Goal: Task Accomplishment & Management: Manage account settings

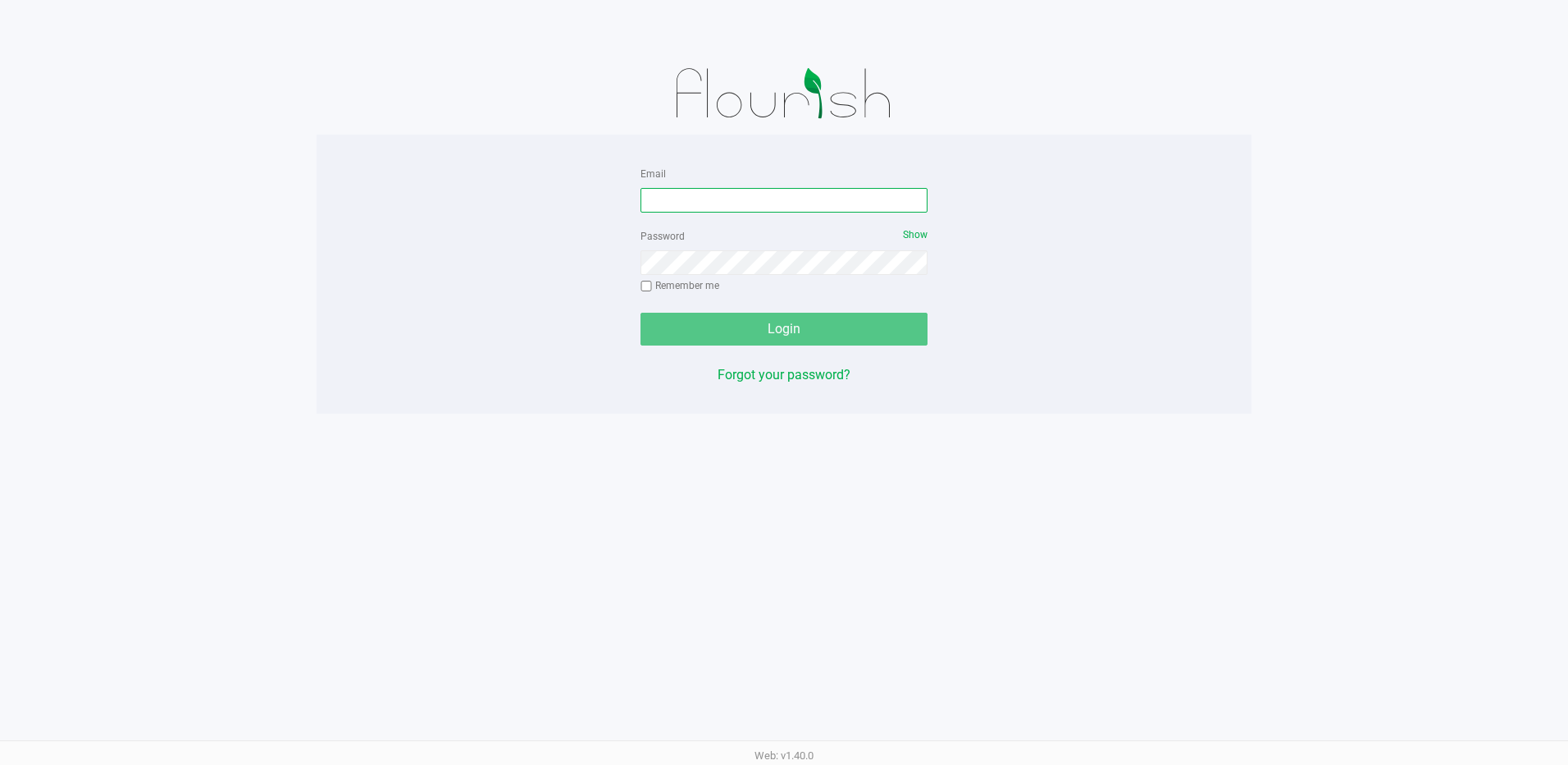
click at [659, 188] on input "Email" at bounding box center [784, 200] width 287 height 25
click at [652, 192] on input "Email" at bounding box center [784, 200] width 287 height 25
type input "[EMAIL_ADDRESS][DOMAIN_NAME]"
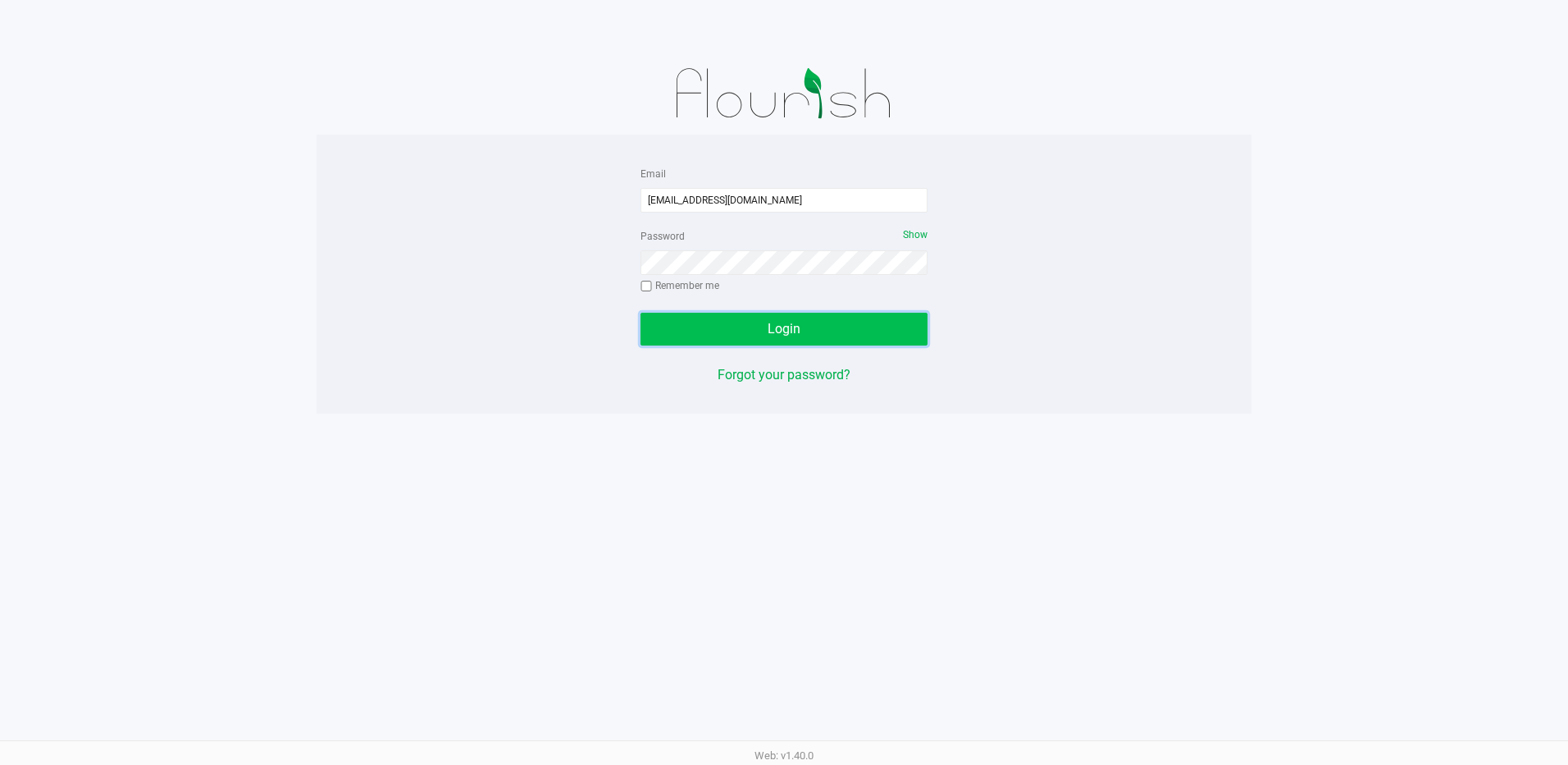
click at [728, 326] on button "Login" at bounding box center [784, 329] width 287 height 33
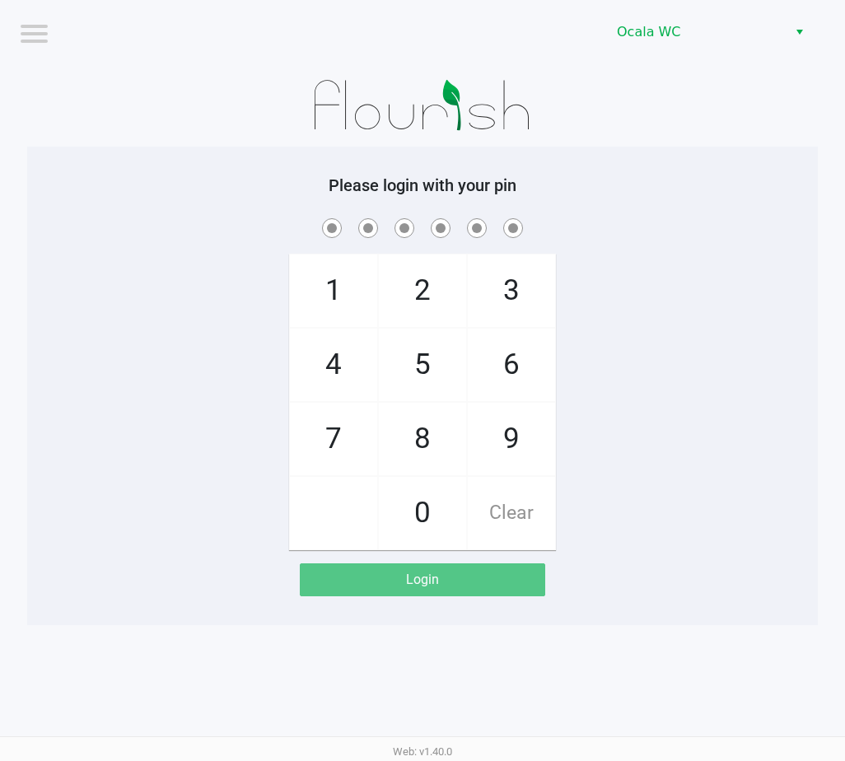
drag, startPoint x: 225, startPoint y: 311, endPoint x: 666, endPoint y: 280, distance: 442.6
click at [666, 280] on div "1 4 7 2 5 8 0 3 6 9 Clear" at bounding box center [422, 382] width 791 height 335
drag, startPoint x: 643, startPoint y: 266, endPoint x: 579, endPoint y: 232, distance: 71.9
click at [579, 232] on span at bounding box center [423, 228] width 766 height 26
checkbox input "true"
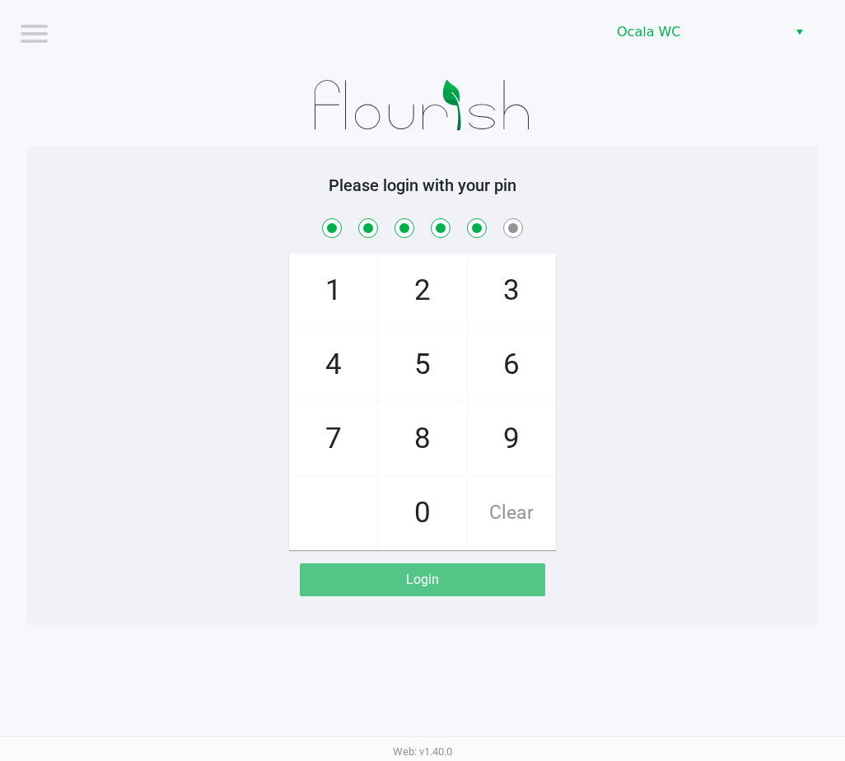
checkbox input "true"
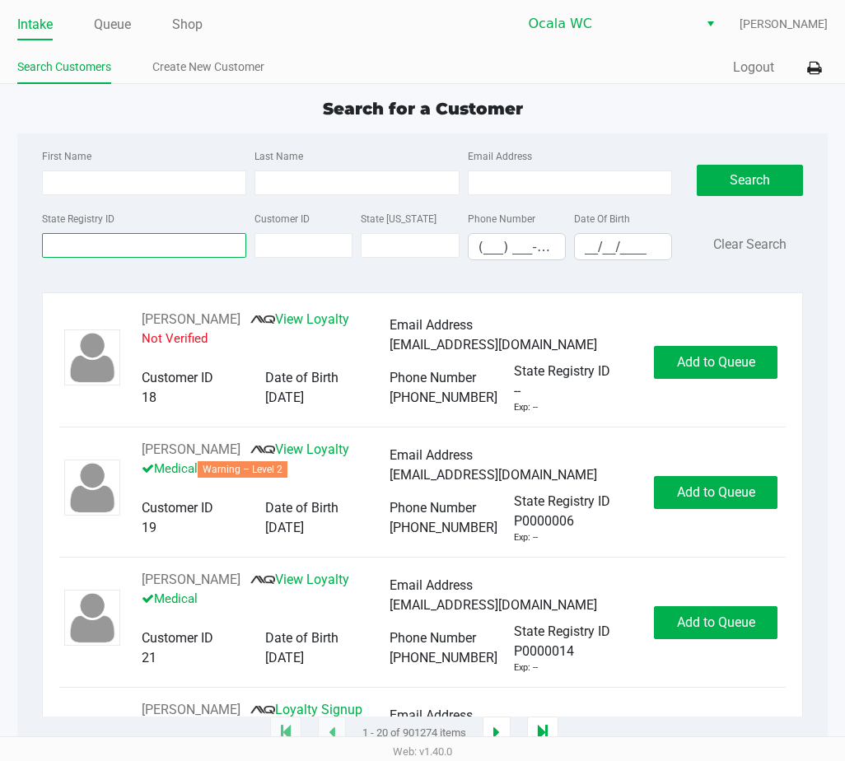
drag, startPoint x: 579, startPoint y: 232, endPoint x: 140, endPoint y: 251, distance: 439.5
click at [140, 251] on input "State Registry ID" at bounding box center [144, 245] width 205 height 25
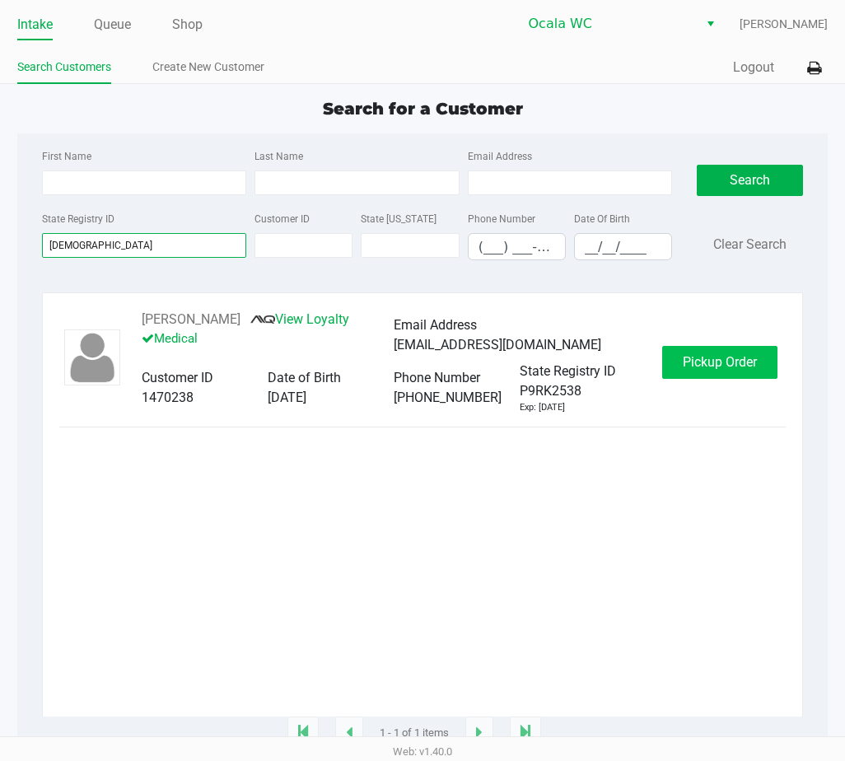
type input "p9rk2538"
click at [736, 362] on span "Pickup Order" at bounding box center [720, 362] width 74 height 16
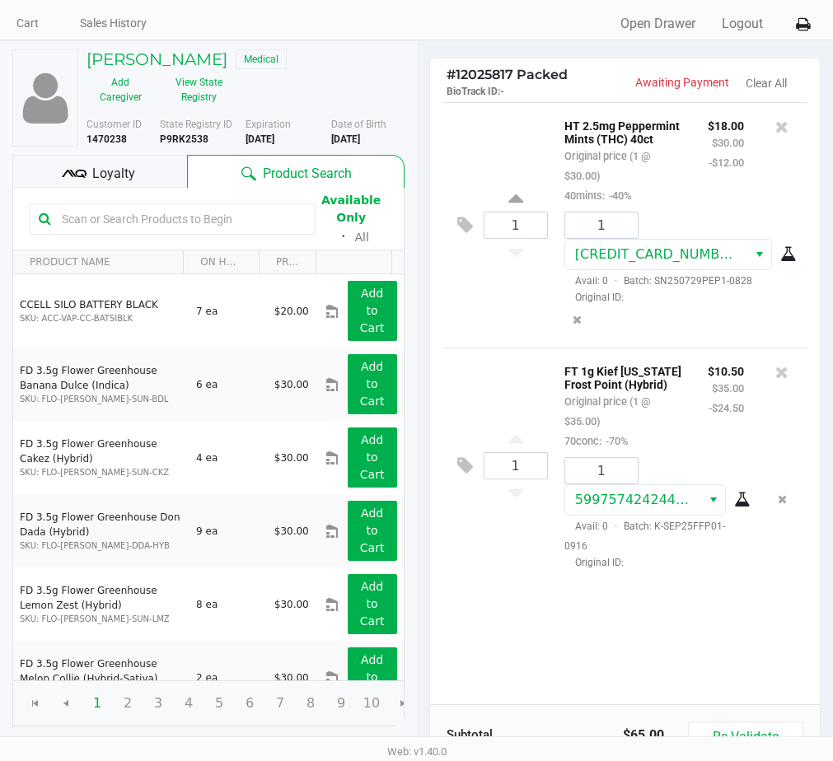
scroll to position [82, 0]
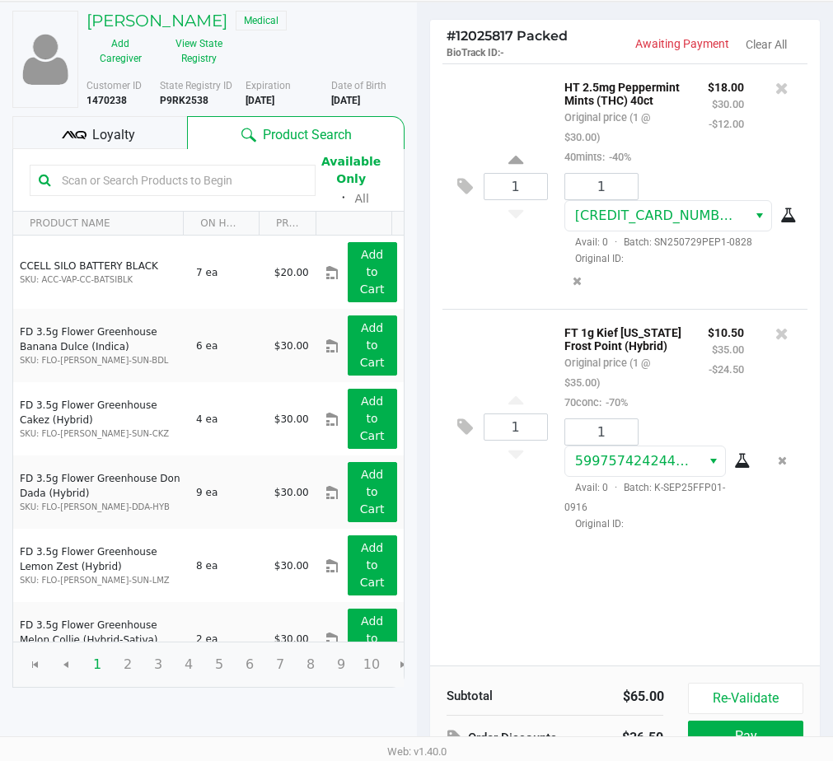
click at [111, 143] on span "Loyalty" at bounding box center [113, 135] width 43 height 20
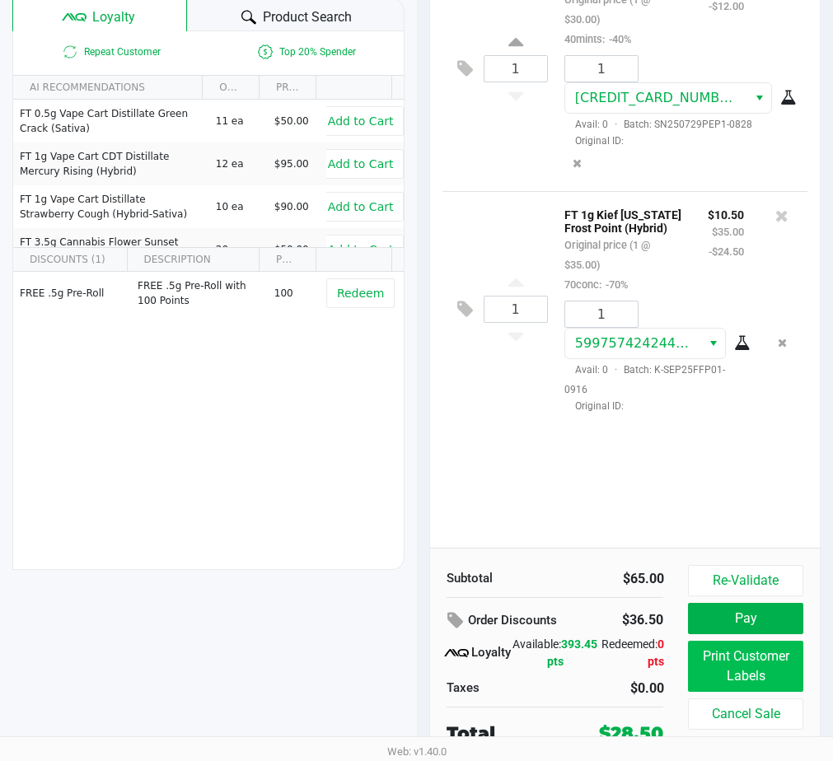
scroll to position [203, 0]
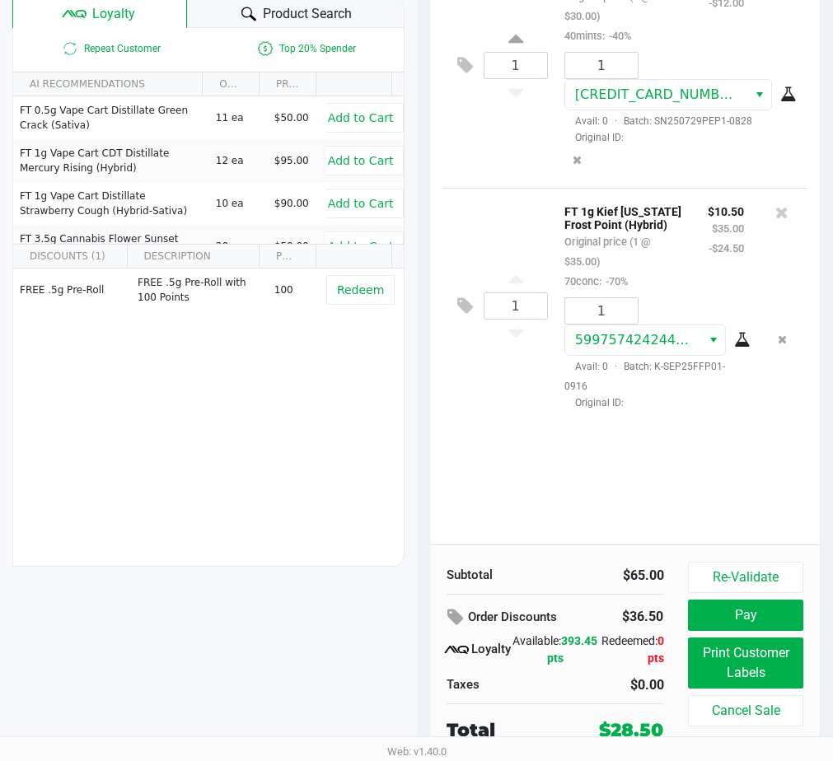
click at [512, 479] on div "1 HT 2.5mg Peppermint Mints (THC) 40ct Original price (1 @ $30.00) 40mints: -40…" at bounding box center [625, 243] width 390 height 602
click at [737, 652] on button "Print Customer Labels" at bounding box center [745, 663] width 115 height 51
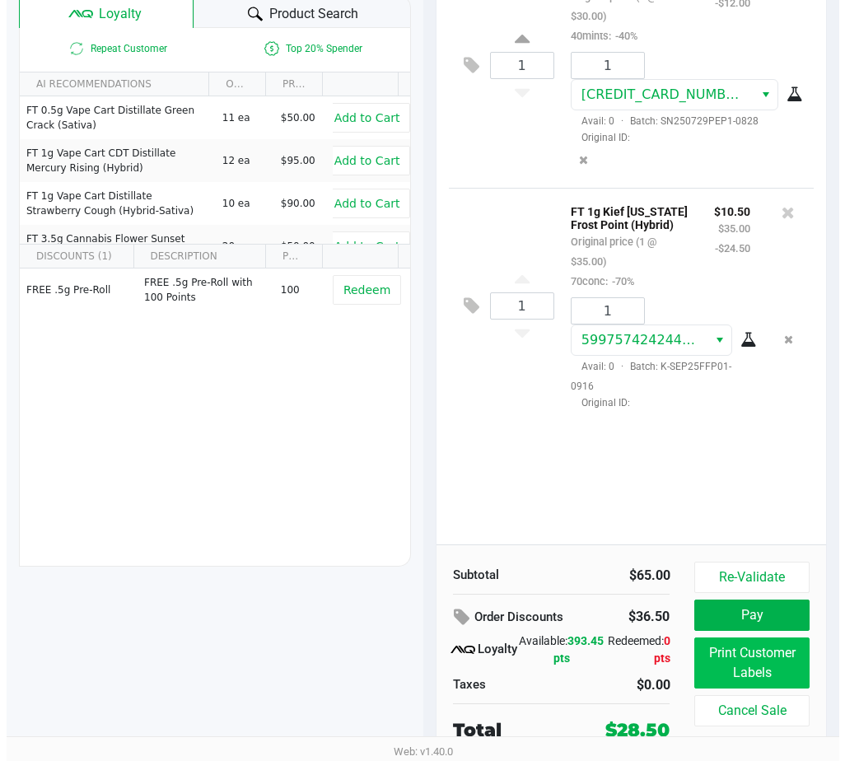
scroll to position [0, 0]
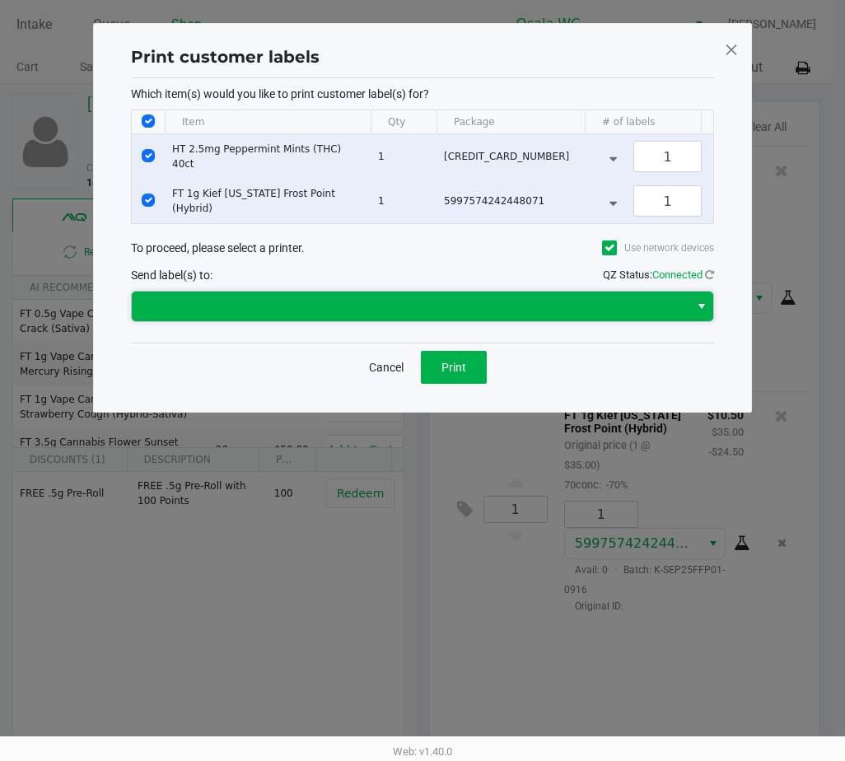
click at [488, 316] on span at bounding box center [411, 307] width 538 height 20
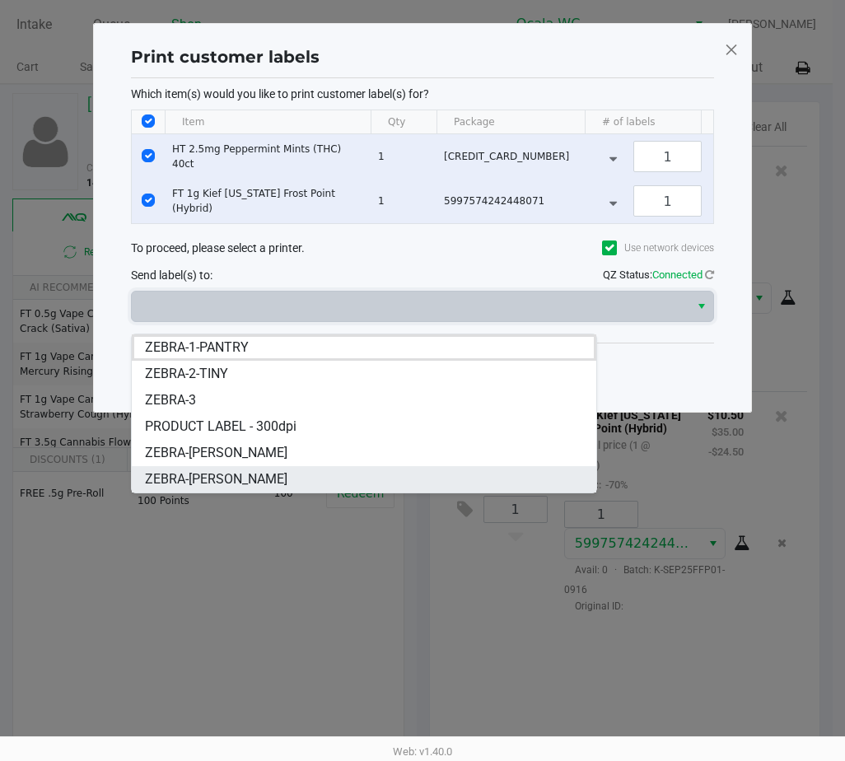
click at [354, 471] on li "ZEBRA-[PERSON_NAME]" at bounding box center [364, 479] width 465 height 26
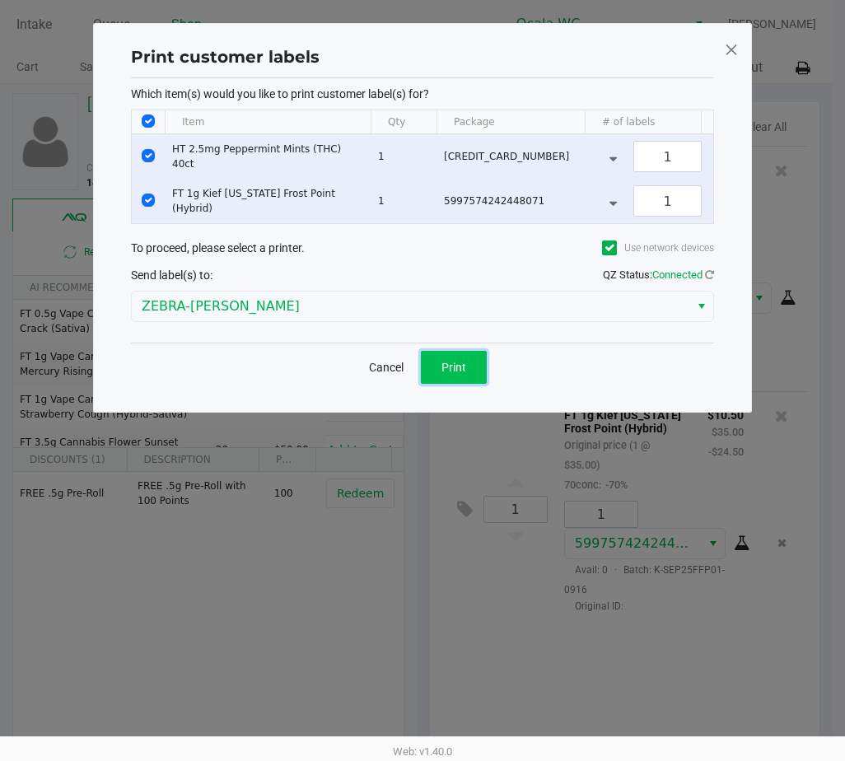
click at [445, 370] on button "Print" at bounding box center [454, 367] width 66 height 33
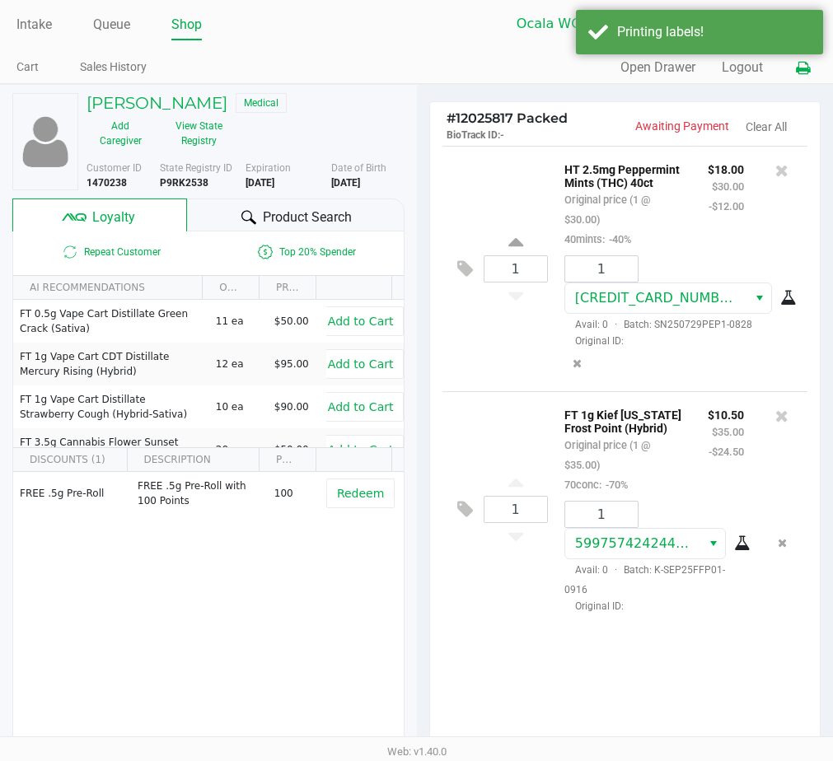
click at [794, 66] on button at bounding box center [802, 68] width 27 height 30
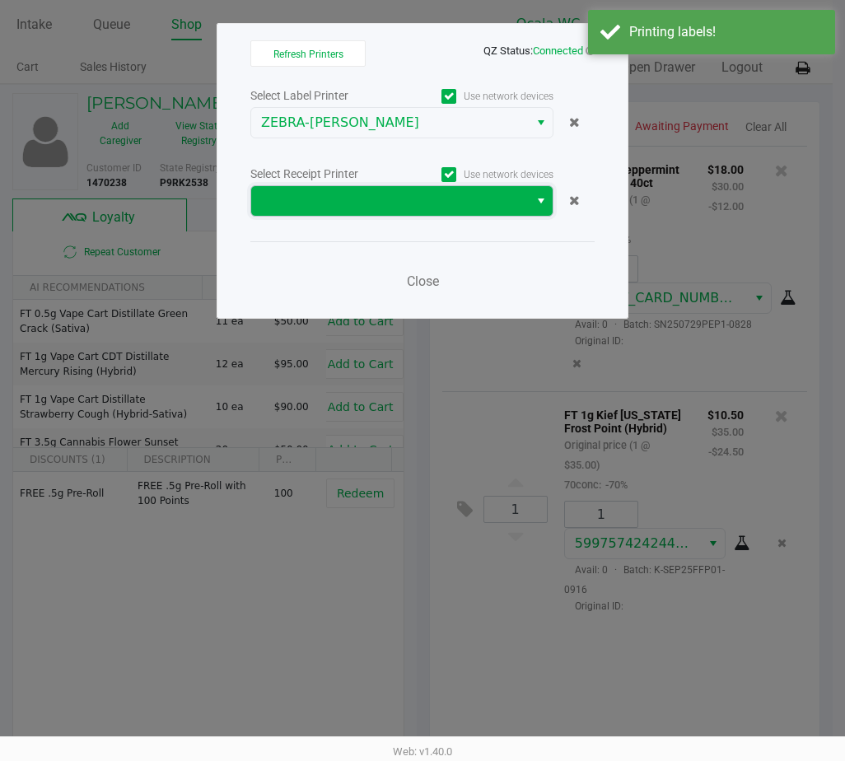
click at [521, 193] on span at bounding box center [390, 201] width 278 height 30
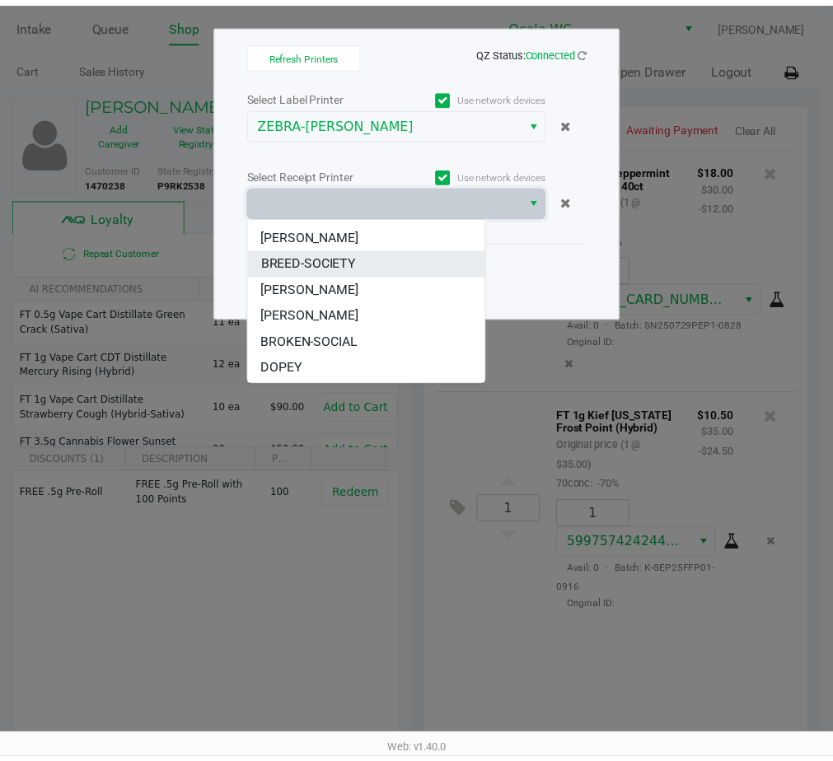
scroll to position [99, 0]
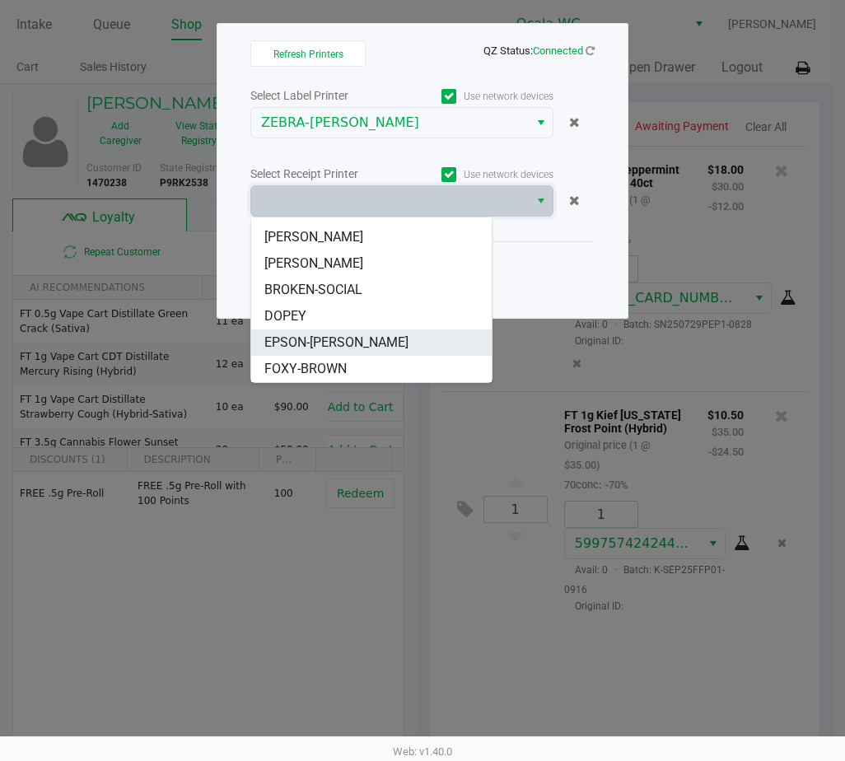
click at [360, 342] on span "EPSON-[PERSON_NAME]" at bounding box center [336, 343] width 144 height 20
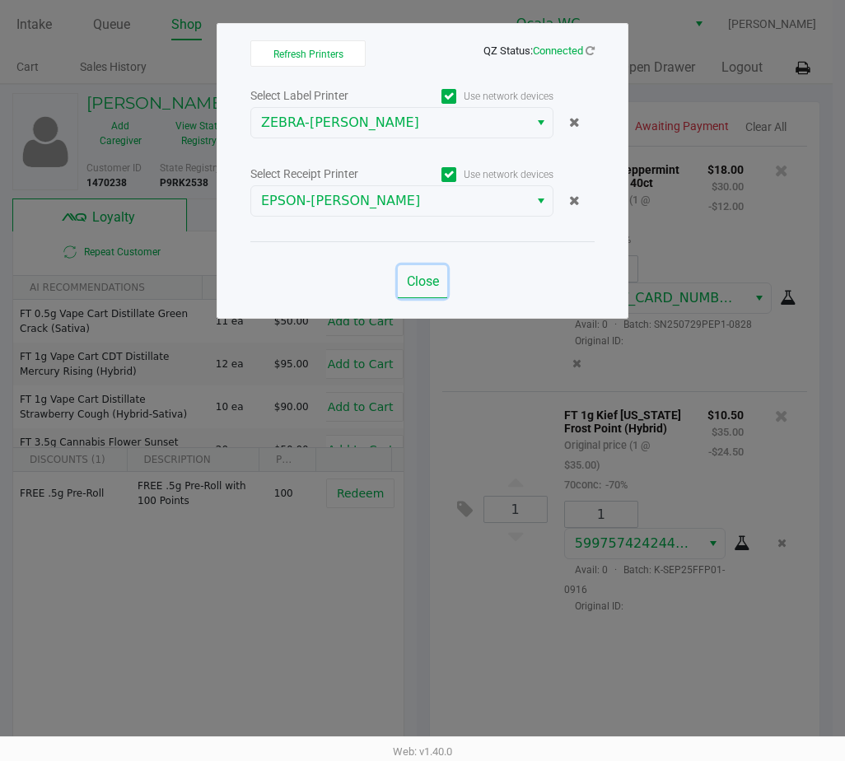
click at [413, 285] on span "Close" at bounding box center [423, 281] width 32 height 16
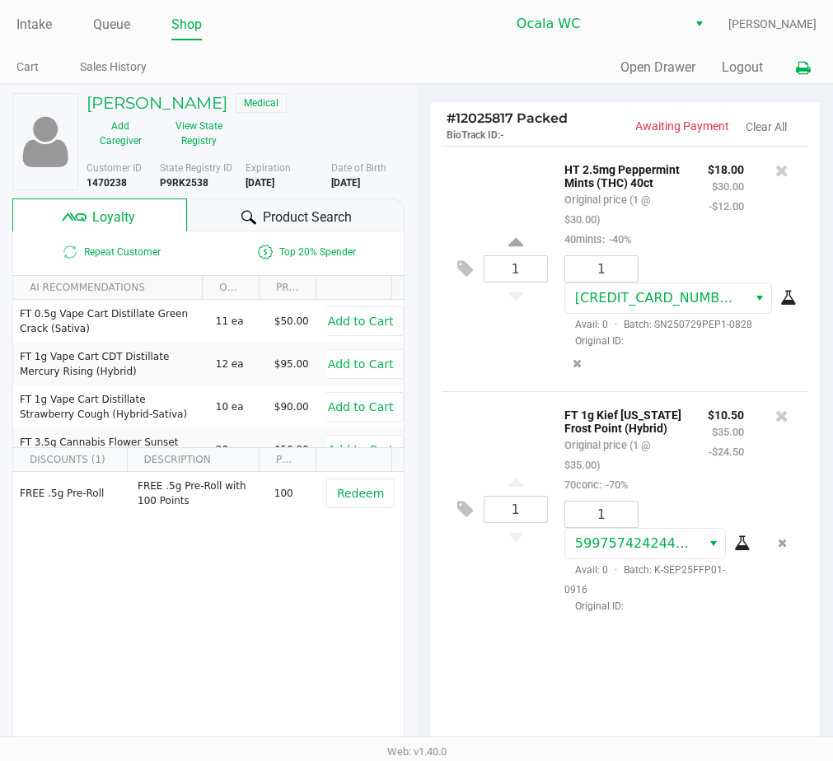
scroll to position [203, 0]
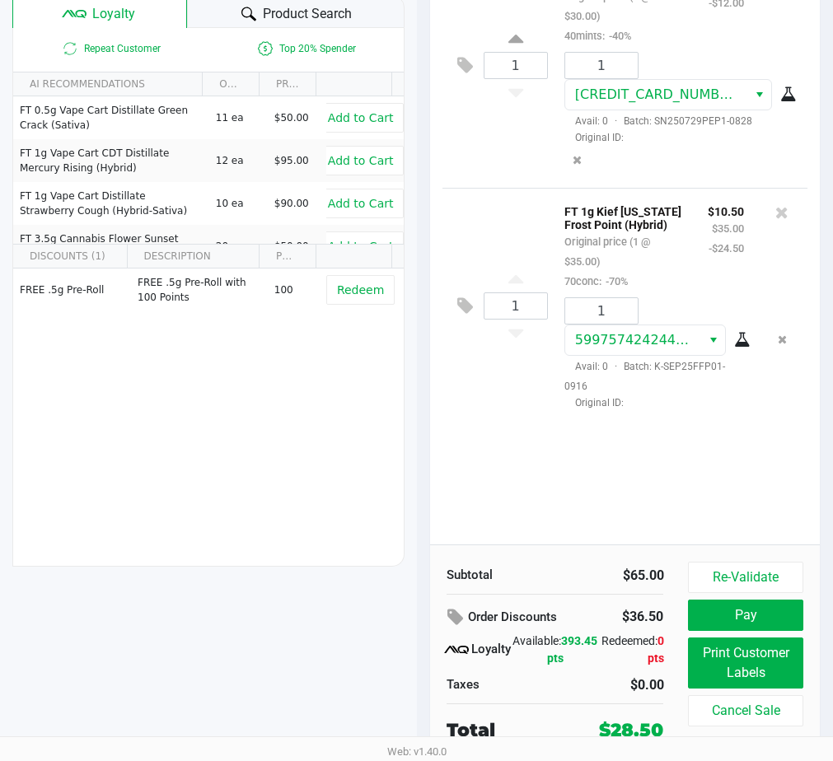
click at [742, 615] on button "Pay" at bounding box center [745, 615] width 115 height 31
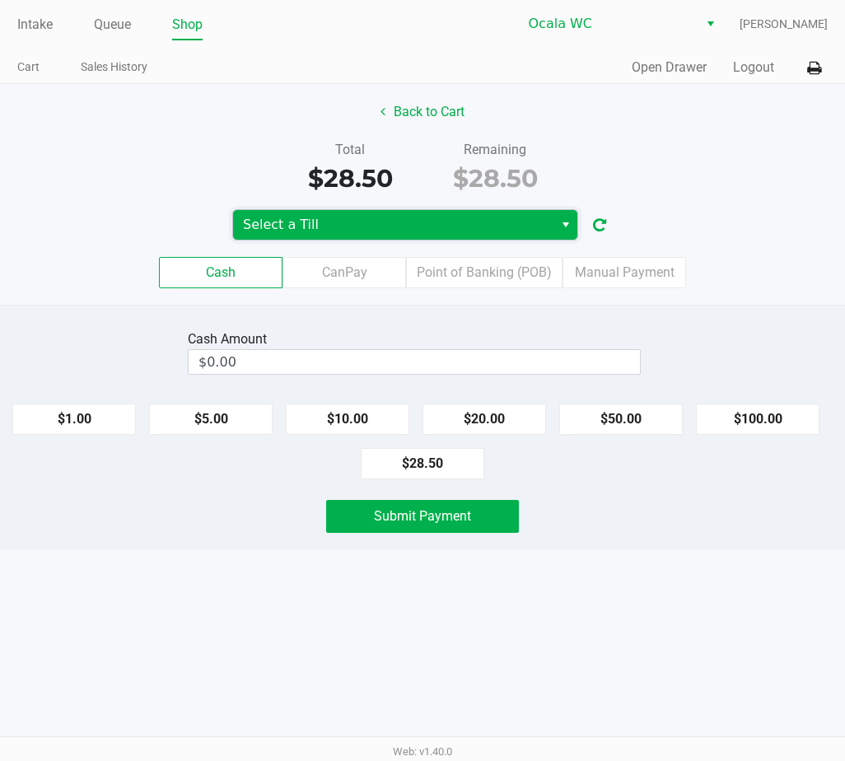
click at [386, 215] on span "Select a Till" at bounding box center [393, 225] width 301 height 20
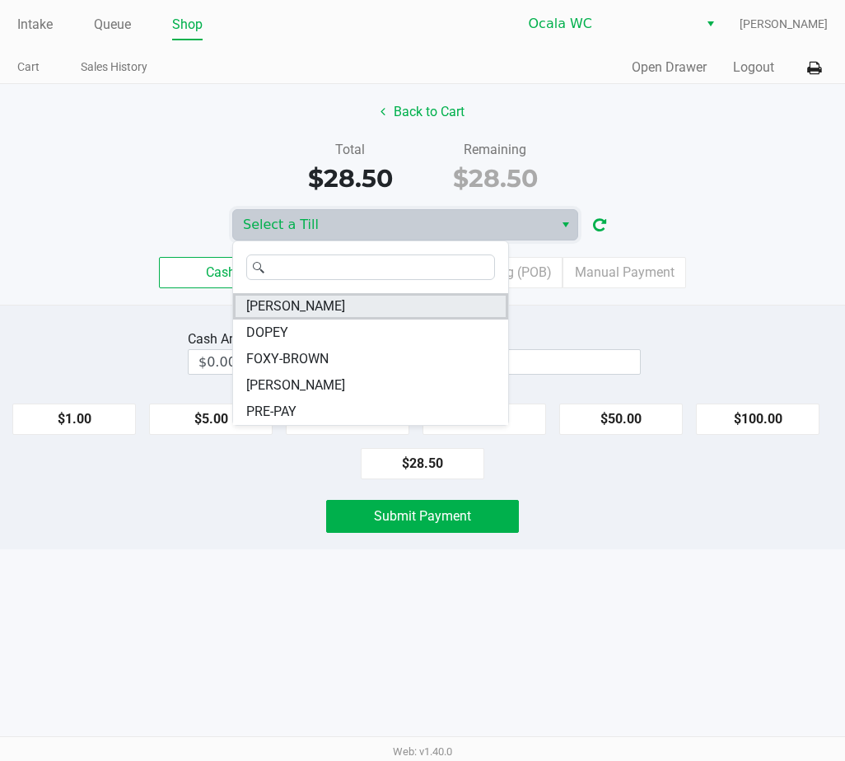
click at [338, 306] on li "GROVER" at bounding box center [370, 306] width 275 height 26
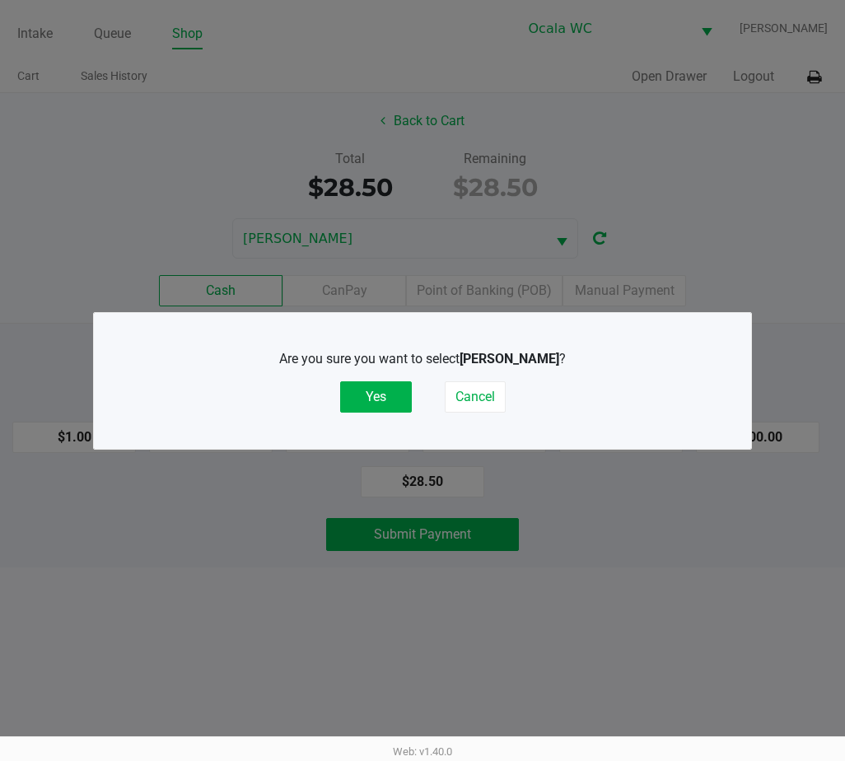
click at [371, 395] on button "Yes" at bounding box center [376, 396] width 72 height 31
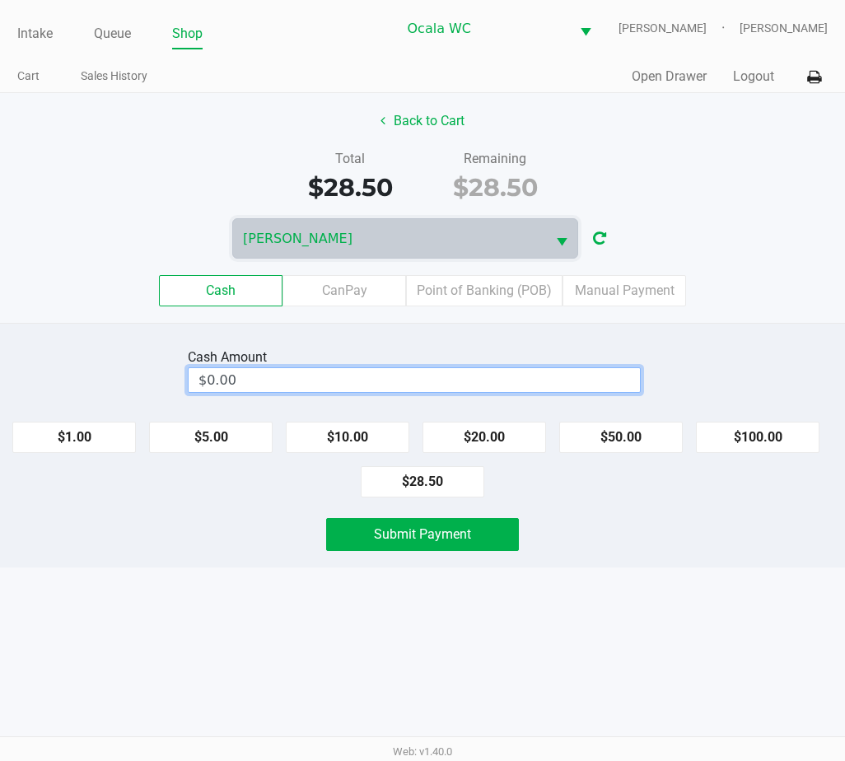
click at [303, 373] on input "$0.00" at bounding box center [414, 380] width 451 height 24
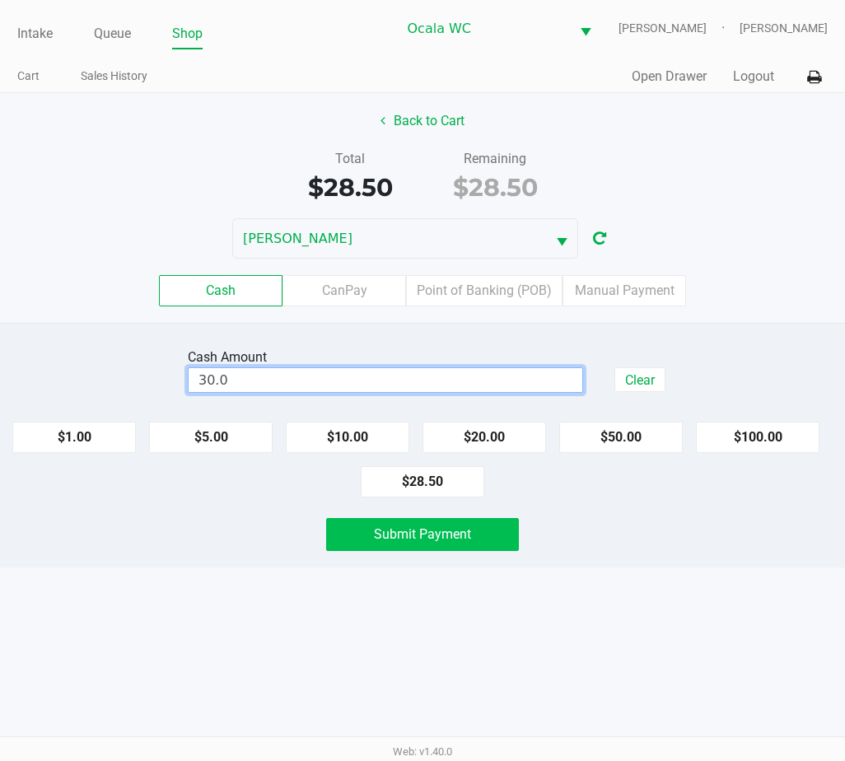
click at [418, 533] on span "Submit Payment" at bounding box center [422, 534] width 97 height 16
type input "$30.00"
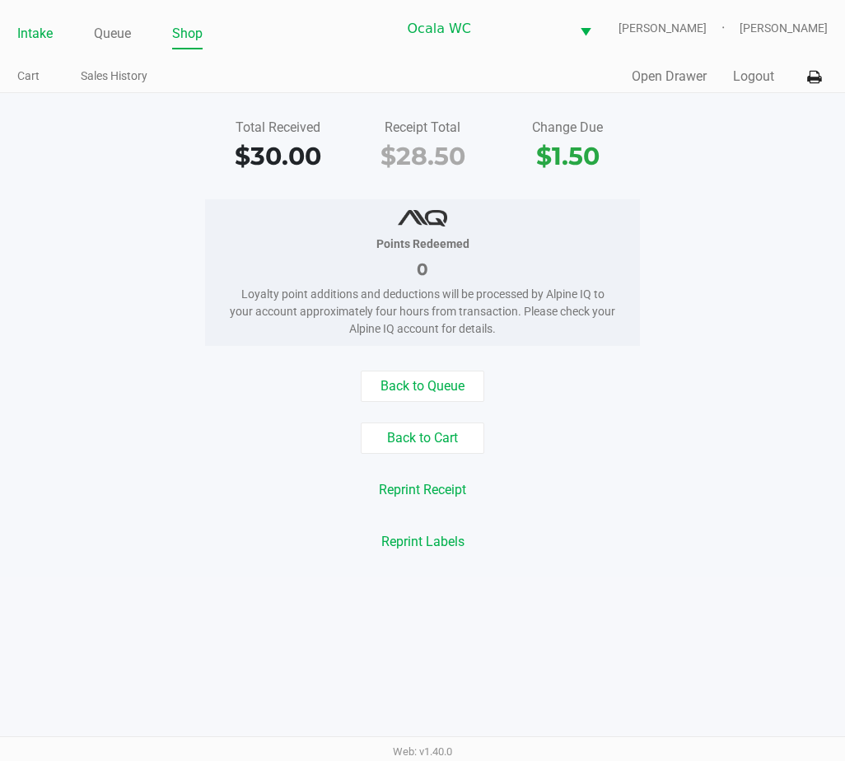
click at [40, 24] on link "Intake" at bounding box center [34, 33] width 35 height 23
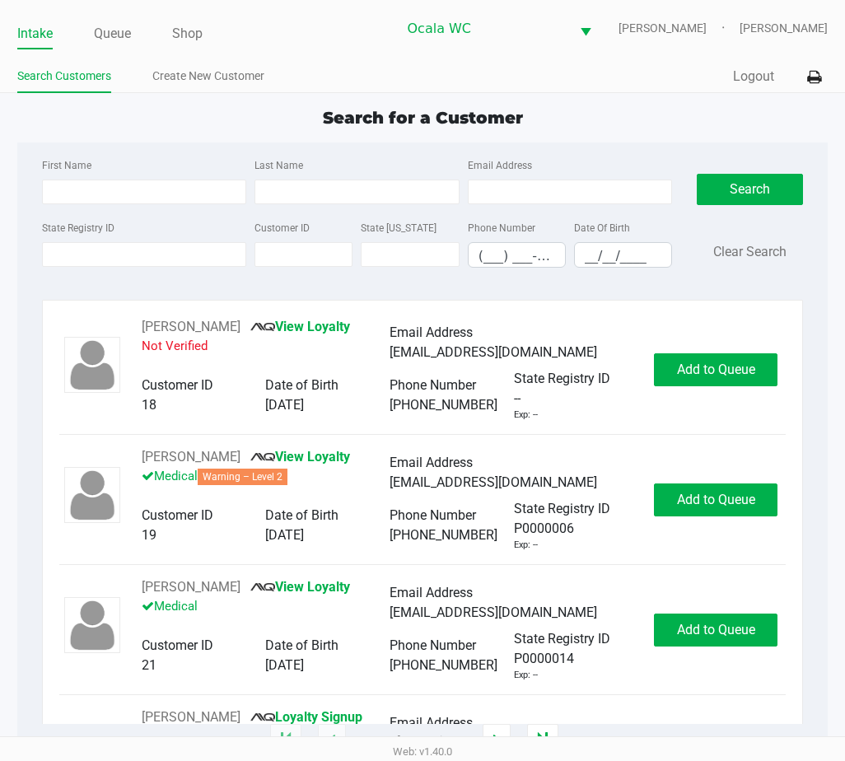
type input "RYAN"
type input "NORTON"
type input "07/17/1980"
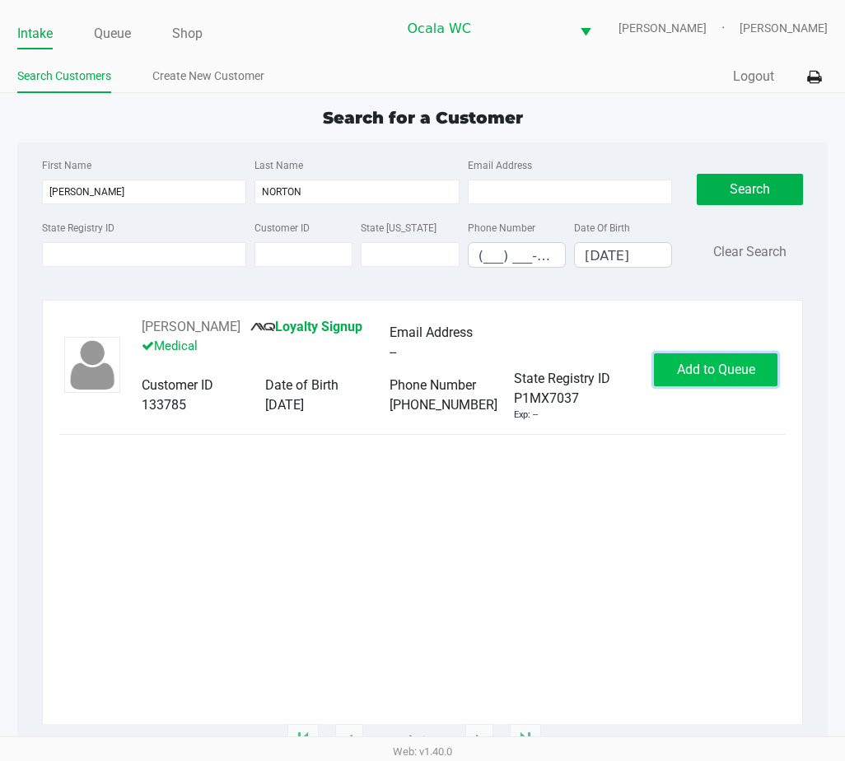
click at [673, 363] on button "Add to Queue" at bounding box center [716, 369] width 124 height 33
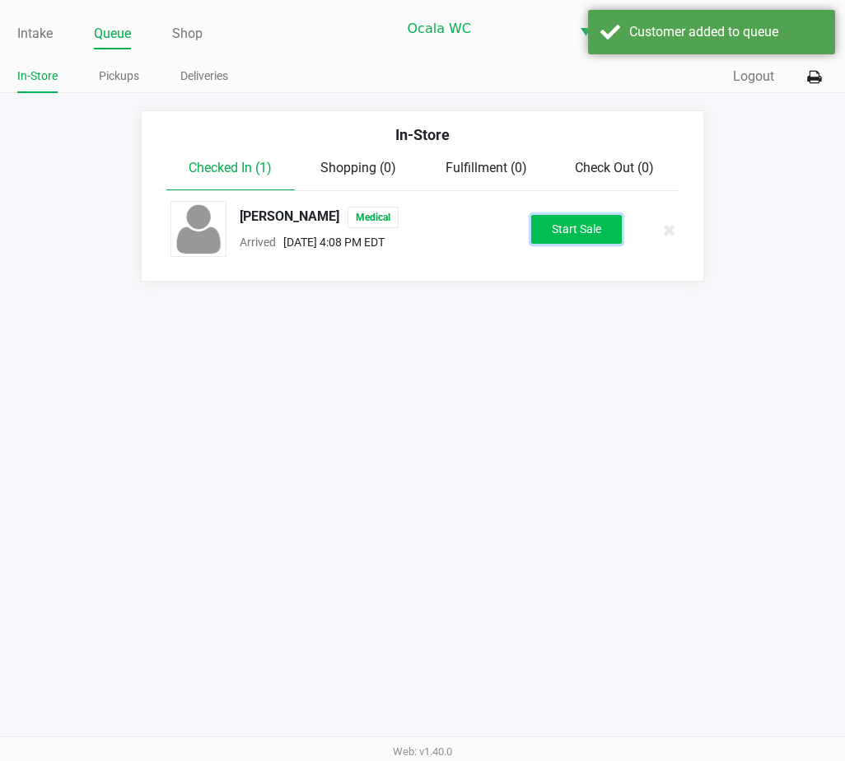
click at [580, 231] on button "Start Sale" at bounding box center [576, 229] width 91 height 29
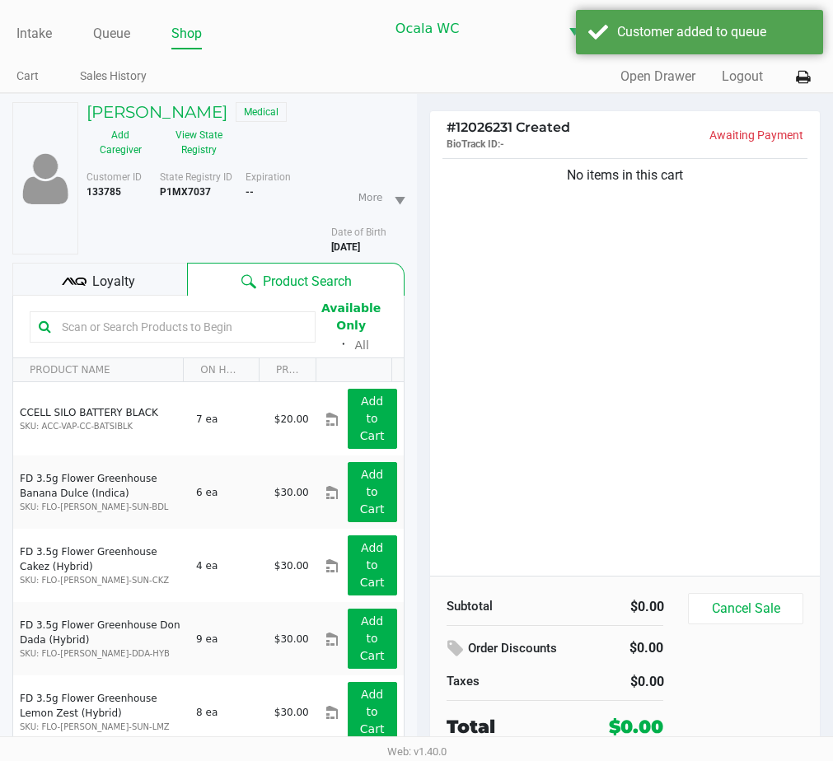
click at [106, 281] on span "Loyalty" at bounding box center [113, 282] width 43 height 20
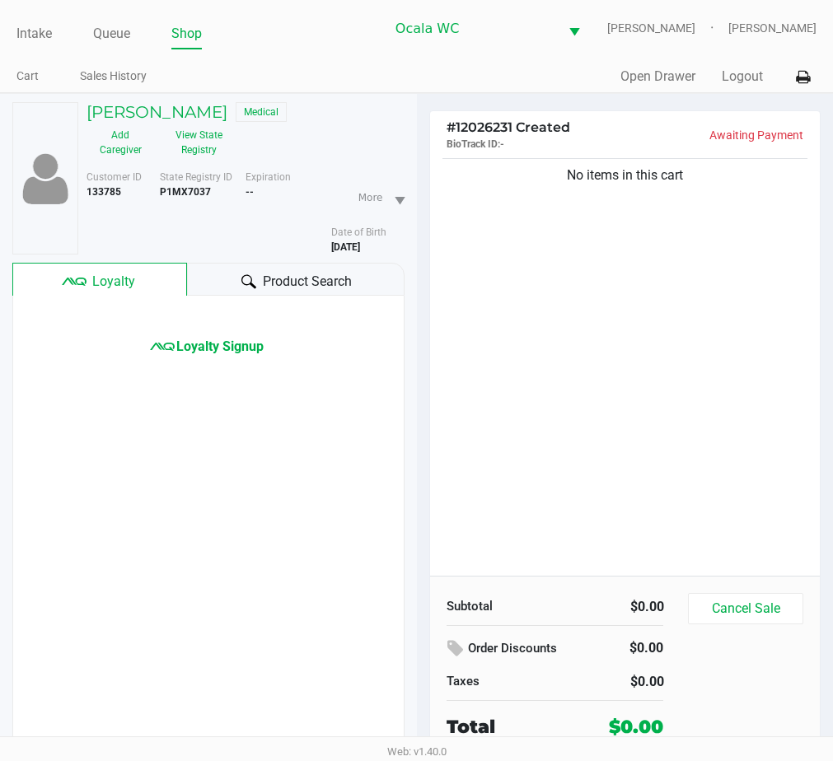
click at [201, 273] on div "Product Search" at bounding box center [295, 279] width 217 height 33
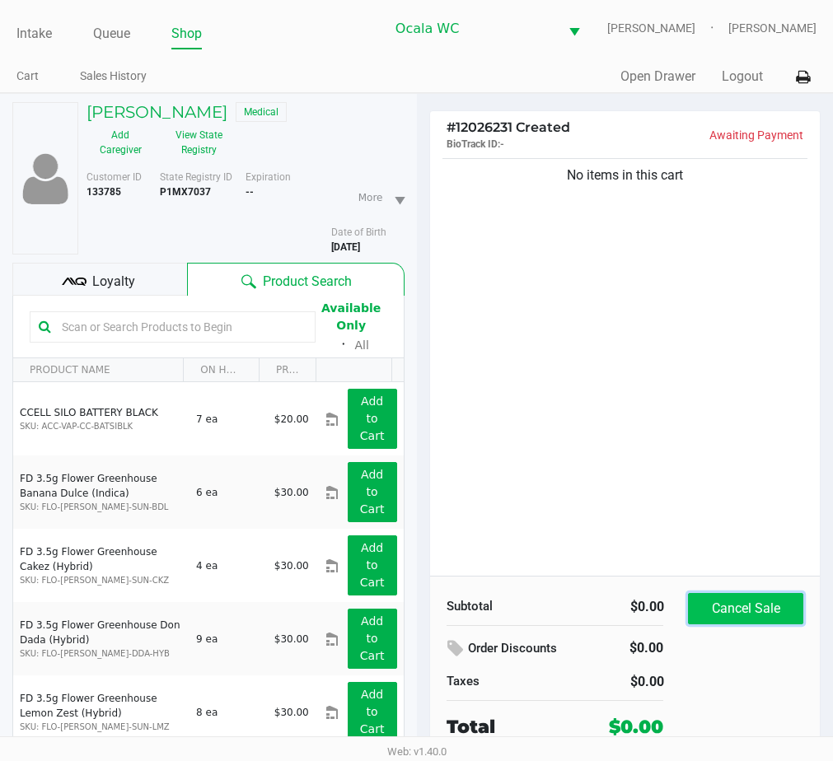
click at [717, 599] on button "Cancel Sale" at bounding box center [745, 608] width 115 height 31
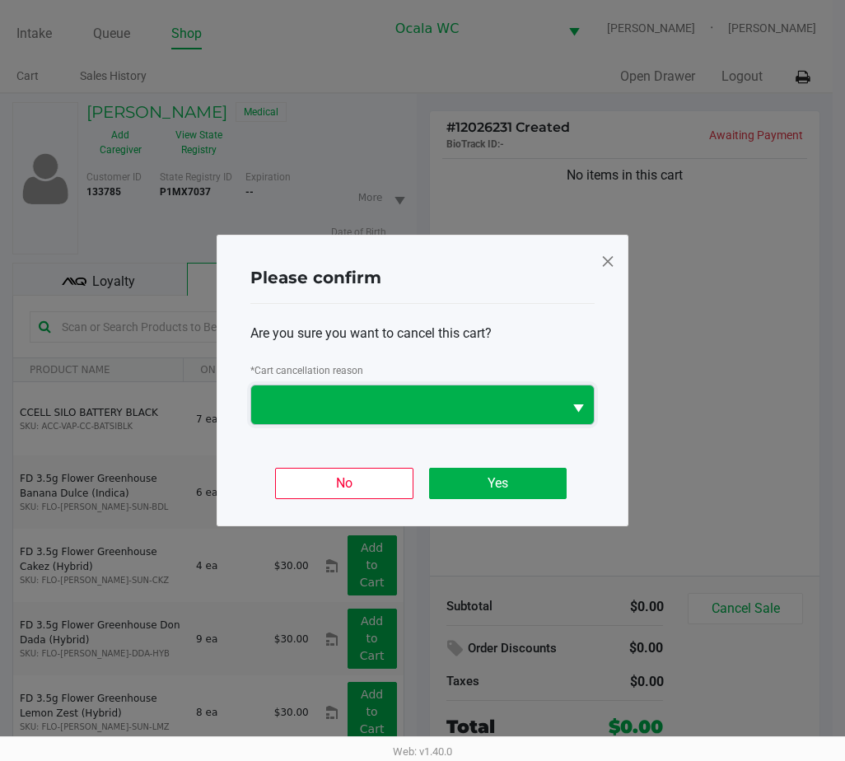
click at [464, 420] on span at bounding box center [406, 405] width 311 height 39
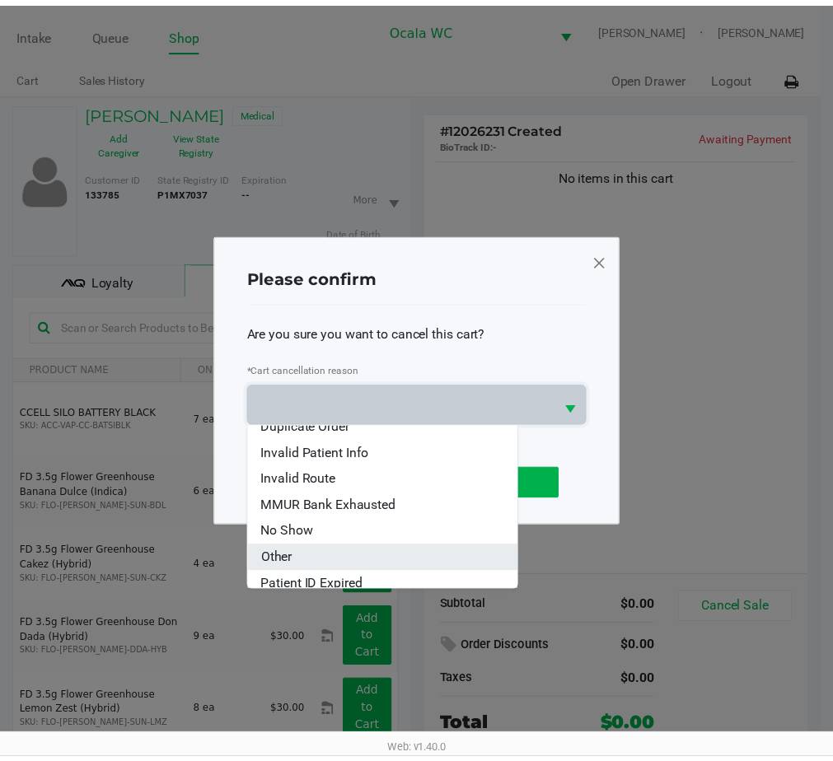
scroll to position [72, 0]
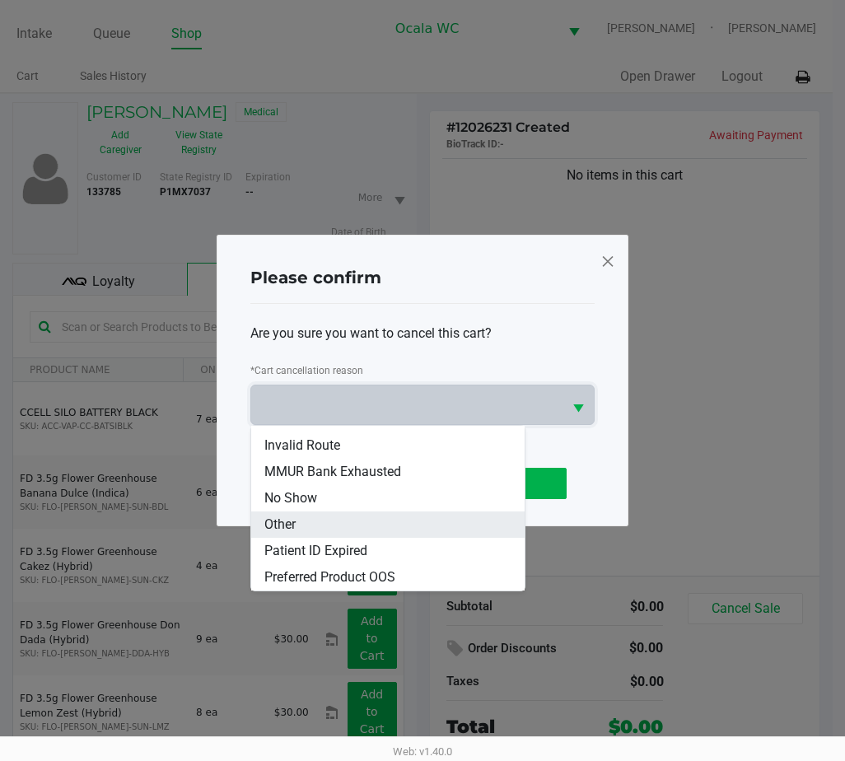
click at [362, 530] on li "Other" at bounding box center [387, 525] width 273 height 26
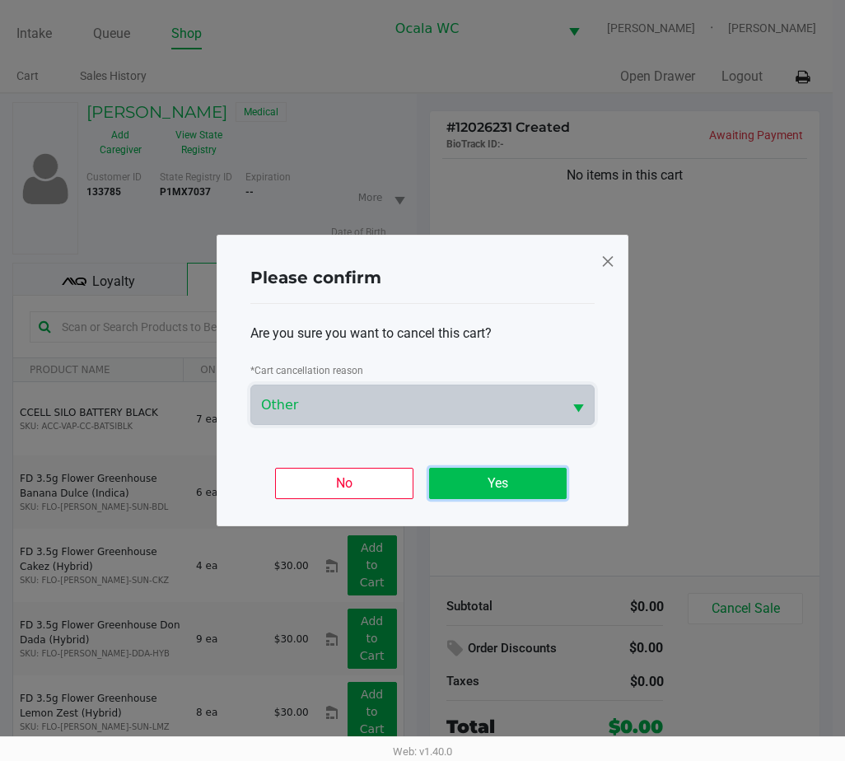
click at [438, 488] on button "Yes" at bounding box center [498, 483] width 138 height 31
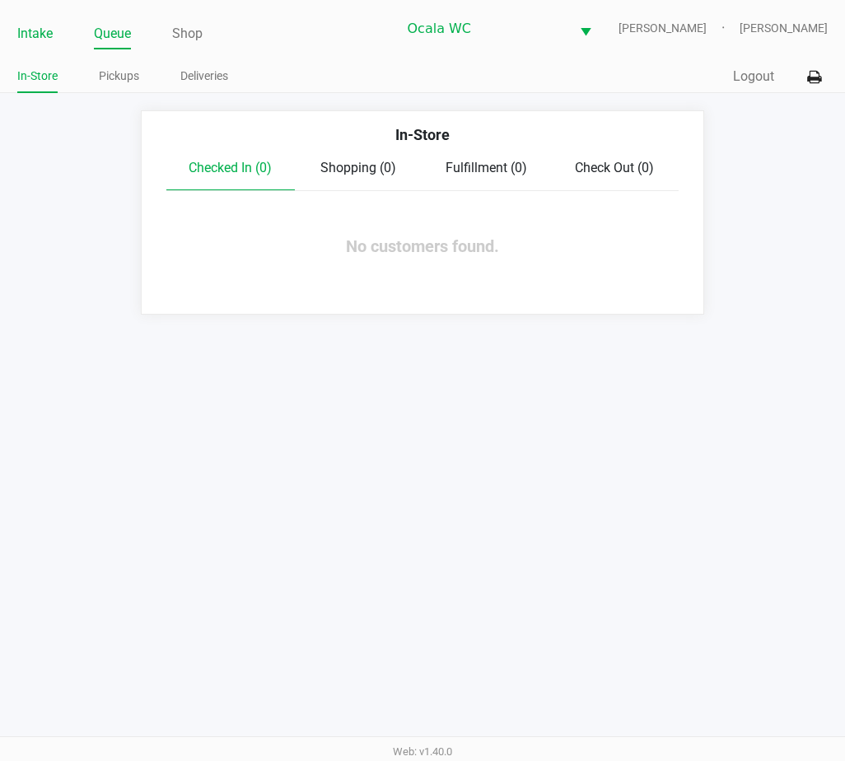
click at [27, 24] on link "Intake" at bounding box center [34, 33] width 35 height 23
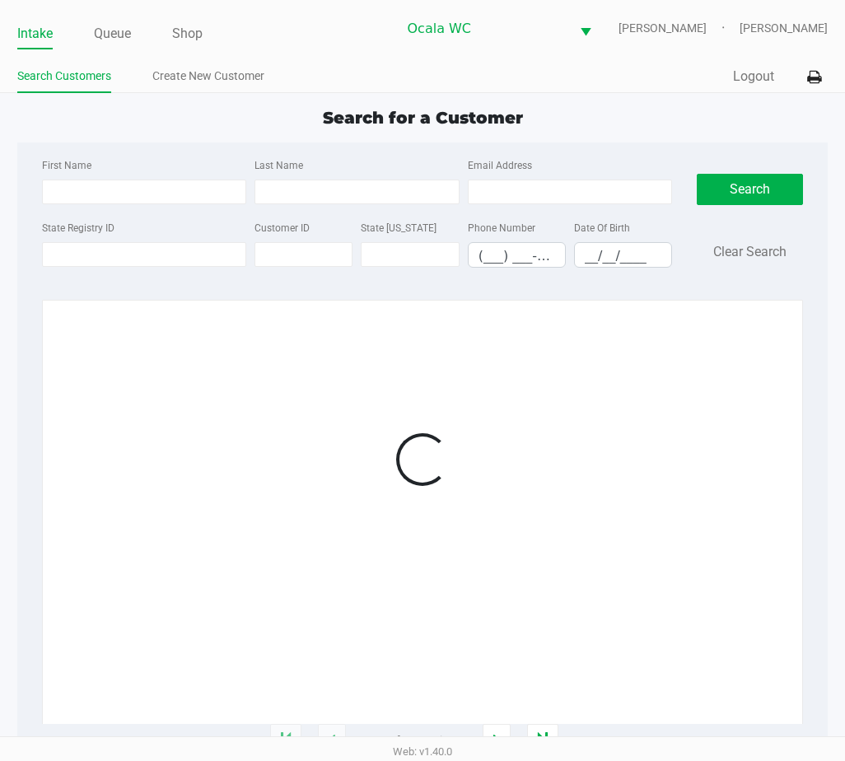
type input "MARK"
type input "JAMES"
type input "10/14/1979"
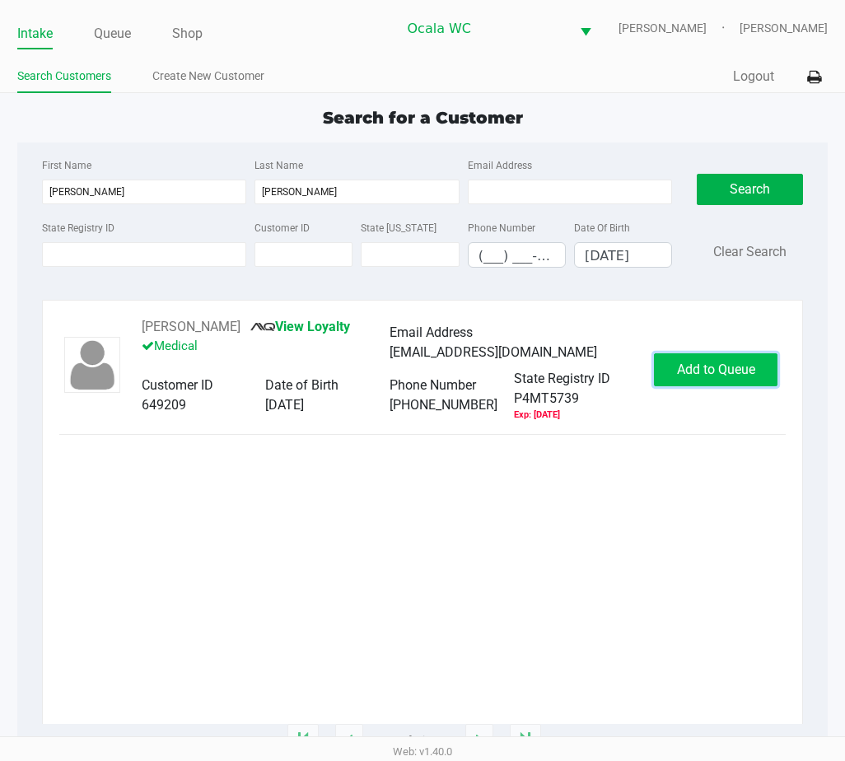
click at [686, 356] on button "Add to Queue" at bounding box center [716, 369] width 124 height 33
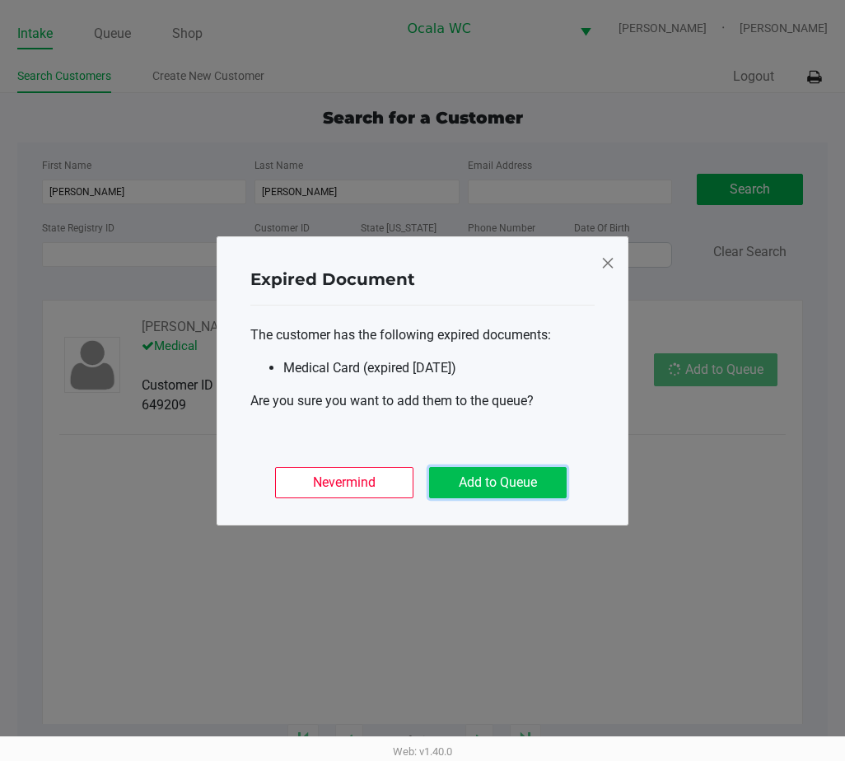
click at [500, 474] on button "Add to Queue" at bounding box center [498, 482] width 138 height 31
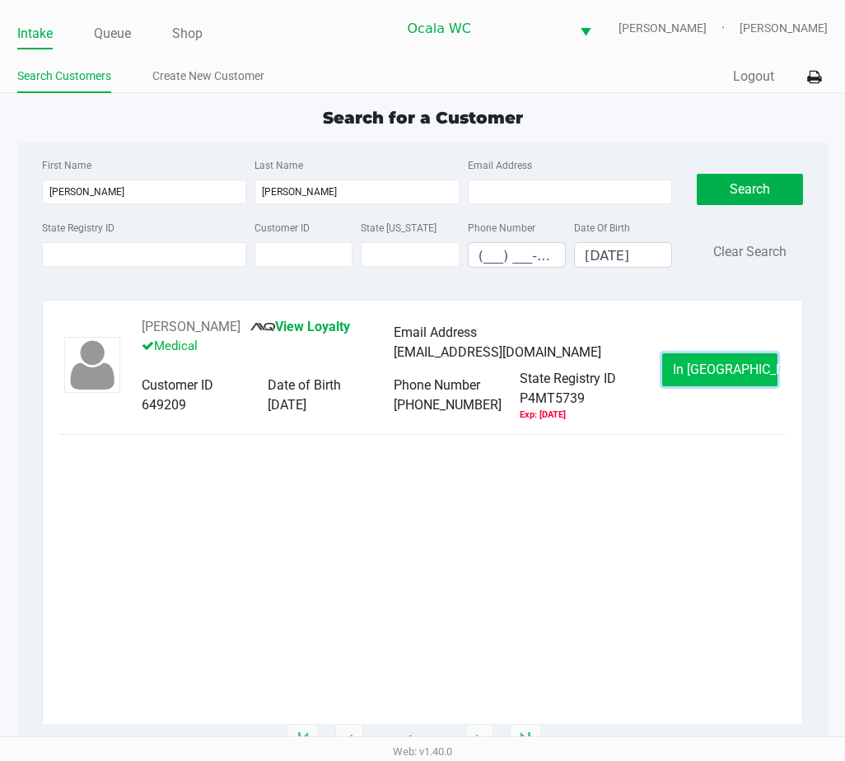
click at [700, 374] on span "In Queue" at bounding box center [742, 370] width 138 height 16
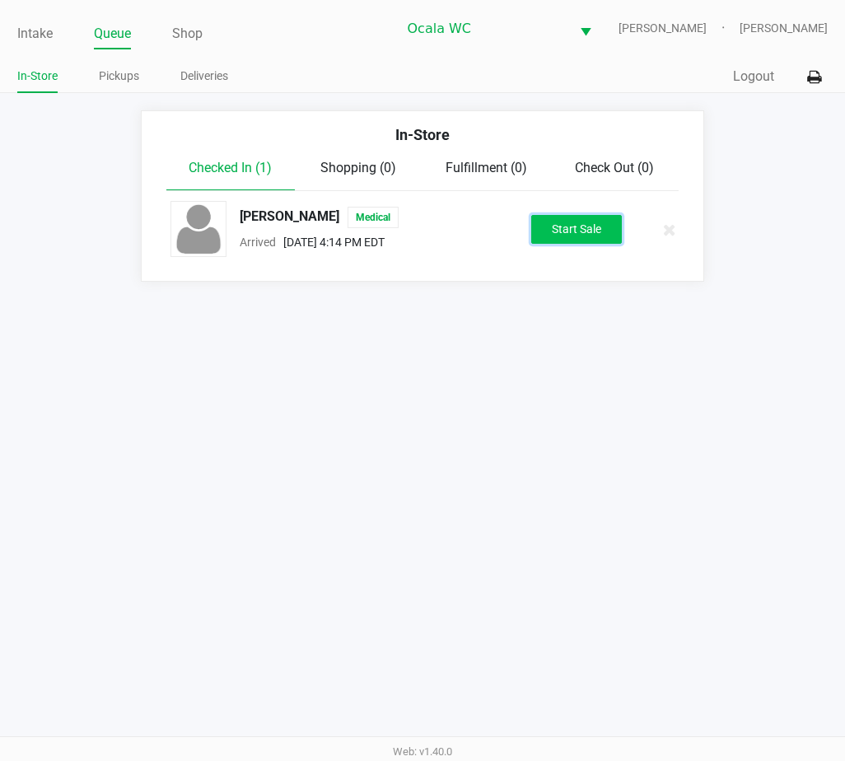
click at [559, 238] on button "Start Sale" at bounding box center [576, 229] width 91 height 29
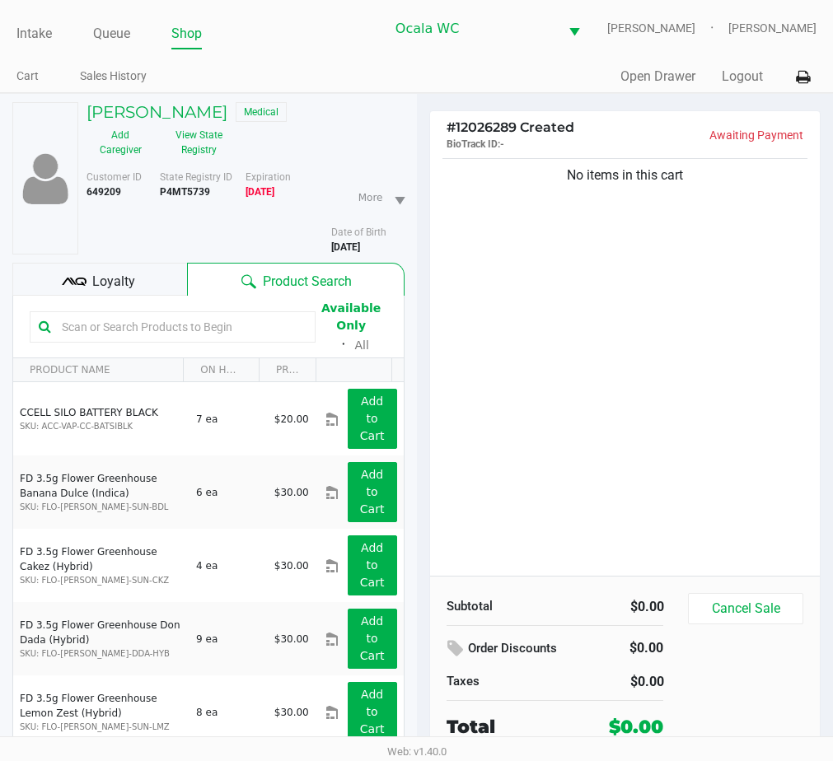
click at [79, 319] on input "text" at bounding box center [180, 327] width 251 height 25
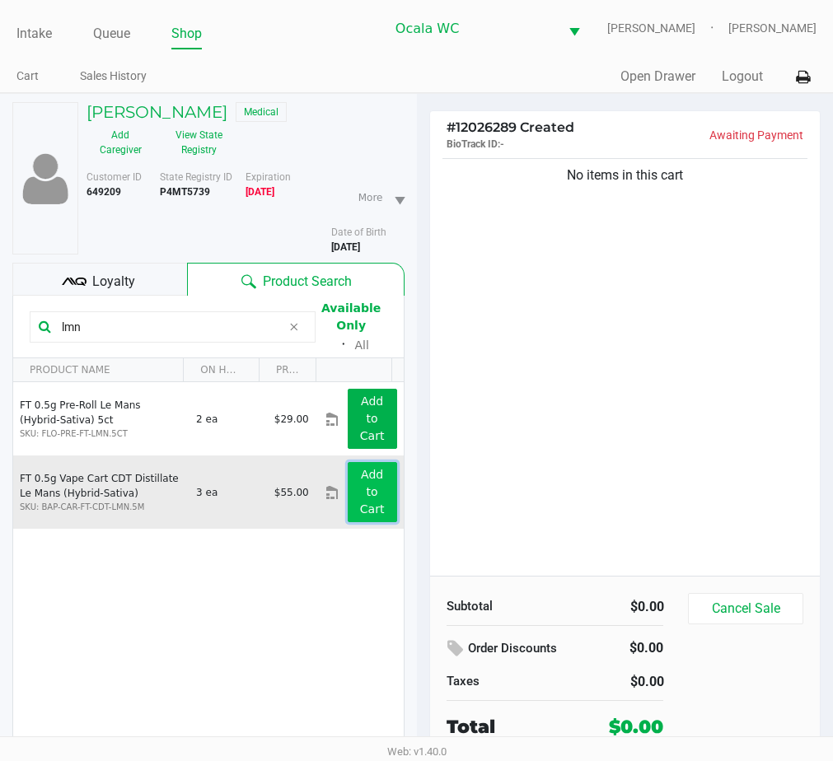
click at [348, 481] on button "Add to Cart" at bounding box center [372, 492] width 49 height 60
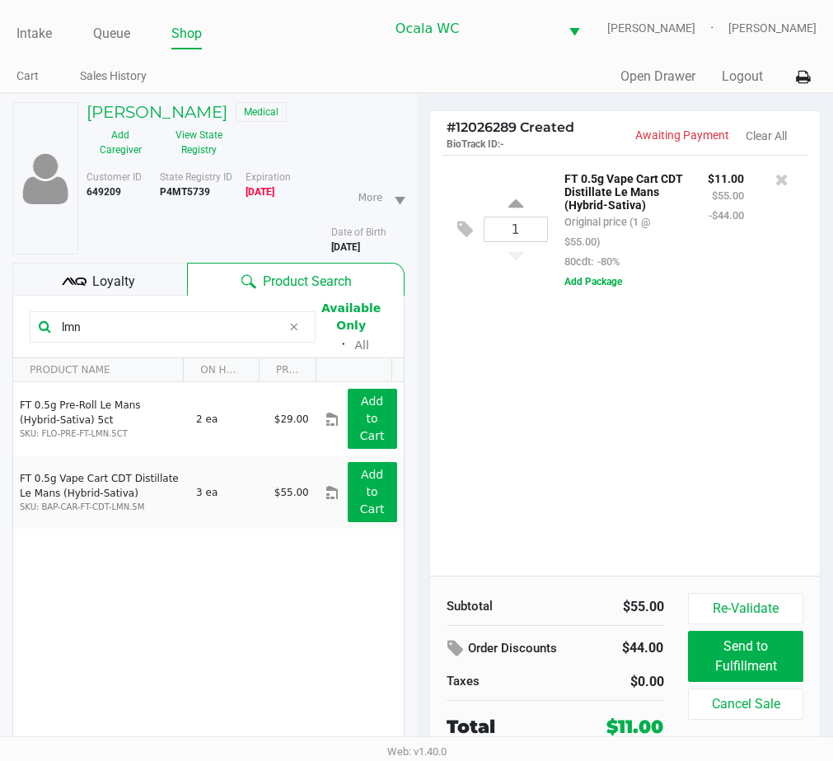
drag, startPoint x: 93, startPoint y: 325, endPoint x: 30, endPoint y: 325, distance: 63.4
click at [30, 325] on div "lmn" at bounding box center [173, 326] width 286 height 31
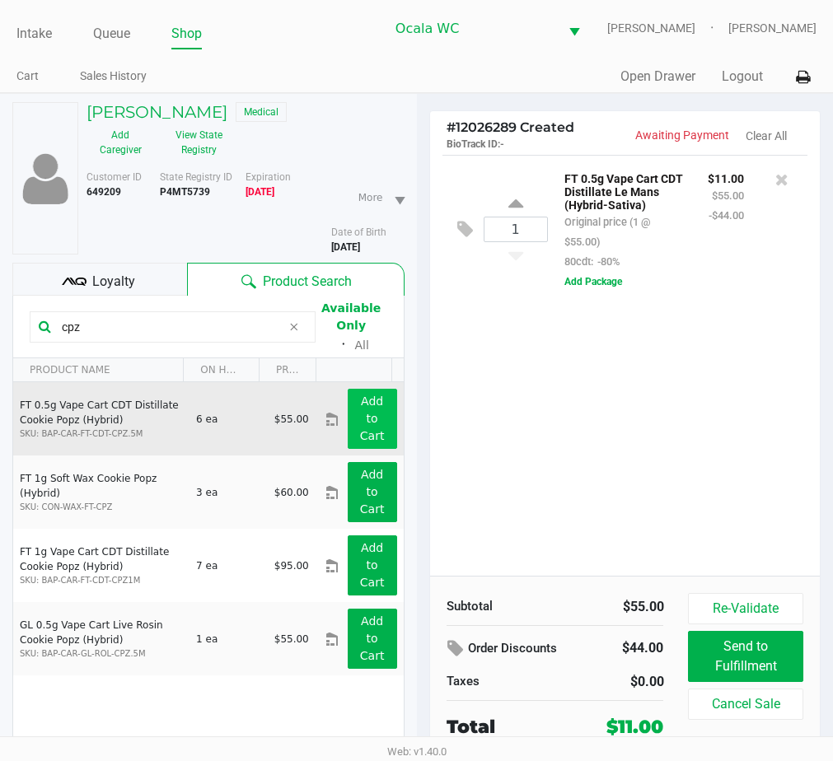
type input "cpz"
click at [360, 400] on app-button-loader "Add to Cart" at bounding box center [372, 419] width 25 height 48
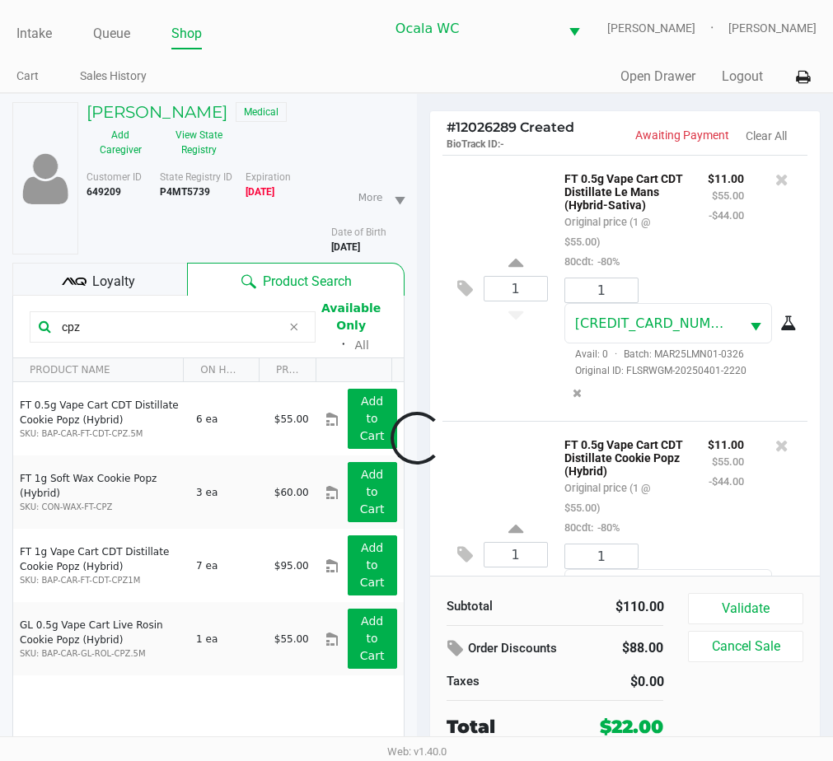
scroll to position [152, 0]
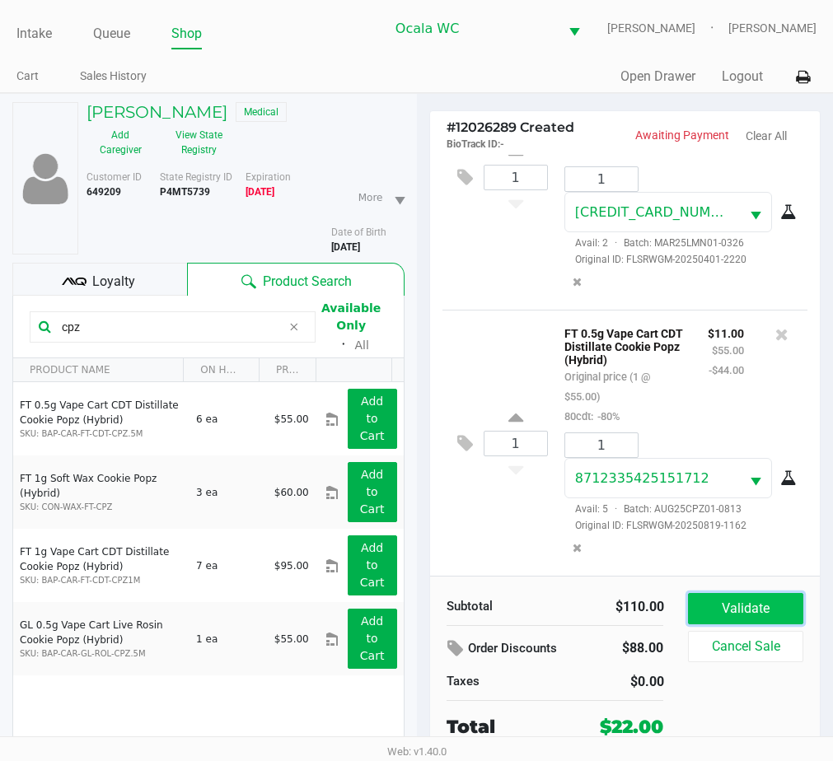
click at [767, 595] on button "Validate" at bounding box center [745, 608] width 115 height 31
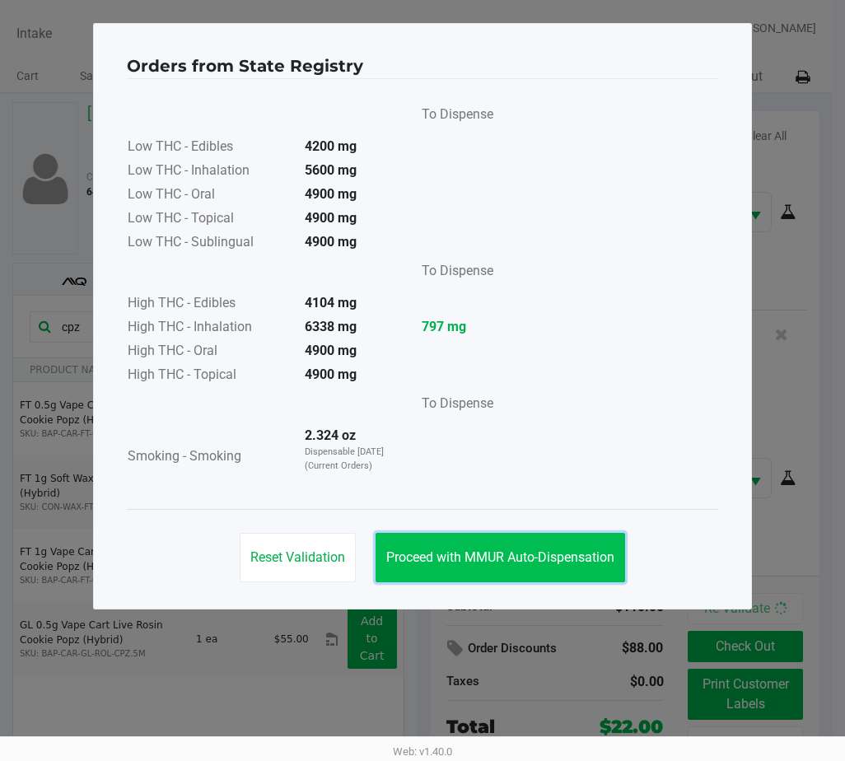
click at [549, 541] on button "Proceed with MMUR Auto-Dispensation" at bounding box center [501, 557] width 250 height 49
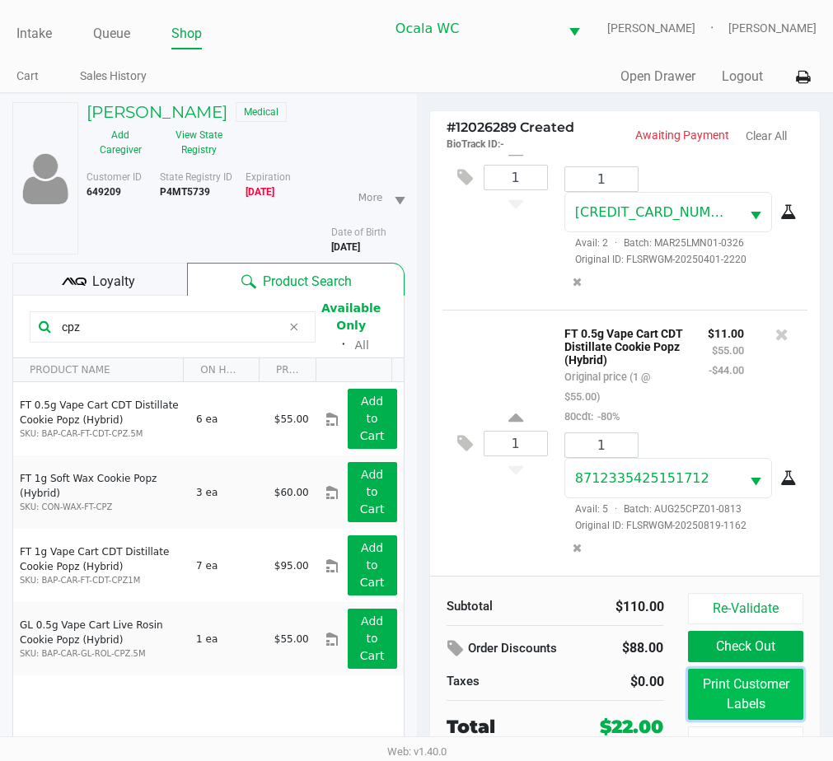
click at [711, 678] on button "Print Customer Labels" at bounding box center [745, 694] width 115 height 51
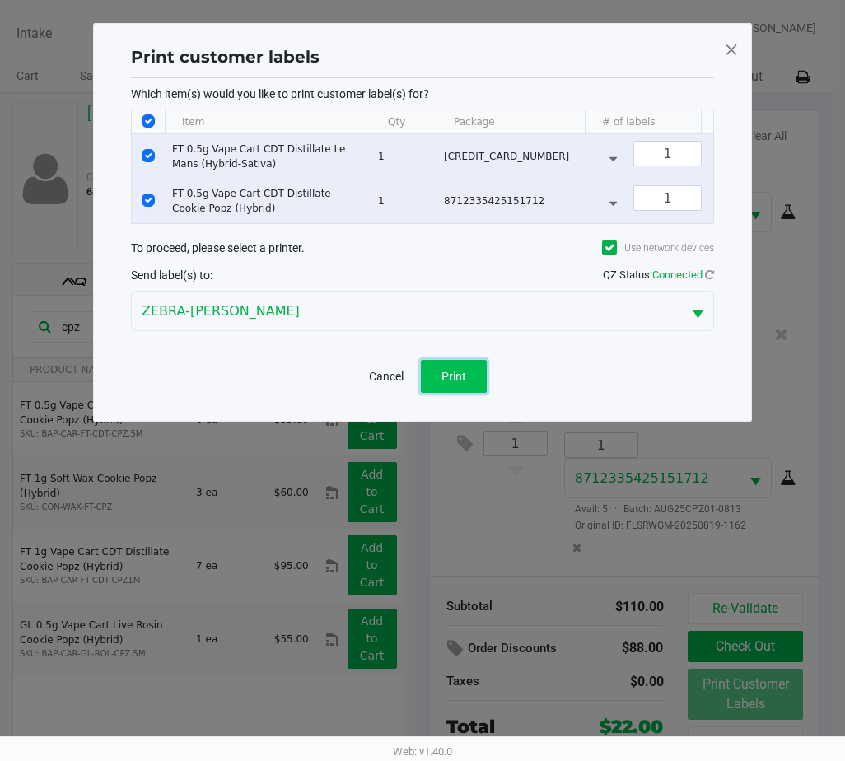
click at [462, 383] on span "Print" at bounding box center [454, 376] width 25 height 13
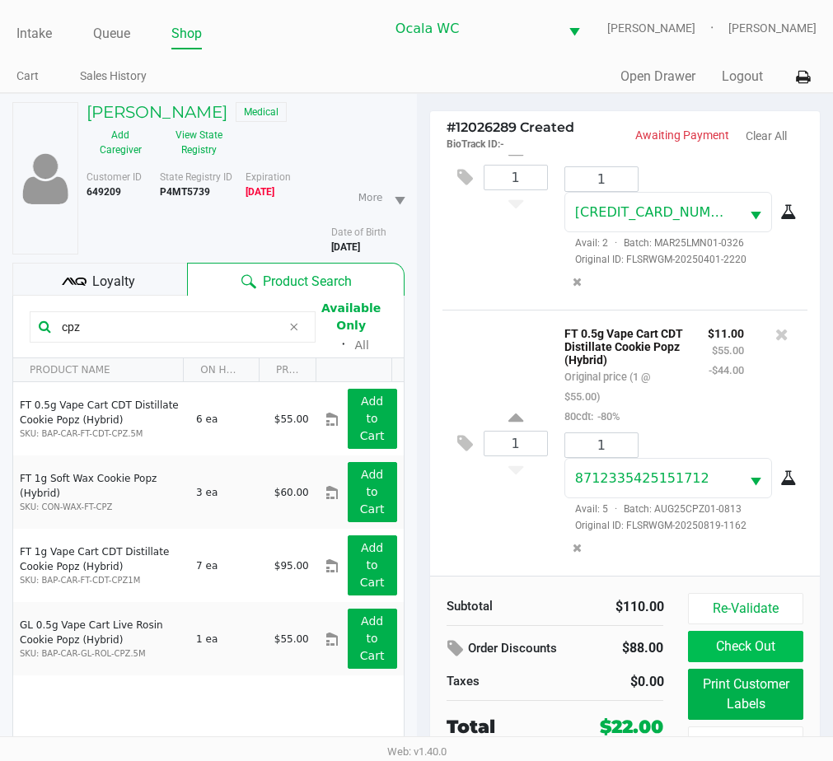
click at [749, 657] on button "Check Out" at bounding box center [745, 646] width 115 height 31
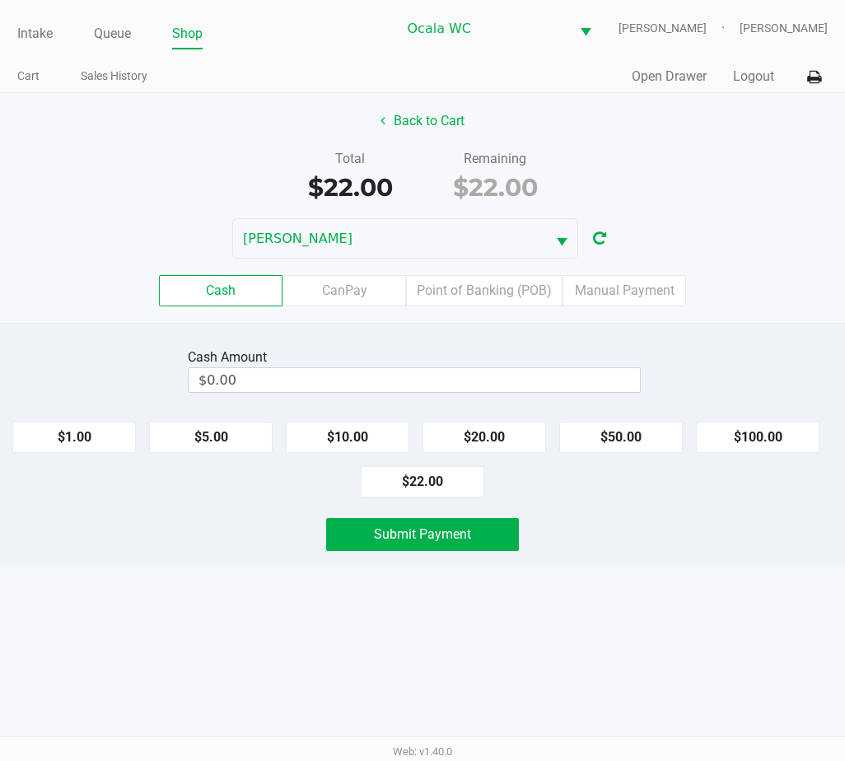
click at [477, 294] on label "Point of Banking (POB)" at bounding box center [484, 290] width 157 height 31
click at [0, 0] on 7 "Point of Banking (POB)" at bounding box center [0, 0] width 0 height 0
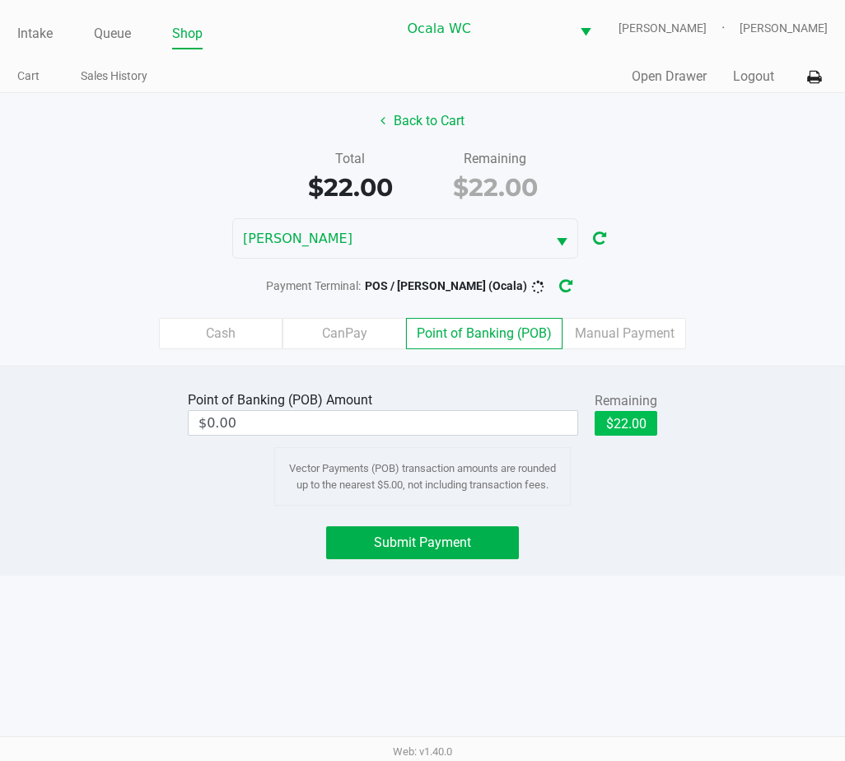
click at [624, 430] on button "$22.00" at bounding box center [626, 423] width 63 height 25
type input "$22.00"
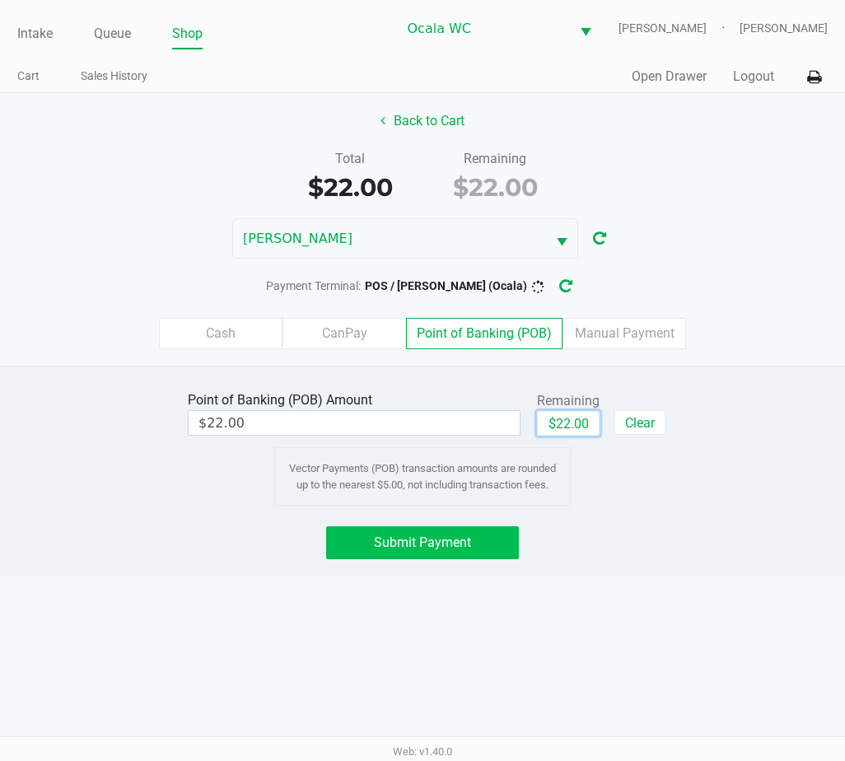
click at [399, 529] on button "Submit Payment" at bounding box center [422, 542] width 193 height 33
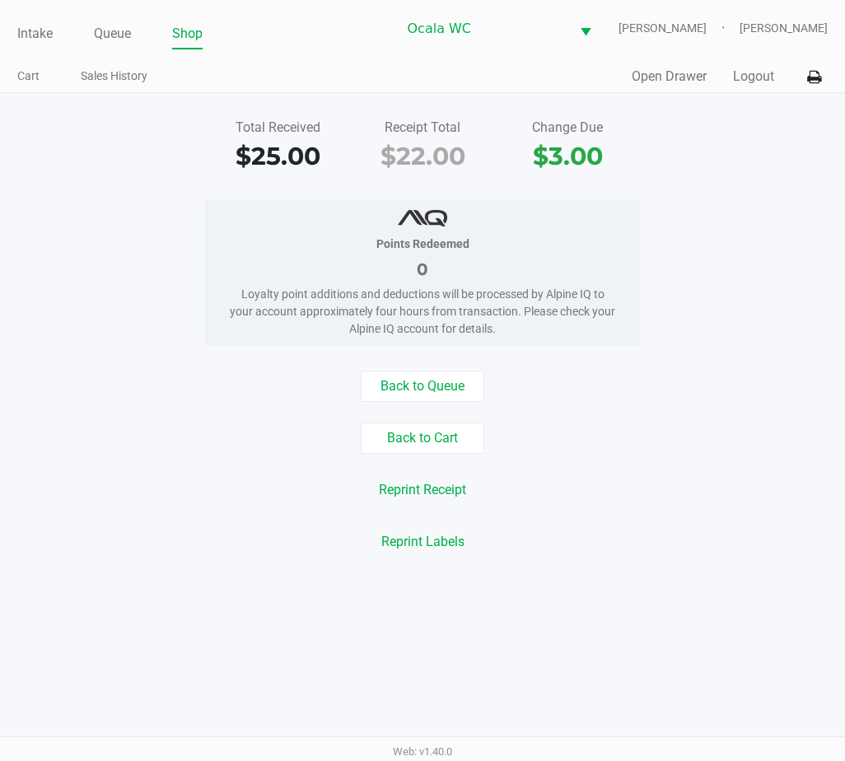
click at [191, 36] on link "Shop" at bounding box center [187, 33] width 30 height 23
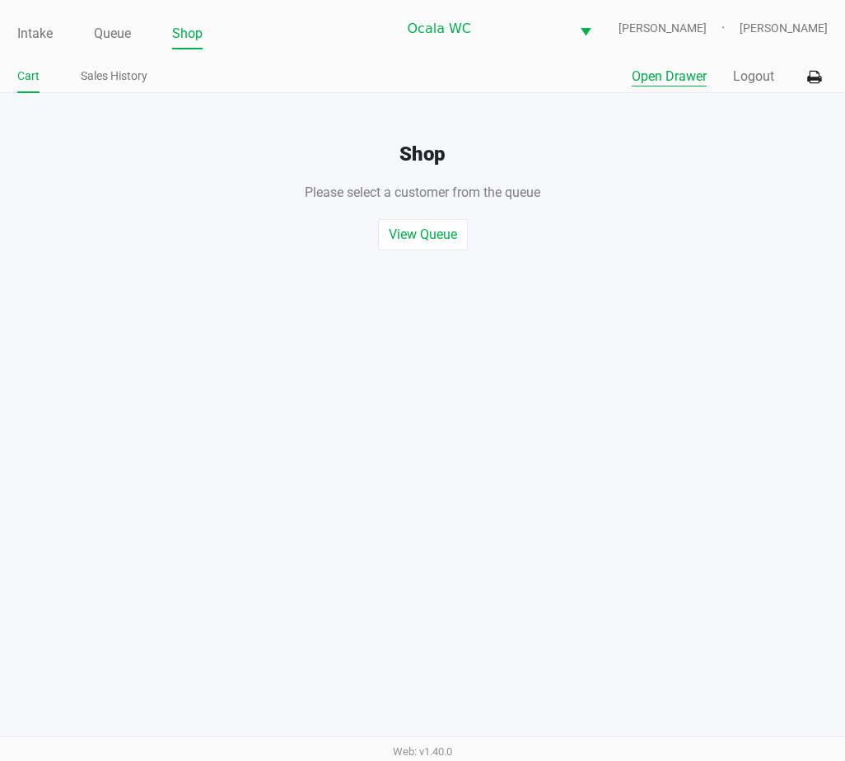
click at [642, 81] on button "Open Drawer" at bounding box center [669, 77] width 75 height 20
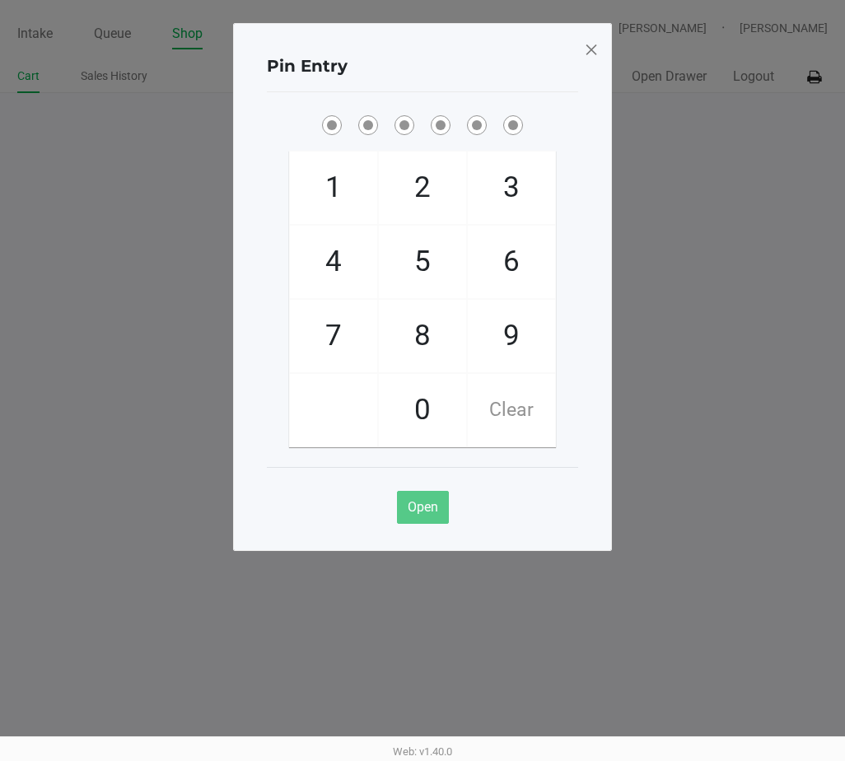
click at [665, 357] on ngb-modal-window "Pin Entry 1 4 7 2 5 8 0 3 6 9 Clear Open" at bounding box center [422, 380] width 845 height 761
checkbox input "true"
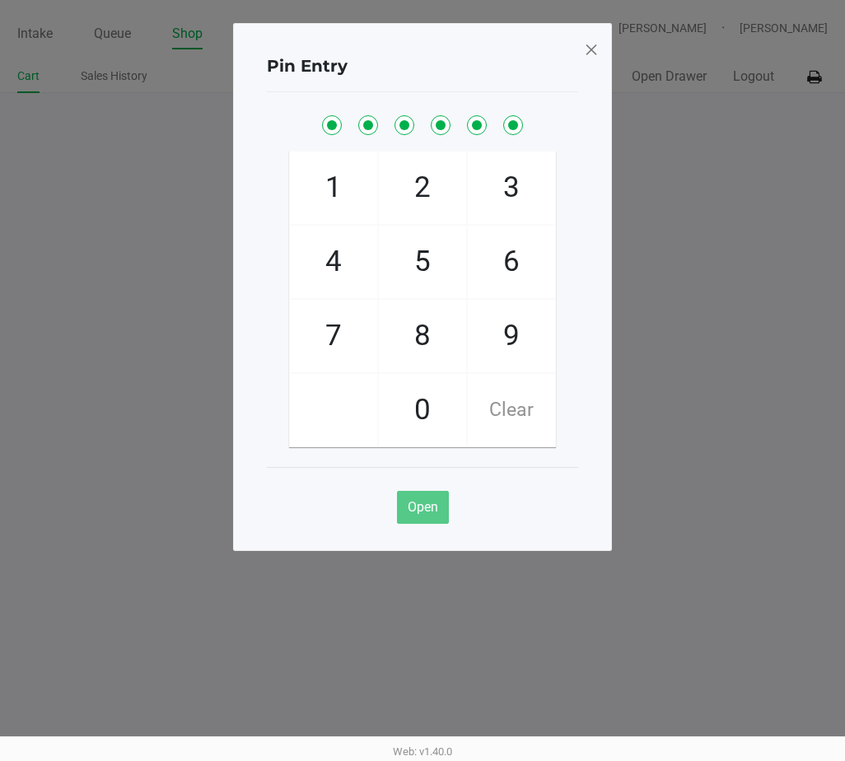
checkbox input "true"
click at [594, 45] on span at bounding box center [591, 49] width 15 height 26
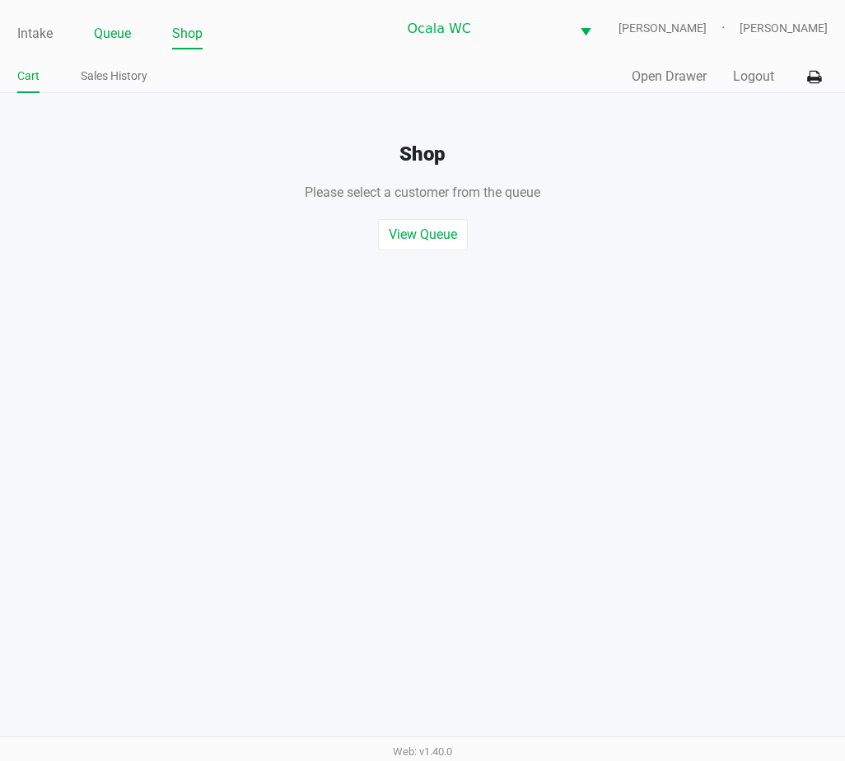
click at [101, 30] on link "Queue" at bounding box center [112, 33] width 37 height 23
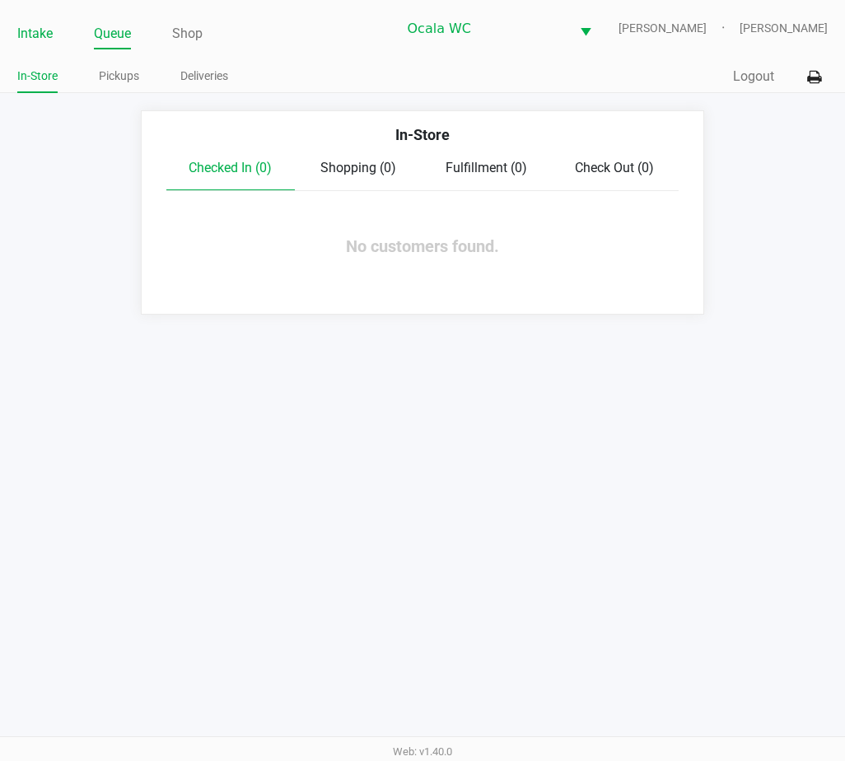
click at [40, 31] on link "Intake" at bounding box center [34, 33] width 35 height 23
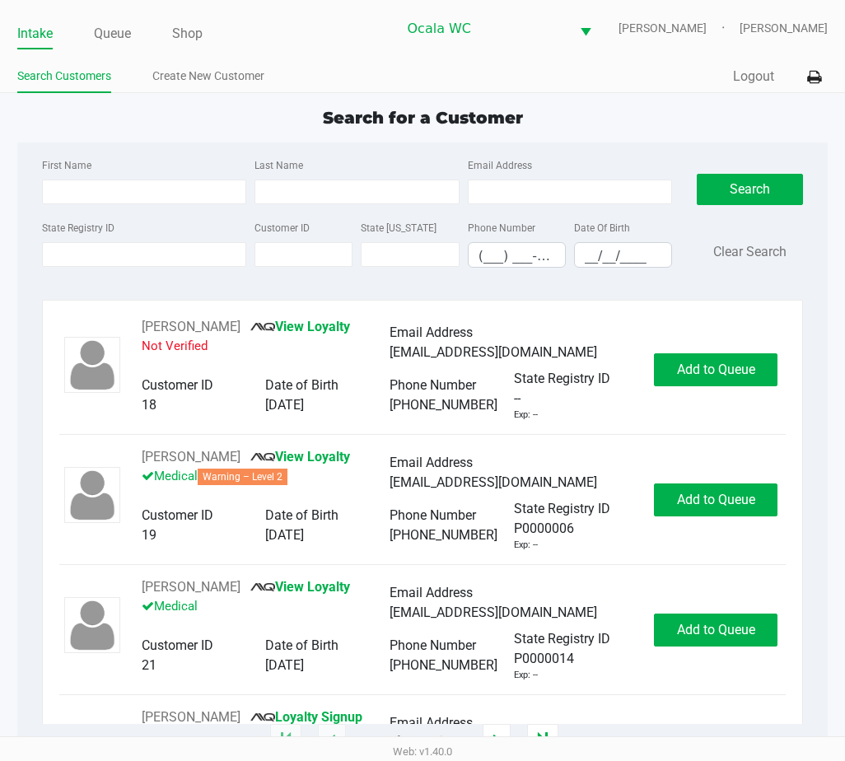
click at [374, 122] on span "Search for a Customer" at bounding box center [423, 118] width 200 height 20
click at [376, 113] on span "Search for a Customer" at bounding box center [423, 118] width 200 height 20
click at [367, 127] on span "Search for a Customer" at bounding box center [423, 118] width 200 height 20
click at [371, 117] on span "Search for a Customer" at bounding box center [423, 118] width 200 height 20
drag, startPoint x: 530, startPoint y: 116, endPoint x: 322, endPoint y: 109, distance: 207.7
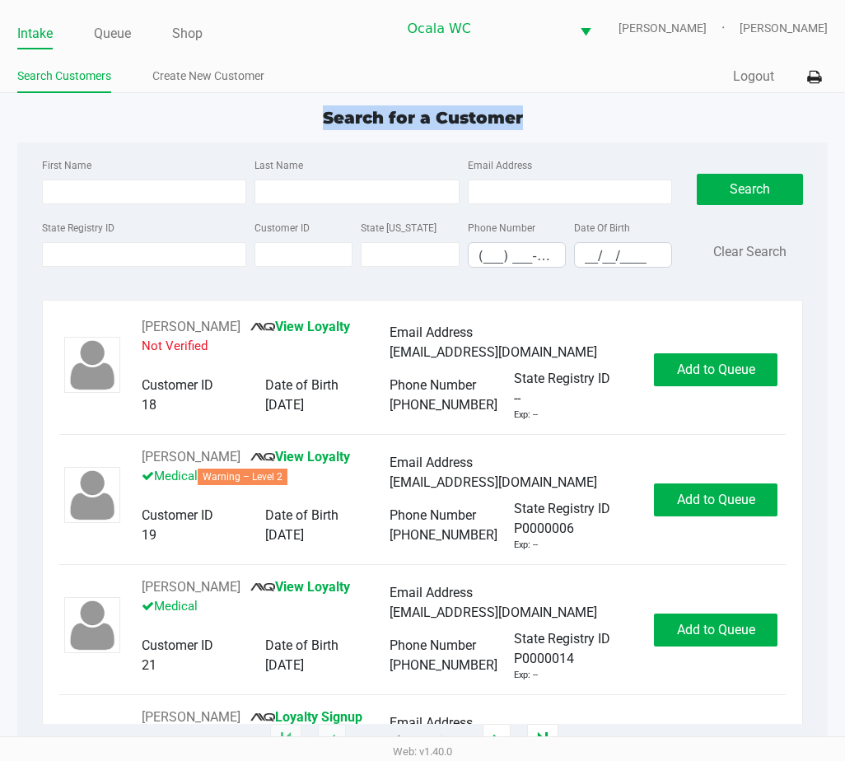
click at [322, 109] on div "Search for a Customer" at bounding box center [423, 117] width 836 height 25
drag, startPoint x: 322, startPoint y: 109, endPoint x: 469, endPoint y: 116, distance: 146.8
click at [469, 116] on span "Search for a Customer" at bounding box center [423, 118] width 200 height 20
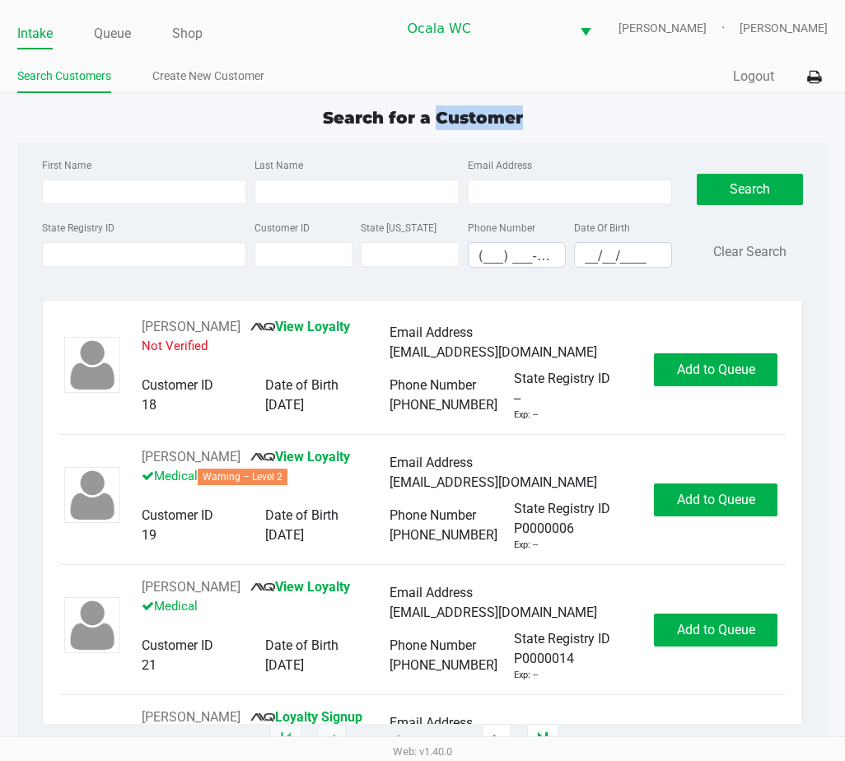
click at [469, 116] on span "Search for a Customer" at bounding box center [423, 118] width 200 height 20
click at [62, 267] on div "State Registry ID" at bounding box center [144, 242] width 213 height 50
click at [49, 250] on input "State Registry ID" at bounding box center [144, 254] width 205 height 25
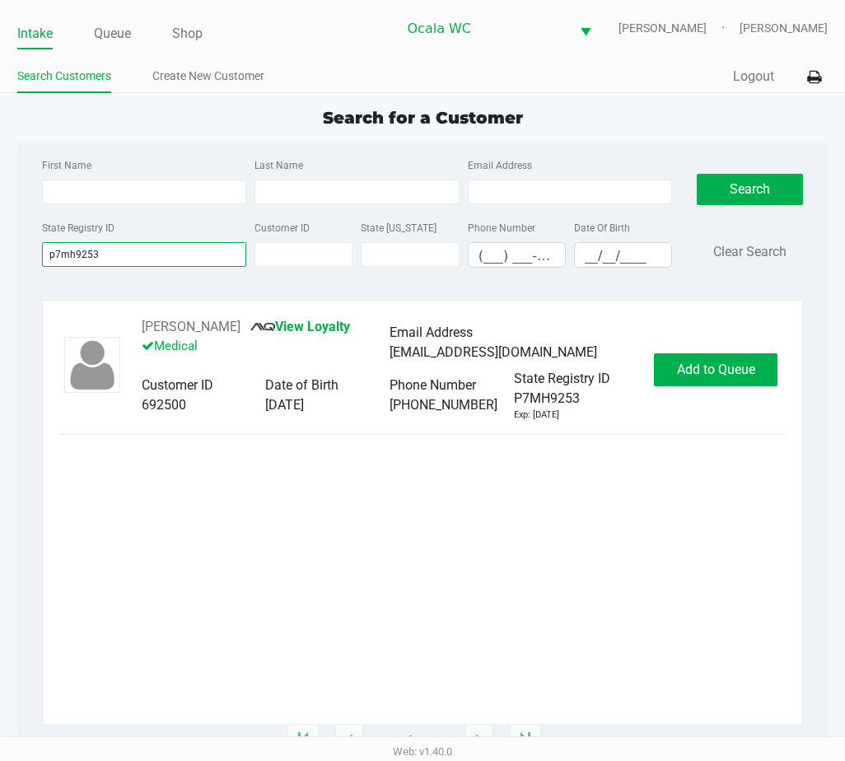
type input "p7mh9253"
click at [687, 363] on span "Add to Queue" at bounding box center [716, 370] width 78 height 16
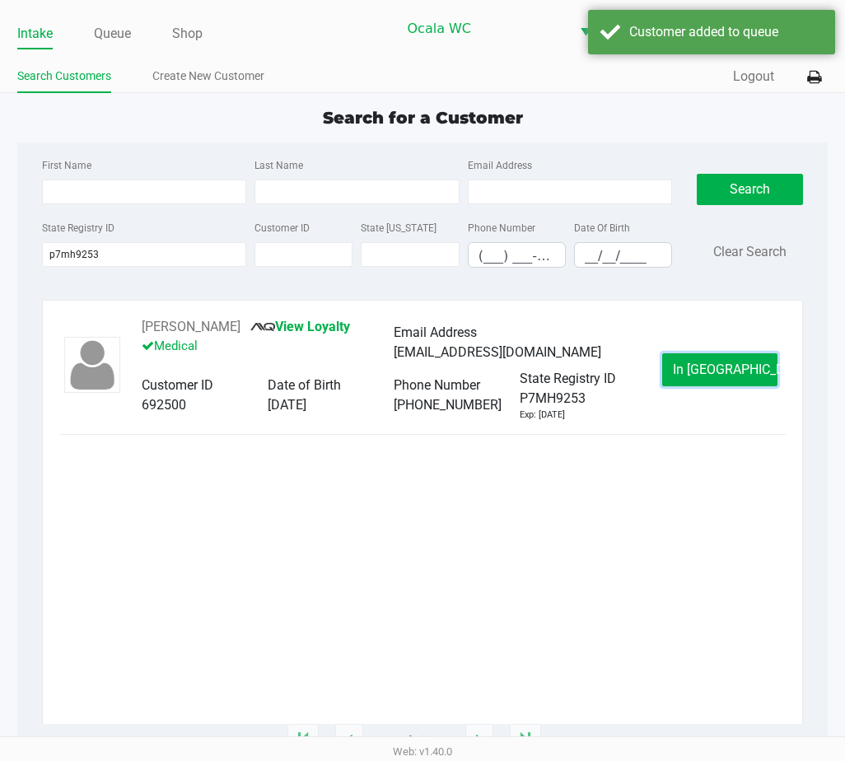
click at [687, 363] on button "In Queue" at bounding box center [719, 369] width 115 height 33
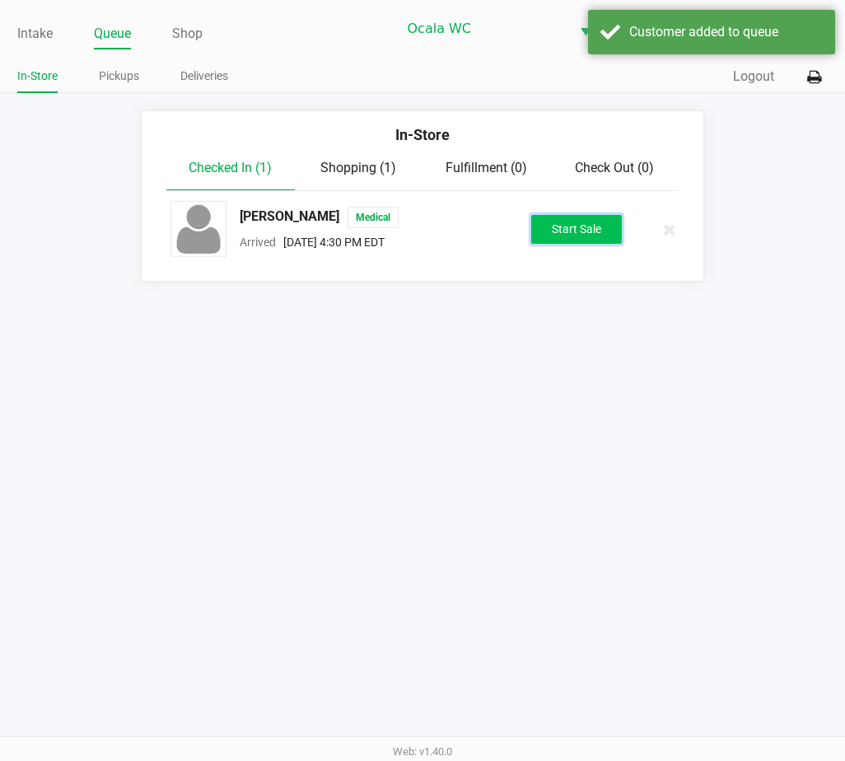
click at [591, 231] on button "Start Sale" at bounding box center [576, 229] width 91 height 29
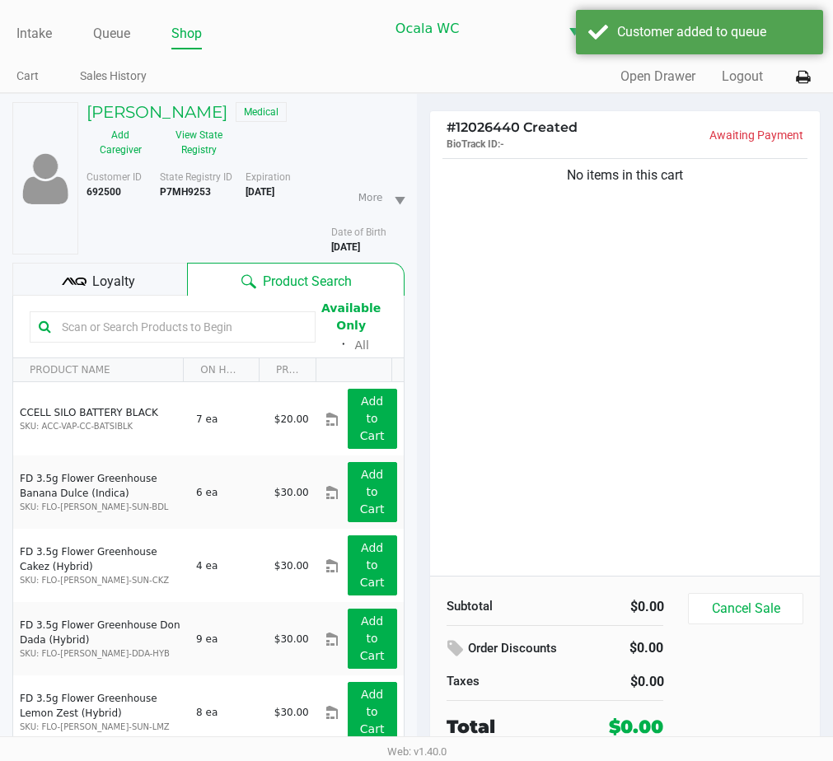
click at [108, 278] on span "Loyalty" at bounding box center [113, 282] width 43 height 20
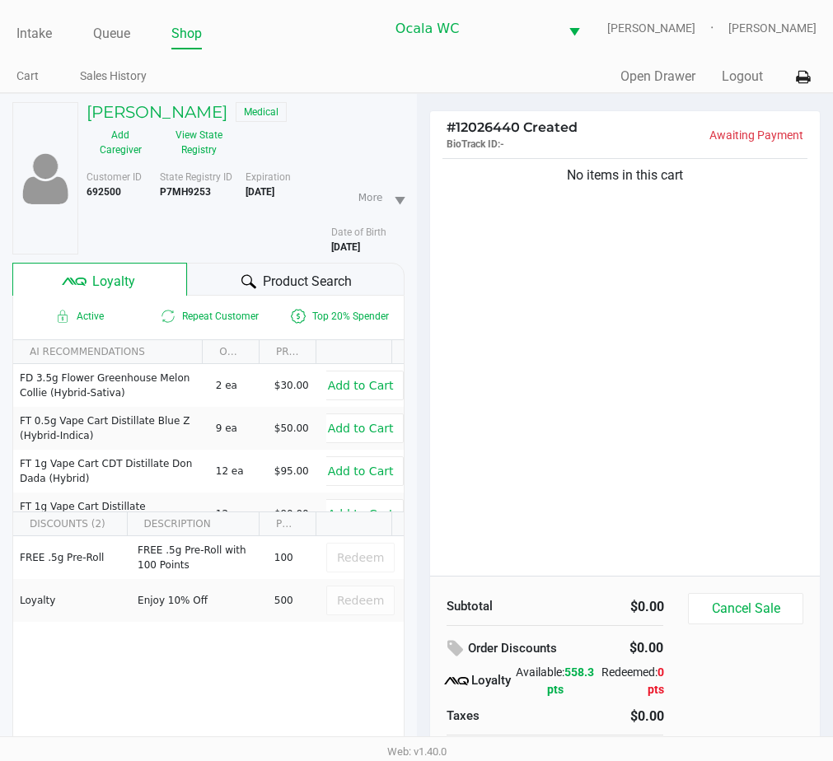
click at [227, 283] on div "Product Search" at bounding box center [295, 279] width 217 height 33
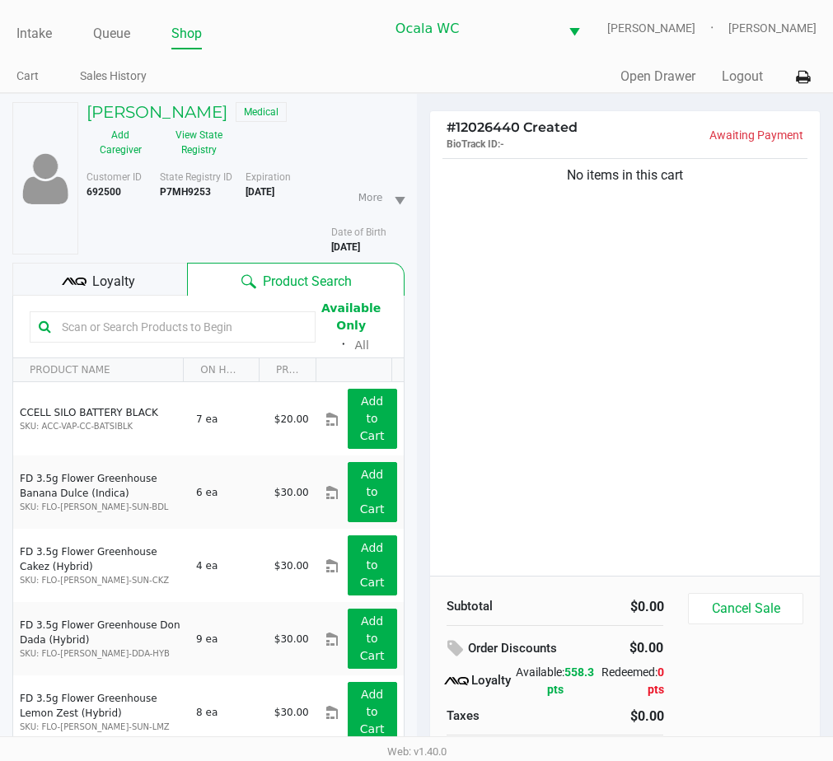
click at [96, 325] on input "text" at bounding box center [180, 327] width 251 height 25
click at [175, 147] on button "View State Registry" at bounding box center [194, 142] width 78 height 41
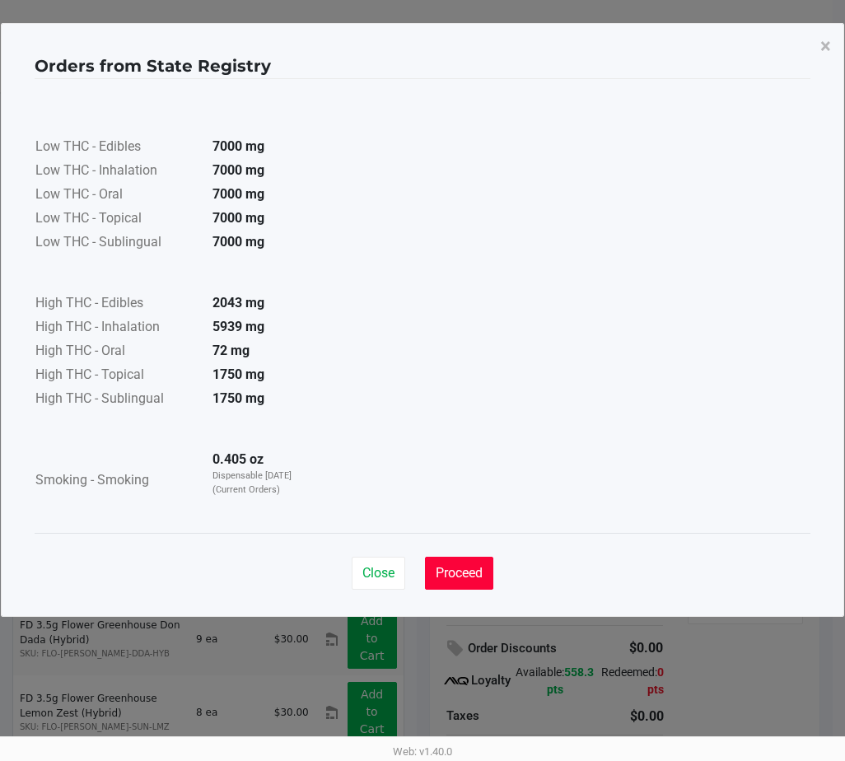
click at [450, 560] on button "Proceed" at bounding box center [459, 573] width 68 height 33
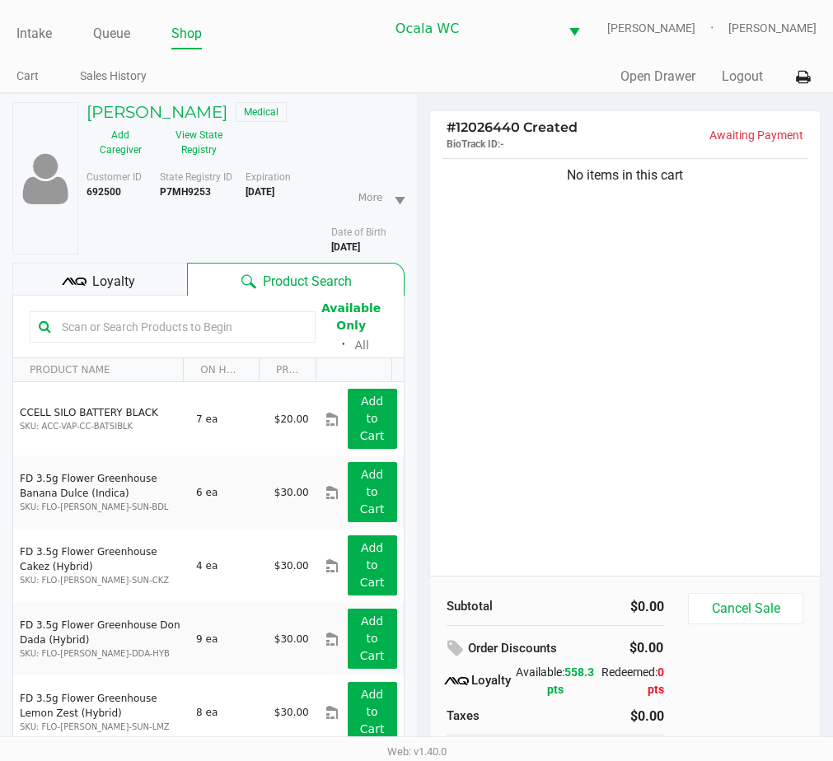
click at [96, 325] on input "text" at bounding box center [180, 327] width 251 height 25
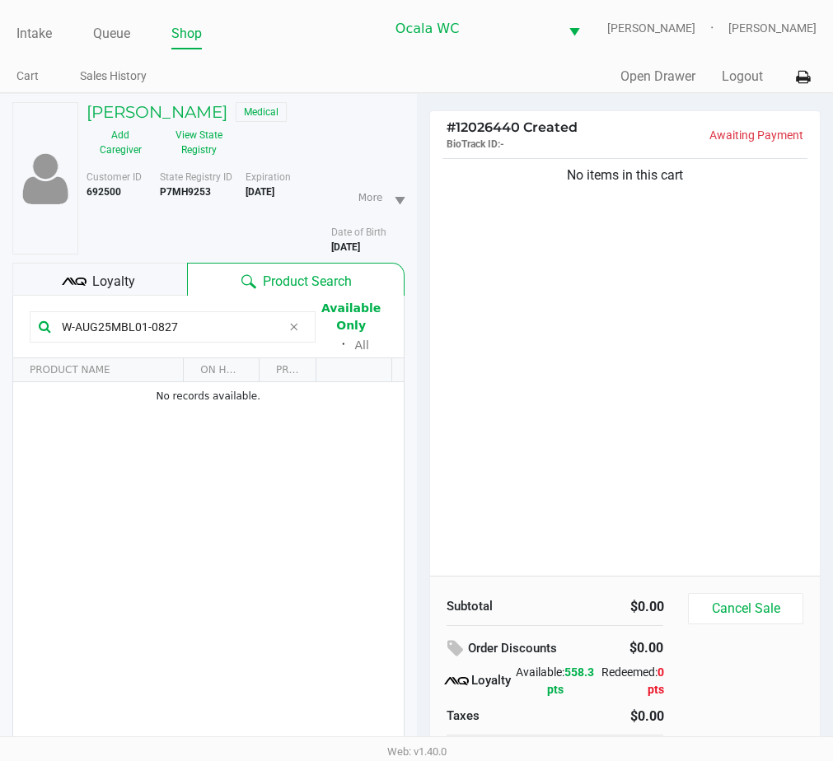
type input "W-AUG25MBL01-0827"
click at [485, 415] on div "No items in this cart" at bounding box center [625, 365] width 390 height 421
click at [497, 428] on div "No items in this cart" at bounding box center [625, 365] width 390 height 421
click at [506, 450] on div "No items in this cart" at bounding box center [625, 365] width 390 height 421
click at [507, 451] on div "No items in this cart" at bounding box center [625, 365] width 390 height 421
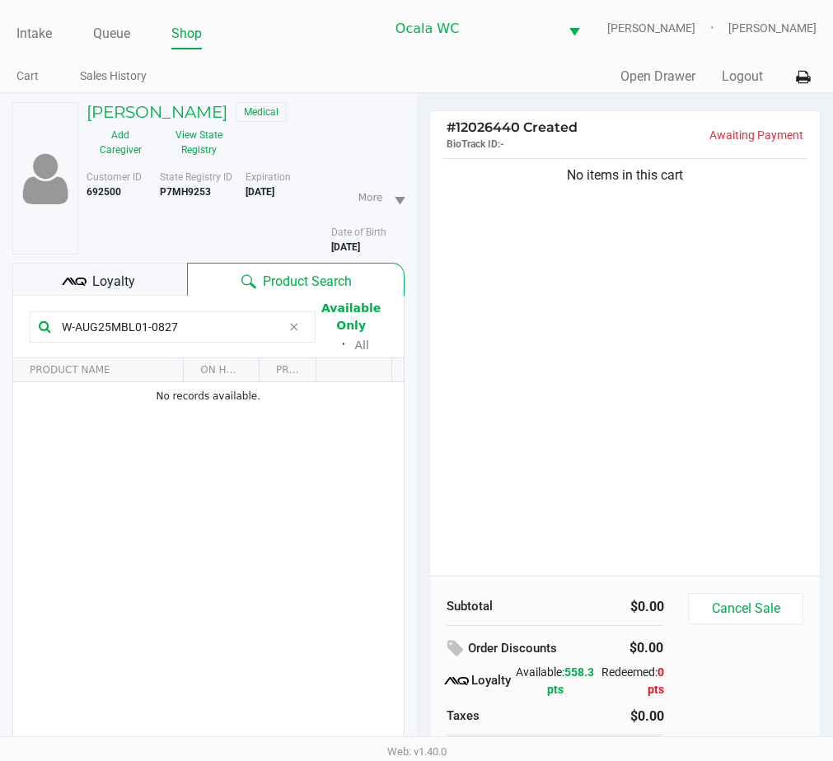
click at [513, 451] on div "No items in this cart" at bounding box center [625, 365] width 390 height 421
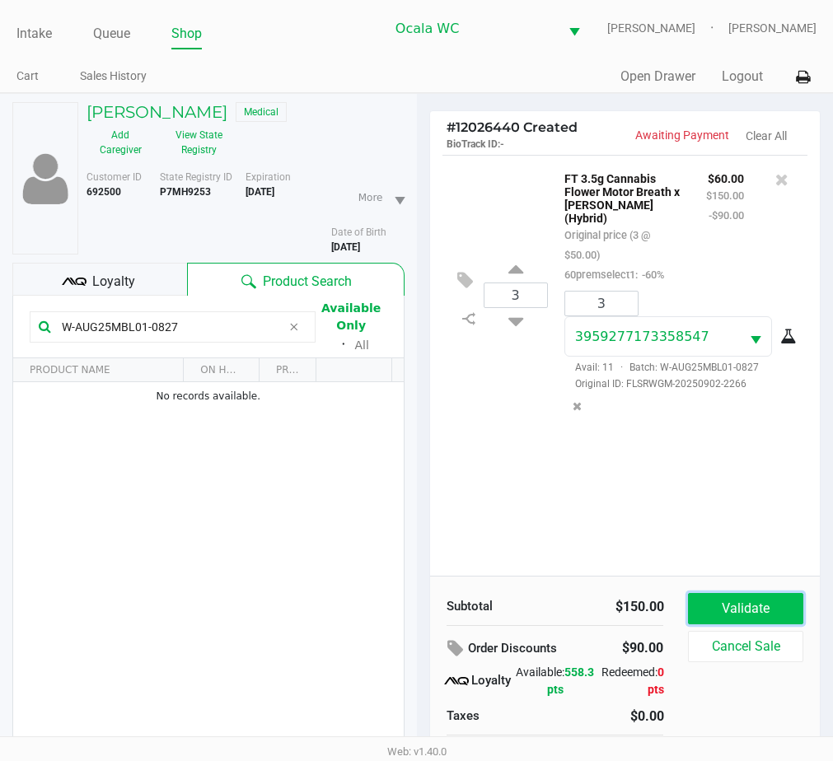
click at [719, 601] on button "Validate" at bounding box center [745, 608] width 115 height 31
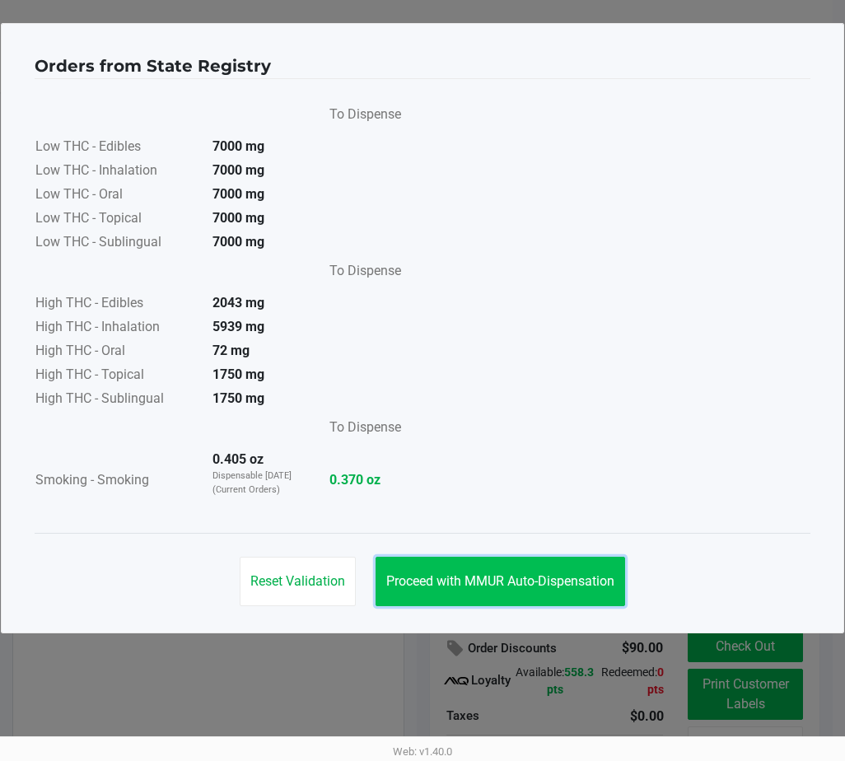
click at [473, 572] on button "Proceed with MMUR Auto-Dispensation" at bounding box center [501, 581] width 250 height 49
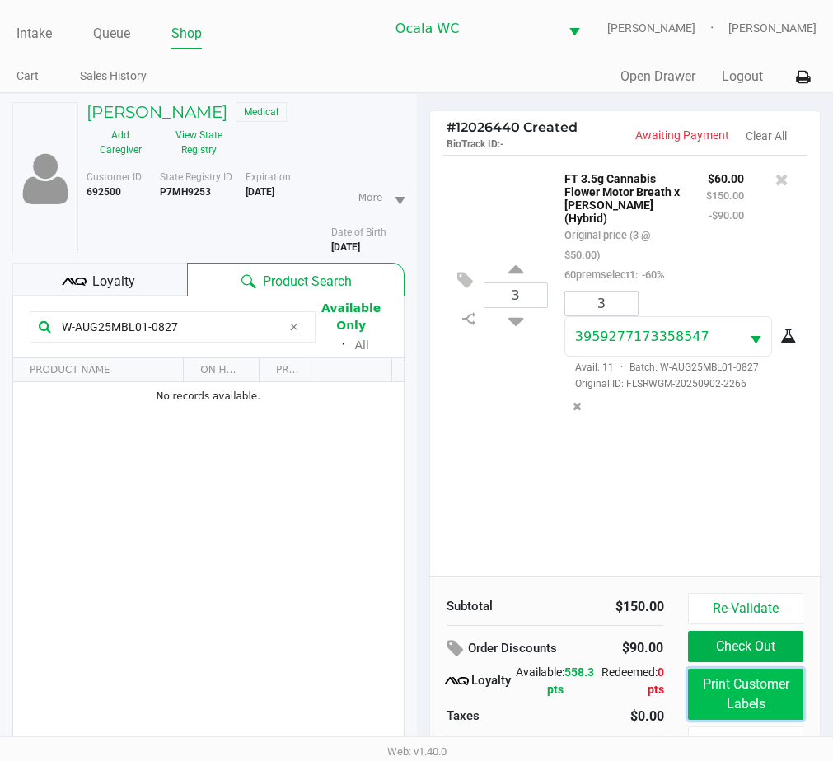
click at [738, 698] on button "Print Customer Labels" at bounding box center [745, 694] width 115 height 51
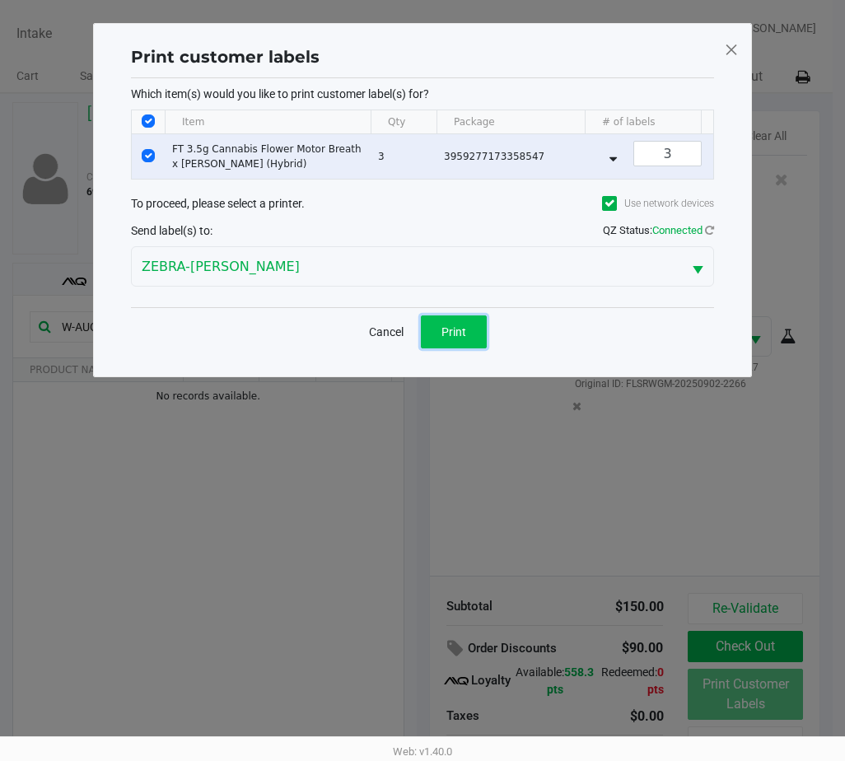
click at [443, 348] on button "Print" at bounding box center [454, 331] width 66 height 33
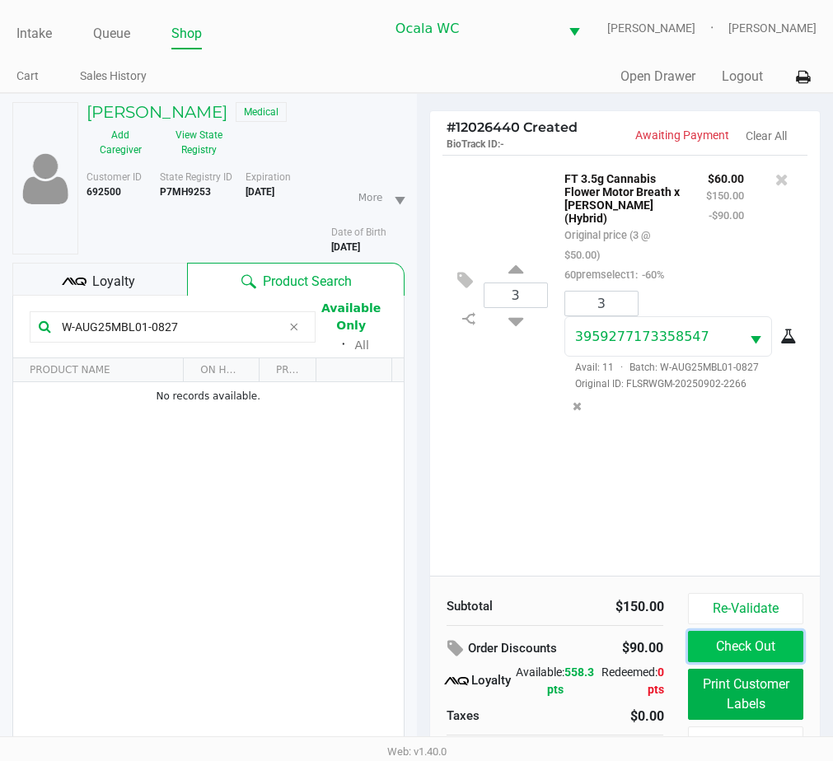
click at [747, 638] on button "Check Out" at bounding box center [745, 646] width 115 height 31
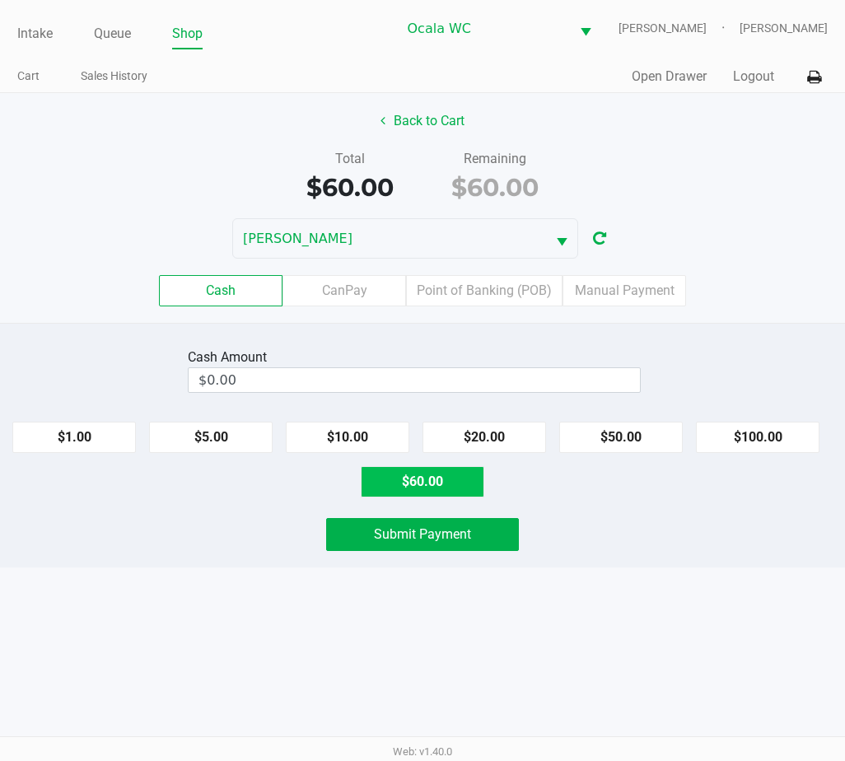
click at [445, 473] on button "$60.00" at bounding box center [423, 481] width 124 height 31
type input "$60.00"
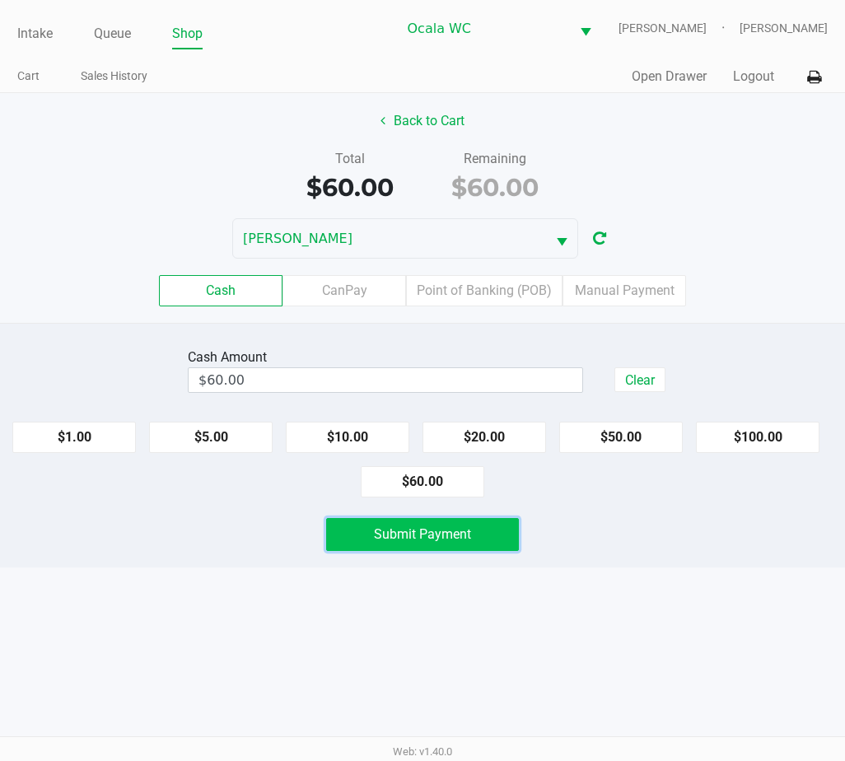
click at [423, 531] on span "Submit Payment" at bounding box center [422, 534] width 97 height 16
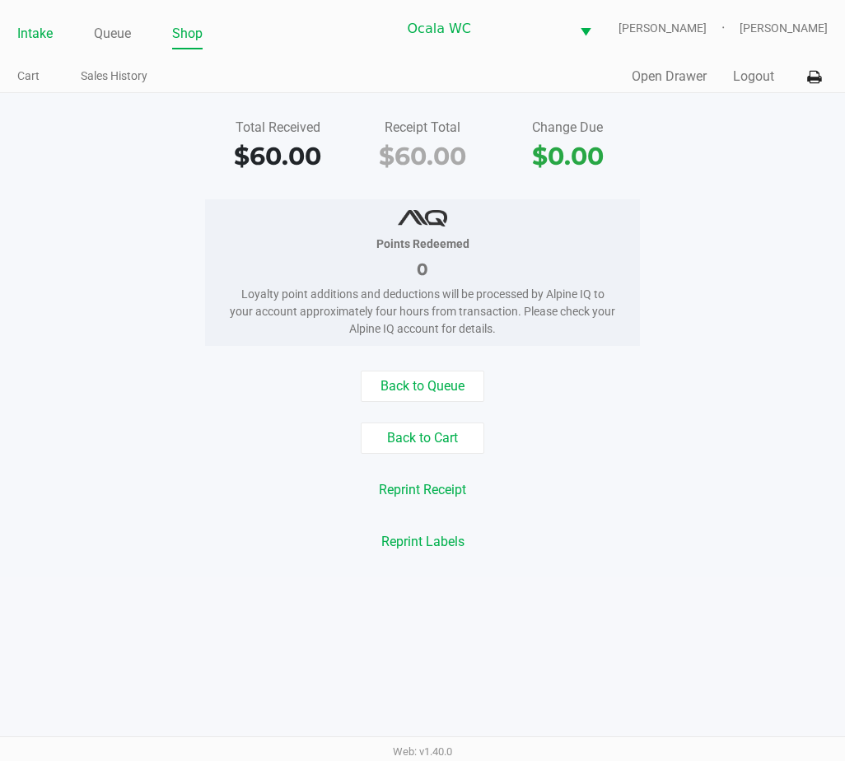
click at [44, 27] on link "Intake" at bounding box center [34, 33] width 35 height 23
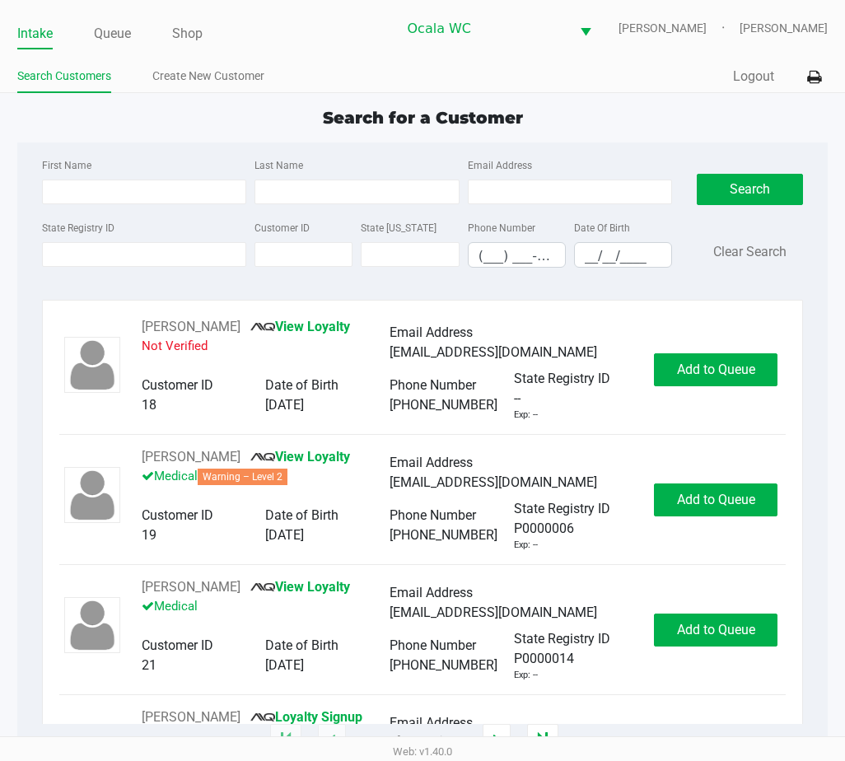
click at [568, 75] on div "Quick Sale Logout" at bounding box center [625, 77] width 405 height 30
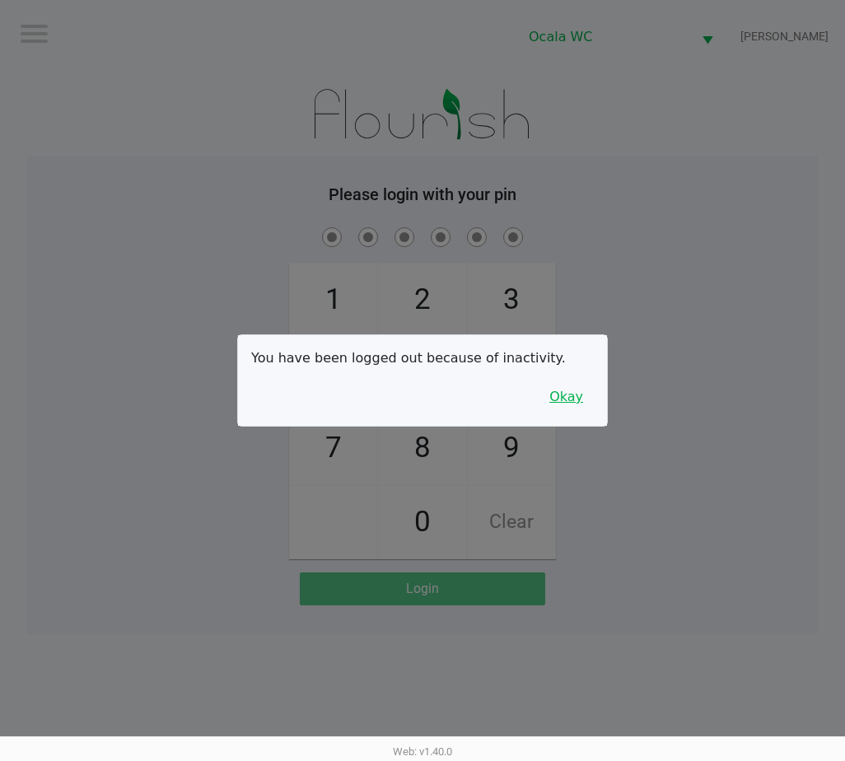
click at [554, 394] on button "Okay" at bounding box center [566, 396] width 55 height 31
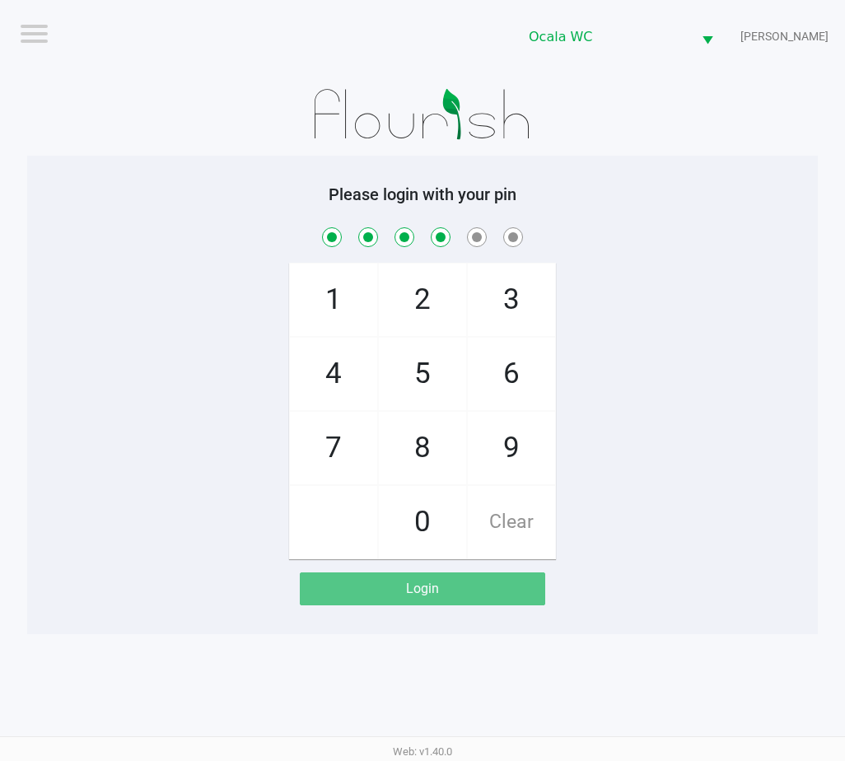
checkbox input "true"
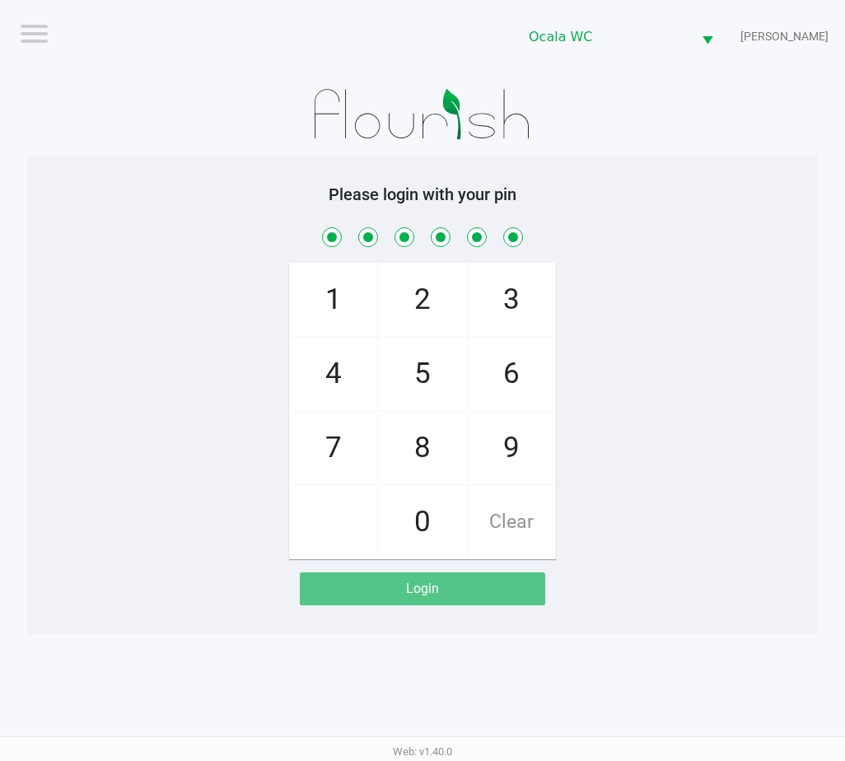
checkbox input "true"
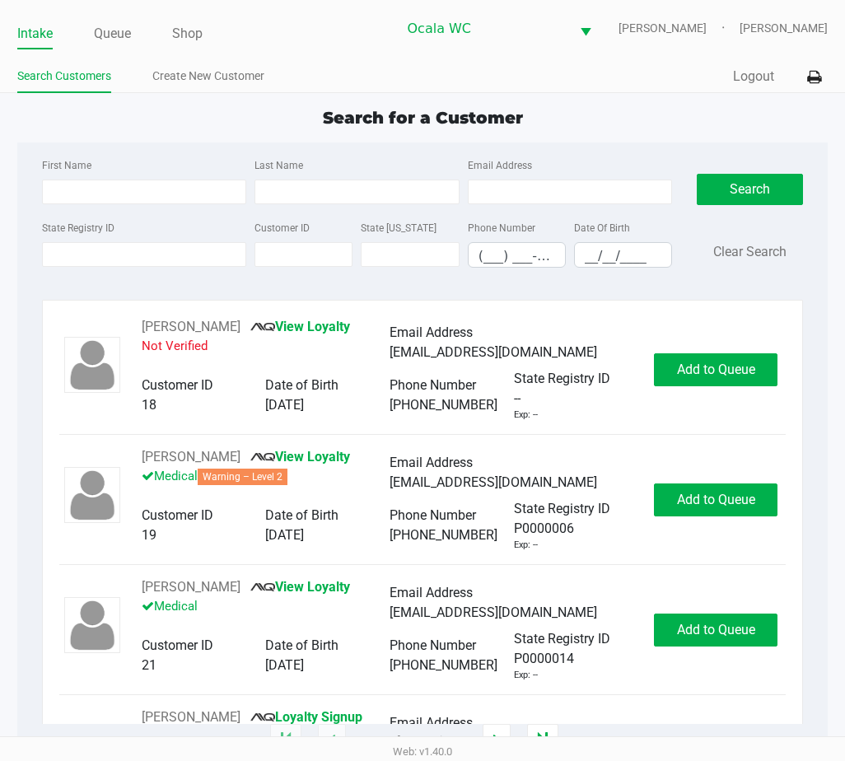
type input "SARAH"
type input "VISE"
type input "03/22/1981"
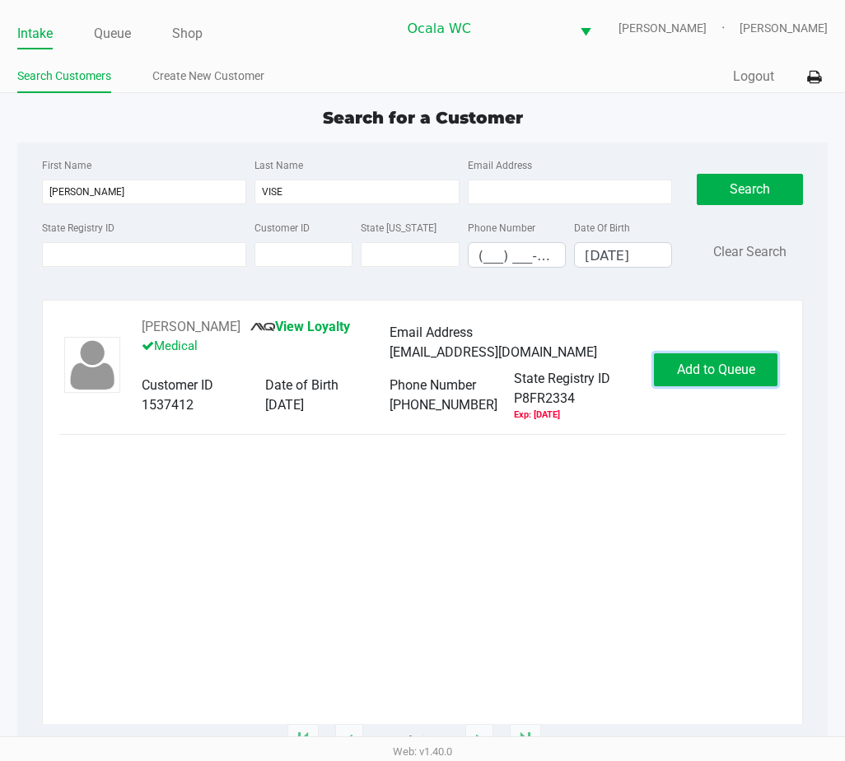
click at [699, 375] on span "Add to Queue" at bounding box center [716, 370] width 78 height 16
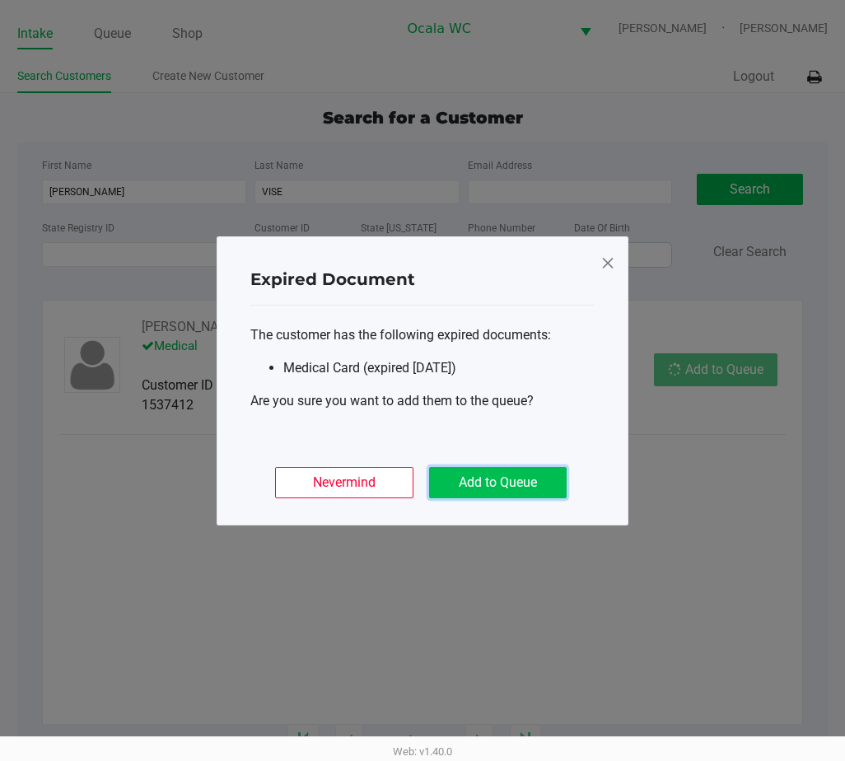
click at [513, 467] on button "Add to Queue" at bounding box center [498, 482] width 138 height 31
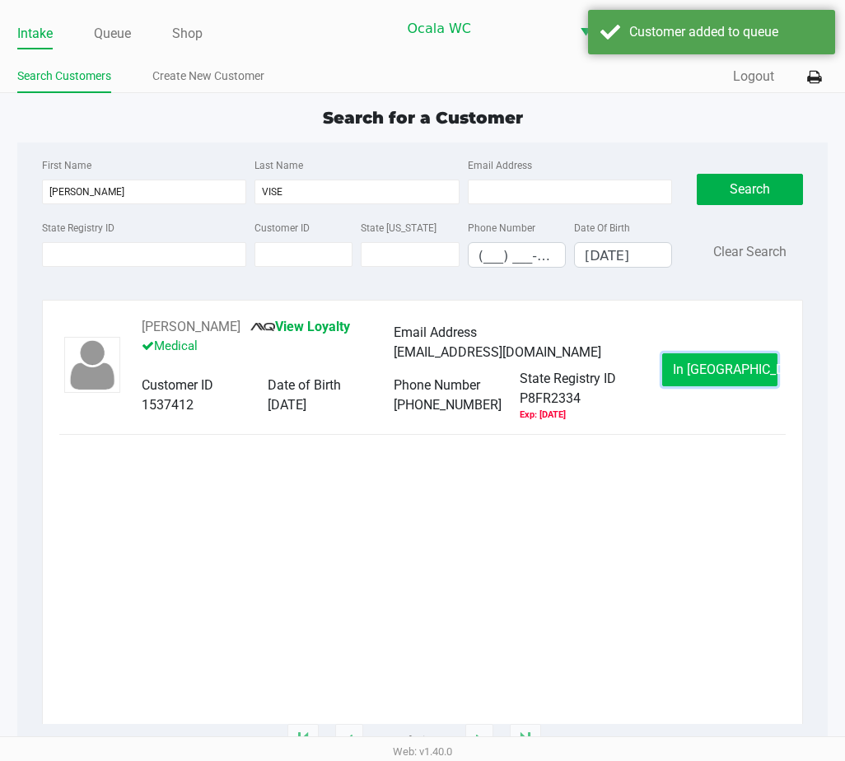
click at [694, 353] on button "In Queue" at bounding box center [719, 369] width 115 height 33
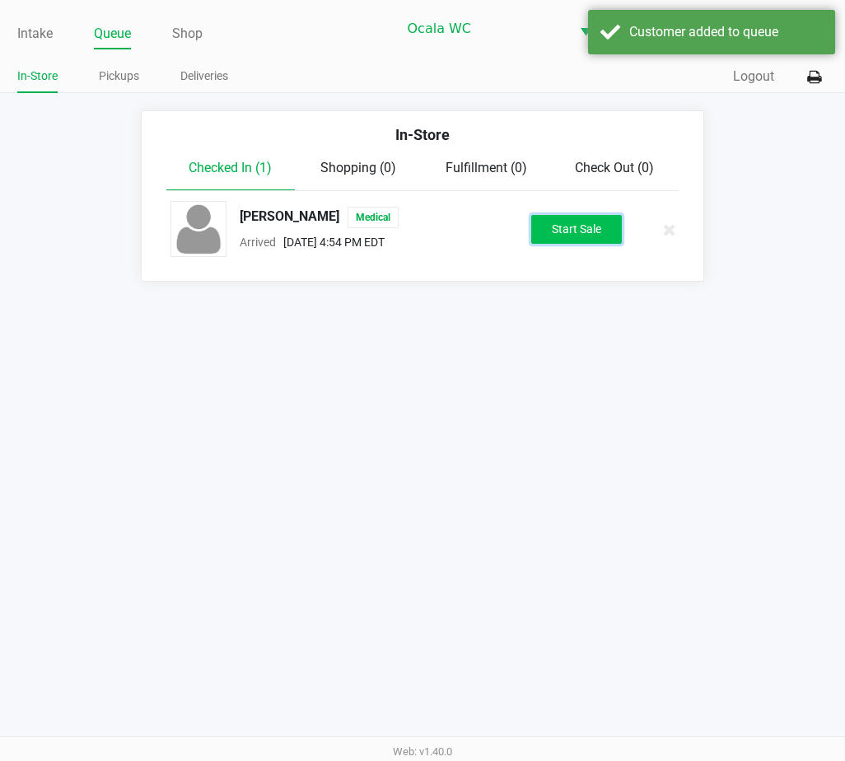
click at [551, 217] on button "Start Sale" at bounding box center [576, 229] width 91 height 29
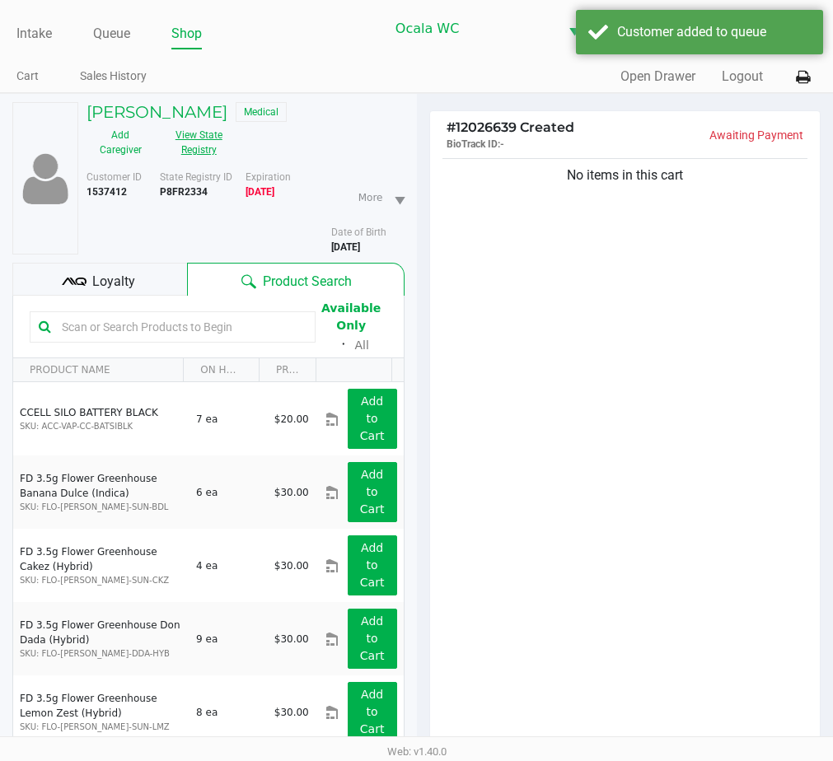
click at [189, 148] on button "View State Registry" at bounding box center [194, 142] width 78 height 41
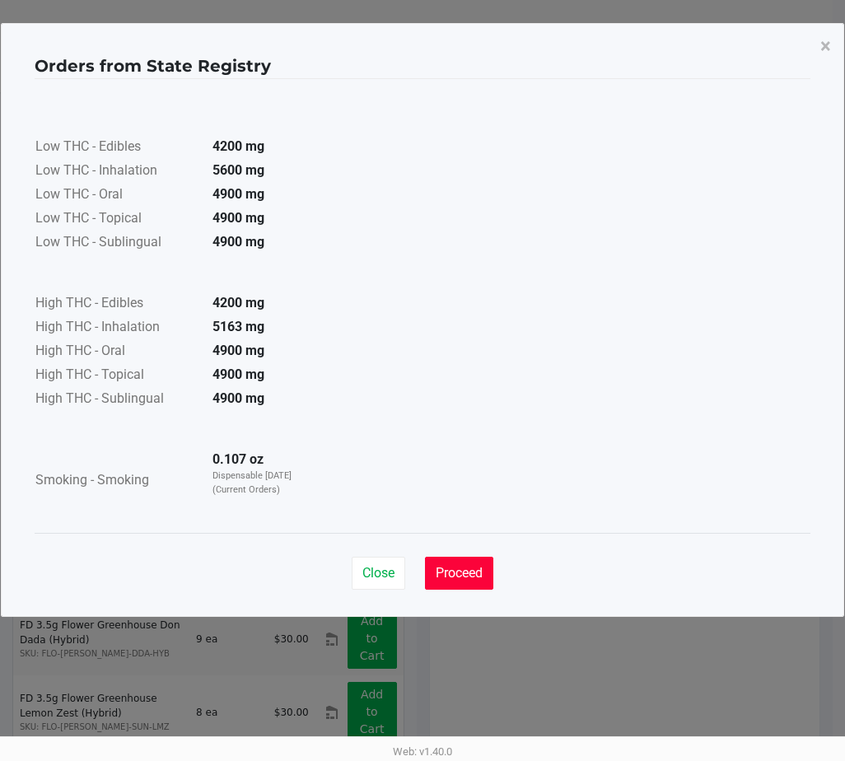
click at [458, 564] on button "Proceed" at bounding box center [459, 573] width 68 height 33
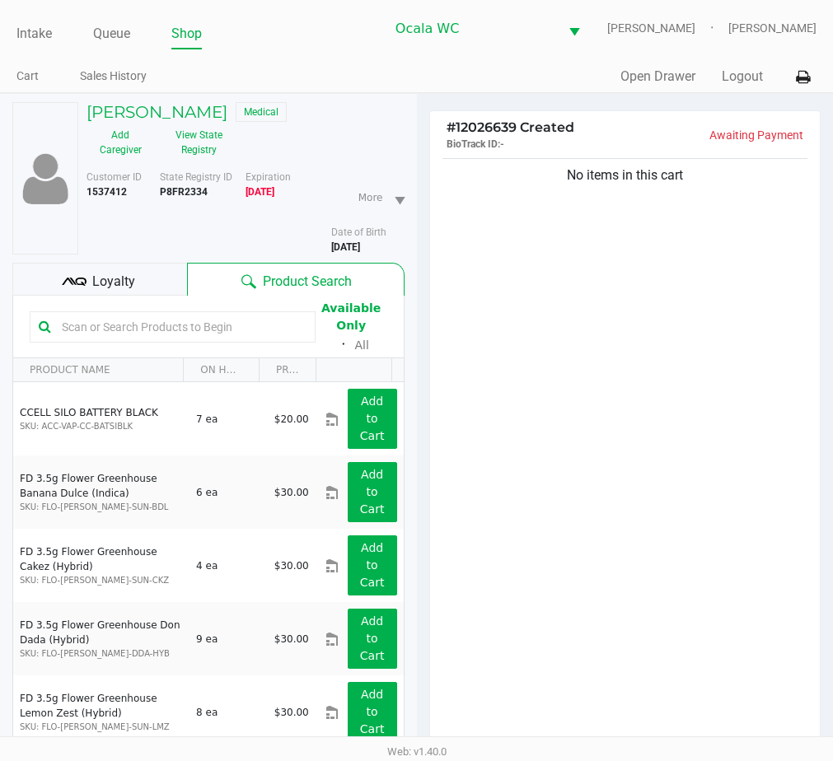
click at [77, 324] on input "text" at bounding box center [180, 327] width 251 height 25
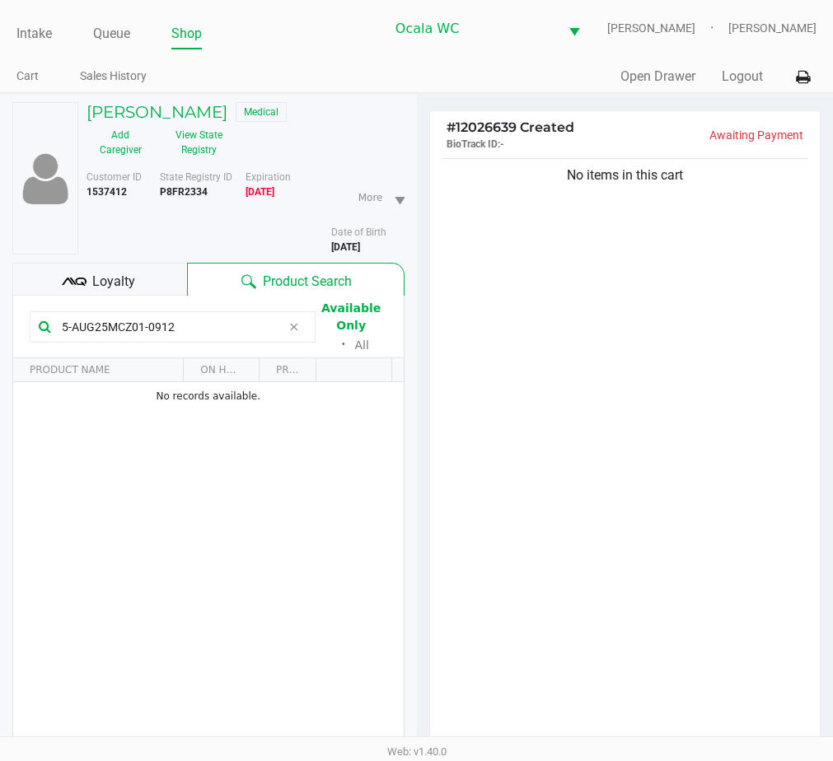
type input "5-AUG25MCZ01-0912"
click at [529, 509] on div "No items in this cart" at bounding box center [625, 456] width 390 height 602
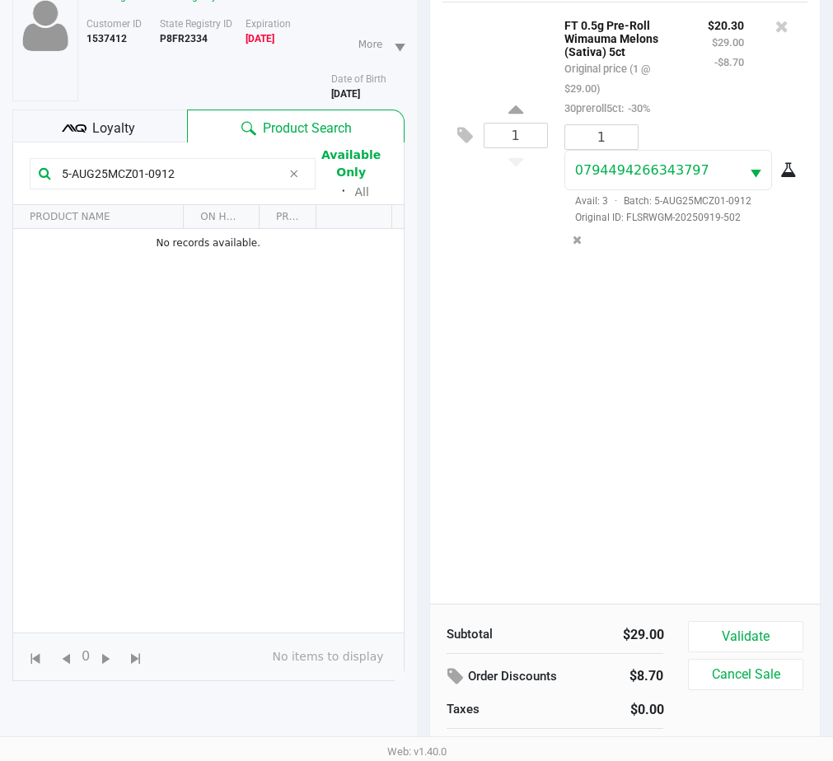
scroll to position [178, 0]
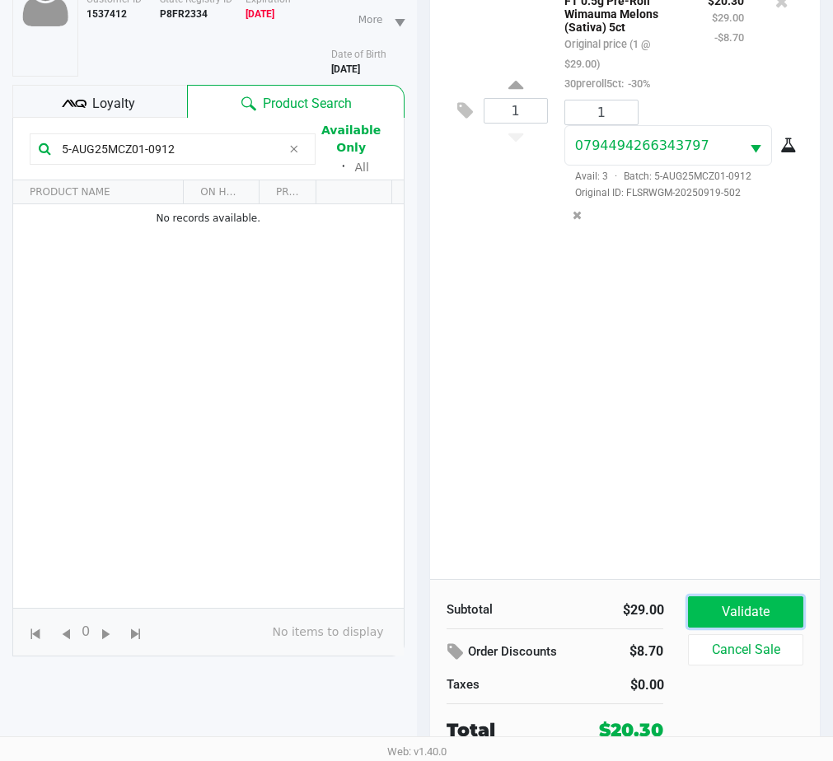
click at [706, 604] on button "Validate" at bounding box center [745, 611] width 115 height 31
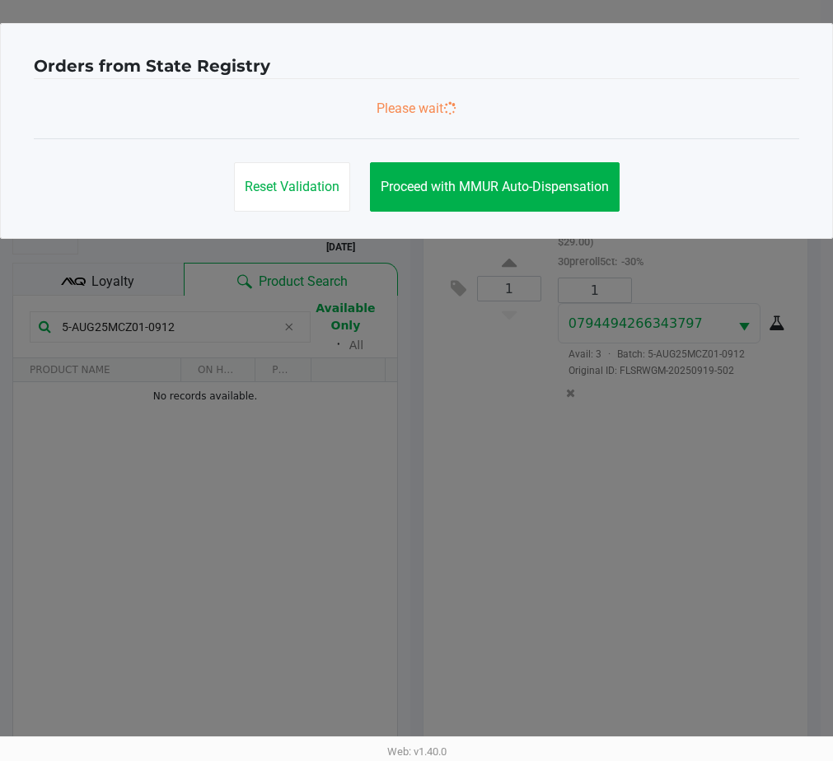
scroll to position [0, 0]
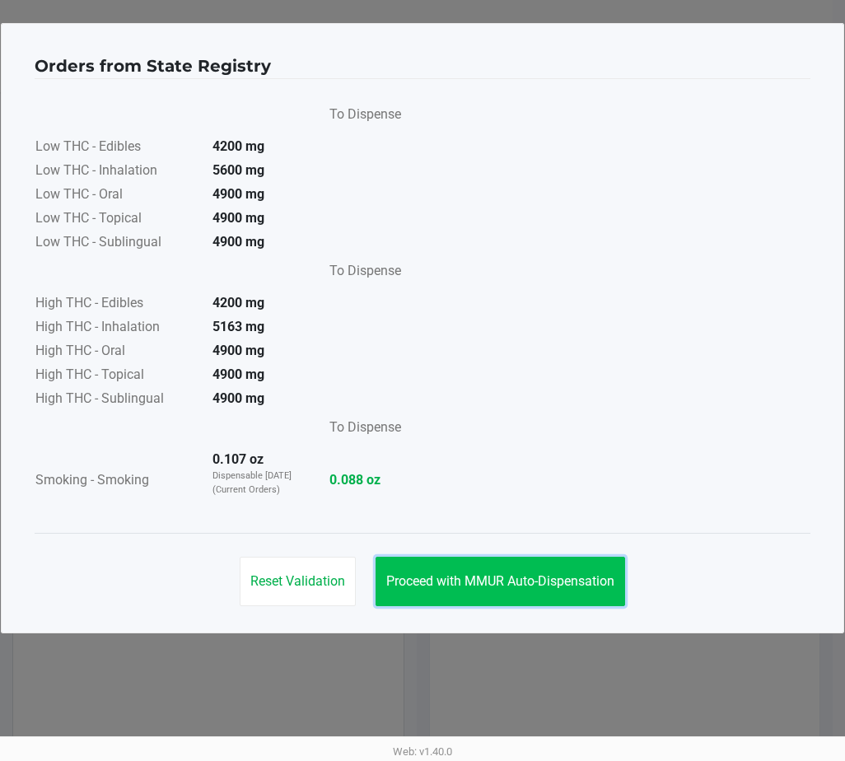
click at [539, 568] on button "Proceed with MMUR Auto-Dispensation" at bounding box center [501, 581] width 250 height 49
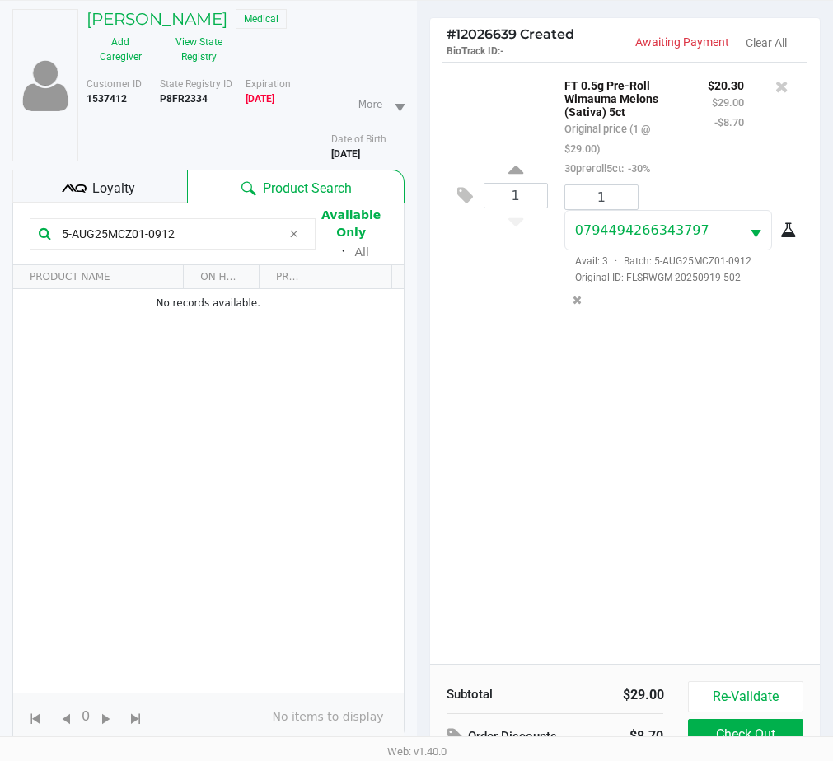
scroll to position [195, 0]
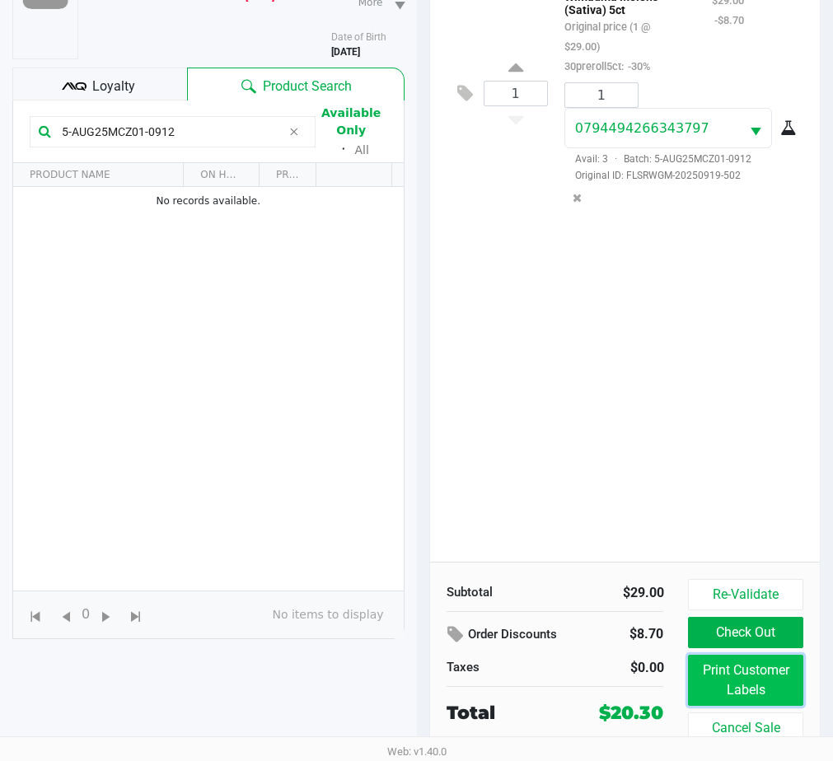
click at [726, 668] on button "Print Customer Labels" at bounding box center [745, 680] width 115 height 51
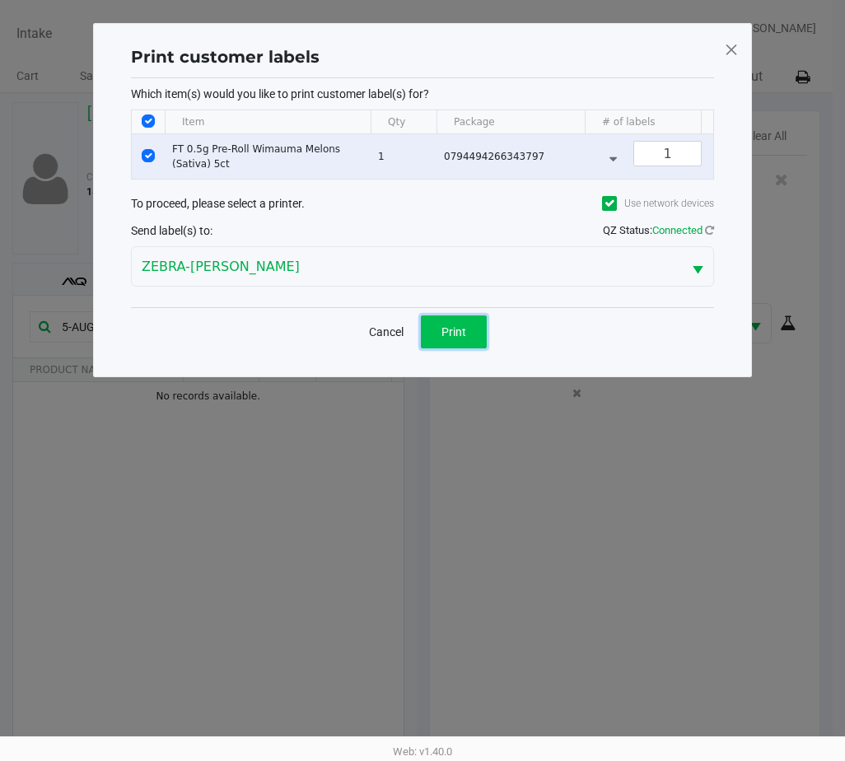
click at [440, 344] on button "Print" at bounding box center [454, 331] width 66 height 33
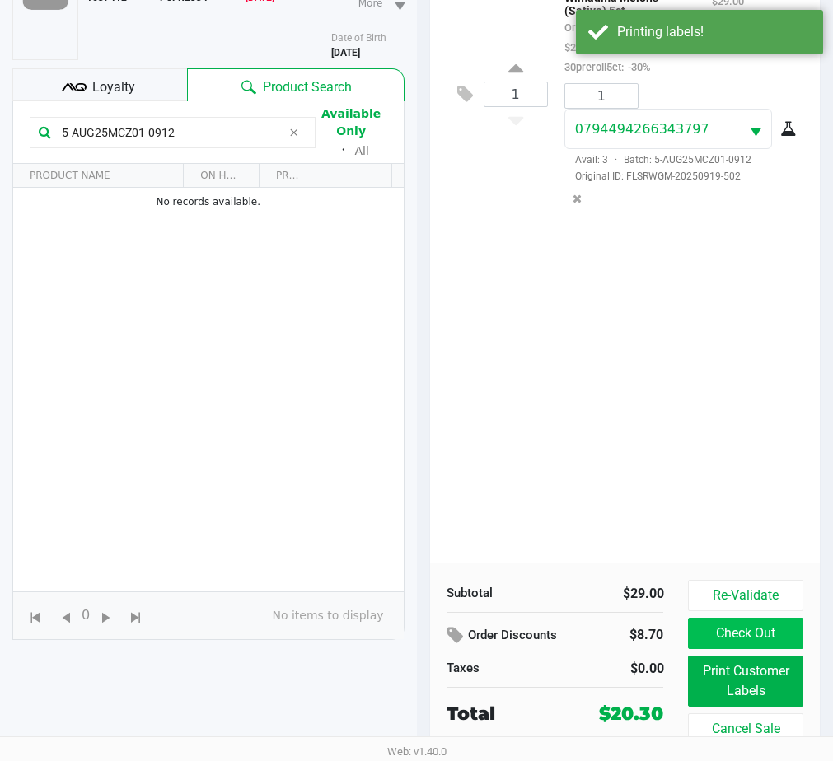
scroll to position [195, 0]
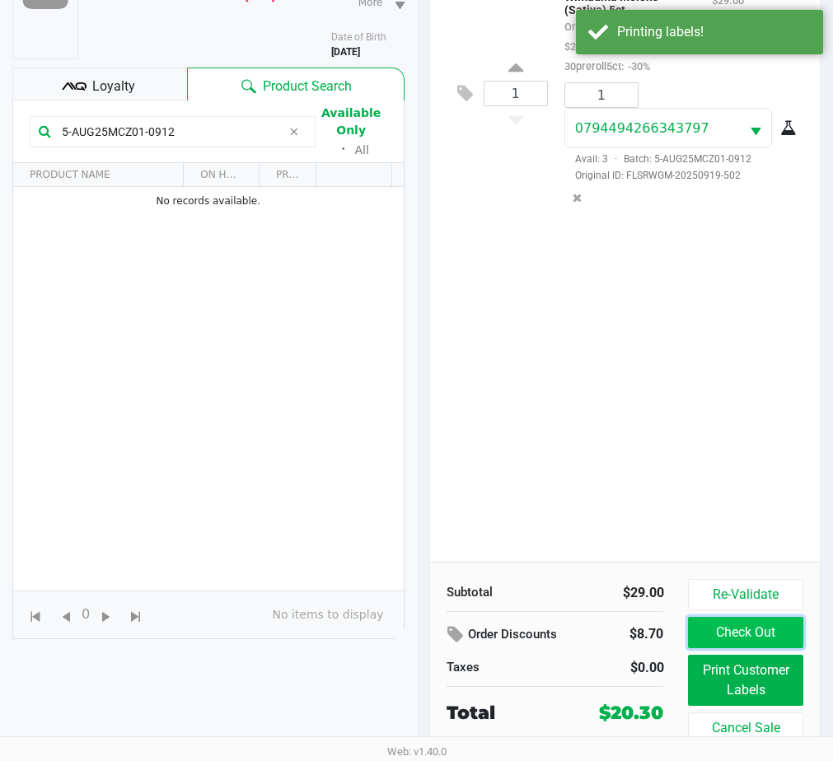
click at [713, 626] on button "Check Out" at bounding box center [745, 632] width 115 height 31
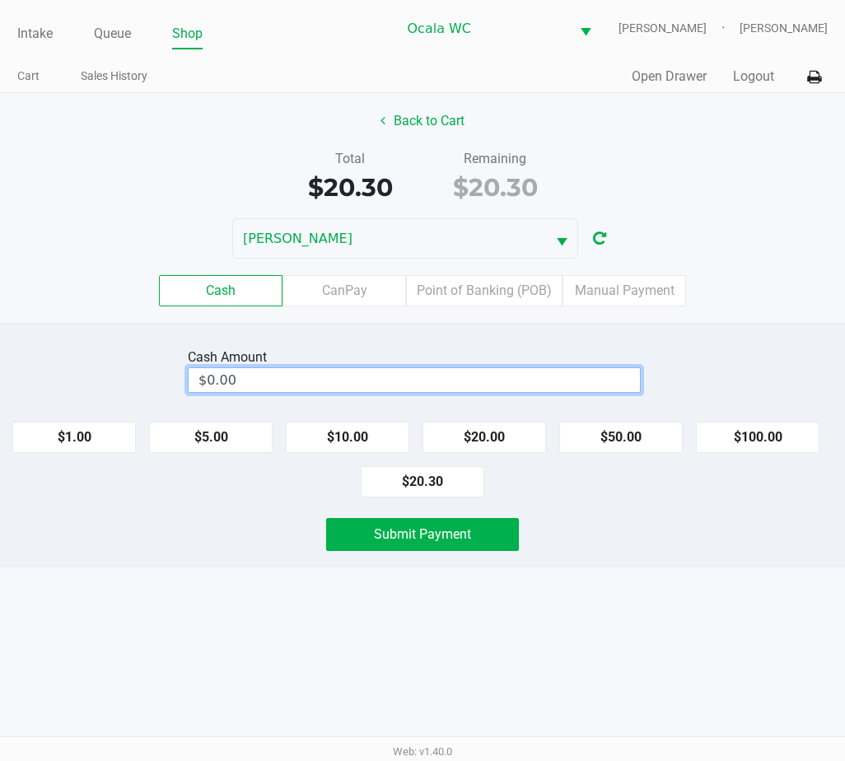
click at [278, 381] on input "$0.00" at bounding box center [414, 380] width 451 height 24
click at [401, 529] on span "Submit Payment" at bounding box center [422, 534] width 97 height 16
type input "$21.00"
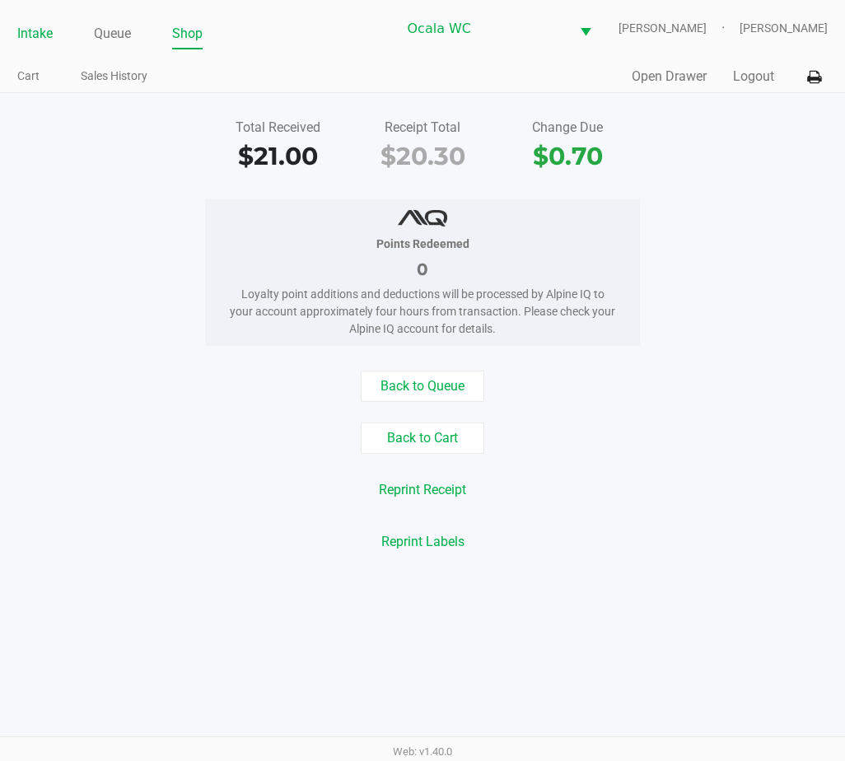
click at [26, 36] on link "Intake" at bounding box center [34, 33] width 35 height 23
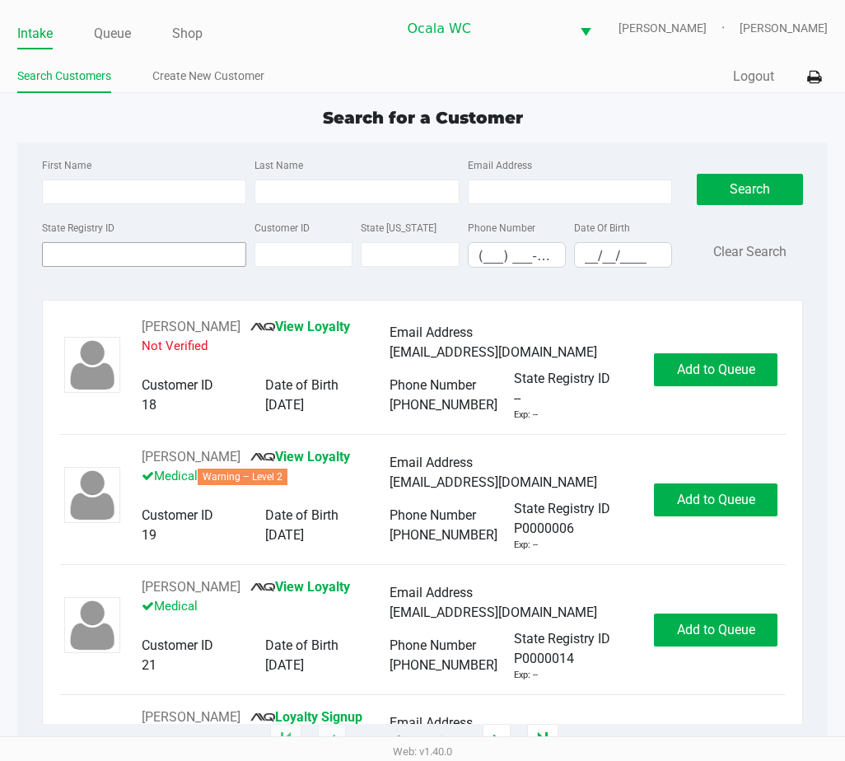
drag, startPoint x: 72, startPoint y: 236, endPoint x: 72, endPoint y: 254, distance: 17.3
click at [72, 240] on div "State Registry ID" at bounding box center [144, 242] width 213 height 50
click at [72, 255] on input "State Registry ID" at bounding box center [144, 254] width 205 height 25
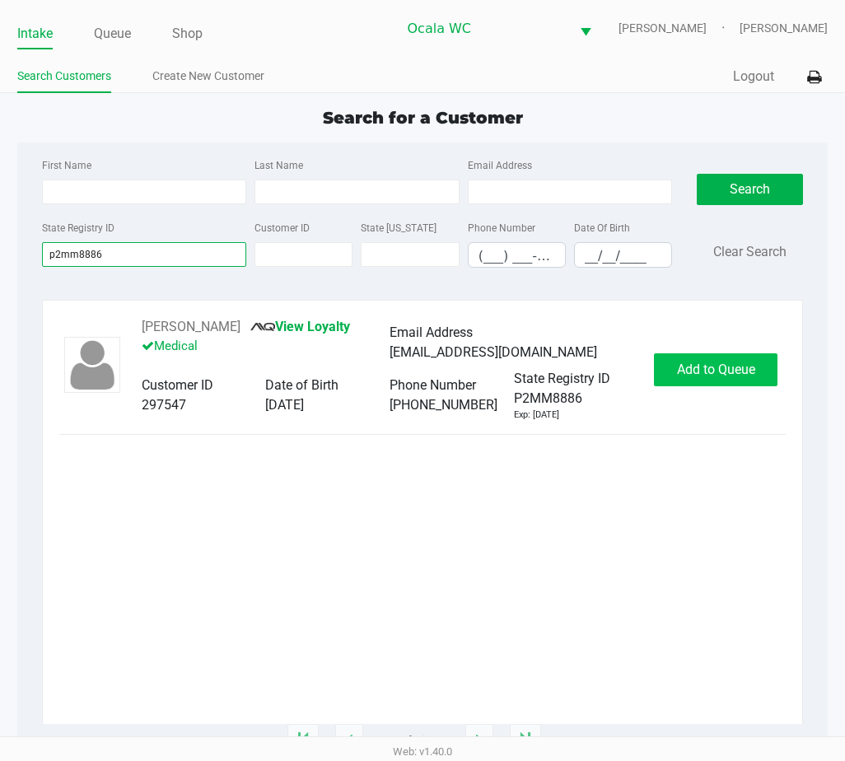
type input "p2mm8886"
click at [728, 373] on span "Add to Queue" at bounding box center [716, 370] width 78 height 16
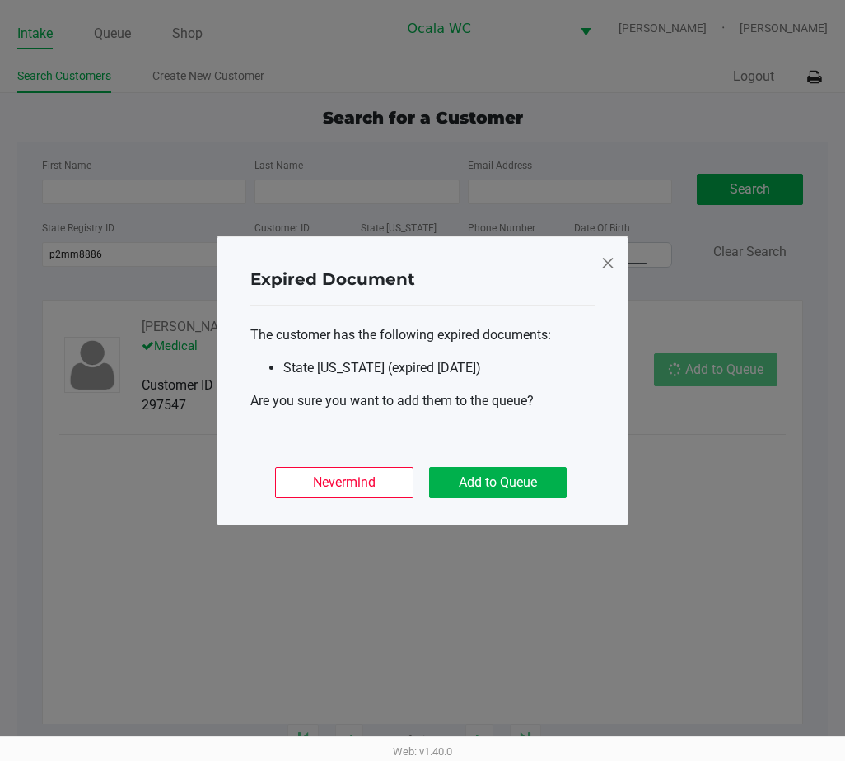
click at [728, 373] on ngb-modal-window "Expired Document The customer has the following expired documents: State ID (ex…" at bounding box center [422, 380] width 845 height 761
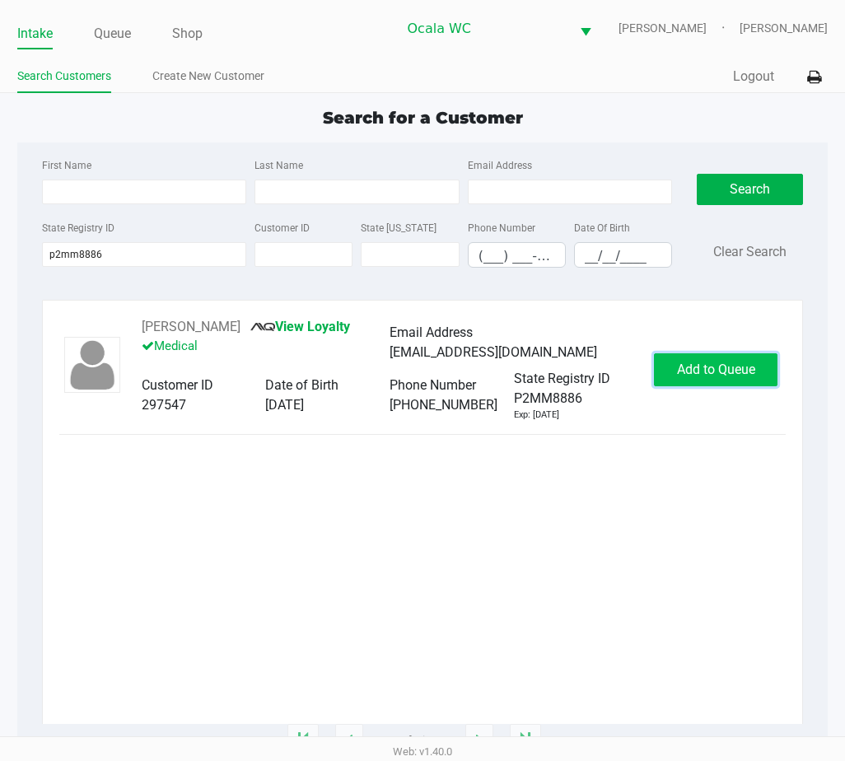
click at [712, 362] on span "Add to Queue" at bounding box center [716, 370] width 78 height 16
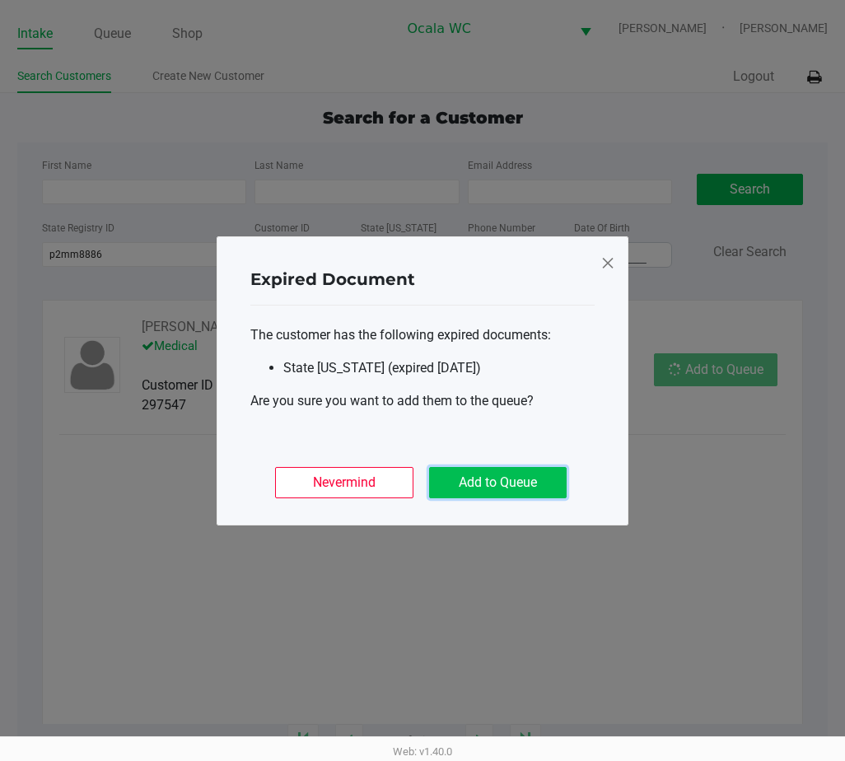
click at [498, 472] on button "Add to Queue" at bounding box center [498, 482] width 138 height 31
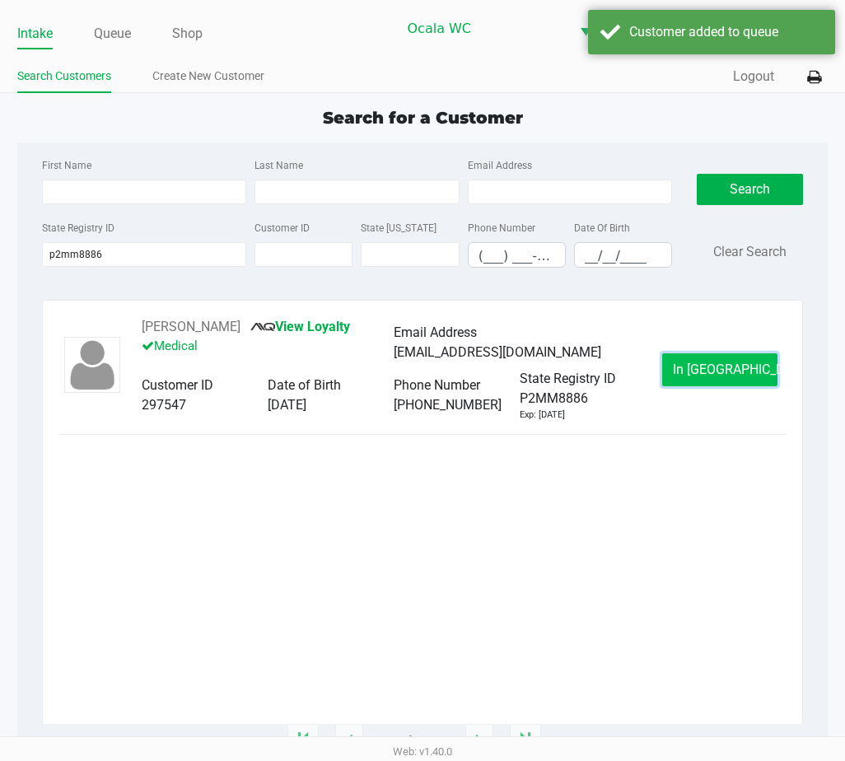
click at [700, 356] on button "In Queue" at bounding box center [719, 369] width 115 height 33
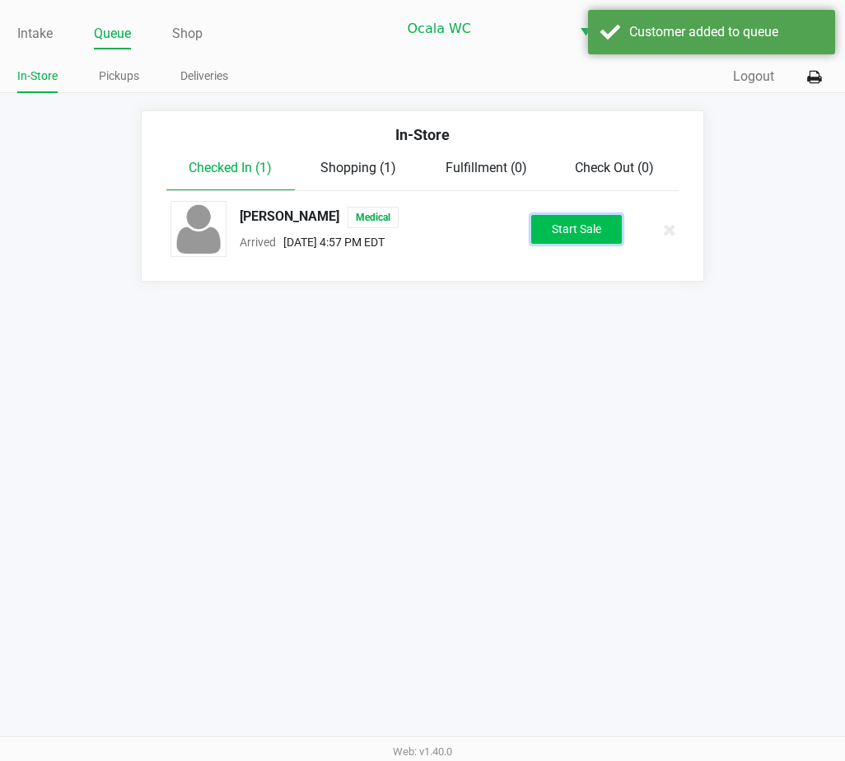
click at [551, 223] on button "Start Sale" at bounding box center [576, 229] width 91 height 29
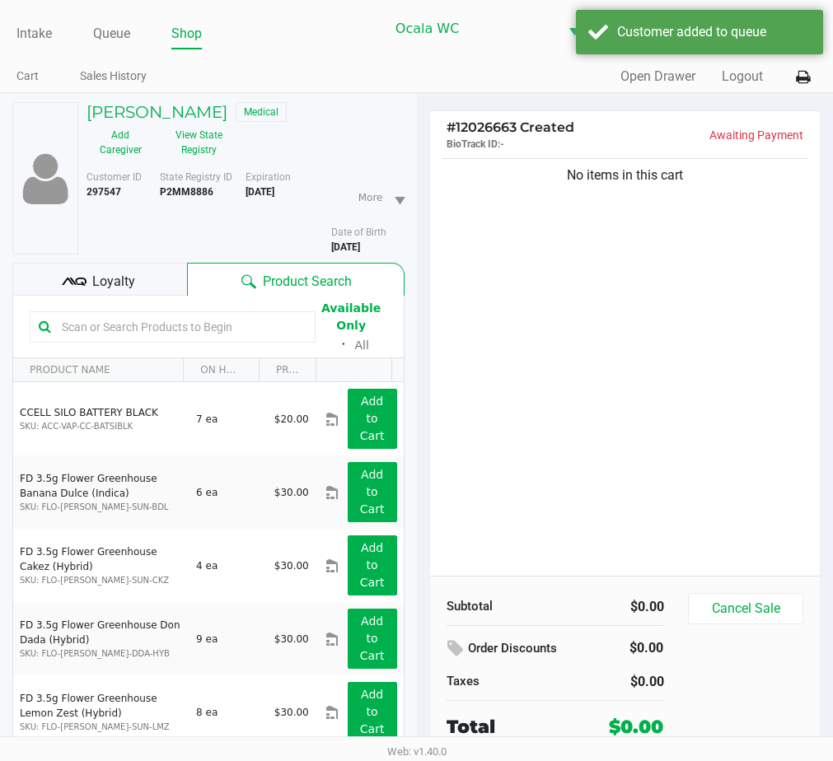
click at [92, 276] on span "Loyalty" at bounding box center [113, 282] width 43 height 20
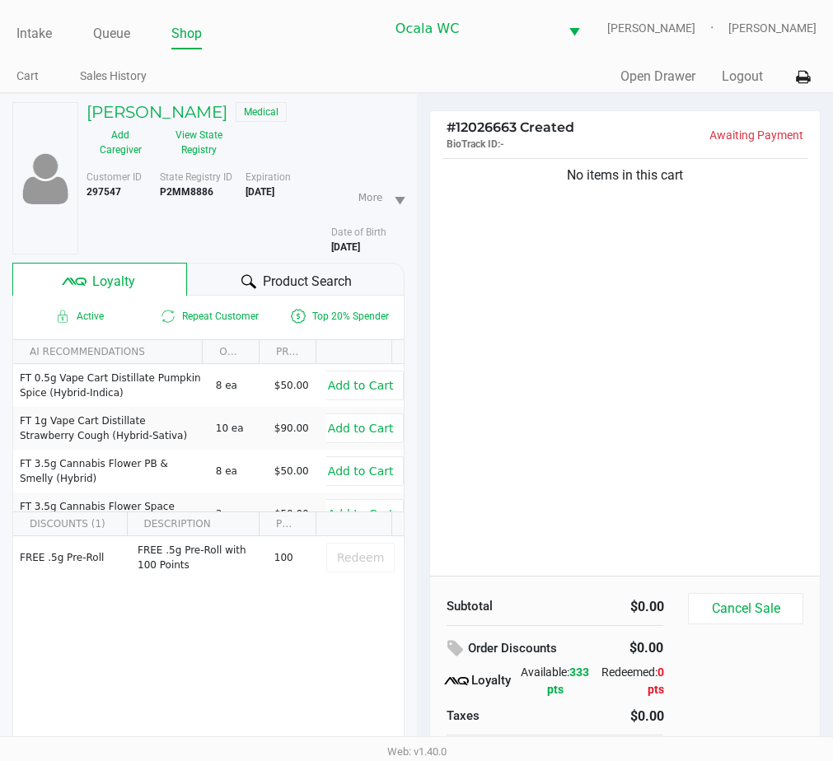
click at [208, 279] on div "Product Search" at bounding box center [295, 279] width 217 height 33
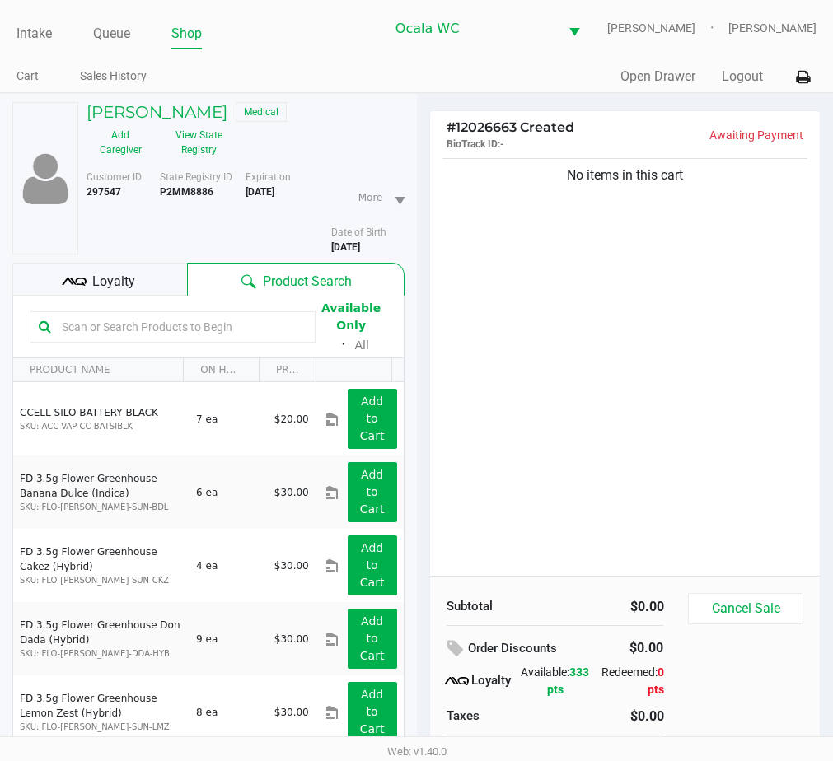
click at [73, 326] on input "text" at bounding box center [180, 327] width 251 height 25
type input "t12"
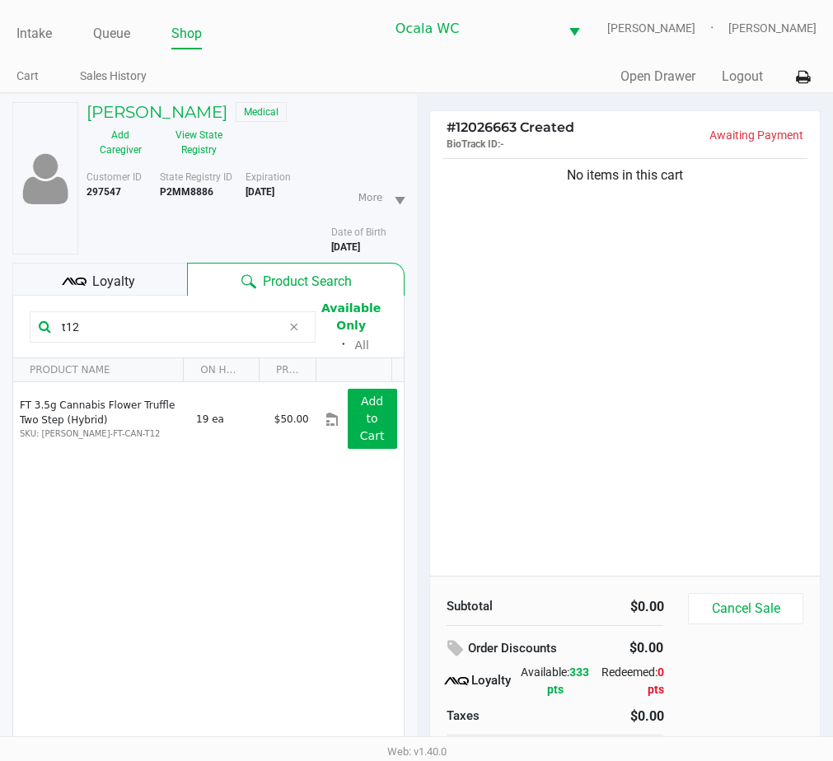
drag, startPoint x: 88, startPoint y: 321, endPoint x: 51, endPoint y: 332, distance: 38.6
click at [53, 332] on div "t12" at bounding box center [173, 326] width 286 height 31
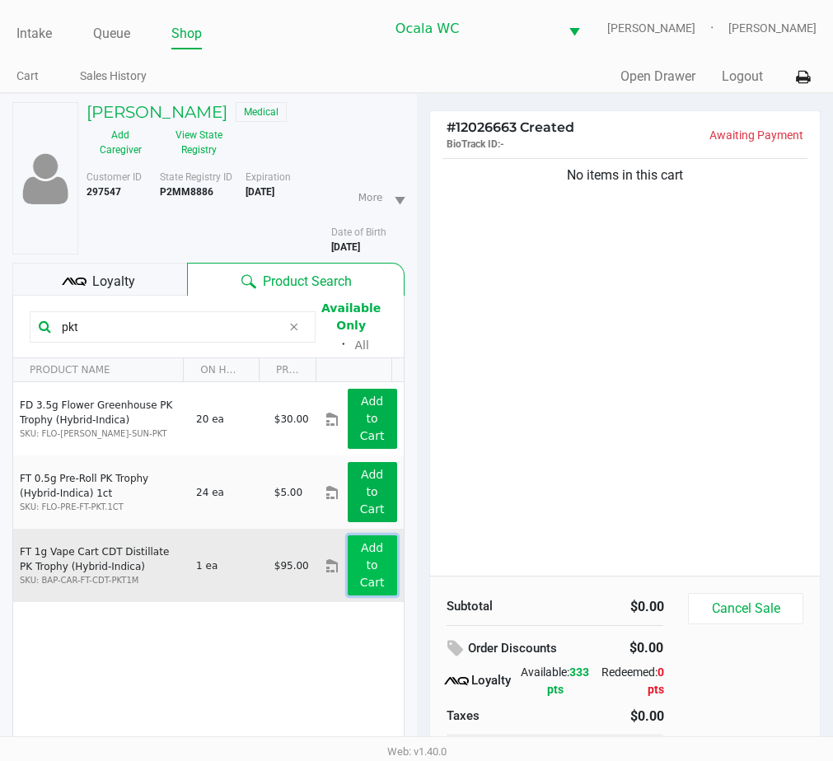
click at [360, 559] on app-button-loader "Add to Cart" at bounding box center [372, 565] width 25 height 48
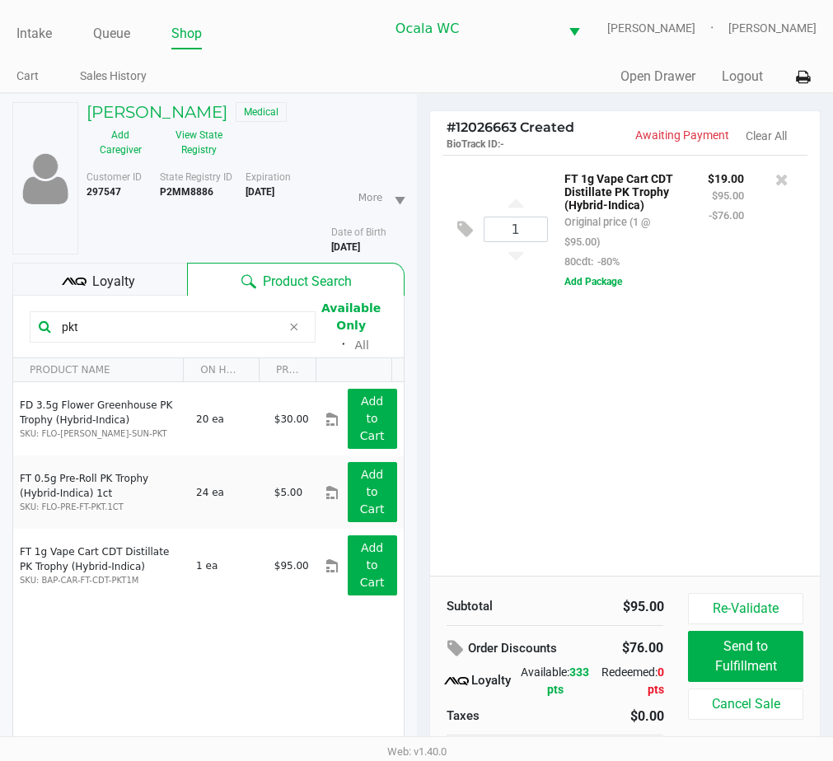
drag, startPoint x: 79, startPoint y: 326, endPoint x: 49, endPoint y: 328, distance: 30.5
click at [49, 328] on div "pkt" at bounding box center [173, 326] width 286 height 31
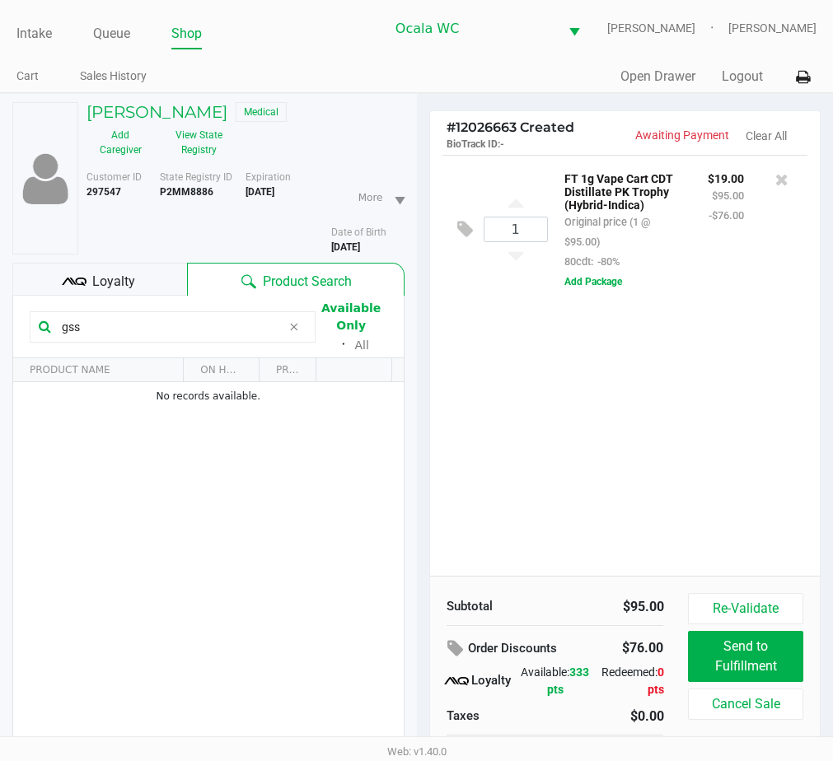
click at [84, 325] on input "gss" at bounding box center [168, 327] width 227 height 25
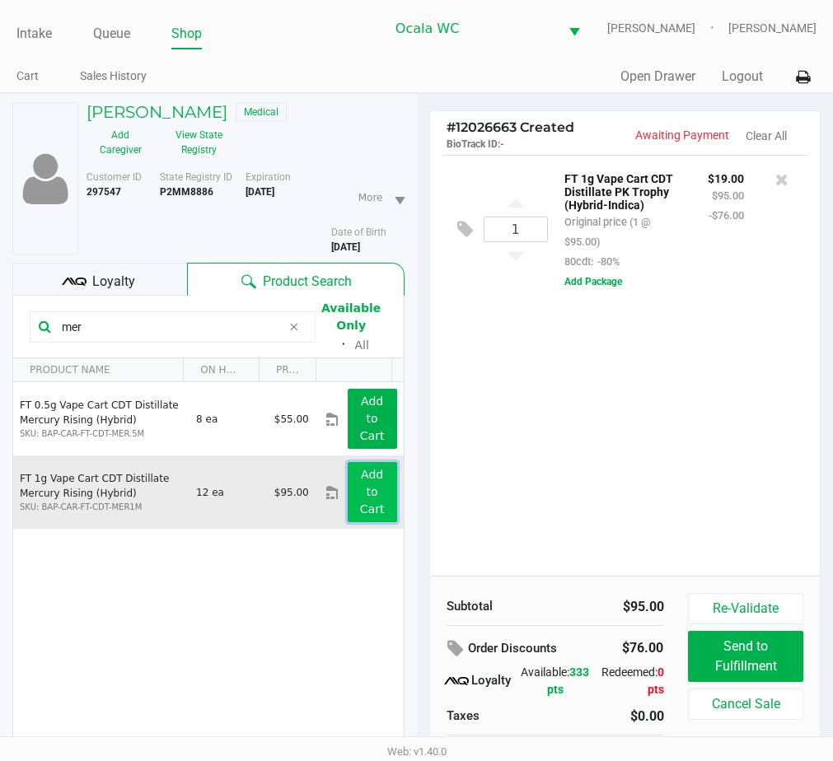
click at [360, 470] on app-button-loader "Add to Cart" at bounding box center [372, 492] width 25 height 48
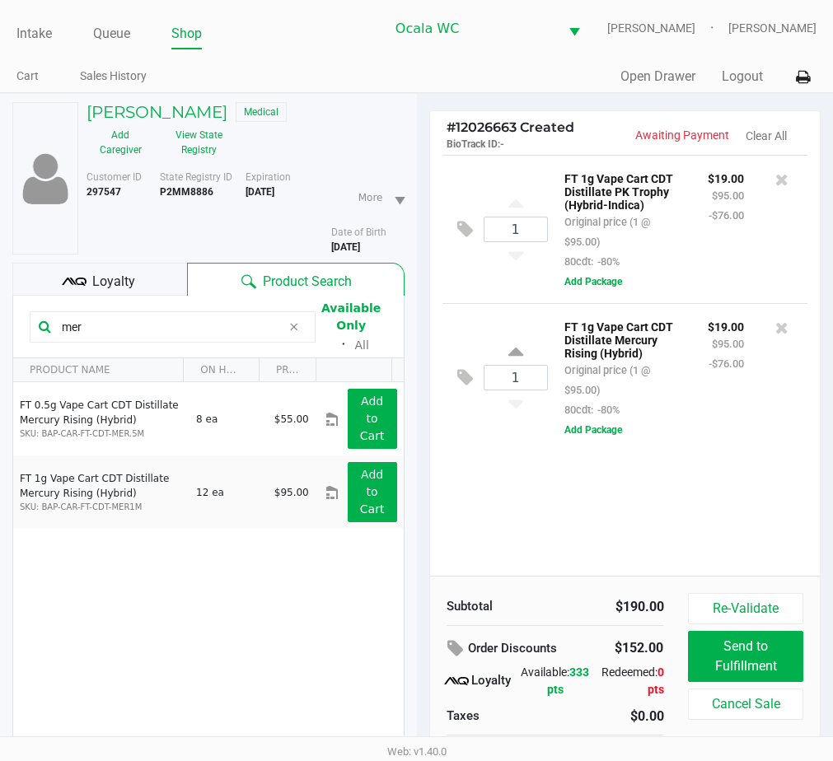
click at [86, 325] on input "mer" at bounding box center [168, 327] width 227 height 25
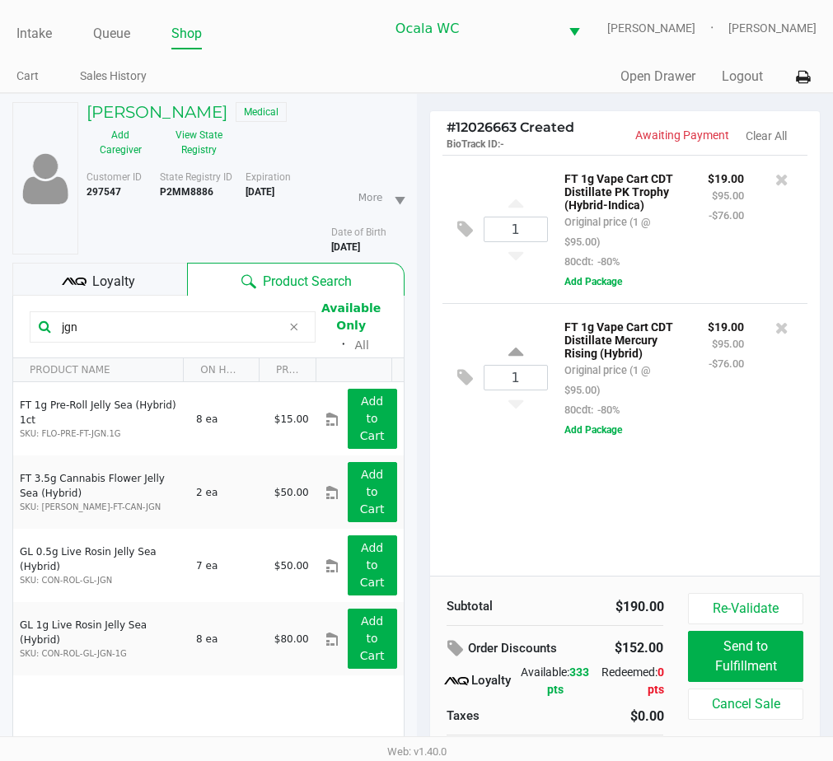
drag, startPoint x: 95, startPoint y: 332, endPoint x: 44, endPoint y: 324, distance: 51.7
click at [44, 324] on div "jgn" at bounding box center [173, 326] width 286 height 31
type input "jgn"
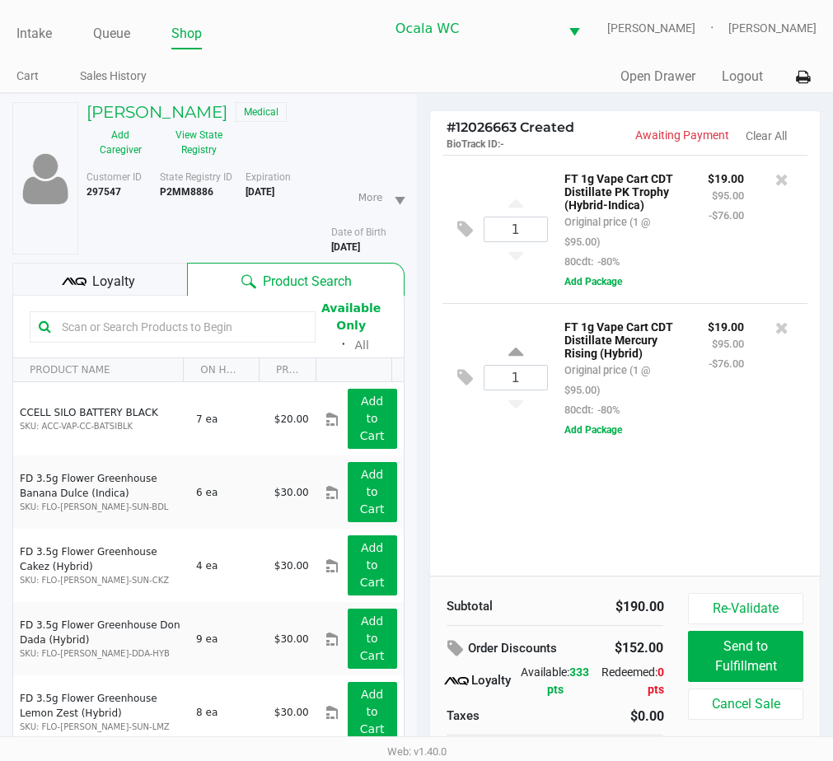
click at [467, 476] on div "1 FT 1g Vape Cart CDT Distillate PK Trophy (Hybrid-Indica) Original price (1 @ …" at bounding box center [625, 365] width 390 height 421
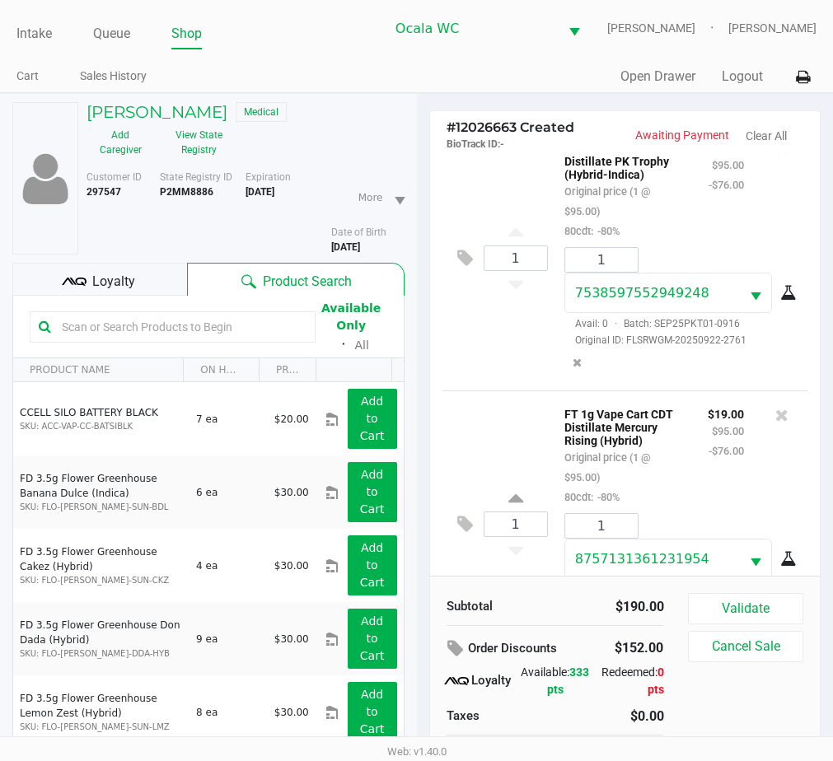
scroll to position [152, 0]
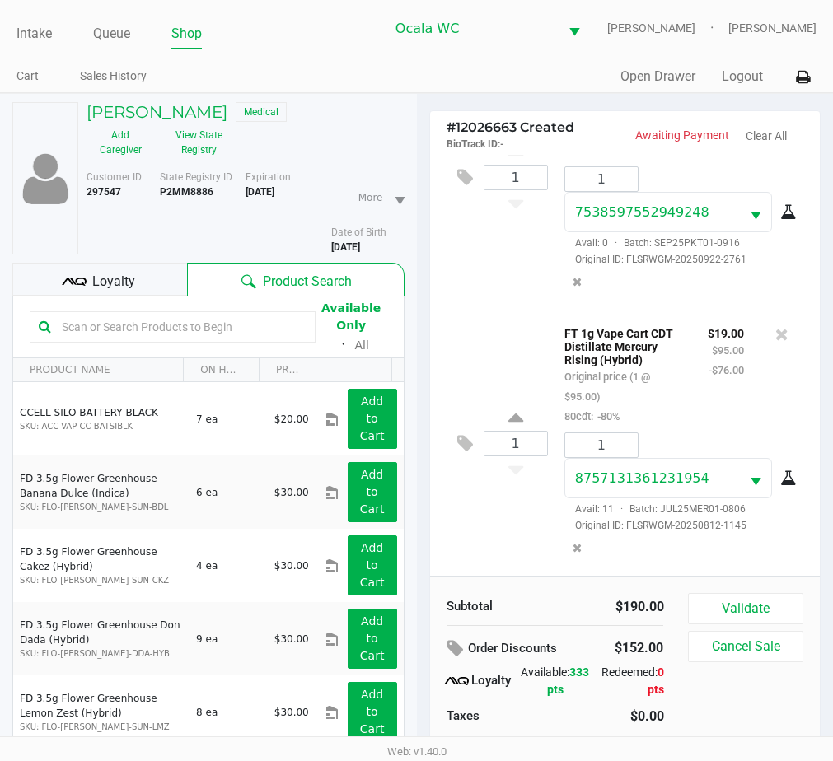
click at [84, 324] on input "text" at bounding box center [180, 327] width 251 height 25
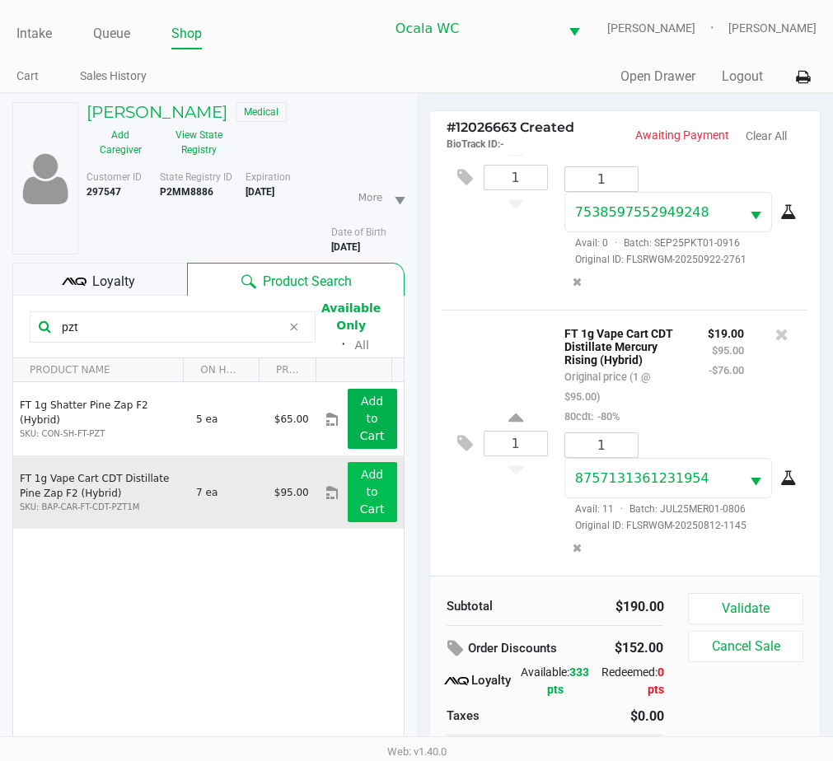
type input "pzt"
click at [367, 488] on button "Add to Cart" at bounding box center [372, 492] width 49 height 60
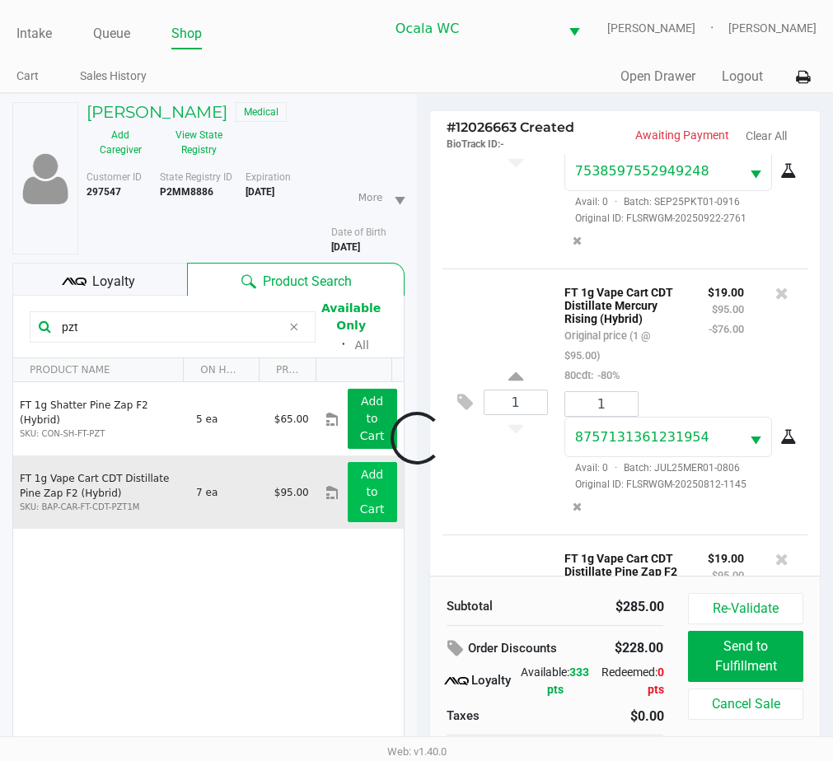
scroll to position [303, 0]
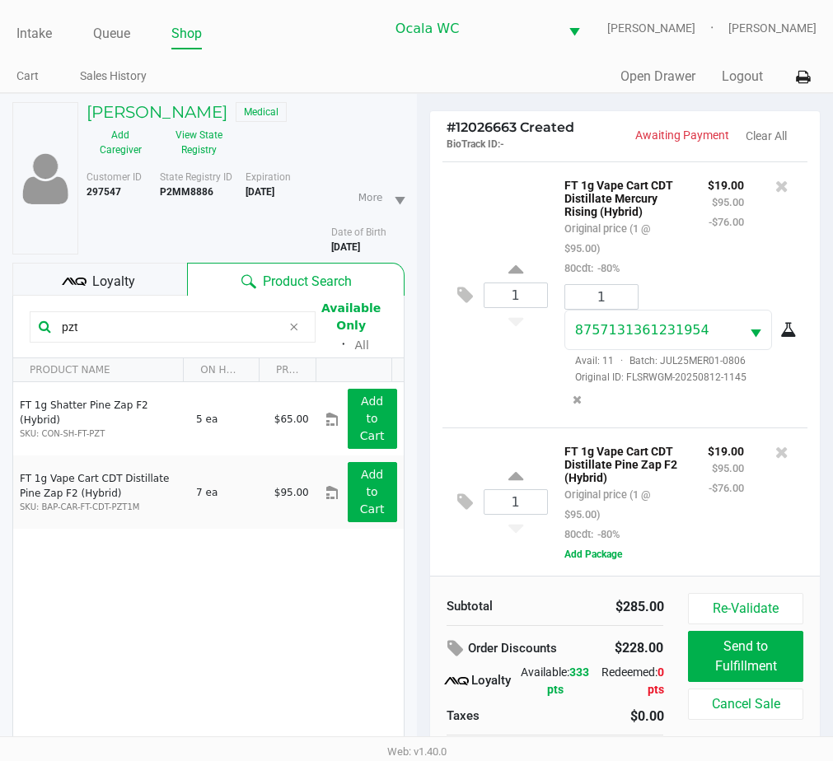
drag, startPoint x: 93, startPoint y: 323, endPoint x: 35, endPoint y: 324, distance: 58.5
click at [35, 324] on div "pzt" at bounding box center [173, 326] width 286 height 31
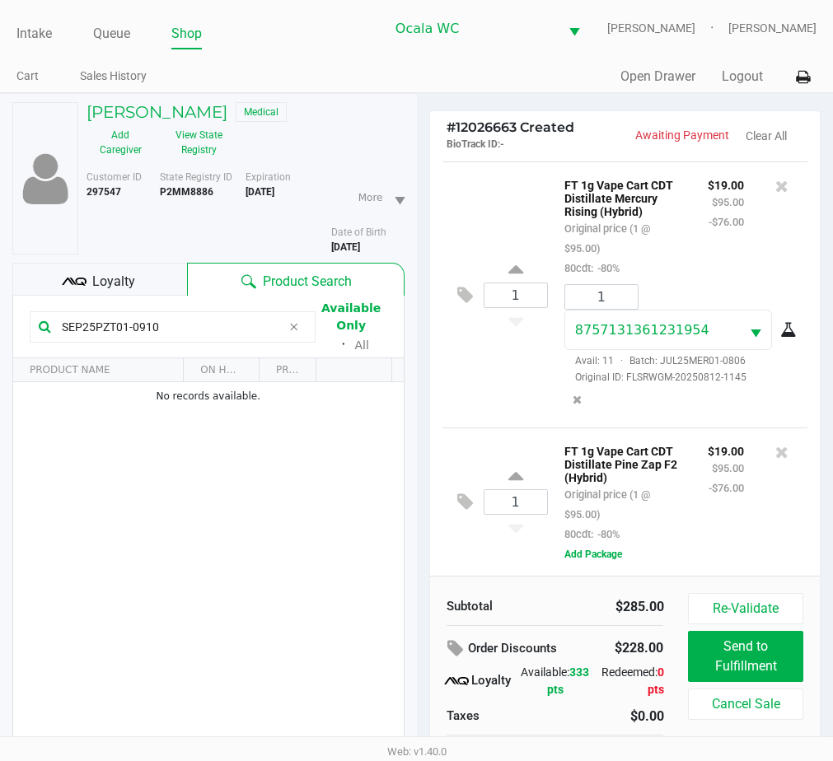
click at [467, 544] on div "1 FT 1g Vape Cart CDT Distillate Pine Zap F2 (Hybrid) Original price (1 @ $95.0…" at bounding box center [625, 502] width 366 height 148
click at [465, 540] on div "1 FT 1g Vape Cart CDT Distillate Pine Zap F2 (Hybrid) Original price (1 @ $95.0…" at bounding box center [625, 502] width 366 height 148
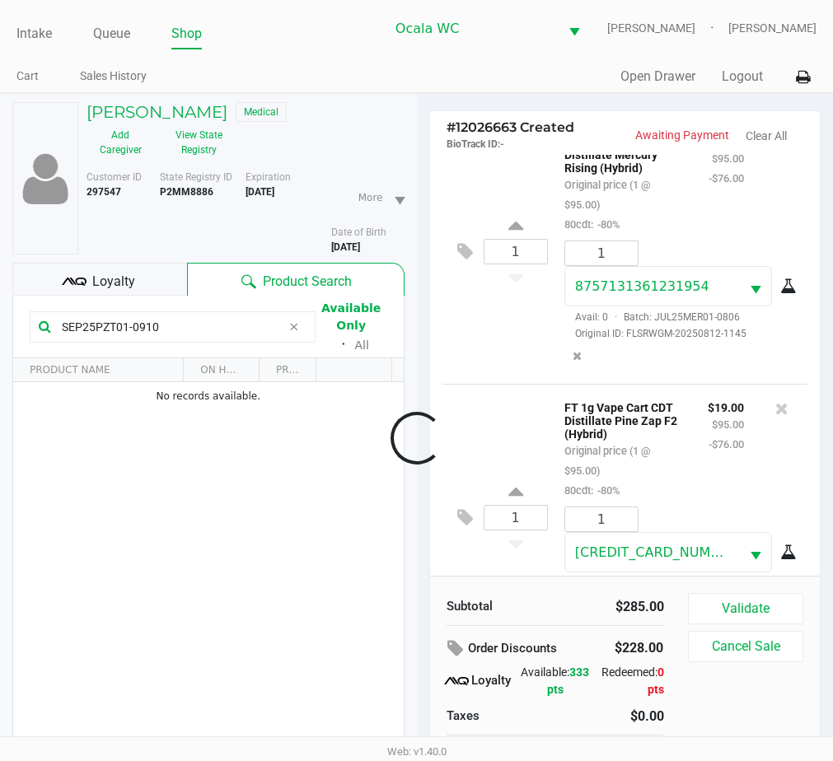
scroll to position [425, 0]
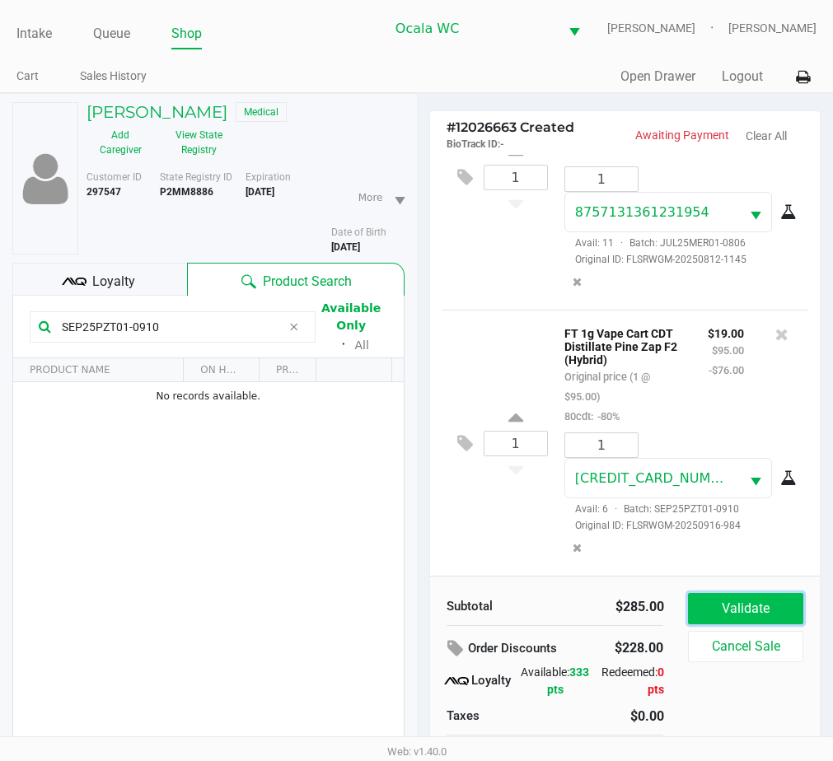
click at [729, 605] on button "Validate" at bounding box center [745, 608] width 115 height 31
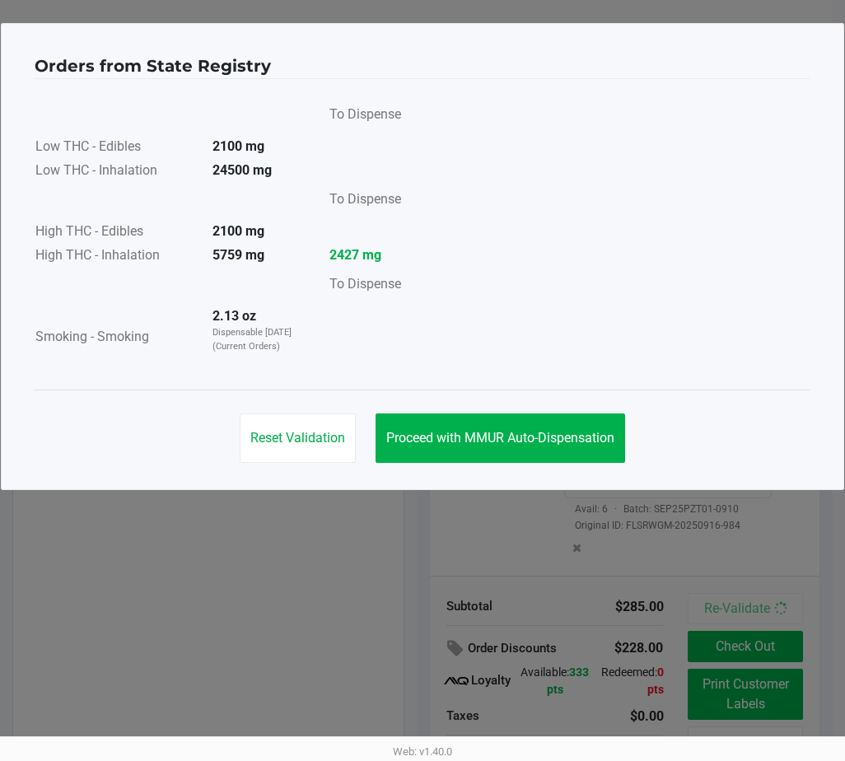
click at [482, 412] on div "Reset Validation Proceed with MMUR Auto-Dispensation" at bounding box center [423, 431] width 776 height 83
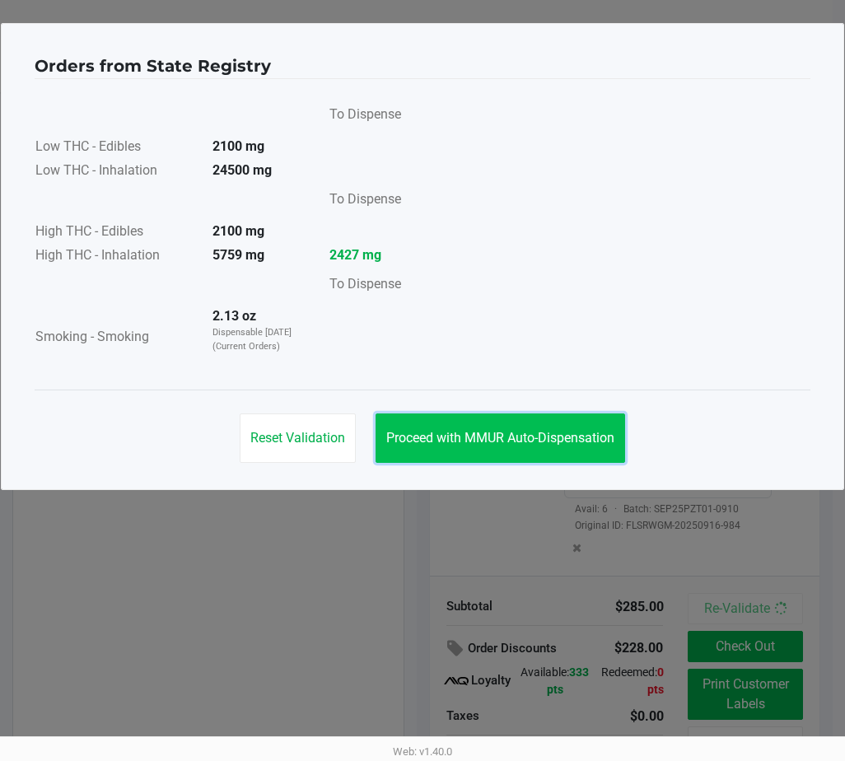
click at [476, 422] on button "Proceed with MMUR Auto-Dispensation" at bounding box center [501, 438] width 250 height 49
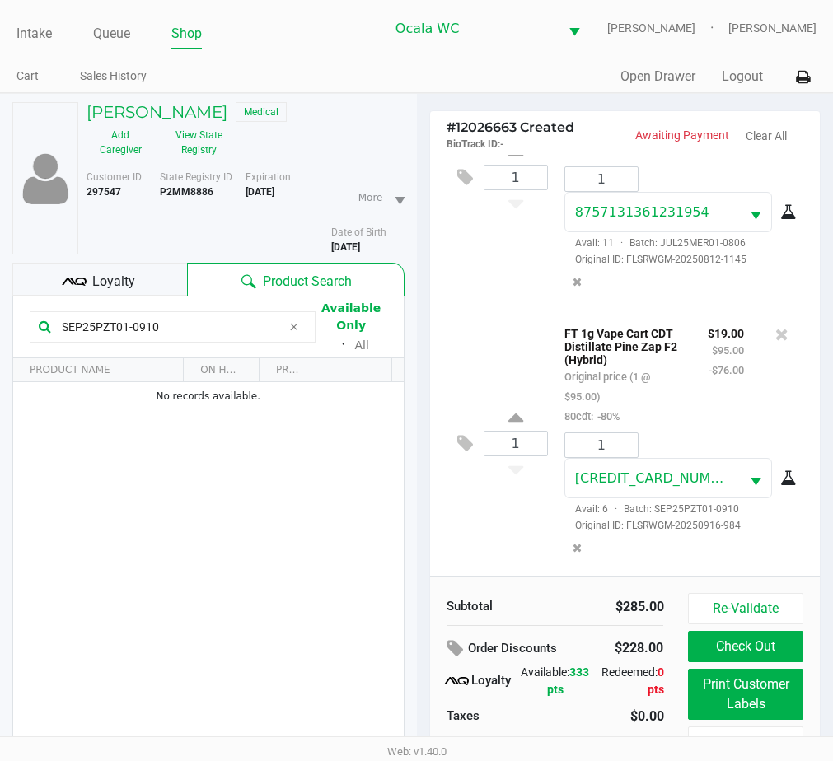
drag, startPoint x: 185, startPoint y: 322, endPoint x: -6, endPoint y: 323, distance: 191.1
click at [0, 323] on html "Intake Queue Shop Ocala WC GROVER Christal Towne Cart Sales History Quick Sale …" at bounding box center [416, 380] width 833 height 761
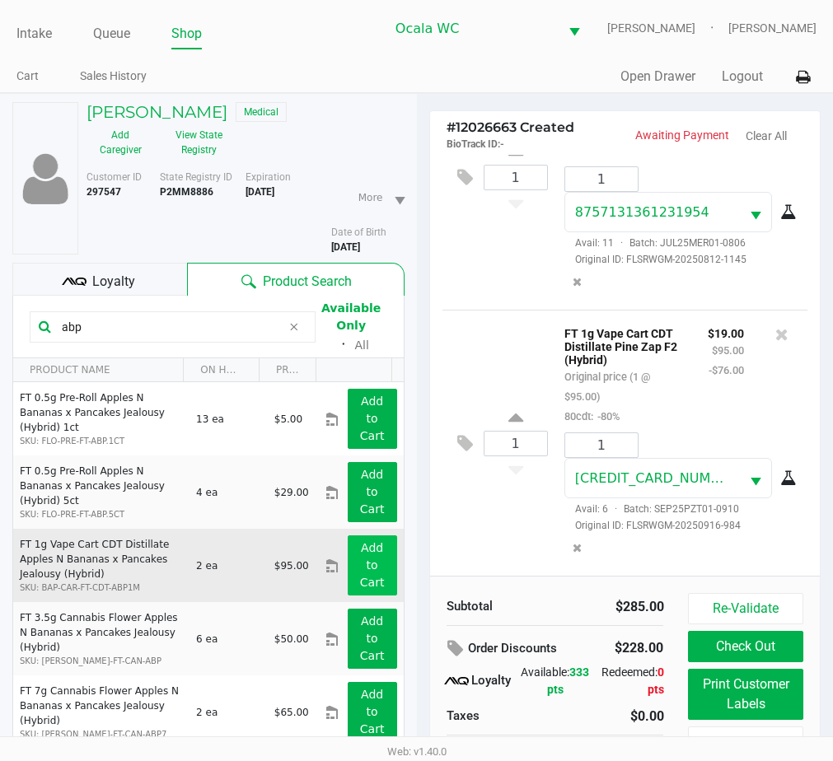
type input "abp"
click at [348, 554] on button "Add to Cart" at bounding box center [372, 565] width 49 height 60
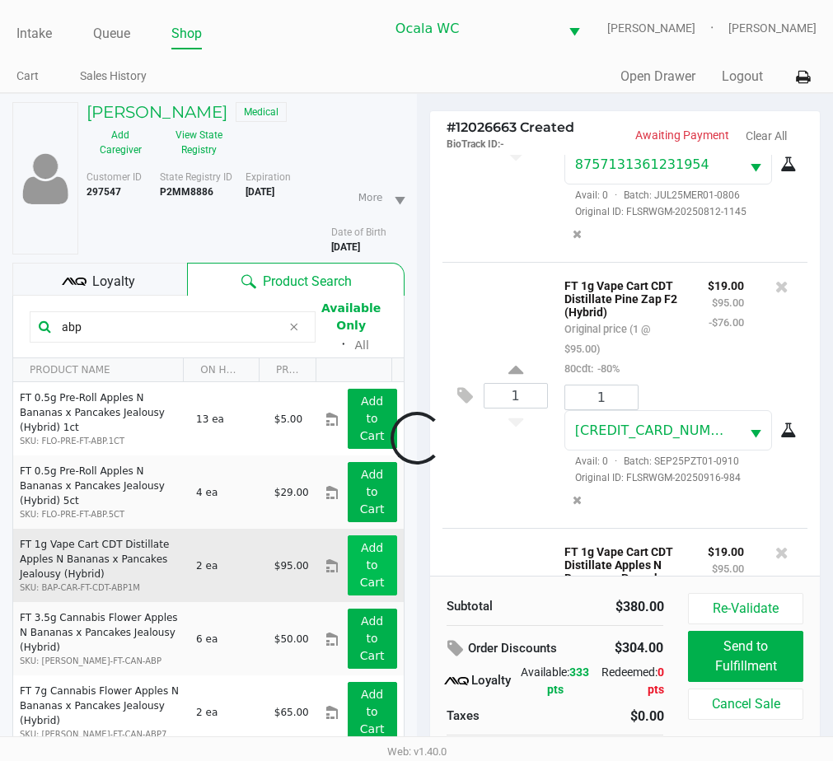
scroll to position [604, 0]
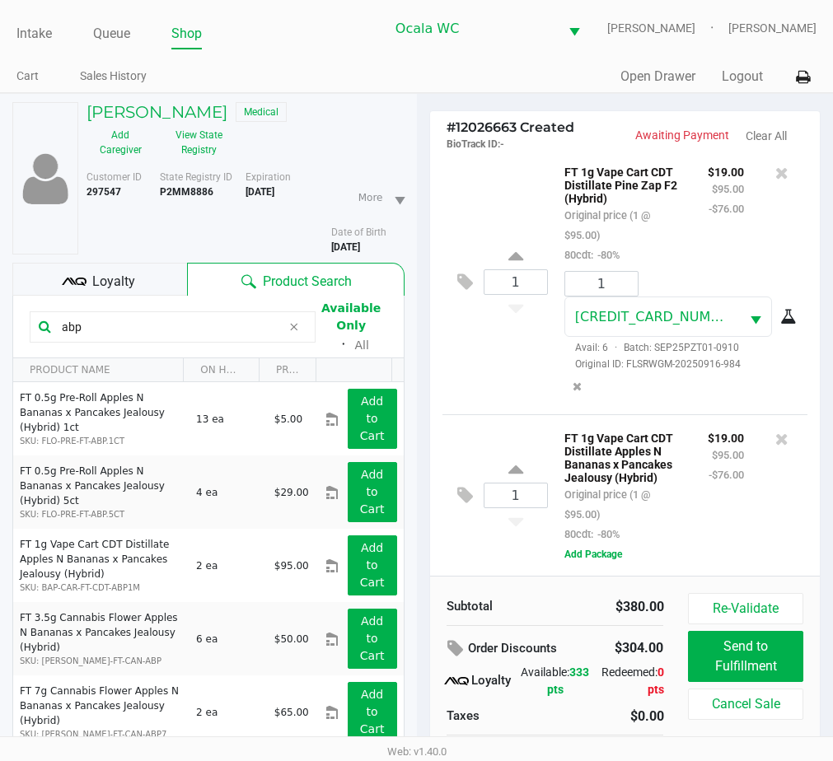
click at [483, 524] on div "1 FT 1g Vape Cart CDT Distillate Apples N Bananas x Pancakes Jealousy (Hybrid) …" at bounding box center [625, 494] width 366 height 161
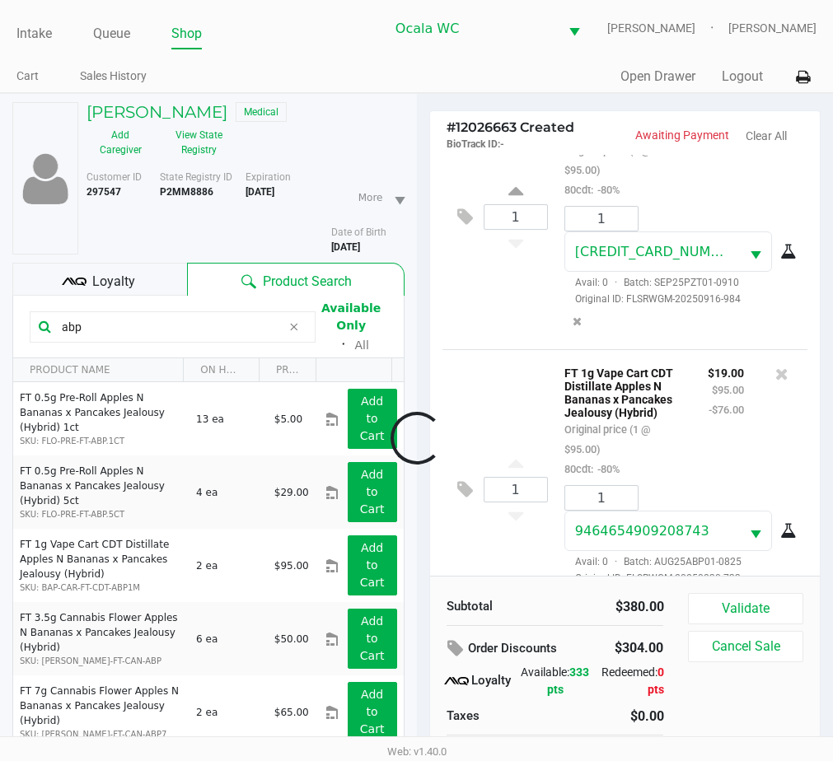
scroll to position [726, 0]
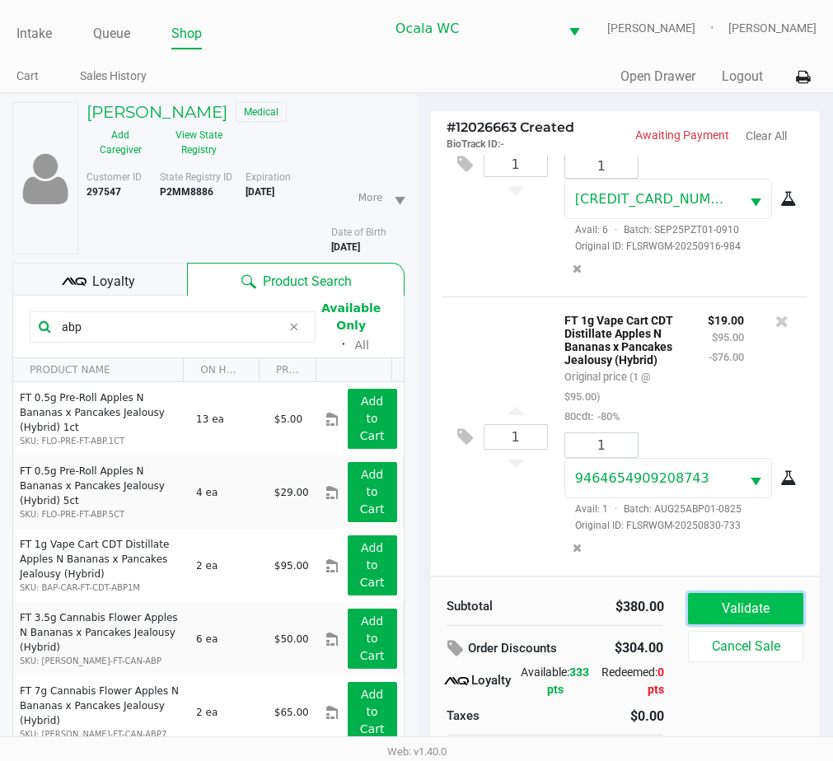
click at [708, 607] on button "Validate" at bounding box center [745, 608] width 115 height 31
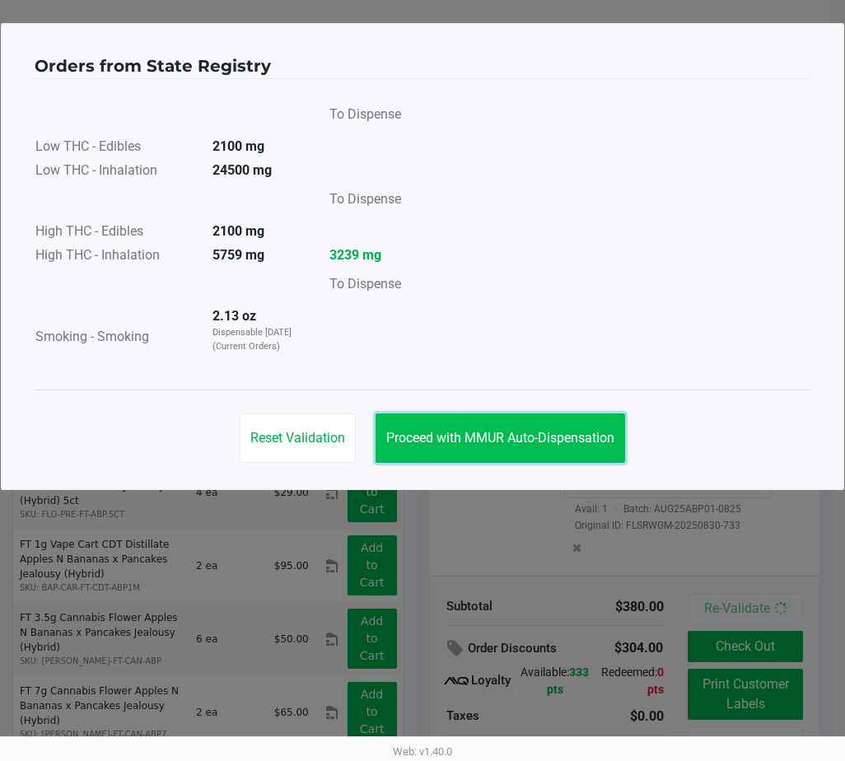
click at [479, 432] on span "Proceed with MMUR Auto-Dispensation" at bounding box center [500, 438] width 228 height 16
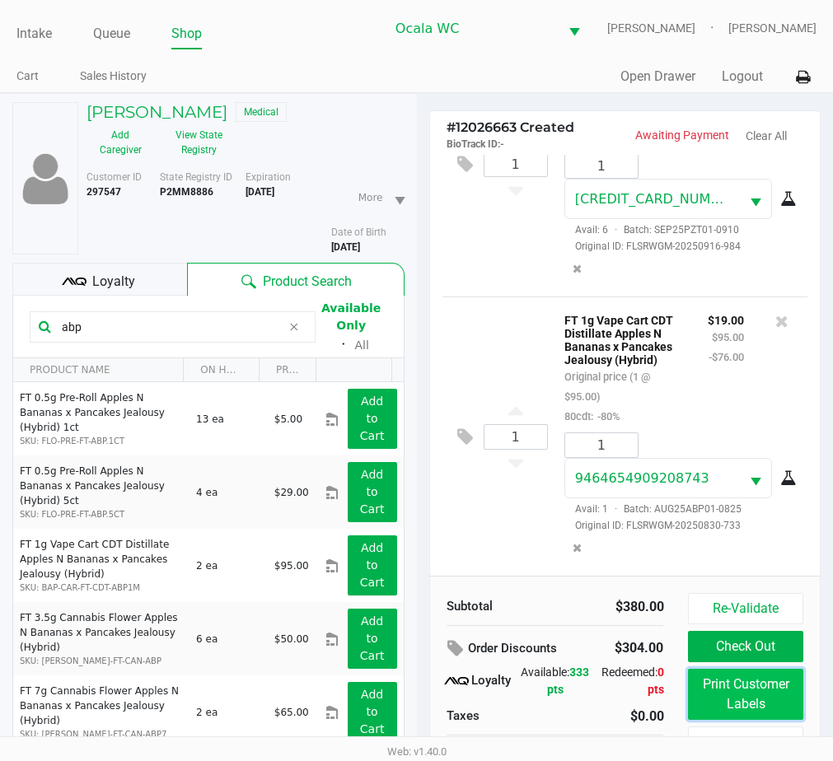
click at [728, 680] on button "Print Customer Labels" at bounding box center [745, 694] width 115 height 51
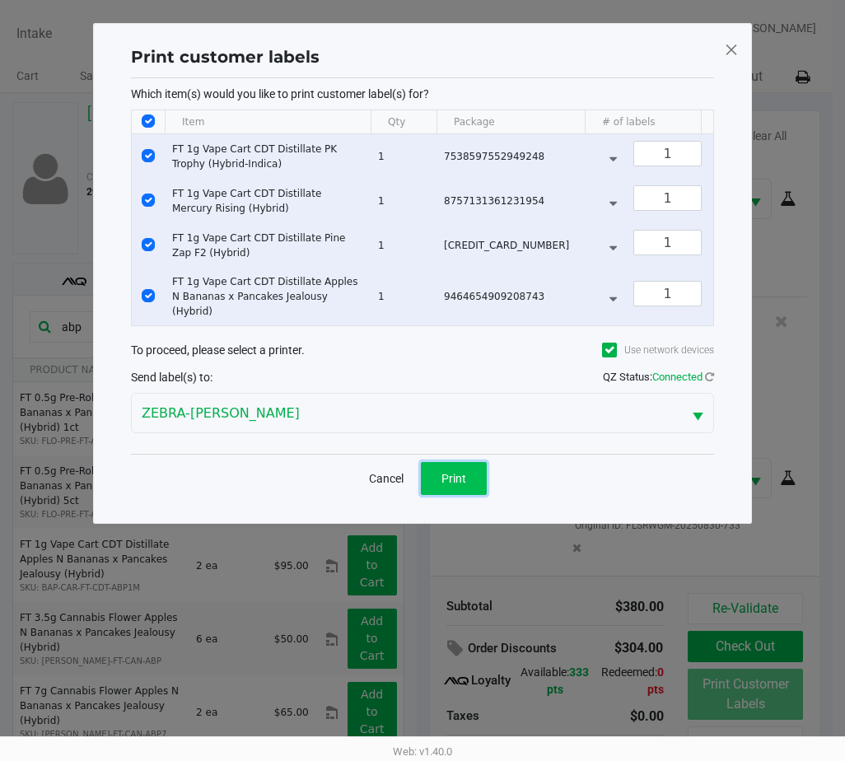
click at [446, 474] on span "Print" at bounding box center [454, 478] width 25 height 13
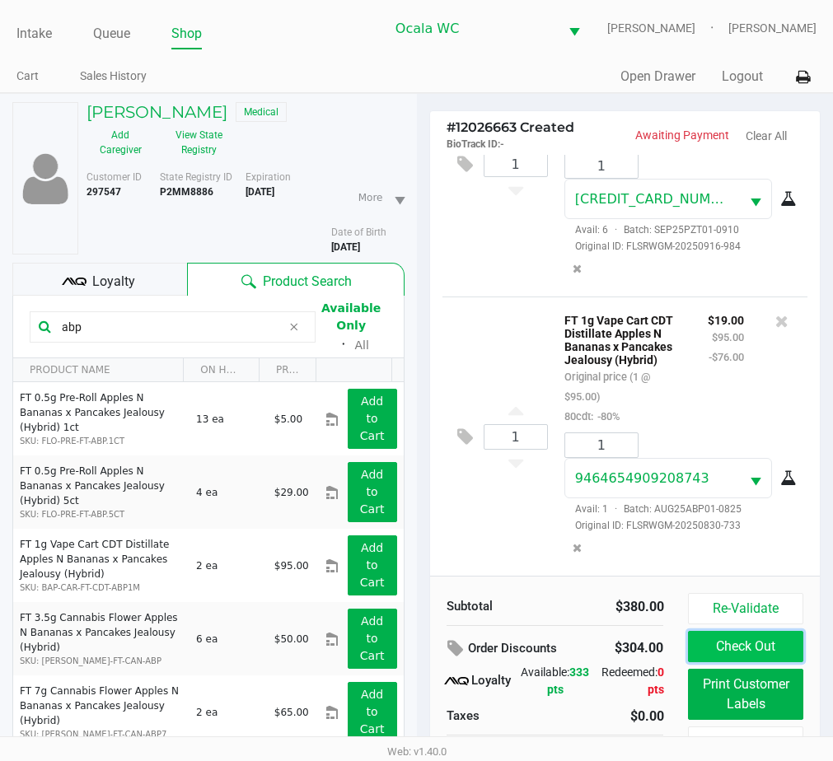
click at [698, 636] on button "Check Out" at bounding box center [745, 646] width 115 height 31
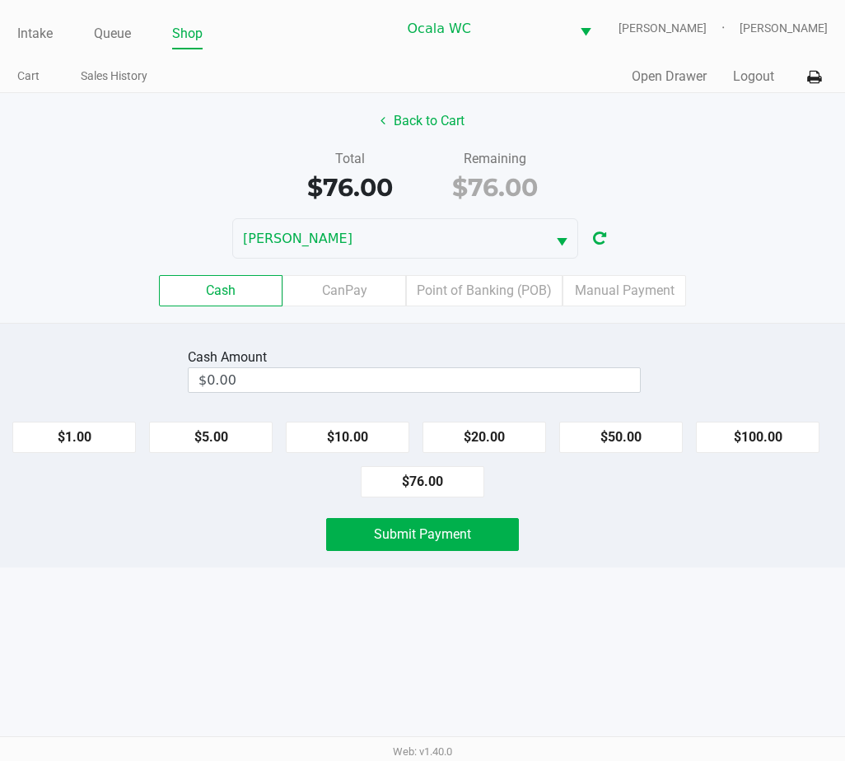
click at [403, 478] on button "$76.00" at bounding box center [423, 481] width 124 height 31
type input "$76.00"
click at [372, 532] on button "Submit Payment" at bounding box center [422, 534] width 193 height 33
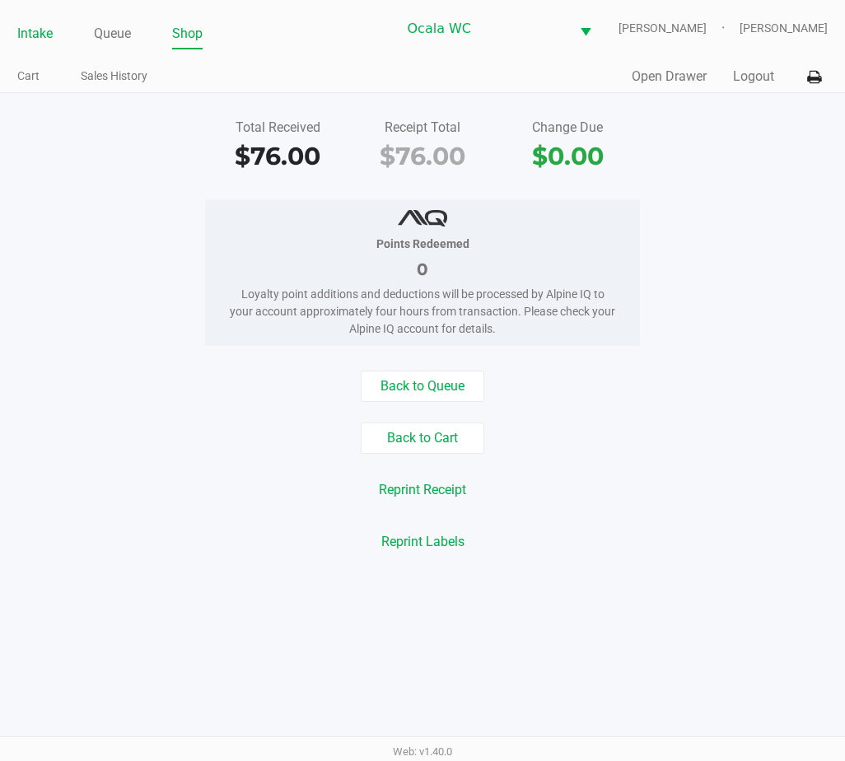
click at [40, 35] on link "Intake" at bounding box center [34, 33] width 35 height 23
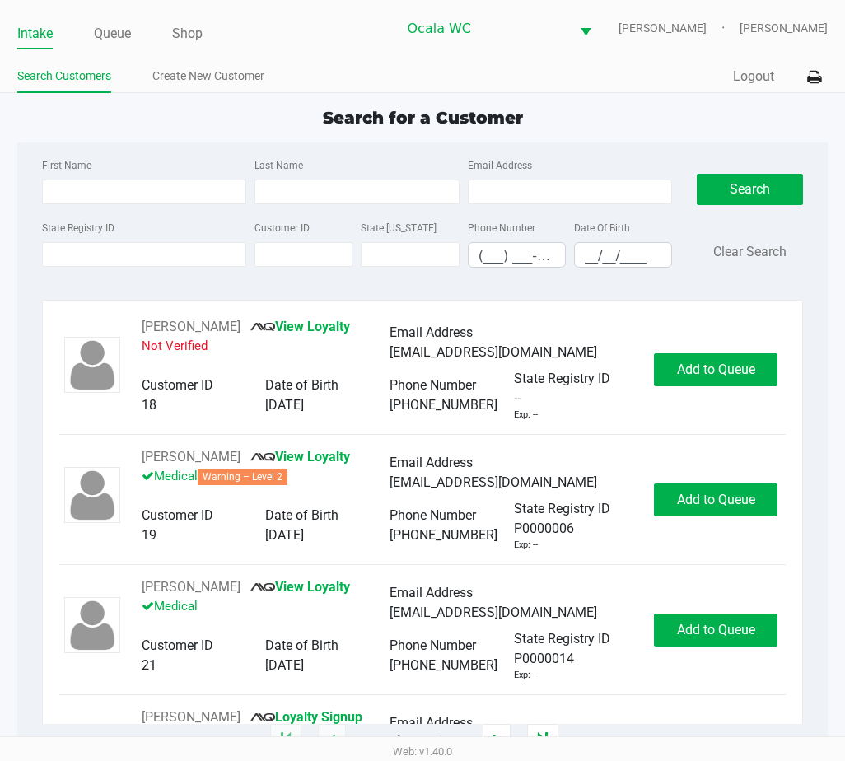
type input "ARTURO"
type input "DELACRUZ"
type input "10/25/2001"
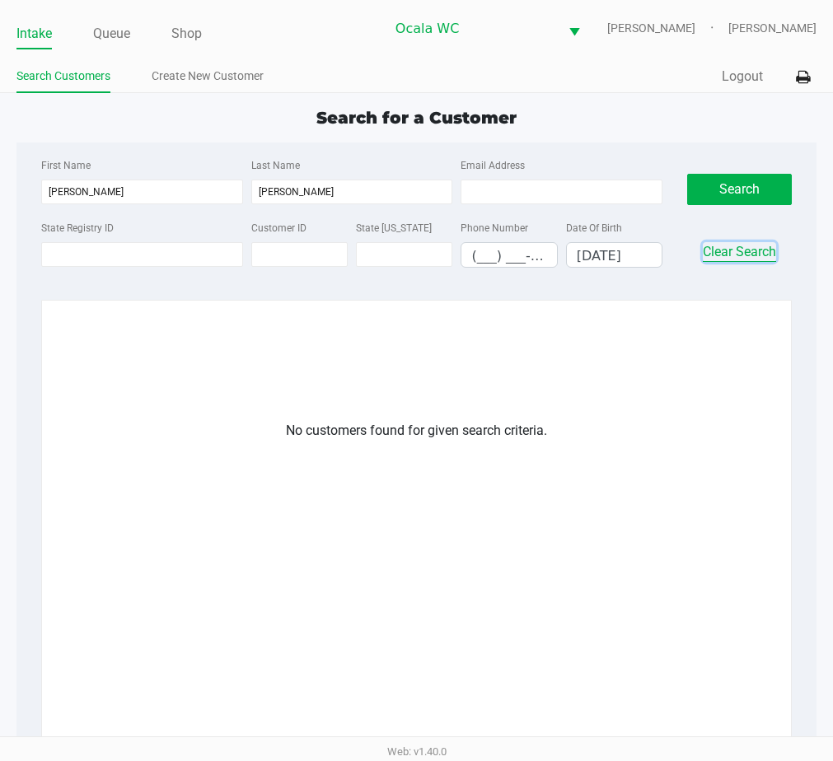
drag, startPoint x: 732, startPoint y: 246, endPoint x: 493, endPoint y: 253, distance: 239.0
click at [730, 246] on button "Clear Search" at bounding box center [739, 252] width 73 height 20
type input "__/__/____"
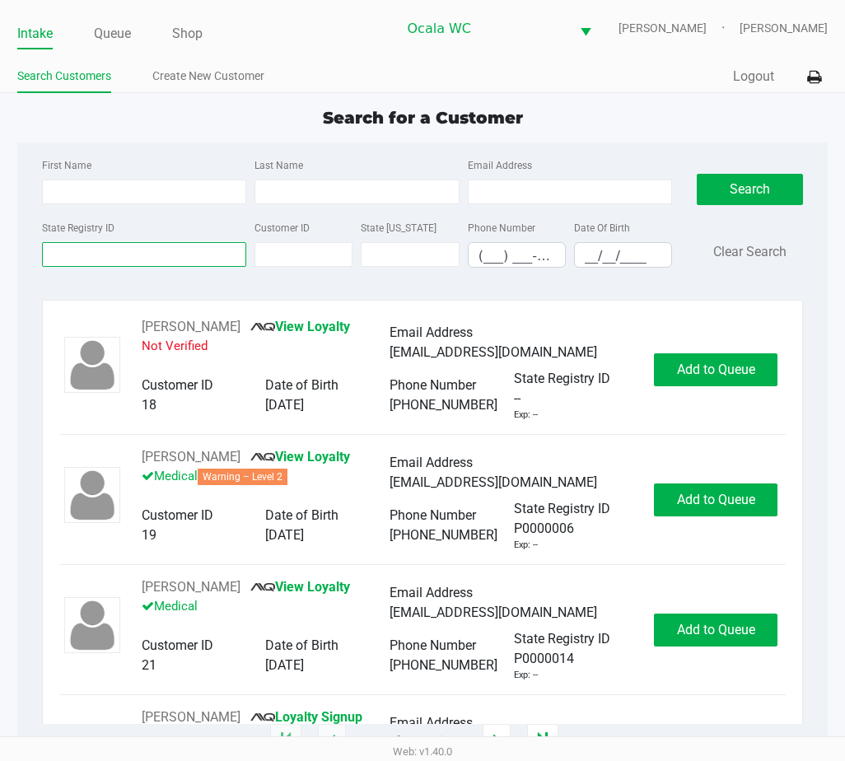
click at [164, 255] on input "State Registry ID" at bounding box center [144, 254] width 205 height 25
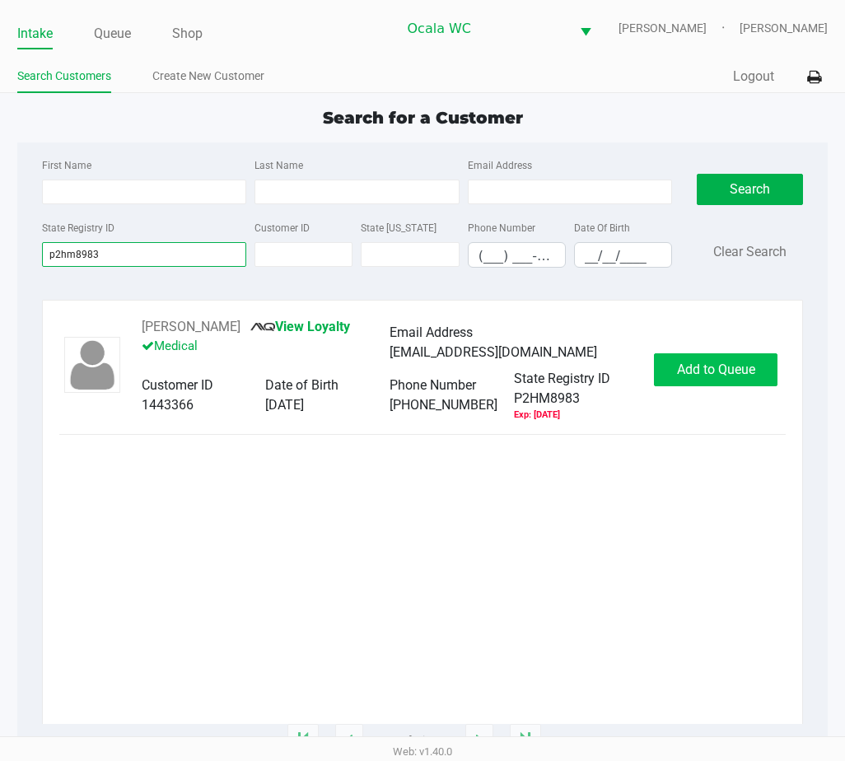
type input "p2hm8983"
click at [671, 372] on button "Add to Queue" at bounding box center [716, 369] width 124 height 33
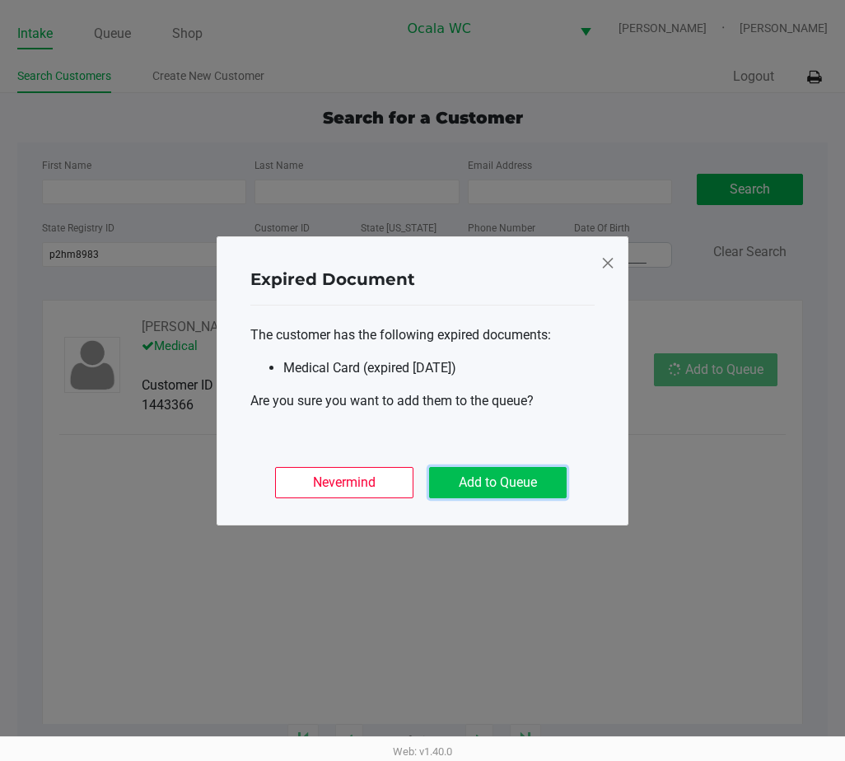
click at [496, 471] on button "Add to Queue" at bounding box center [498, 482] width 138 height 31
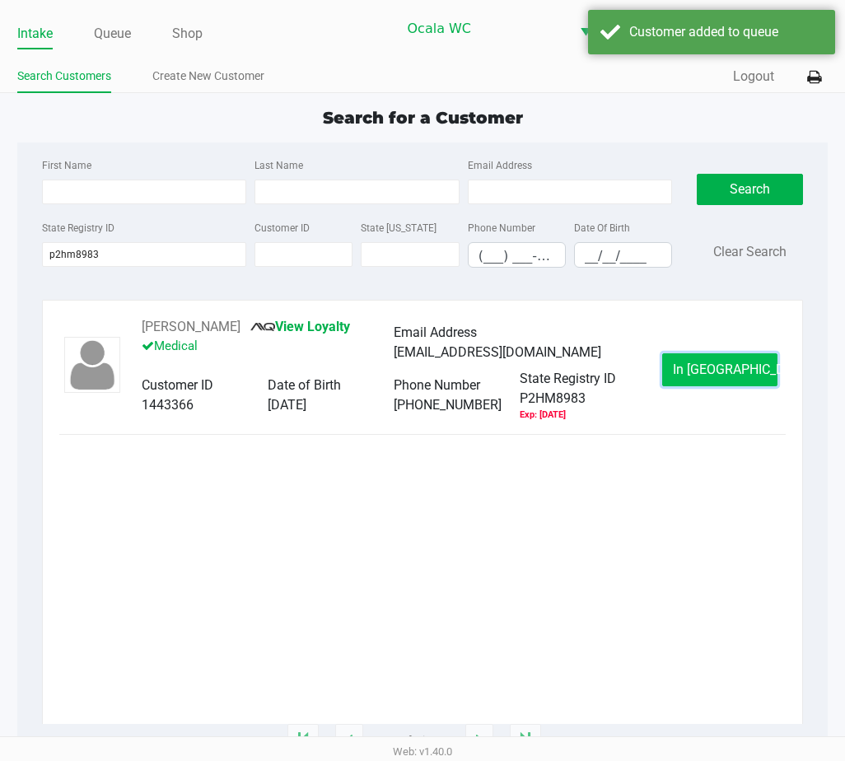
click at [704, 370] on span "In Queue" at bounding box center [742, 370] width 138 height 16
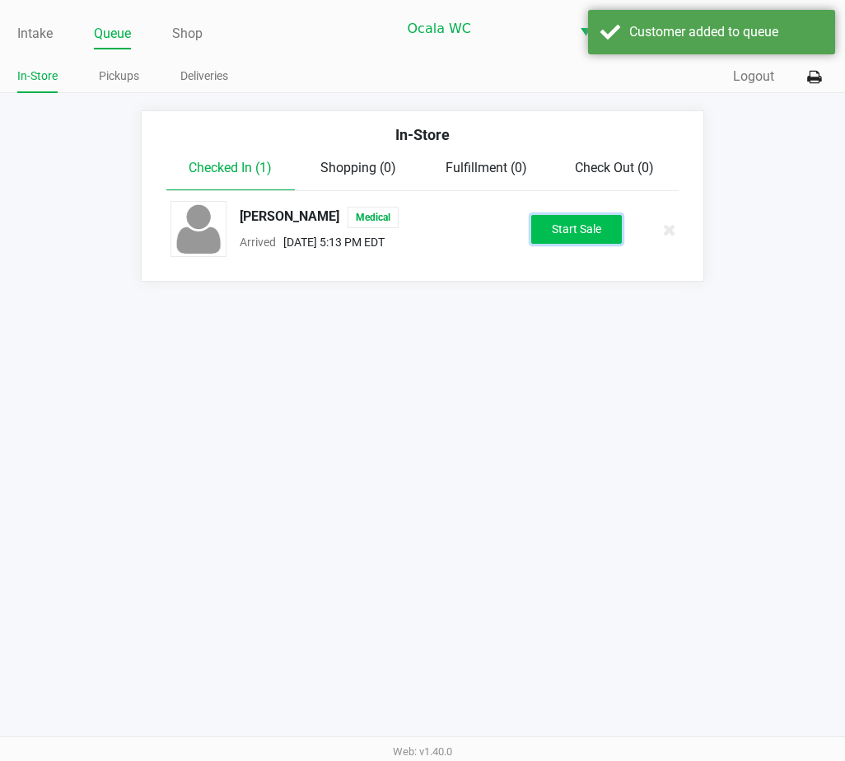
click at [591, 223] on button "Start Sale" at bounding box center [576, 229] width 91 height 29
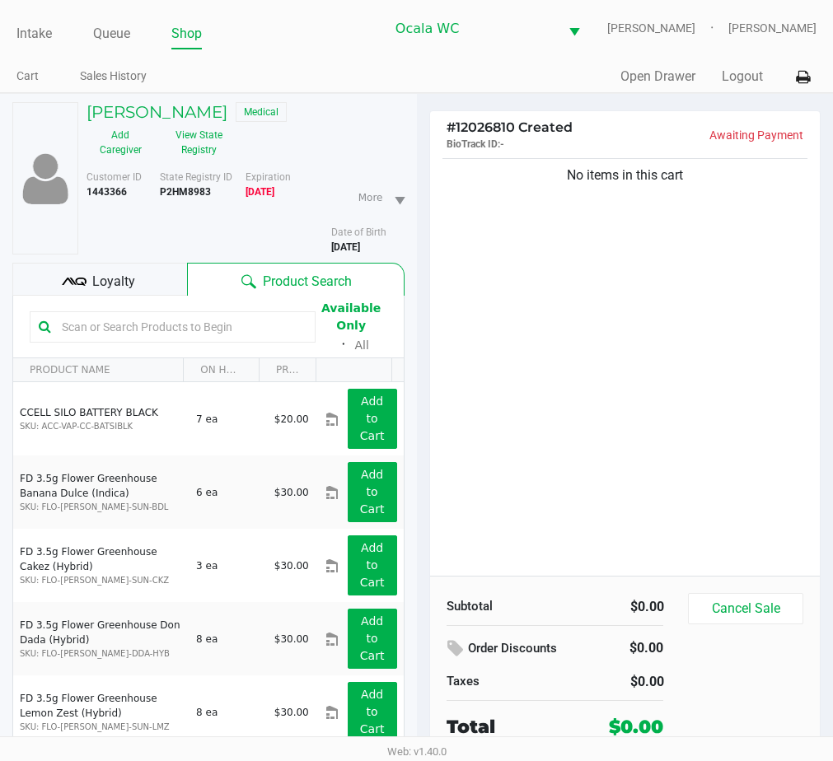
click at [115, 279] on span "Loyalty" at bounding box center [113, 282] width 43 height 20
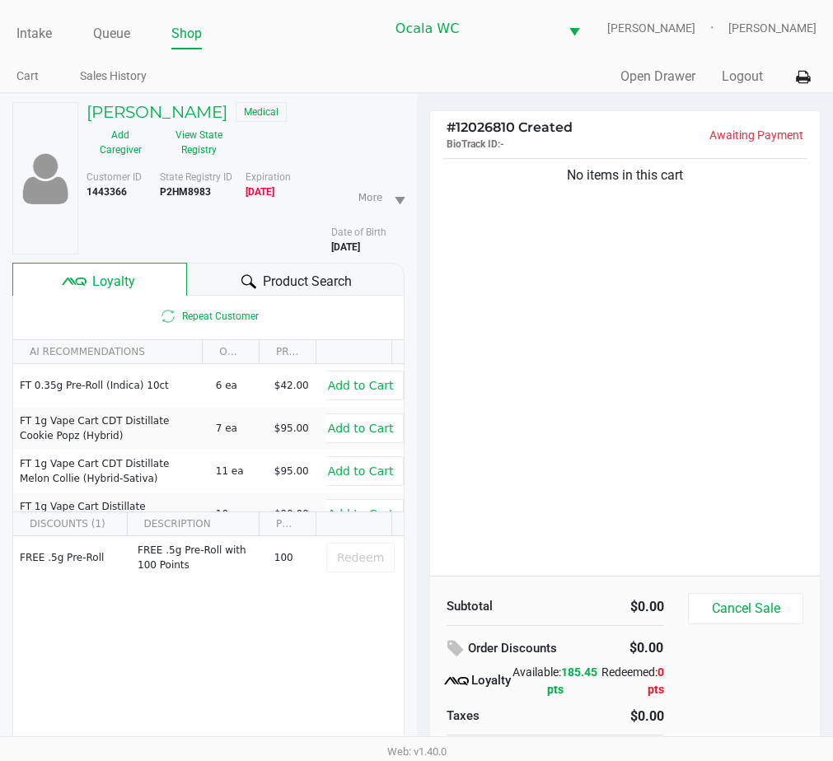
click at [218, 271] on div "Product Search" at bounding box center [295, 279] width 217 height 33
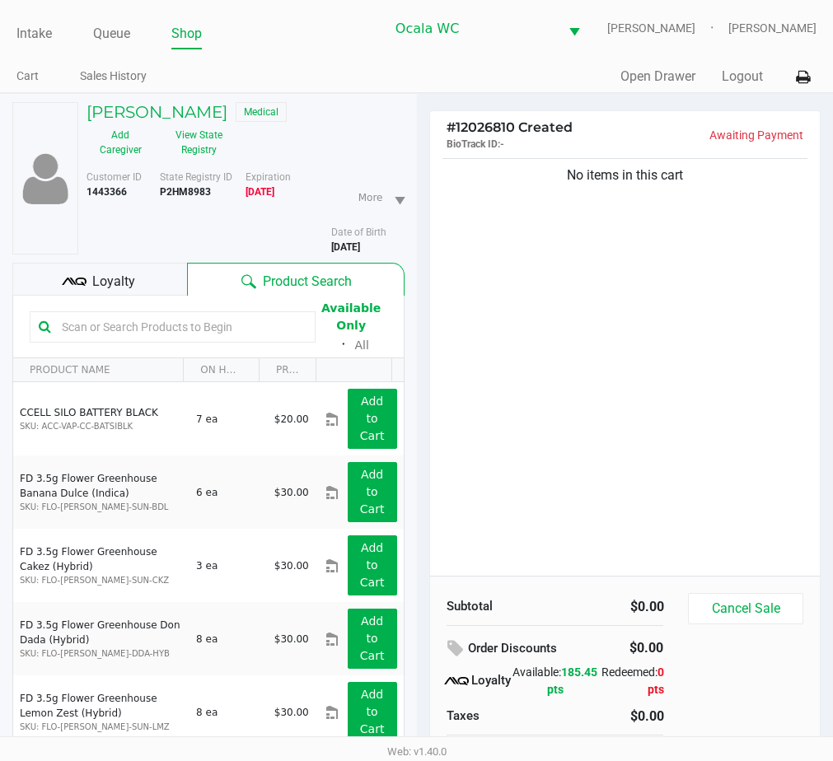
click at [547, 398] on div "No items in this cart" at bounding box center [625, 365] width 390 height 421
click at [114, 323] on input "text" at bounding box center [180, 327] width 251 height 25
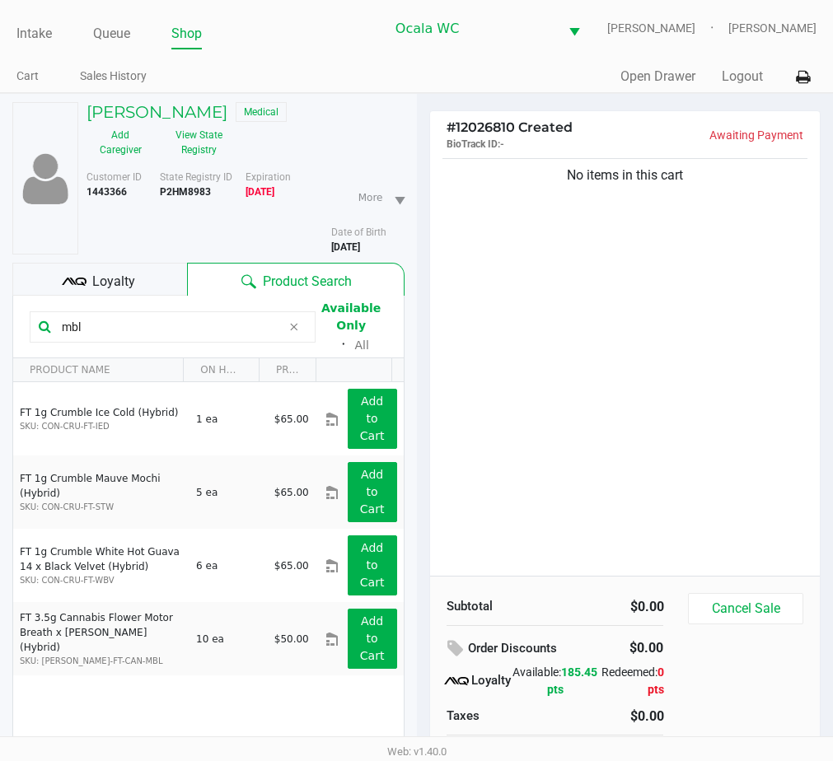
drag, startPoint x: 116, startPoint y: 328, endPoint x: -6, endPoint y: 324, distance: 122.0
click at [0, 324] on html "Intake Queue Shop Ocala WC GROVER Christal Towne Cart Sales History Quick Sale …" at bounding box center [416, 380] width 833 height 761
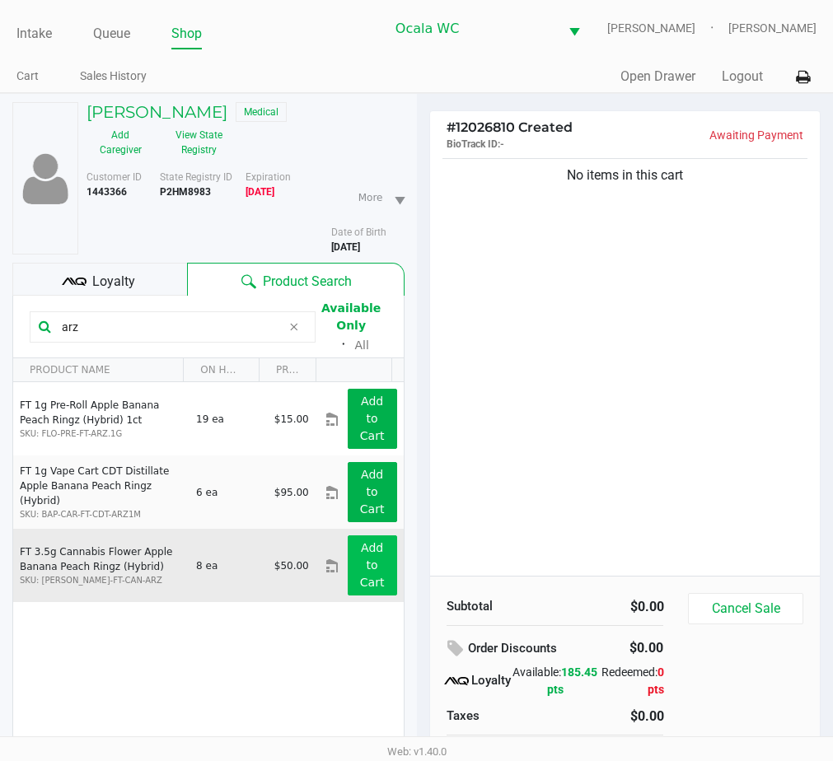
type input "arz"
click at [360, 549] on app-button-loader "Add to Cart" at bounding box center [372, 565] width 25 height 48
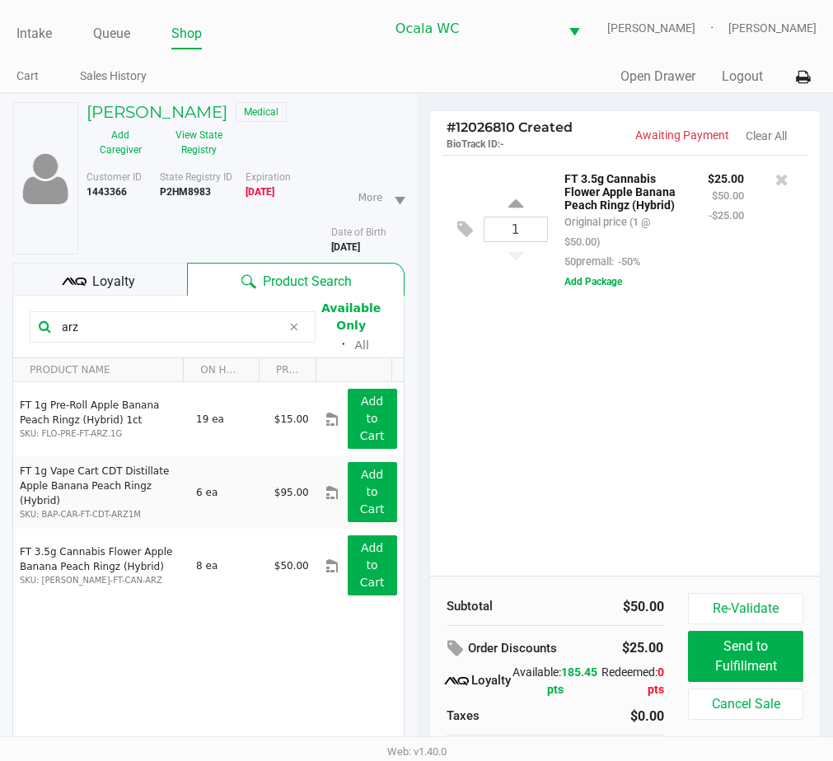
click at [591, 376] on div "1 FT 3.5g Cannabis Flower Apple Banana Peach Ringz (Hybrid) Original price (1 @…" at bounding box center [625, 365] width 390 height 421
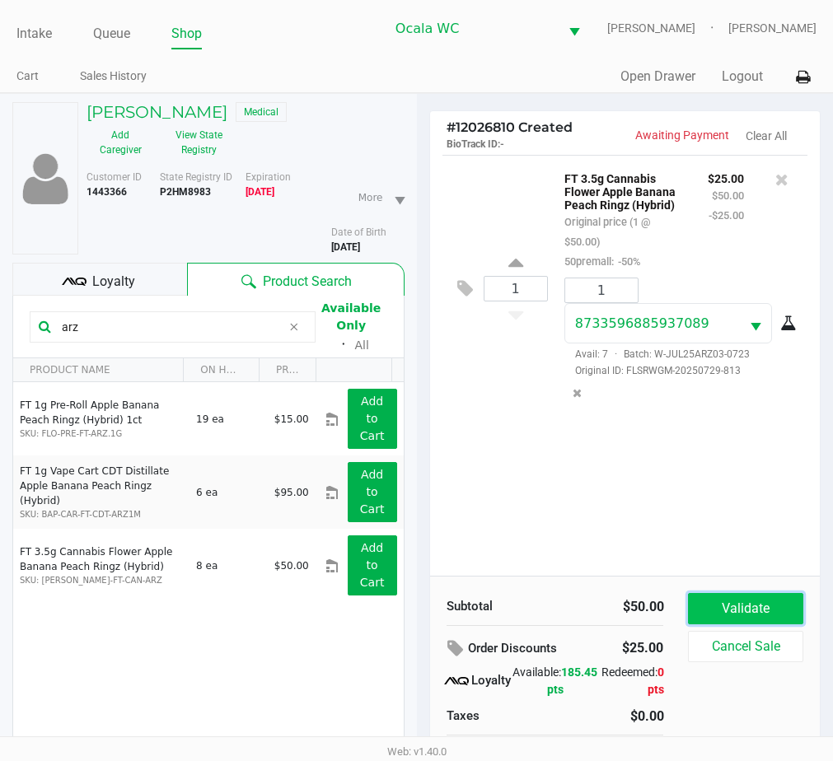
click at [745, 608] on button "Validate" at bounding box center [745, 608] width 115 height 31
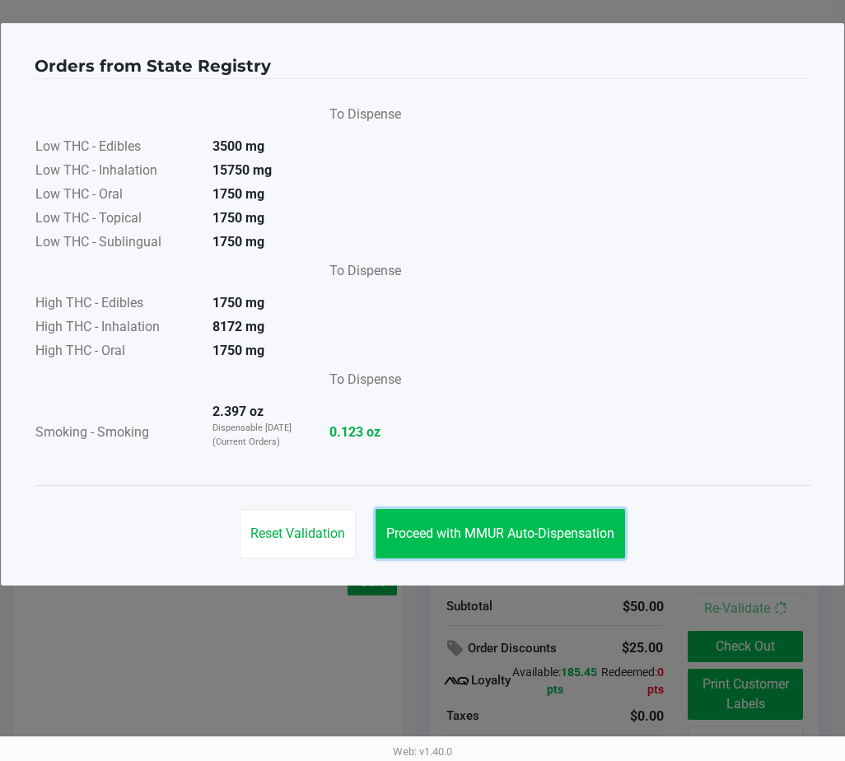
click at [578, 531] on span "Proceed with MMUR Auto-Dispensation" at bounding box center [500, 534] width 228 height 16
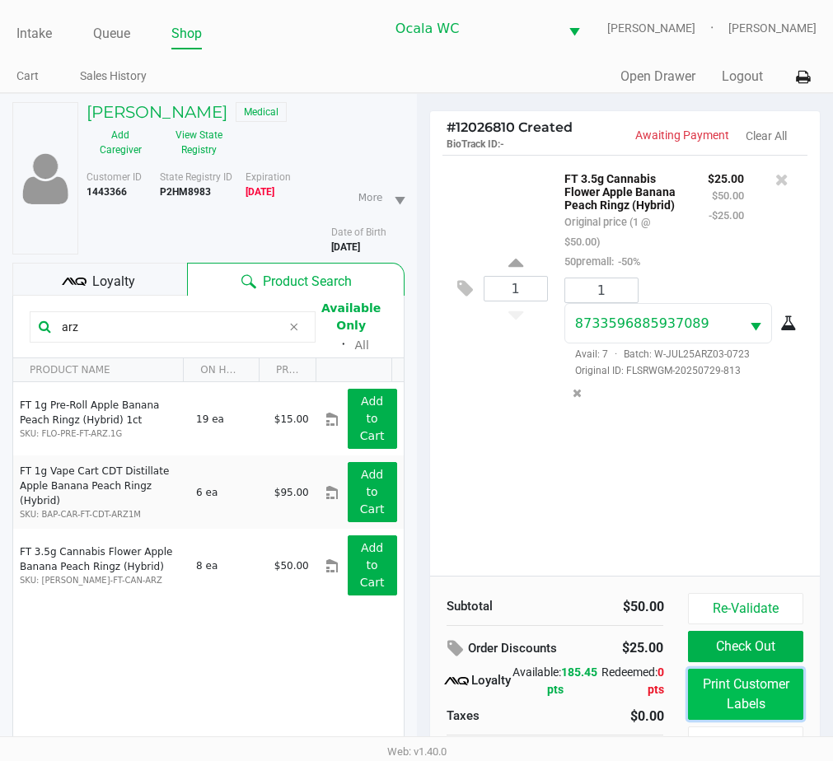
click at [729, 670] on button "Print Customer Labels" at bounding box center [745, 694] width 115 height 51
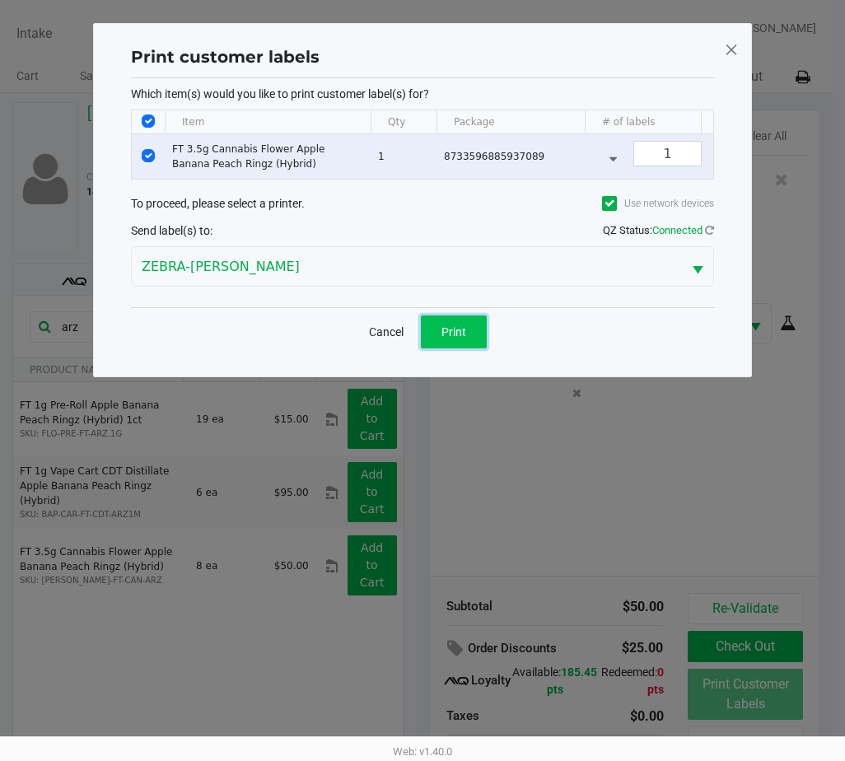
click at [434, 347] on button "Print" at bounding box center [454, 331] width 66 height 33
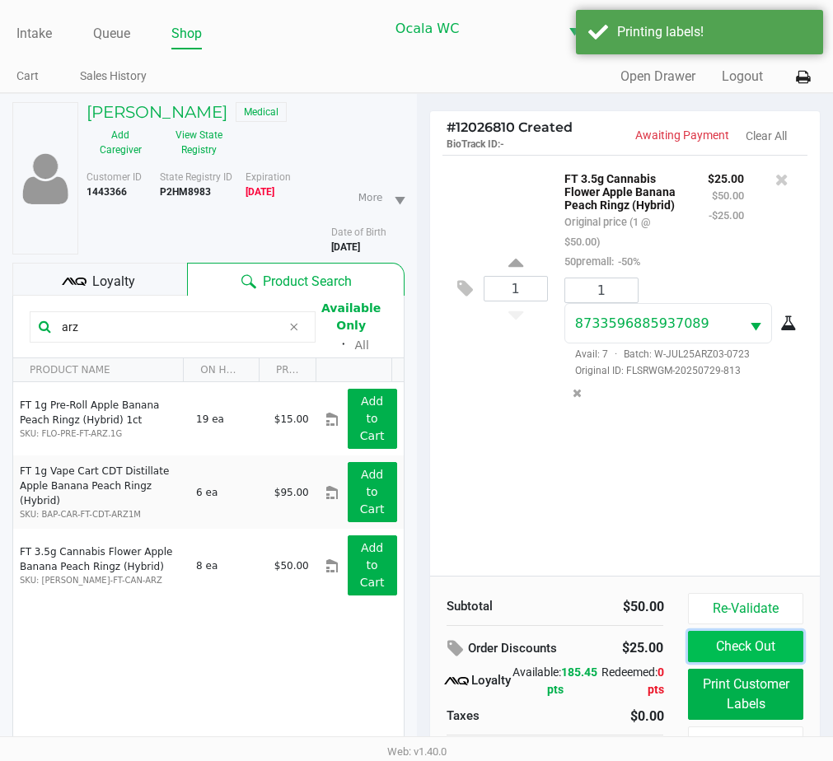
click at [715, 645] on button "Check Out" at bounding box center [745, 646] width 115 height 31
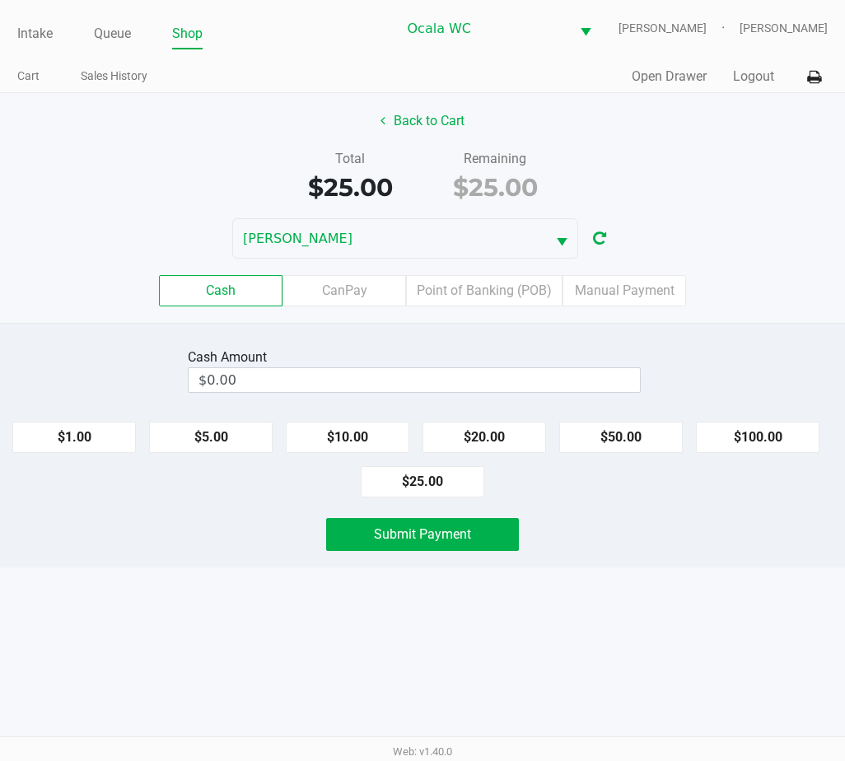
click at [423, 487] on button "$25.00" at bounding box center [423, 481] width 124 height 31
type input "$25.00"
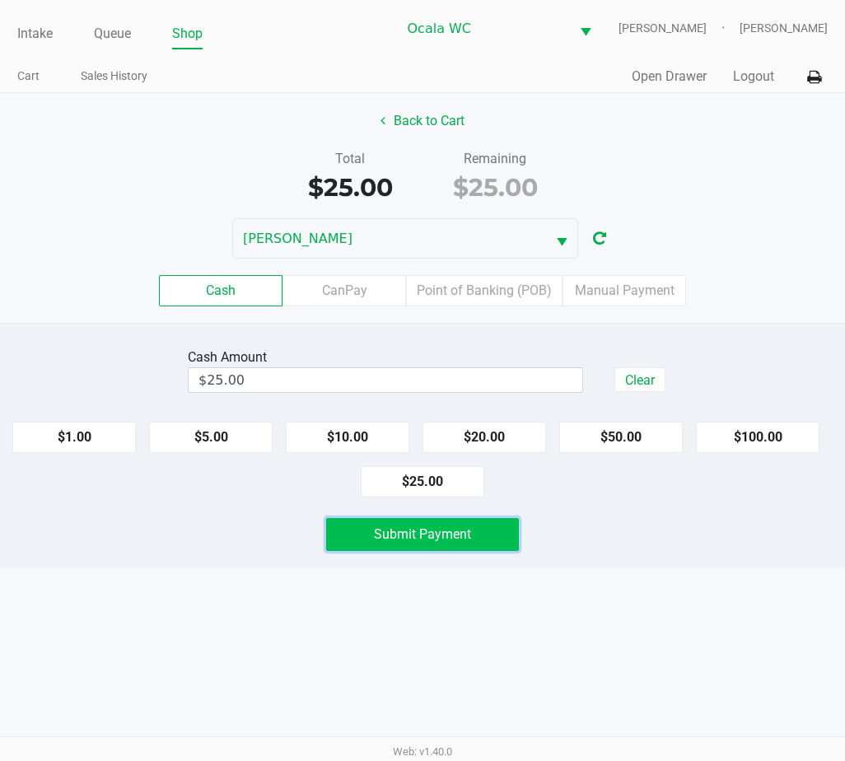
click at [392, 537] on span "Submit Payment" at bounding box center [422, 534] width 97 height 16
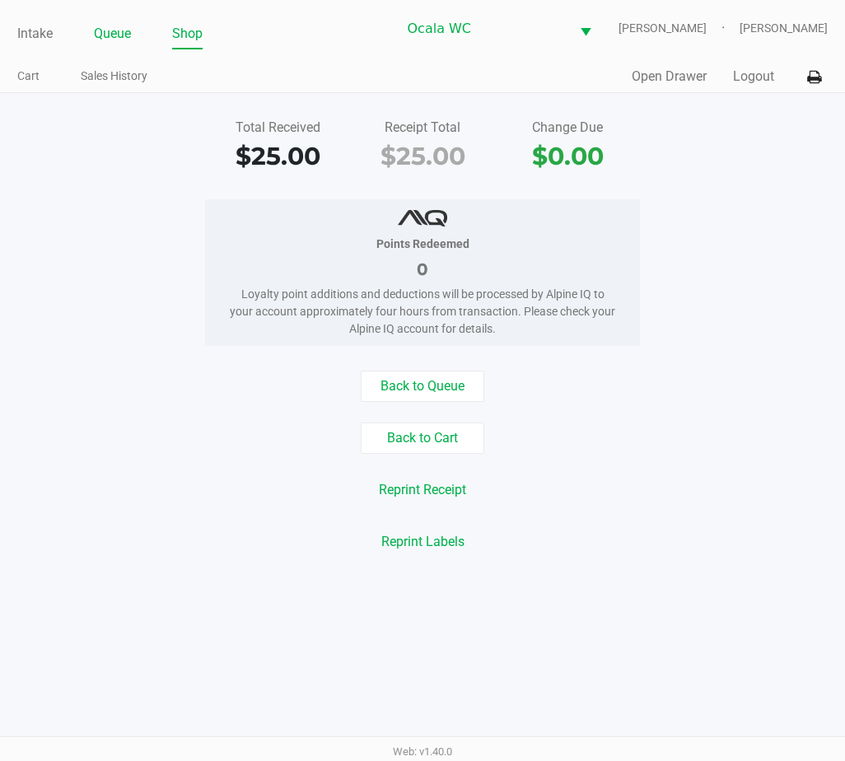
click at [123, 34] on link "Queue" at bounding box center [112, 33] width 37 height 23
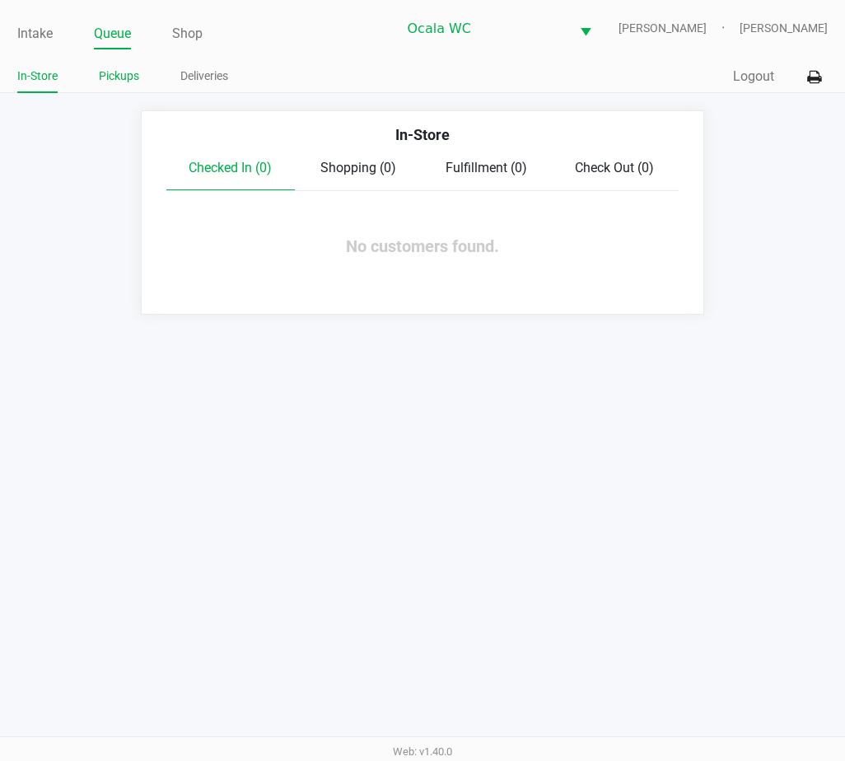
click at [127, 86] on li "Pickups" at bounding box center [119, 78] width 40 height 29
click at [127, 78] on link "Pickups" at bounding box center [119, 76] width 40 height 21
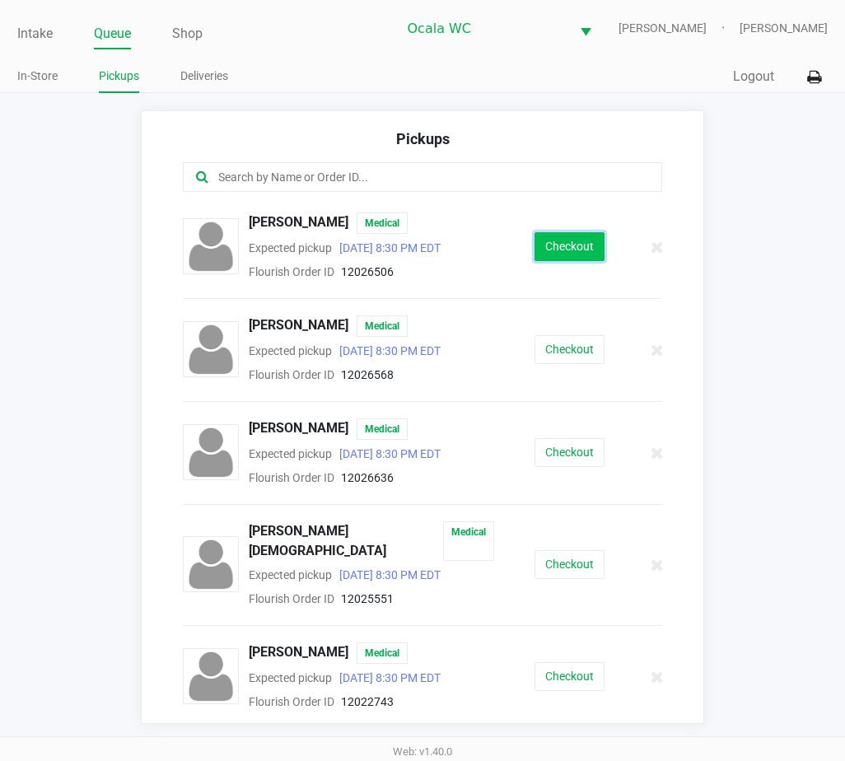
click at [545, 254] on button "Checkout" at bounding box center [570, 246] width 70 height 29
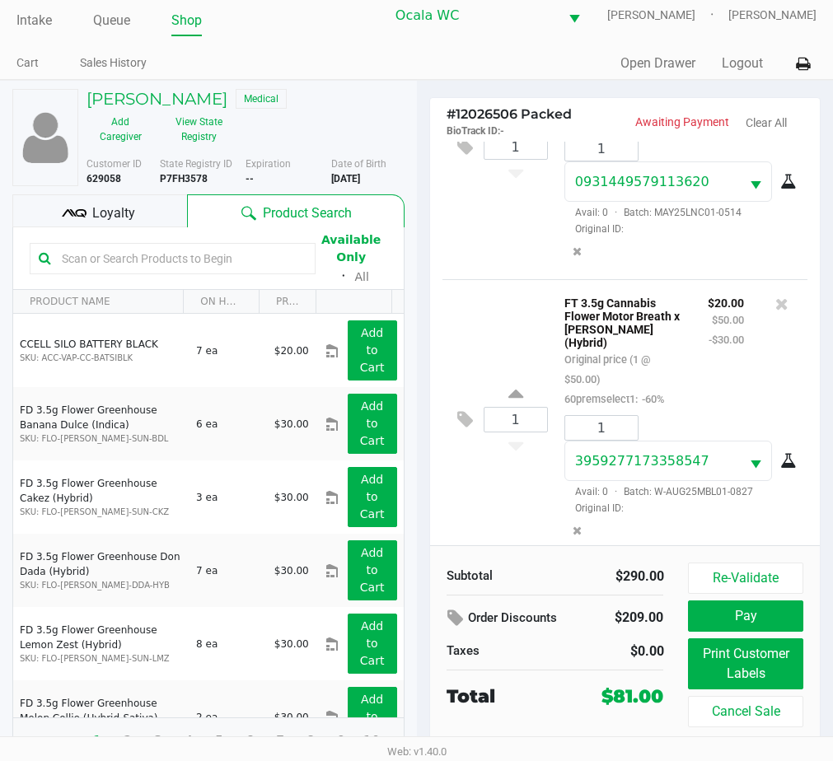
scroll to position [26, 0]
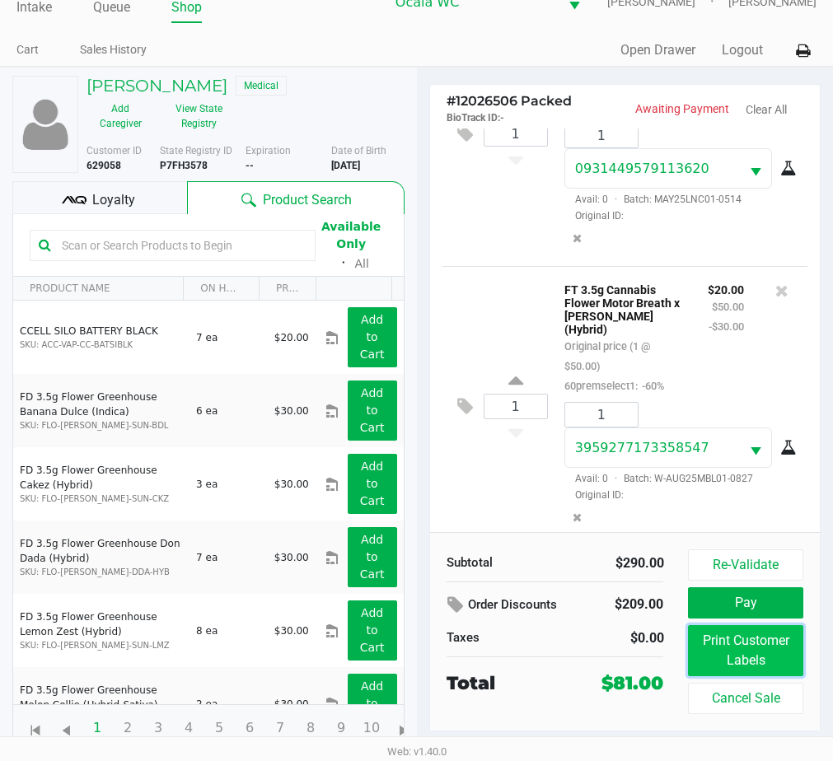
click at [722, 641] on button "Print Customer Labels" at bounding box center [745, 650] width 115 height 51
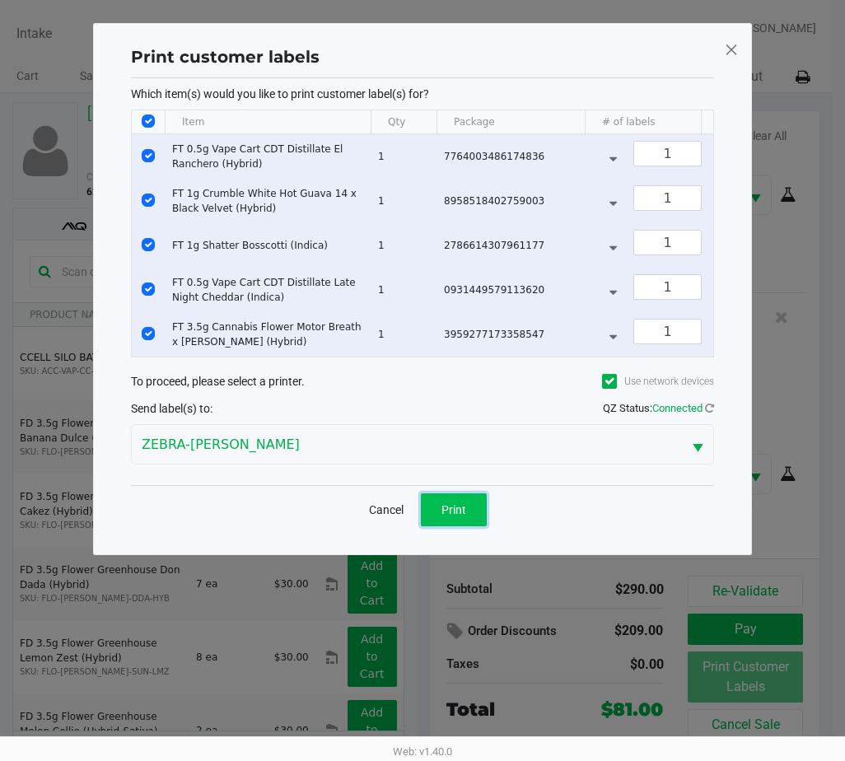
click at [450, 507] on button "Print" at bounding box center [454, 509] width 66 height 33
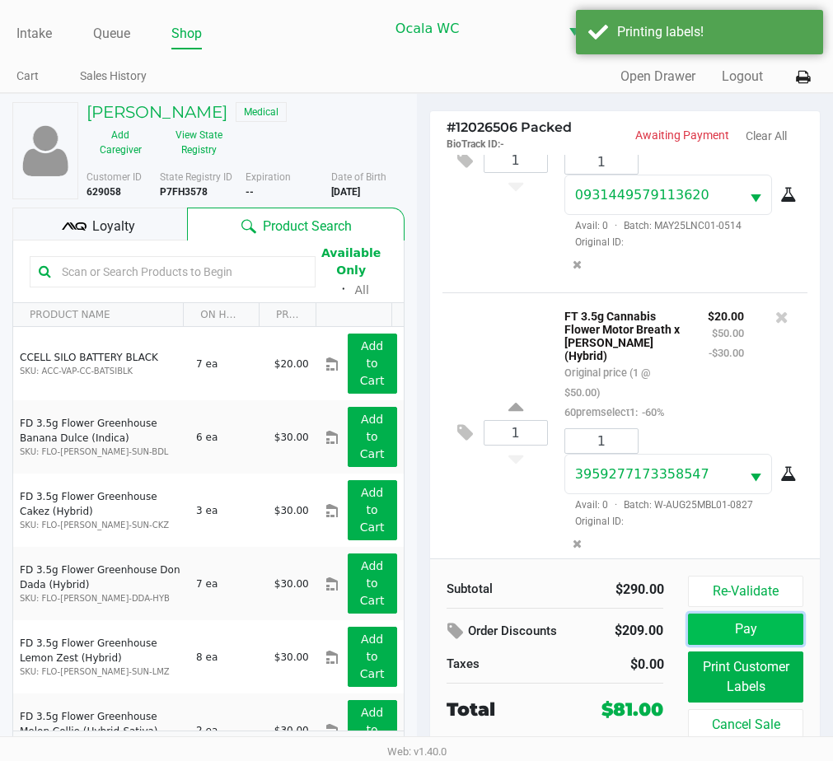
click at [710, 628] on button "Pay" at bounding box center [745, 629] width 115 height 31
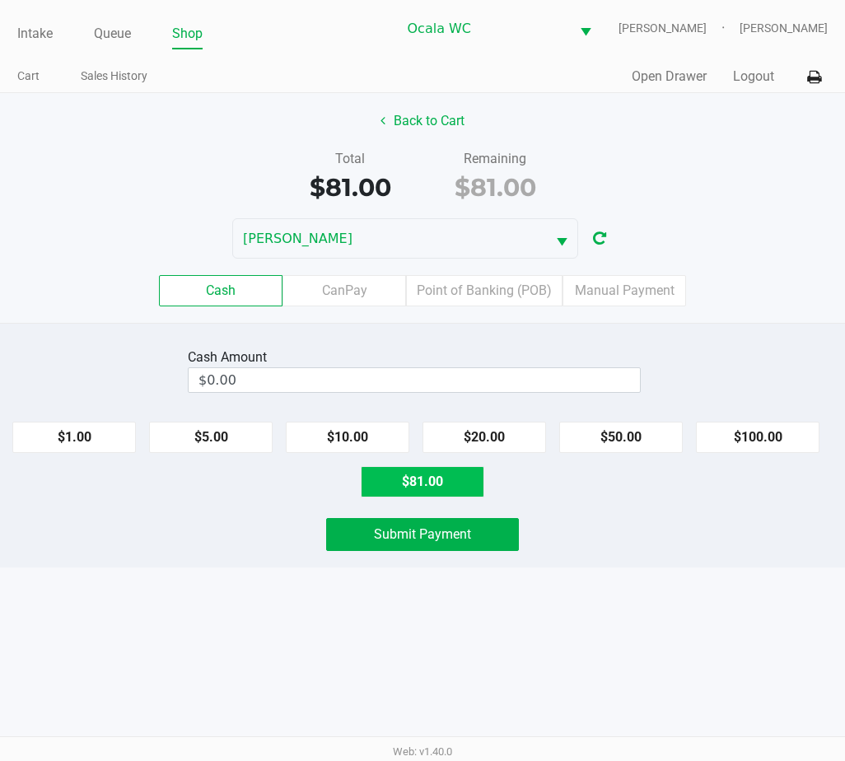
click at [438, 482] on button "$81.00" at bounding box center [423, 481] width 124 height 31
type input "$81.00"
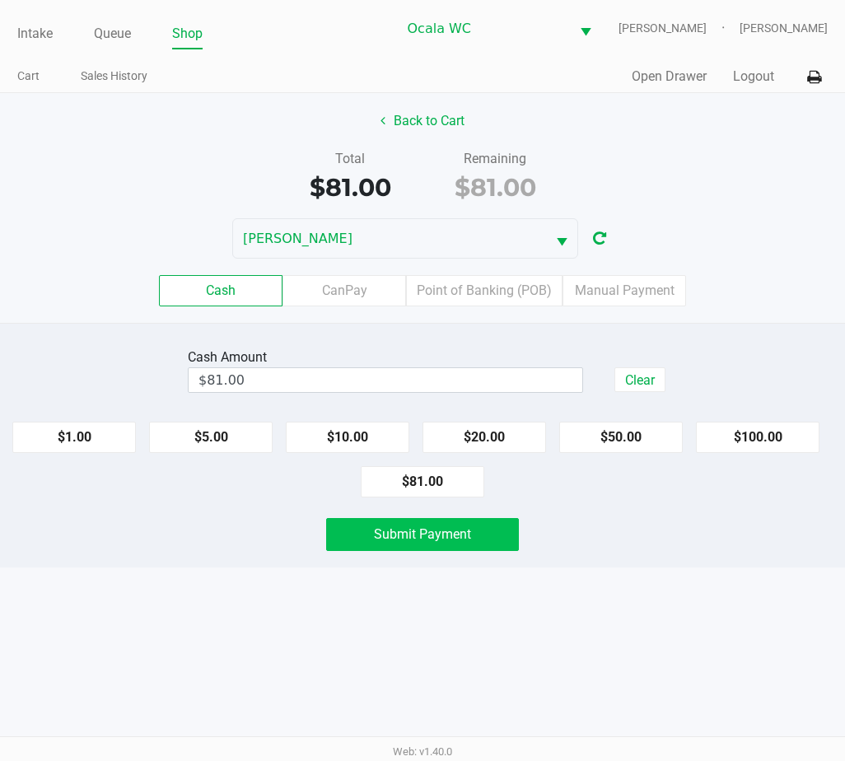
click at [376, 542] on button "Submit Payment" at bounding box center [422, 534] width 193 height 33
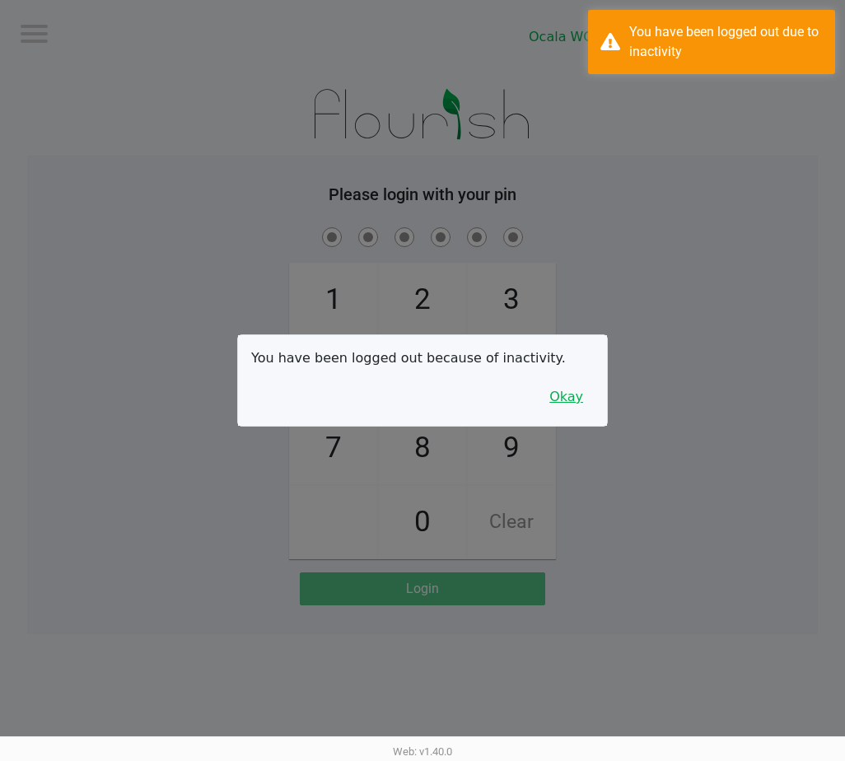
click at [577, 399] on button "Okay" at bounding box center [566, 396] width 55 height 31
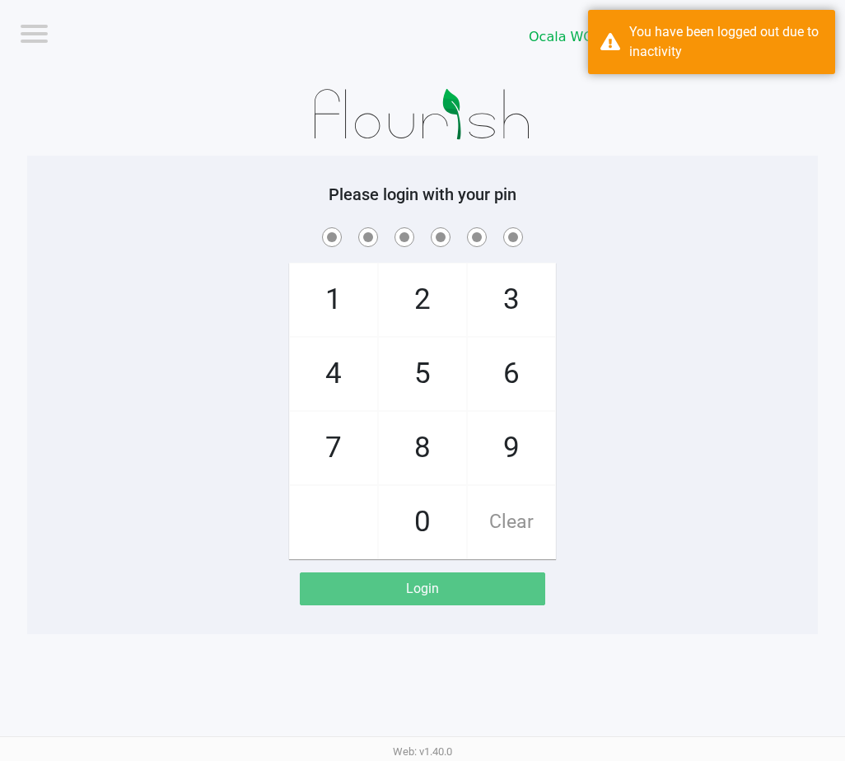
click at [594, 258] on div "1 4 7 2 5 8 0 3 6 9 Clear" at bounding box center [422, 391] width 791 height 335
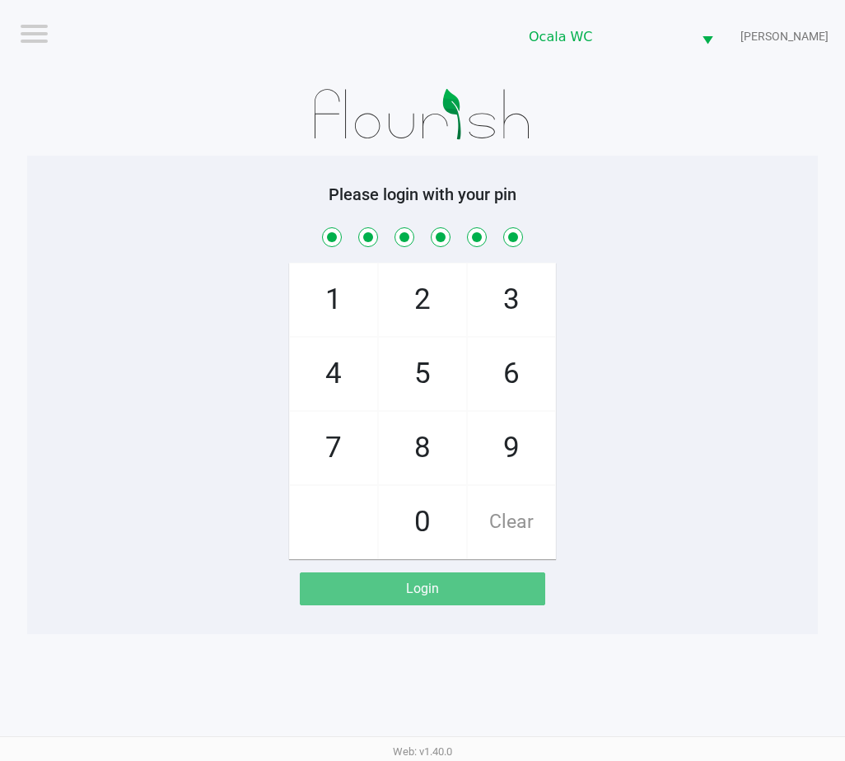
checkbox input "true"
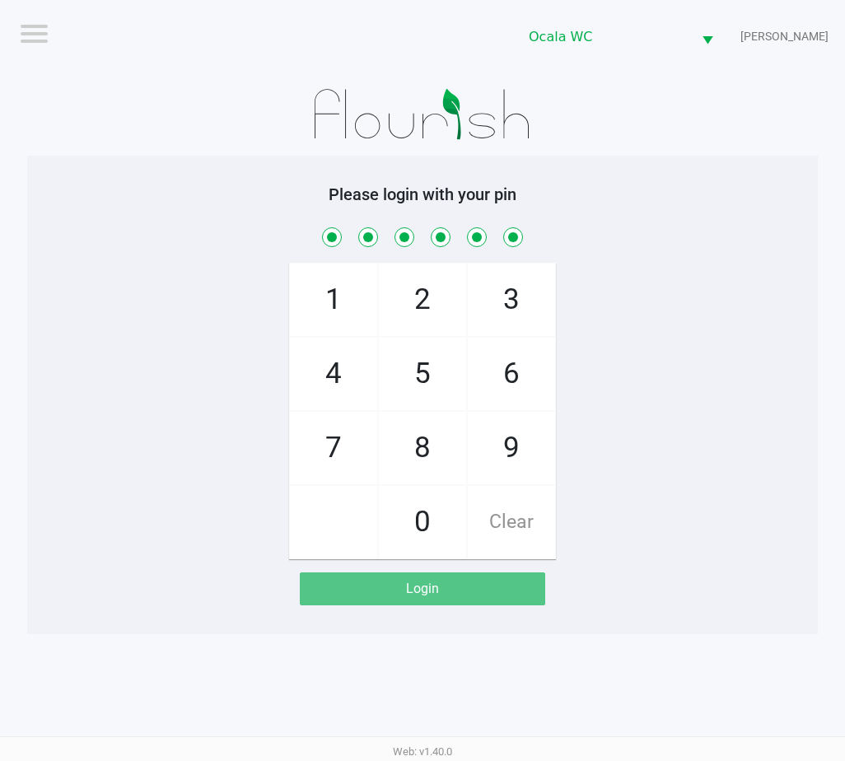
checkbox input "true"
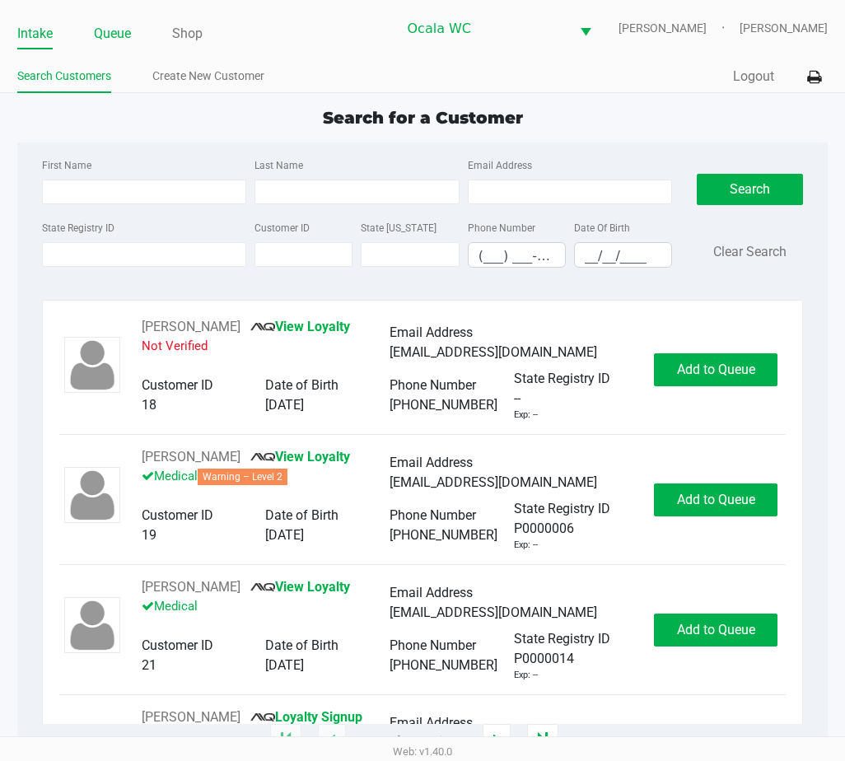
click at [110, 33] on link "Queue" at bounding box center [112, 33] width 37 height 23
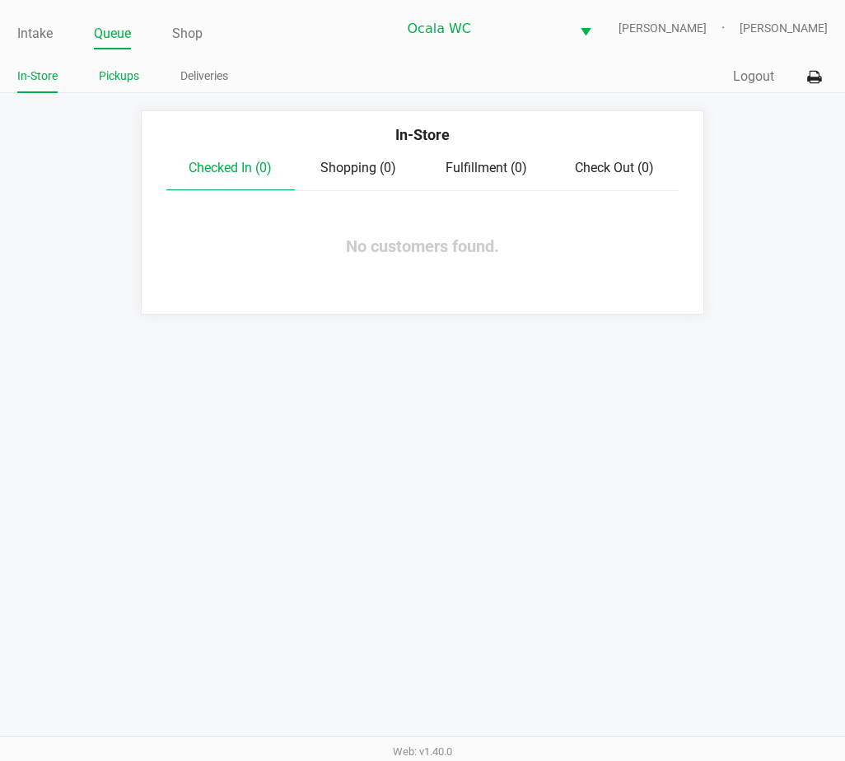
click at [126, 73] on link "Pickups" at bounding box center [119, 76] width 40 height 21
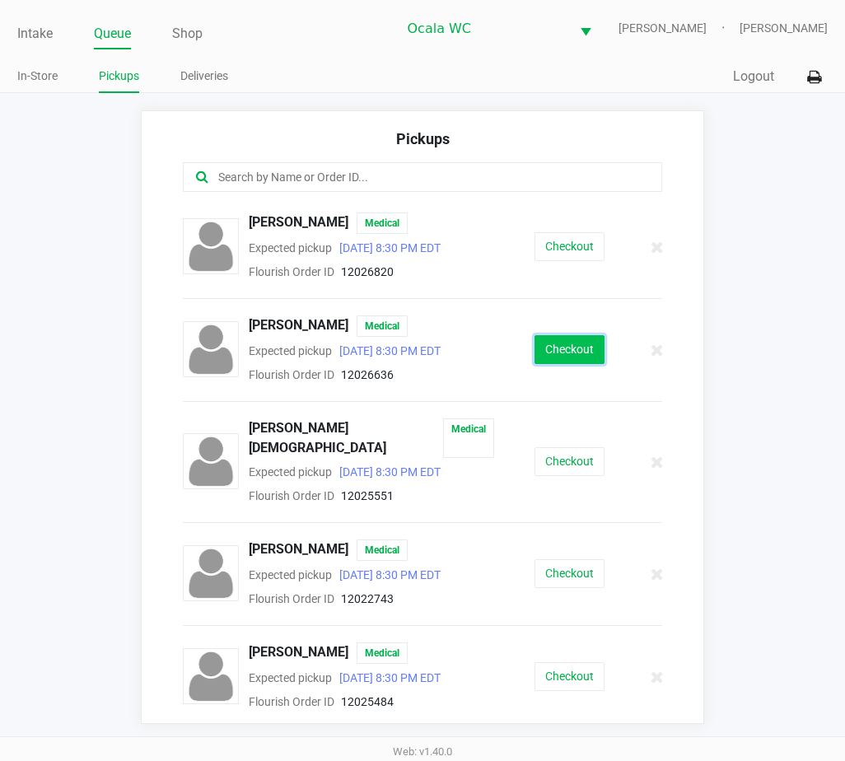
click at [552, 335] on button "Checkout" at bounding box center [570, 349] width 70 height 29
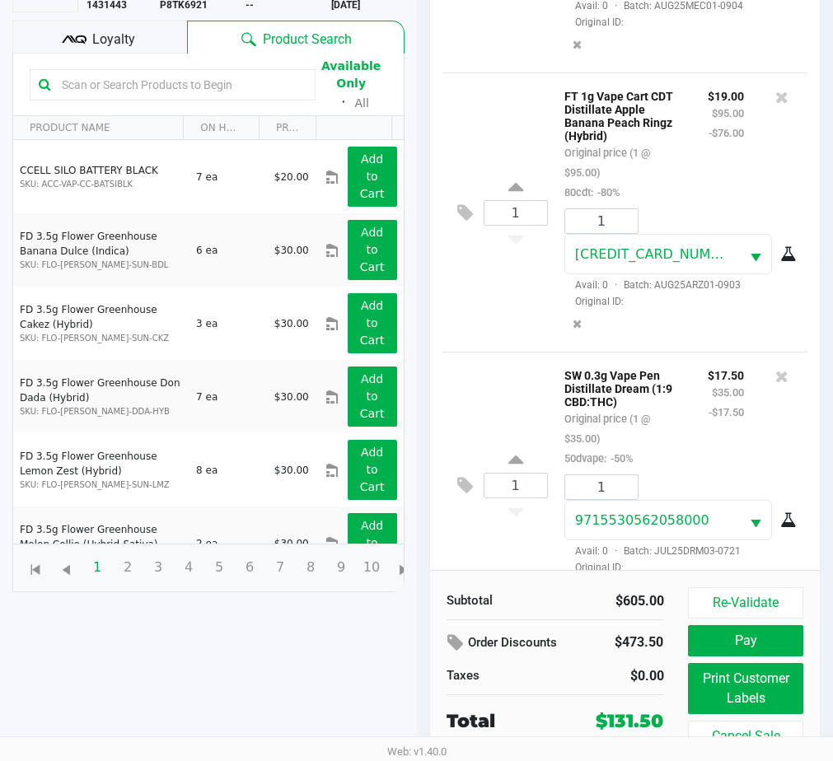
scroll to position [195, 0]
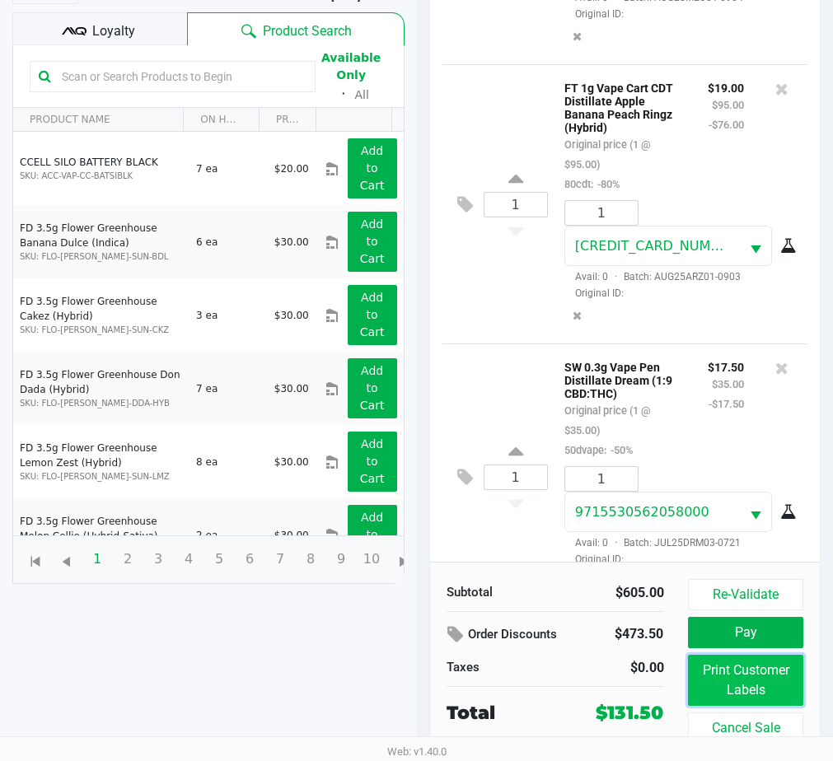
click at [731, 668] on button "Print Customer Labels" at bounding box center [745, 680] width 115 height 51
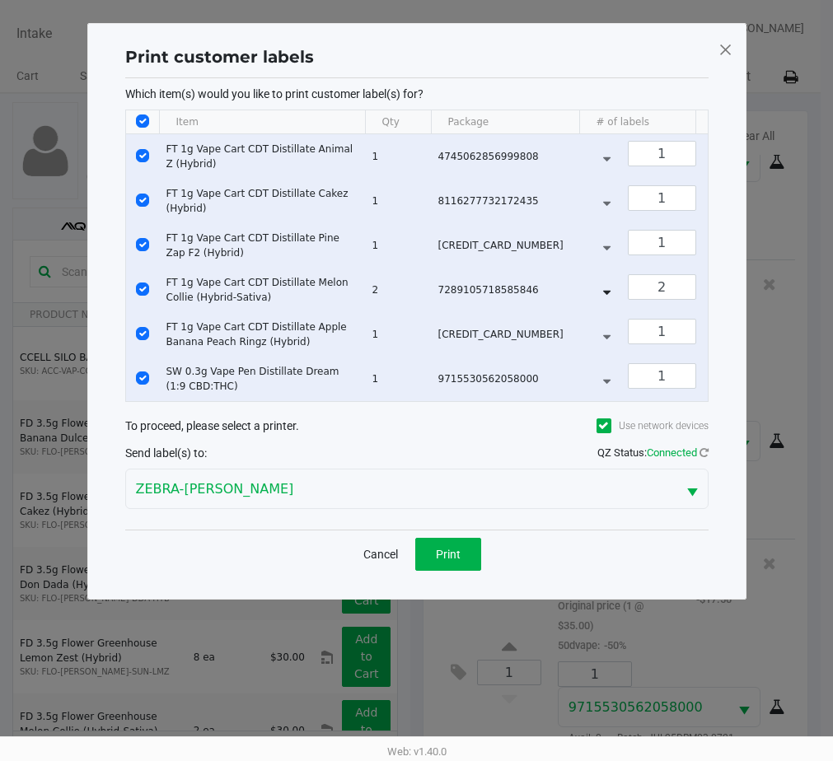
scroll to position [0, 0]
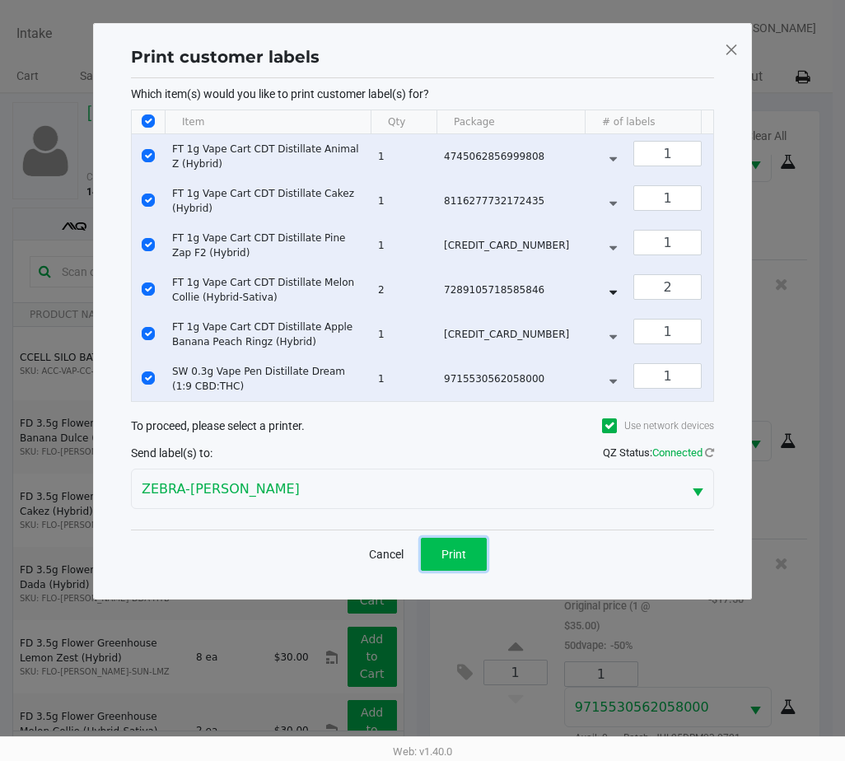
click at [446, 561] on span "Print" at bounding box center [454, 554] width 25 height 13
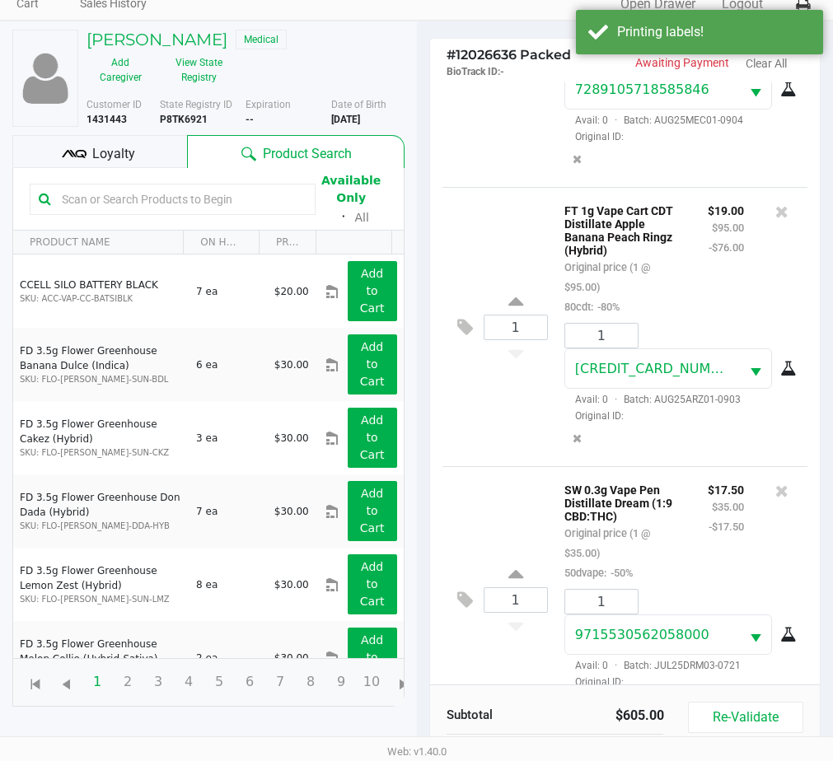
scroll to position [195, 0]
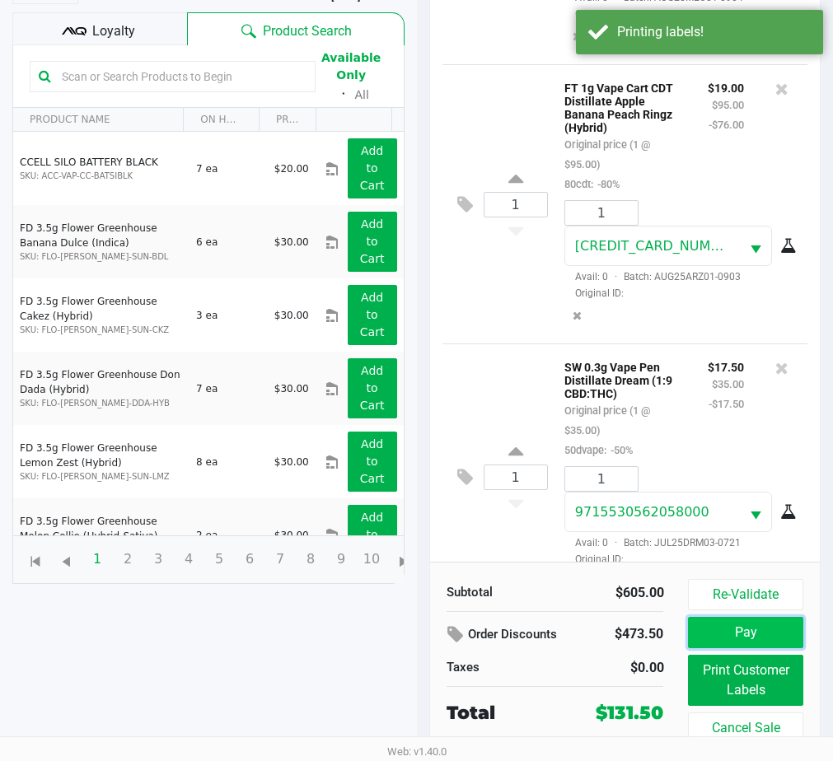
click at [715, 624] on button "Pay" at bounding box center [745, 632] width 115 height 31
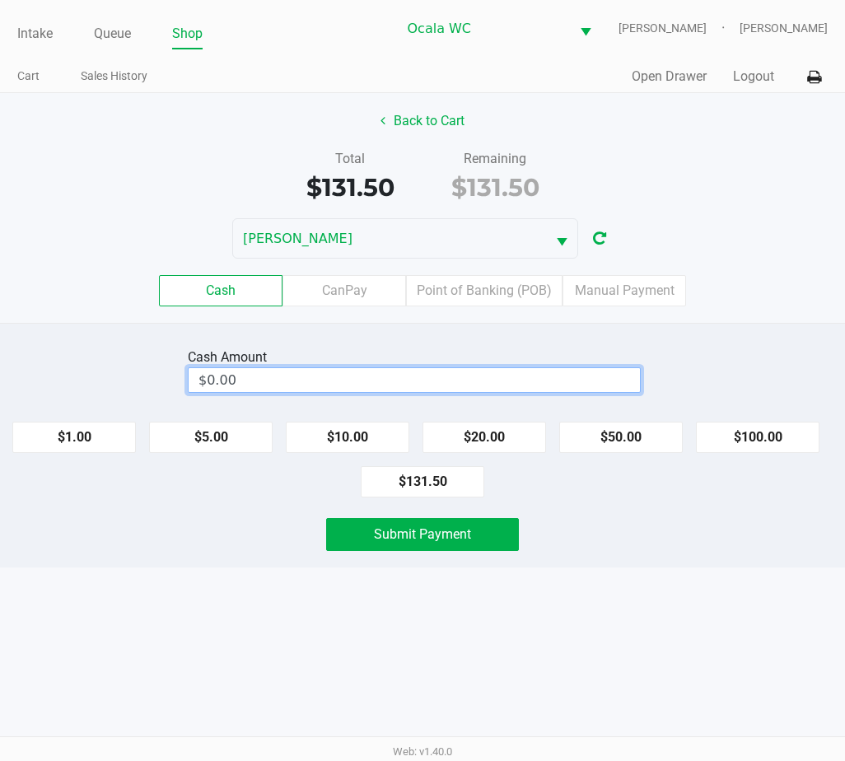
click at [229, 386] on input "$0.00" at bounding box center [414, 380] width 451 height 24
click at [415, 536] on span "Submit Payment" at bounding box center [422, 534] width 97 height 16
type input "$201.50"
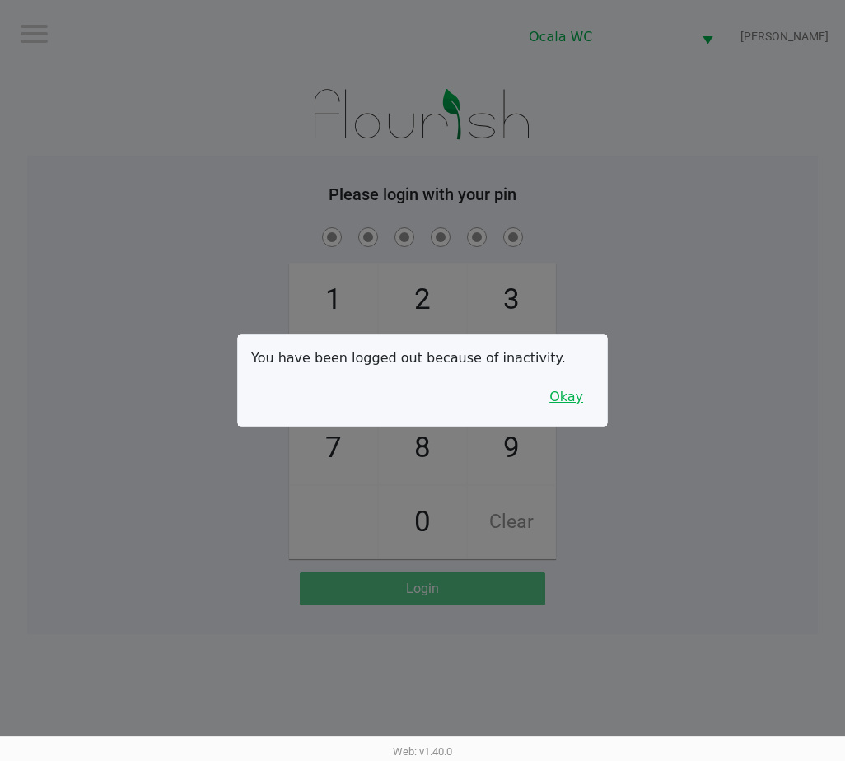
click at [559, 396] on button "Okay" at bounding box center [566, 396] width 55 height 31
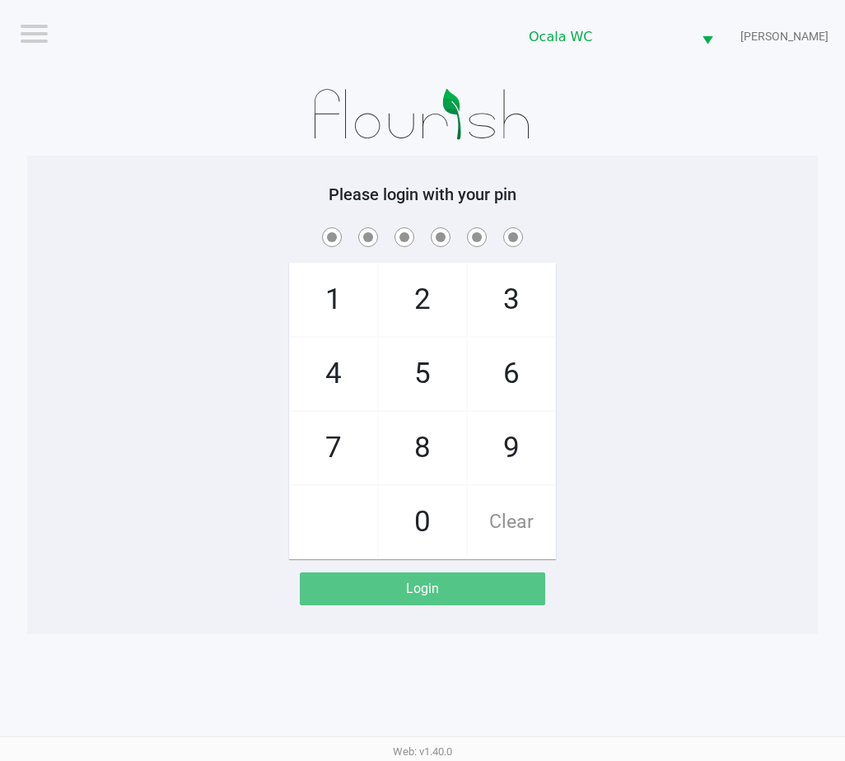
click at [661, 315] on div "1 4 7 2 5 8 0 3 6 9 Clear" at bounding box center [422, 391] width 791 height 335
checkbox input "true"
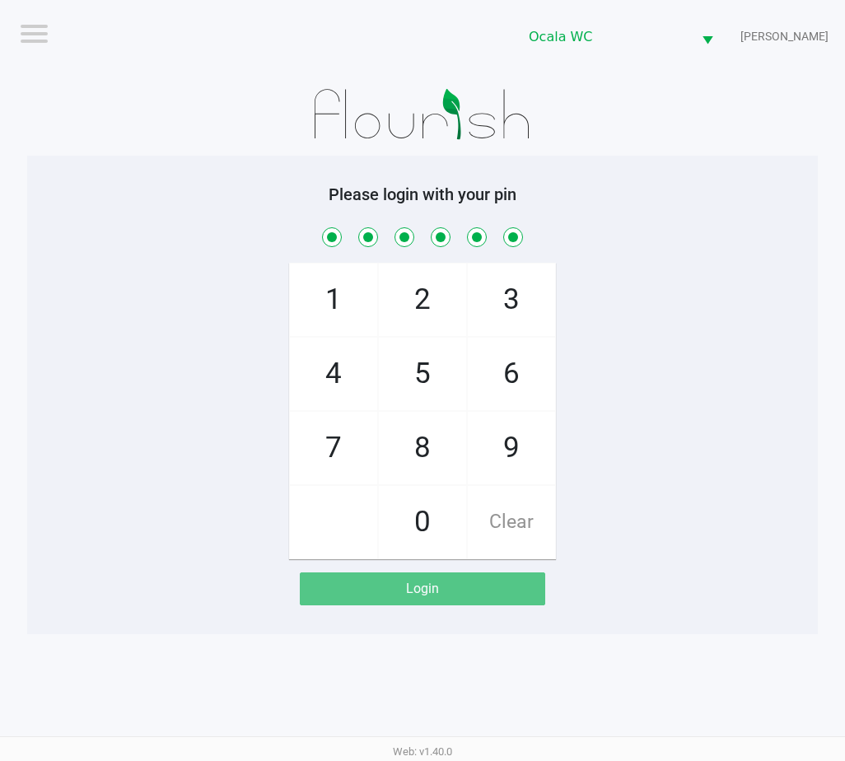
checkbox input "true"
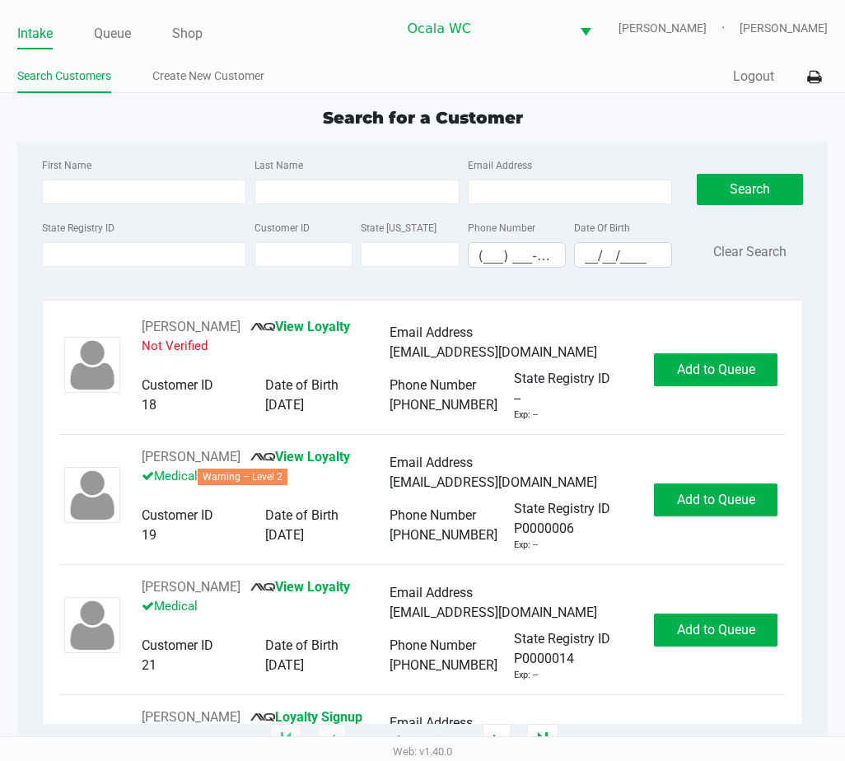
type input "JORDAN"
type input "KONIECZKA"
type input "04/20/1988"
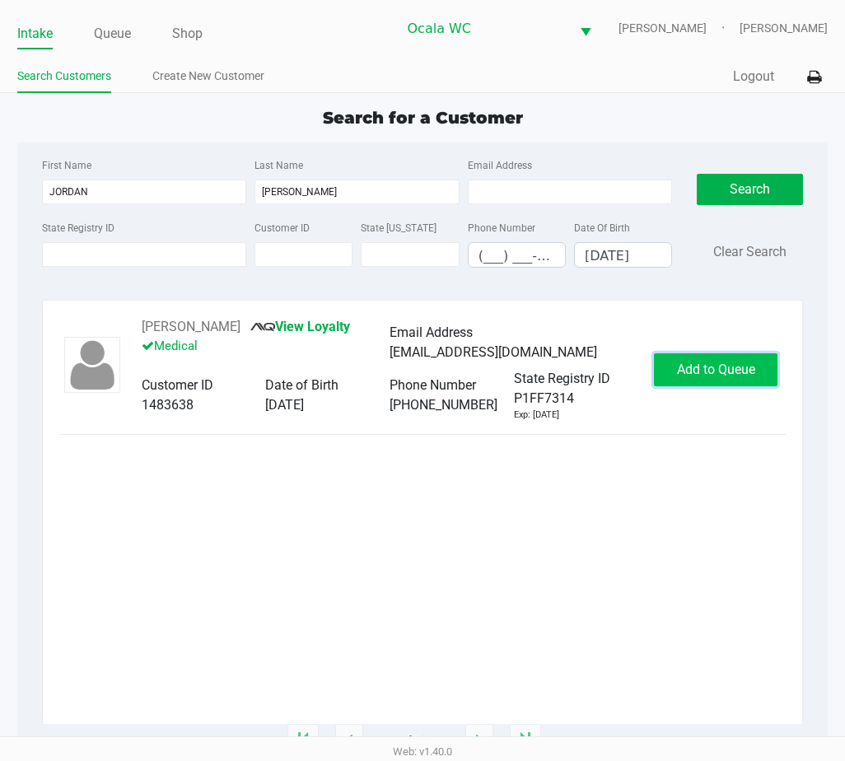
click at [699, 366] on span "Add to Queue" at bounding box center [716, 370] width 78 height 16
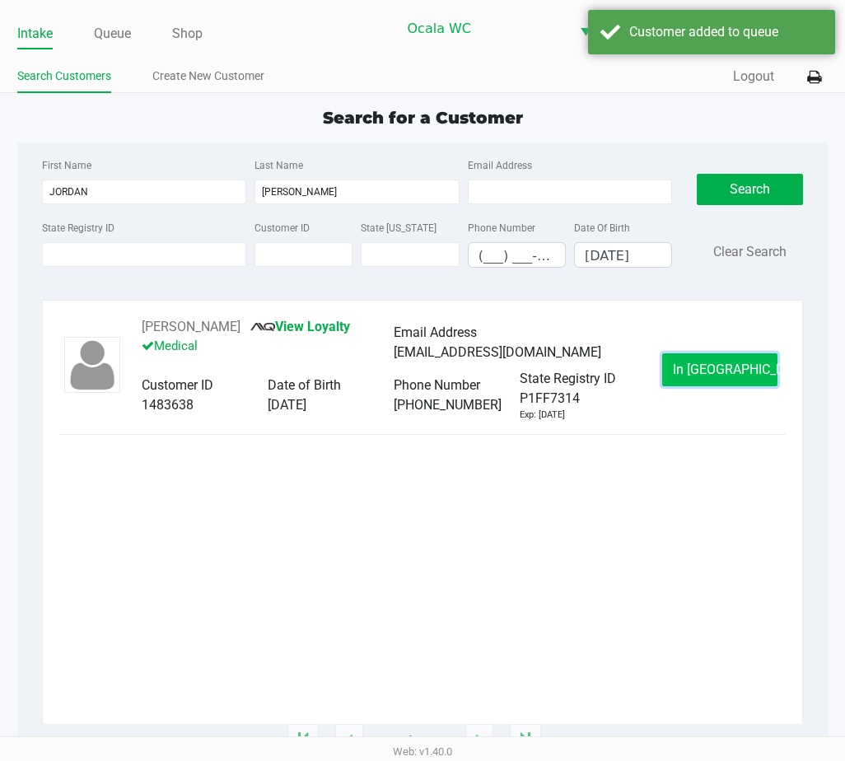
click at [692, 367] on button "In Queue" at bounding box center [719, 369] width 115 height 33
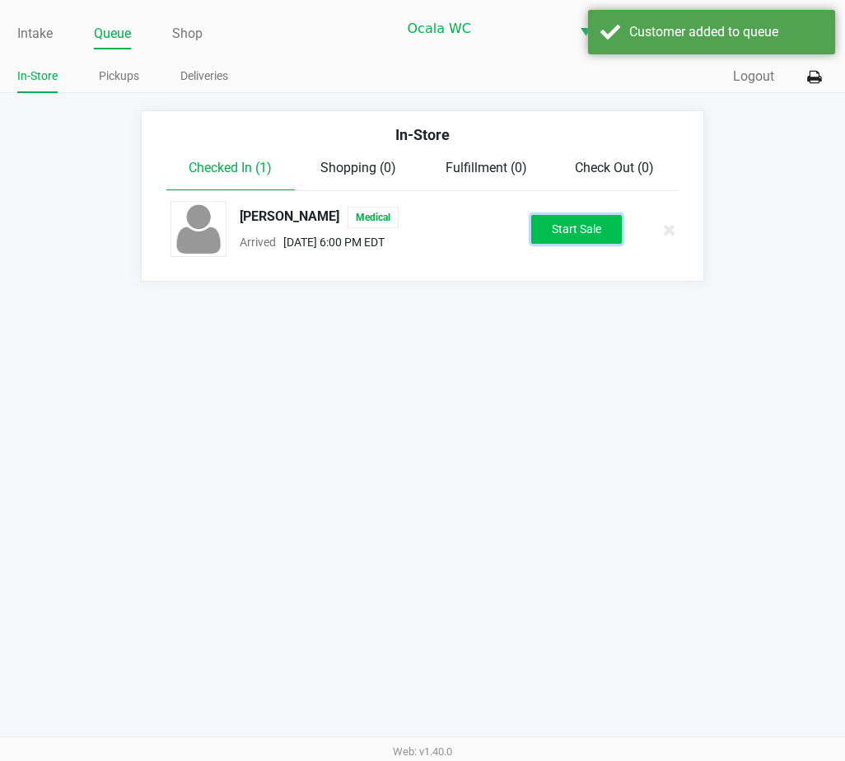
click at [569, 219] on button "Start Sale" at bounding box center [576, 229] width 91 height 29
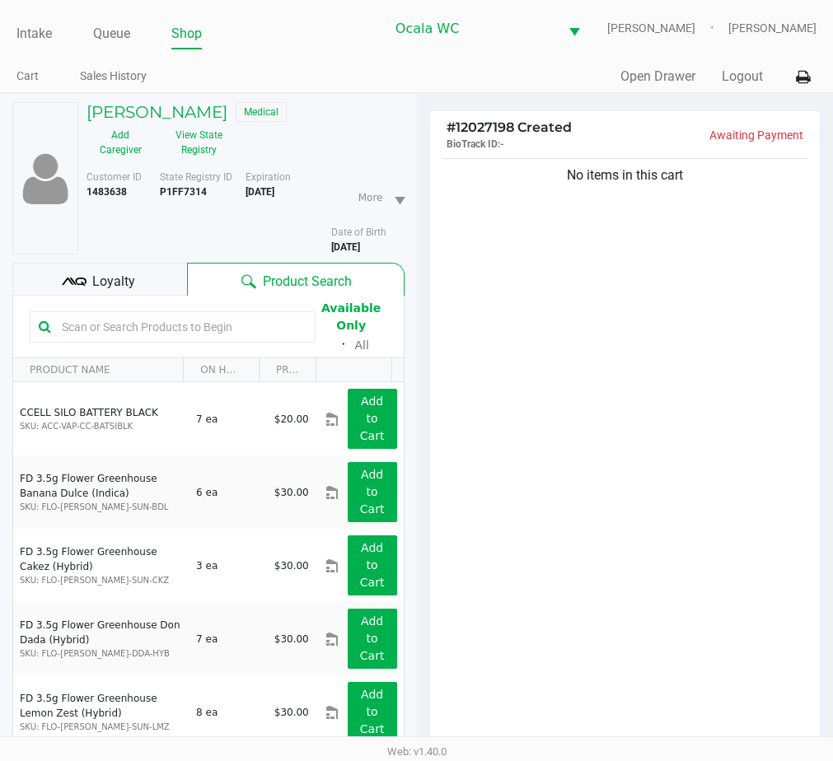
click at [121, 275] on span "Loyalty" at bounding box center [113, 282] width 43 height 20
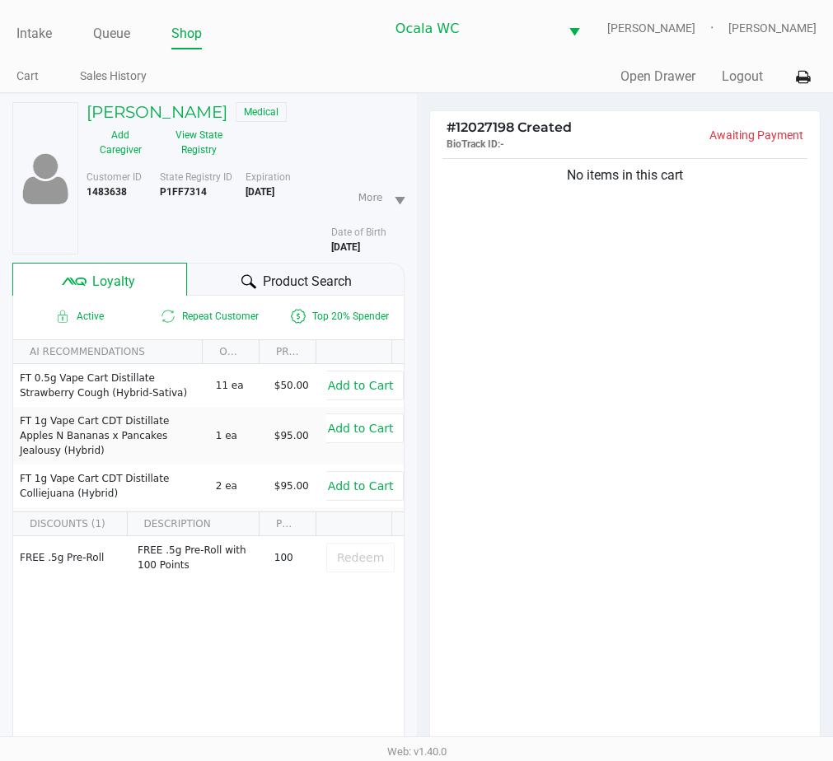
click at [240, 282] on div at bounding box center [249, 282] width 20 height 20
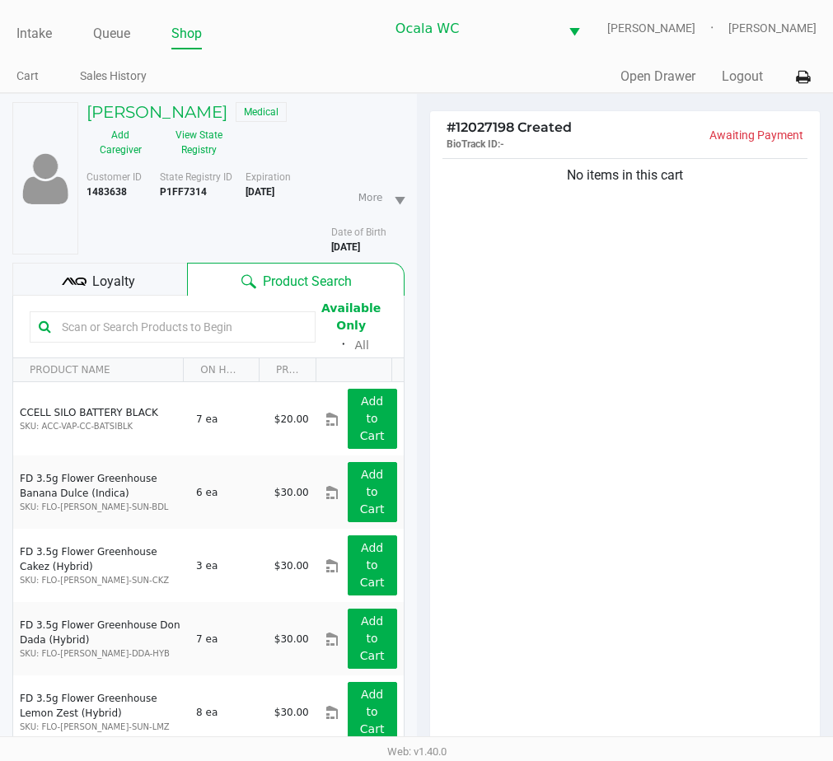
drag, startPoint x: 71, startPoint y: 264, endPoint x: 183, endPoint y: 236, distance: 115.3
click at [183, 236] on div "State Registry ID P1FF7314" at bounding box center [203, 212] width 86 height 85
click at [78, 325] on input "text" at bounding box center [180, 327] width 251 height 25
click at [63, 325] on input "text" at bounding box center [180, 327] width 251 height 25
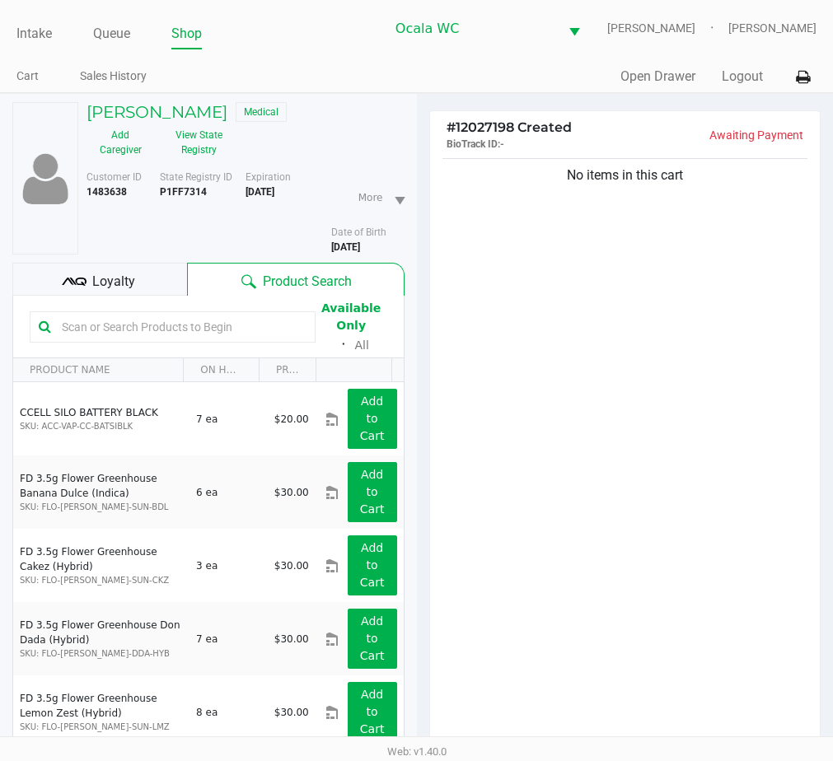
click at [559, 502] on div "No items in this cart" at bounding box center [625, 456] width 390 height 602
click at [568, 532] on div "No items in this cart" at bounding box center [625, 456] width 390 height 602
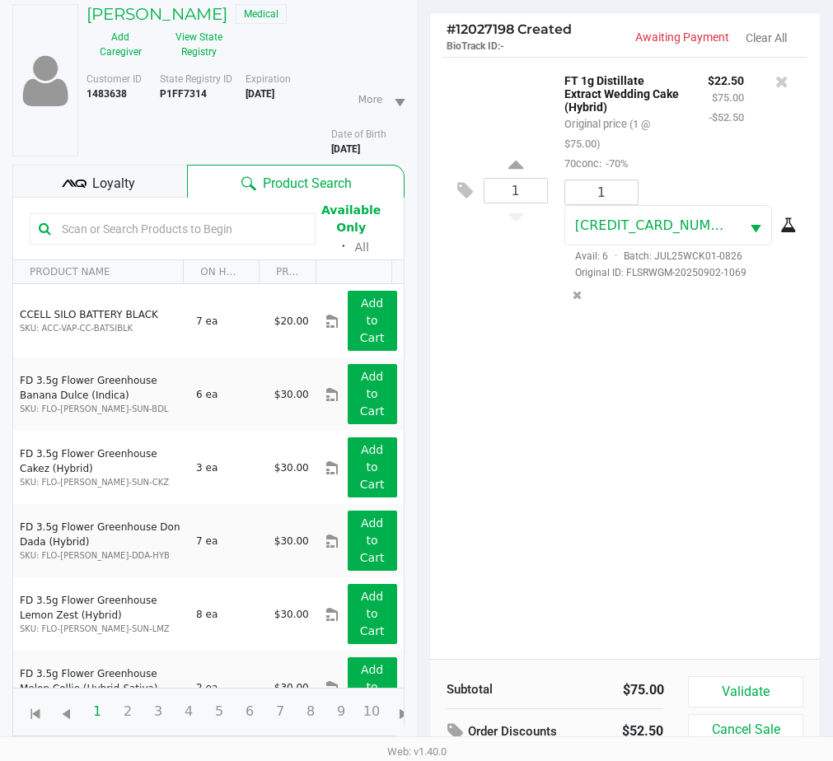
scroll to position [213, 0]
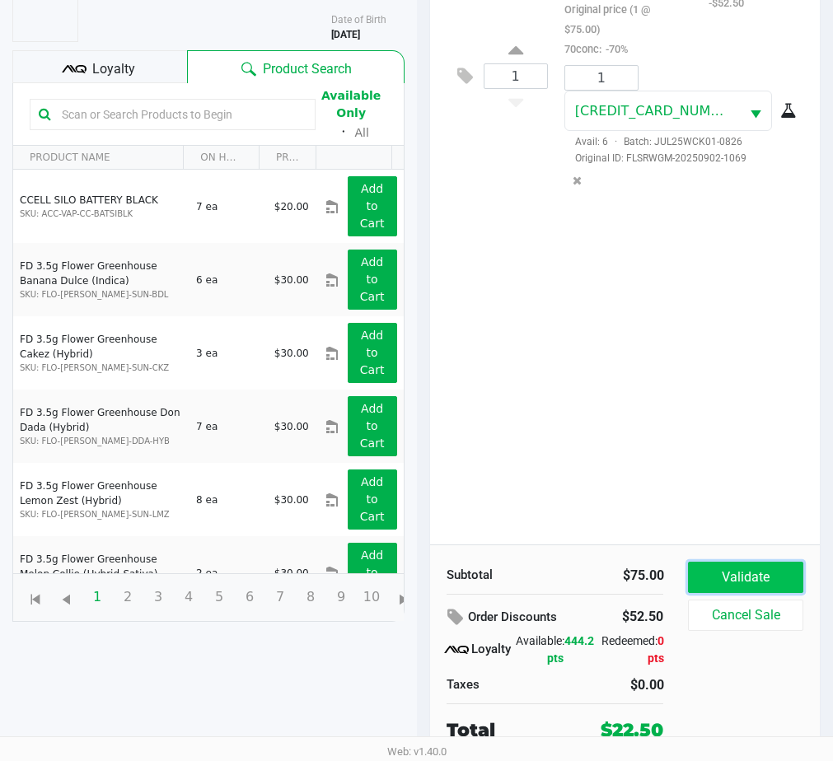
click at [752, 566] on button "Validate" at bounding box center [745, 577] width 115 height 31
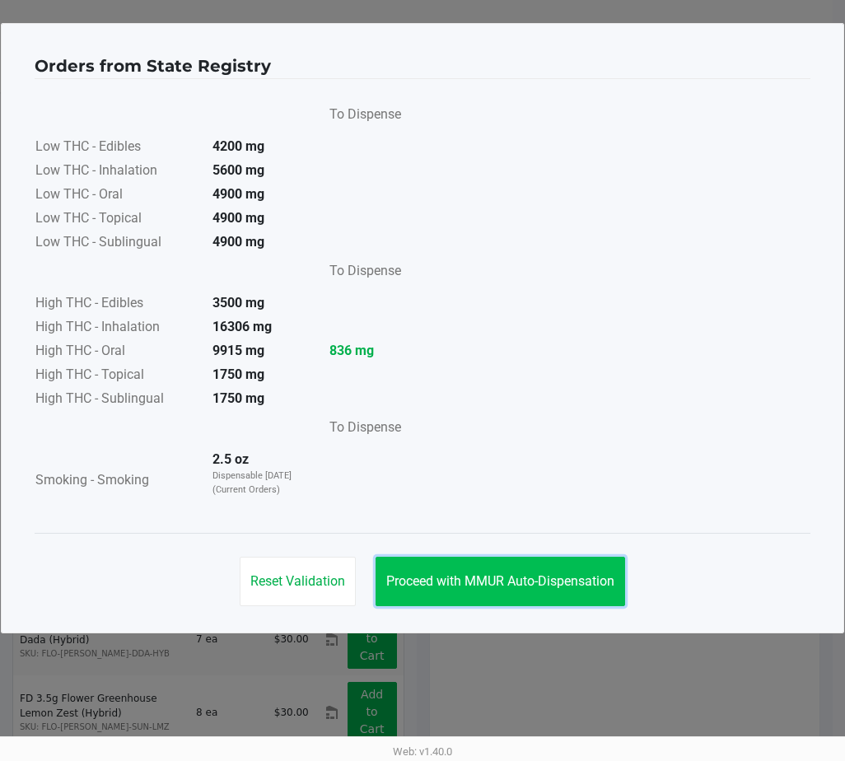
click at [483, 563] on button "Proceed with MMUR Auto-Dispensation" at bounding box center [501, 581] width 250 height 49
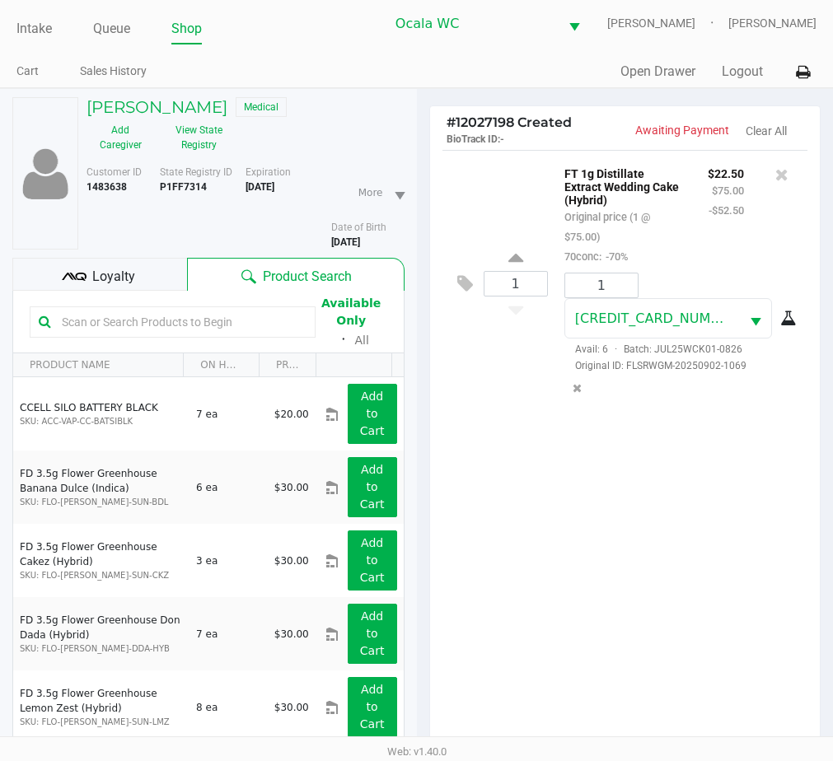
scroll to position [213, 0]
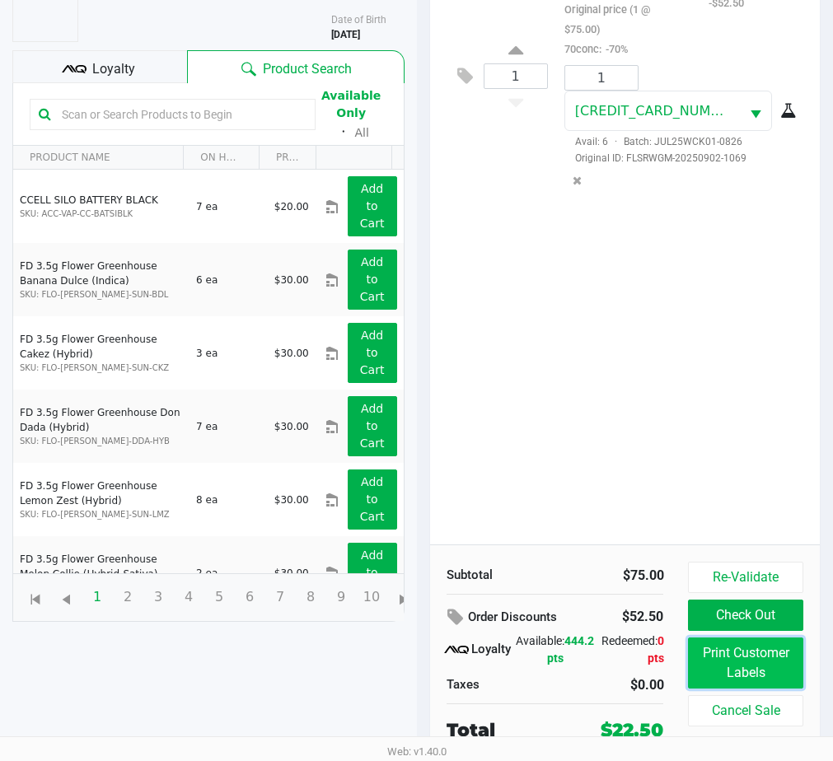
click at [712, 657] on button "Print Customer Labels" at bounding box center [745, 663] width 115 height 51
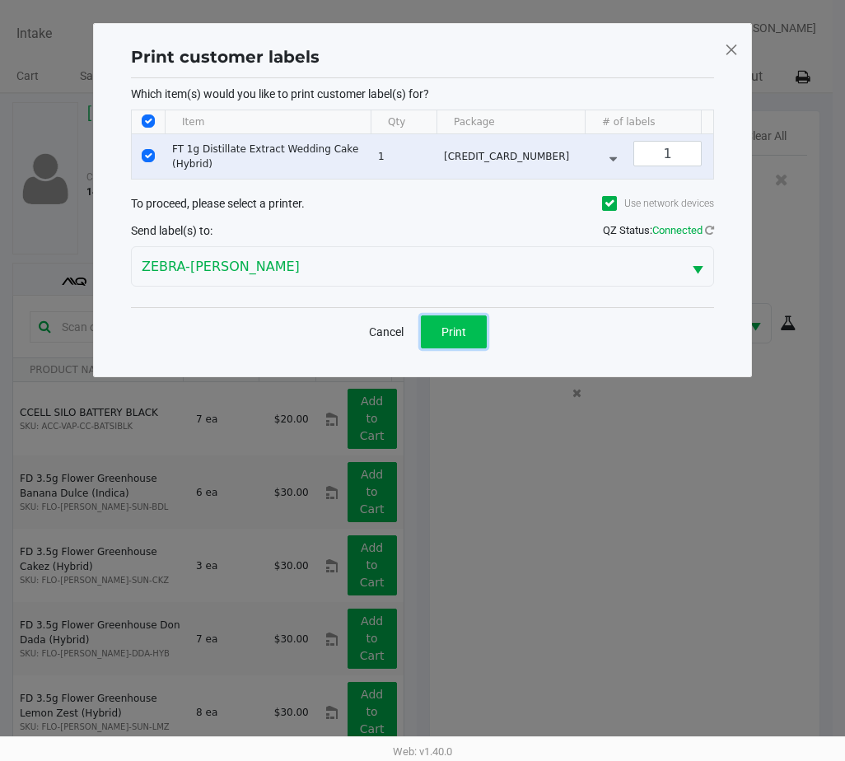
click at [460, 334] on button "Print" at bounding box center [454, 331] width 66 height 33
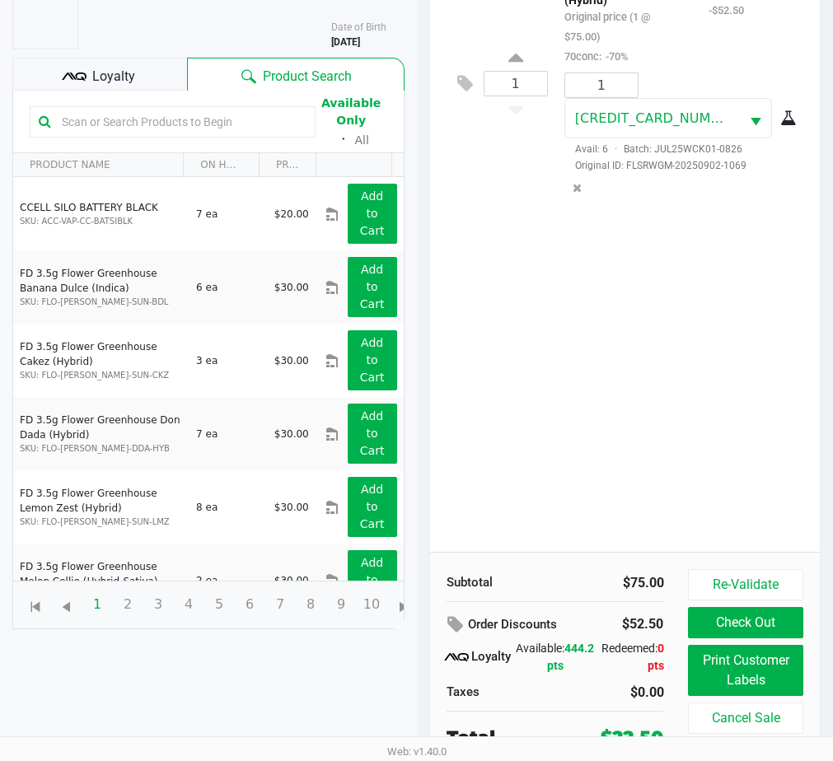
scroll to position [213, 0]
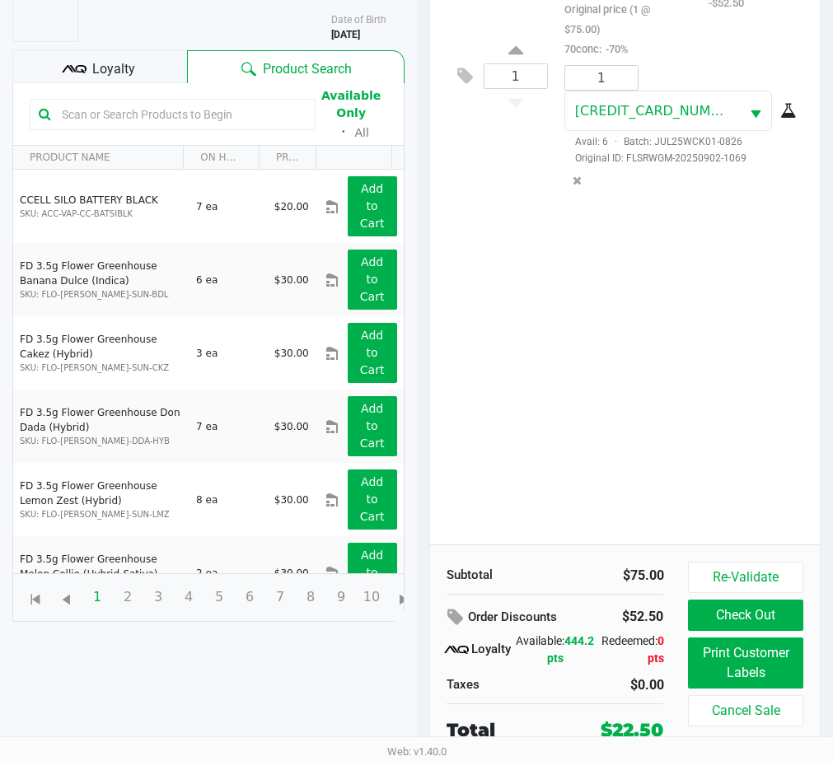
click at [741, 608] on button "Check Out" at bounding box center [745, 615] width 115 height 31
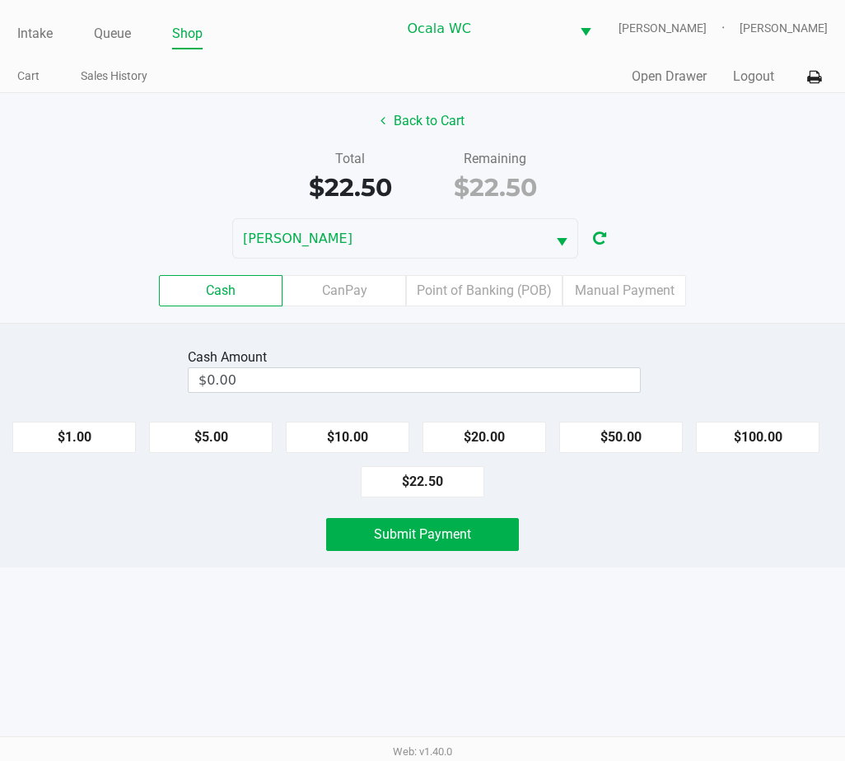
click at [429, 479] on button "$22.50" at bounding box center [423, 481] width 124 height 31
type input "$22.50"
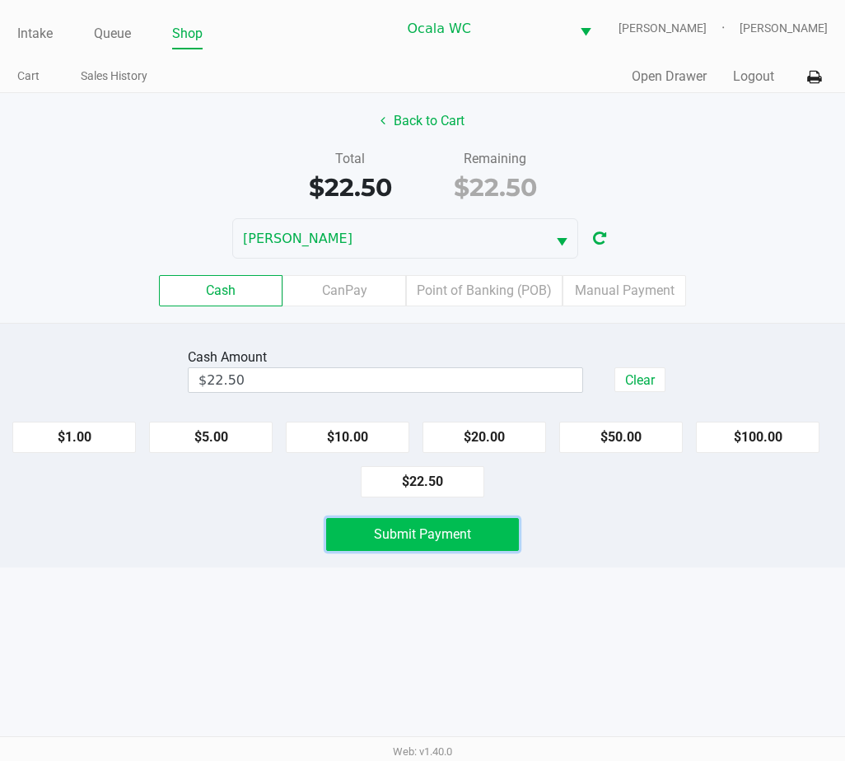
click at [426, 535] on span "Submit Payment" at bounding box center [422, 534] width 97 height 16
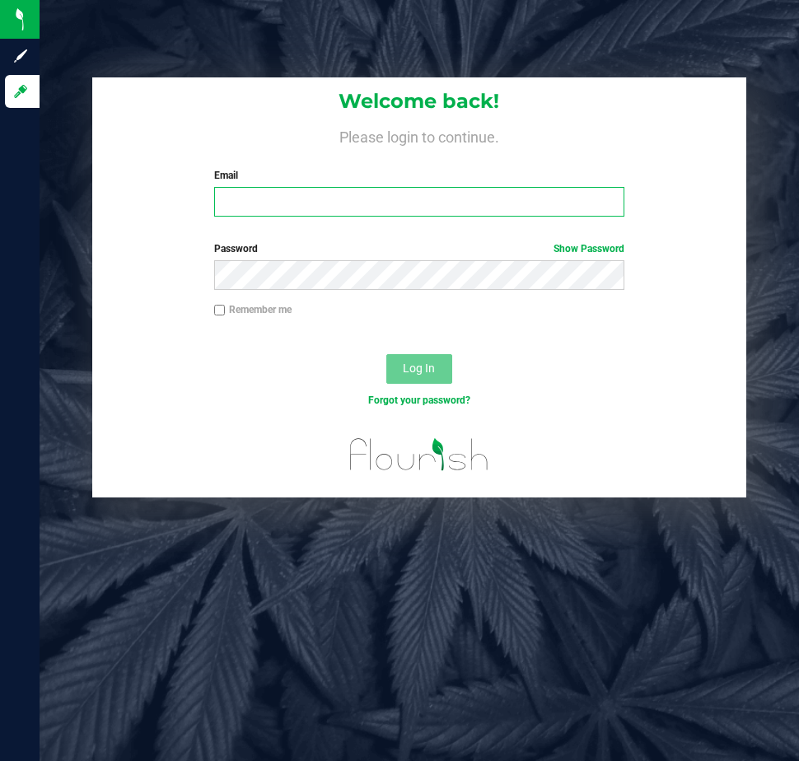
click at [255, 203] on input "Email" at bounding box center [419, 202] width 411 height 30
type input "[EMAIL_ADDRESS][DOMAIN_NAME]"
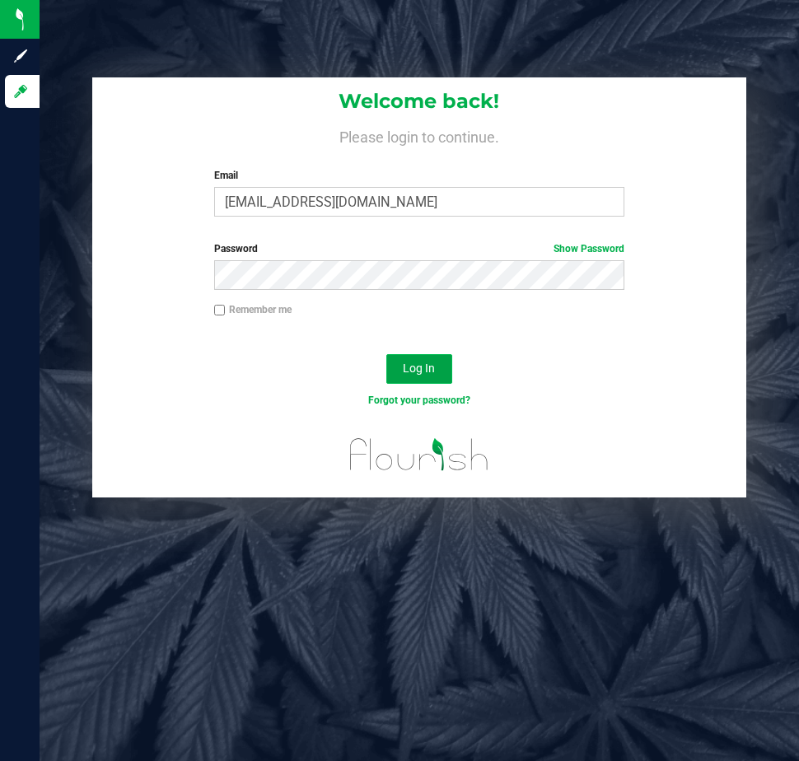
click at [409, 359] on button "Log In" at bounding box center [419, 369] width 66 height 30
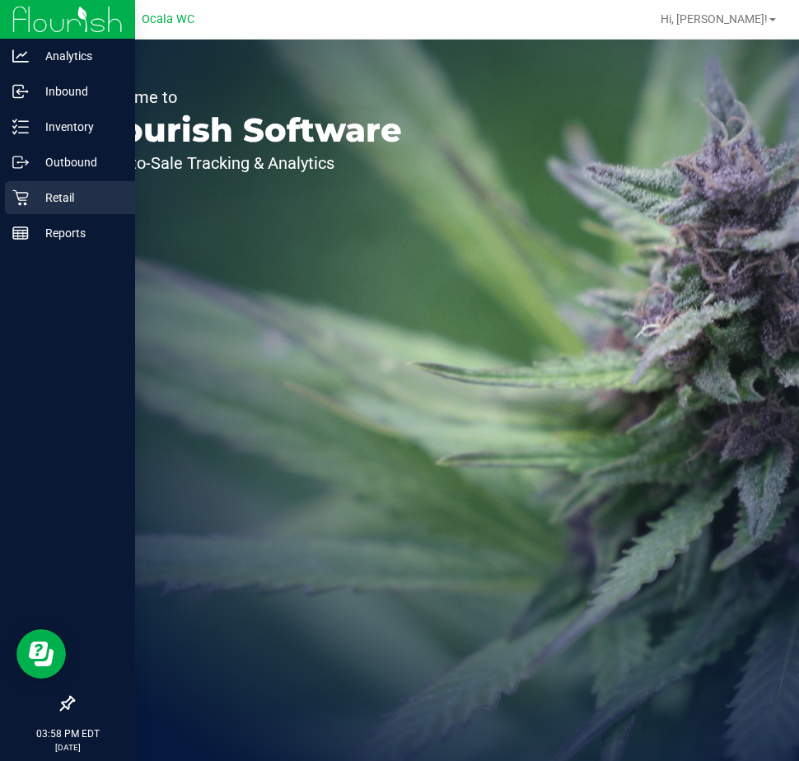
click at [22, 195] on icon at bounding box center [20, 197] width 16 height 16
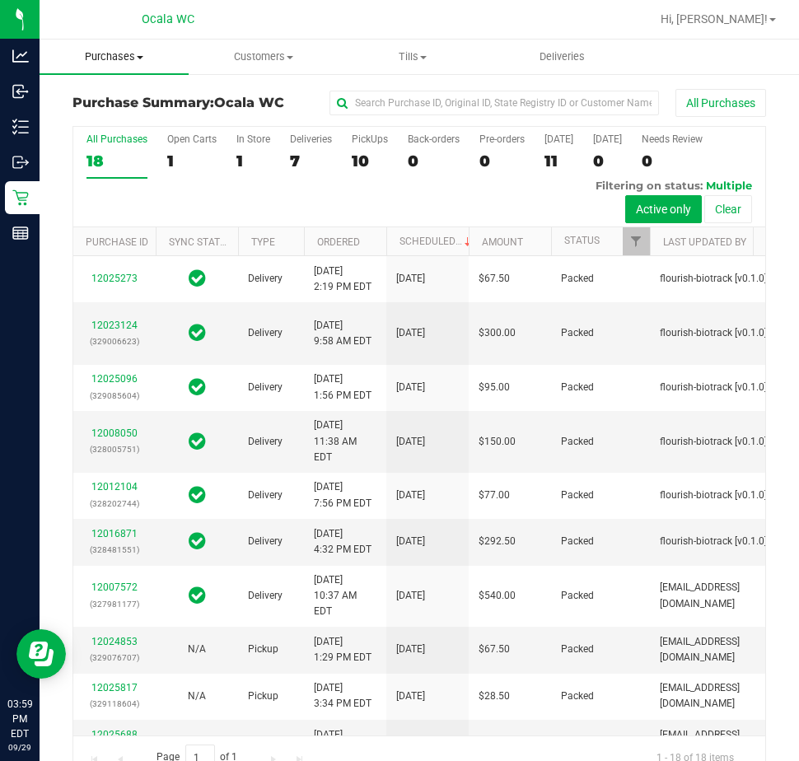
click at [115, 55] on span "Purchases" at bounding box center [114, 56] width 149 height 15
click at [105, 110] on li "Fulfillment" at bounding box center [124, 120] width 169 height 20
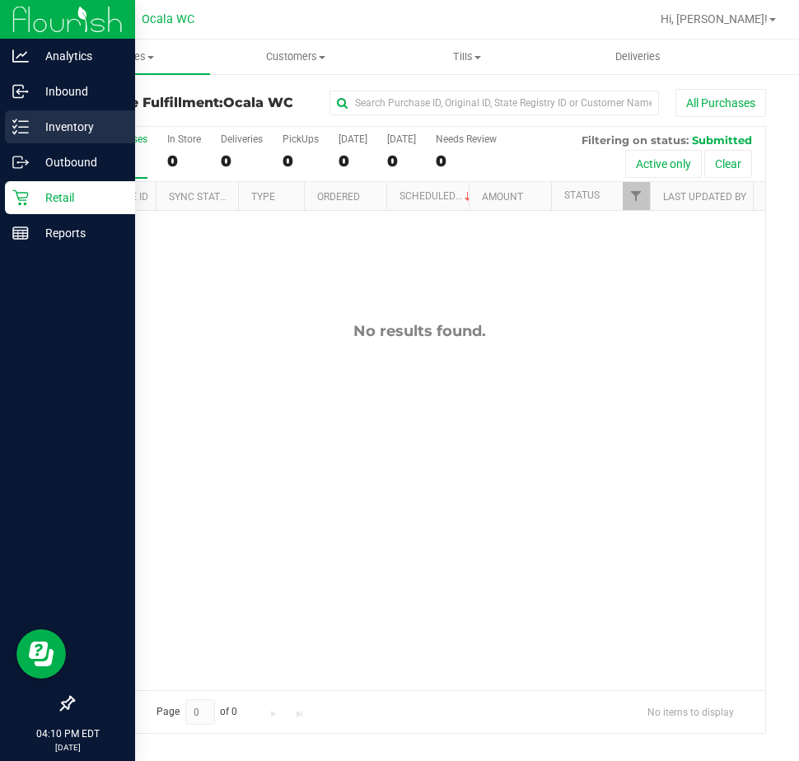
click at [36, 125] on p "Inventory" at bounding box center [78, 127] width 99 height 20
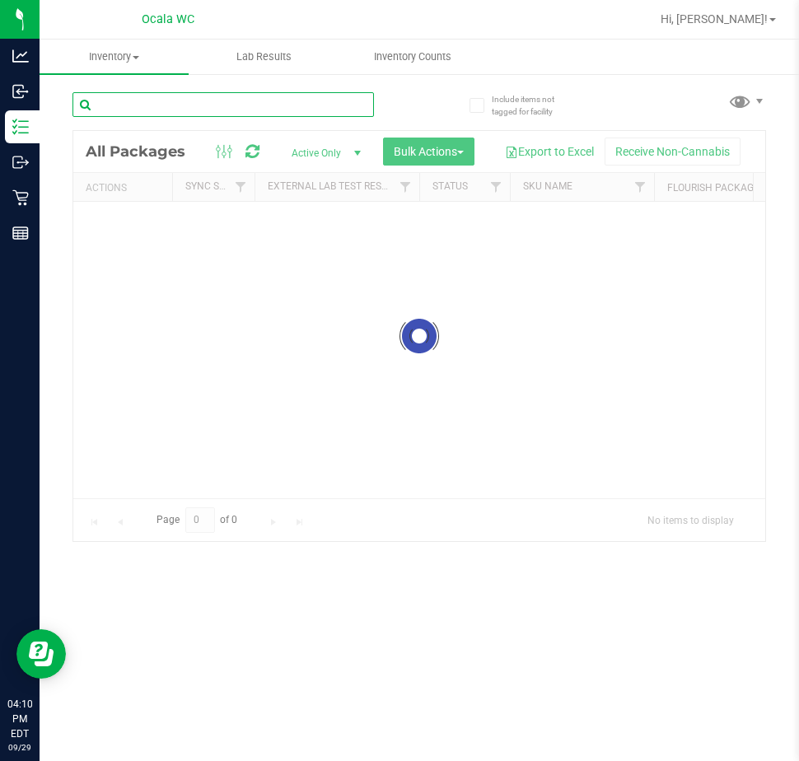
click at [127, 111] on input "text" at bounding box center [222, 104] width 301 height 25
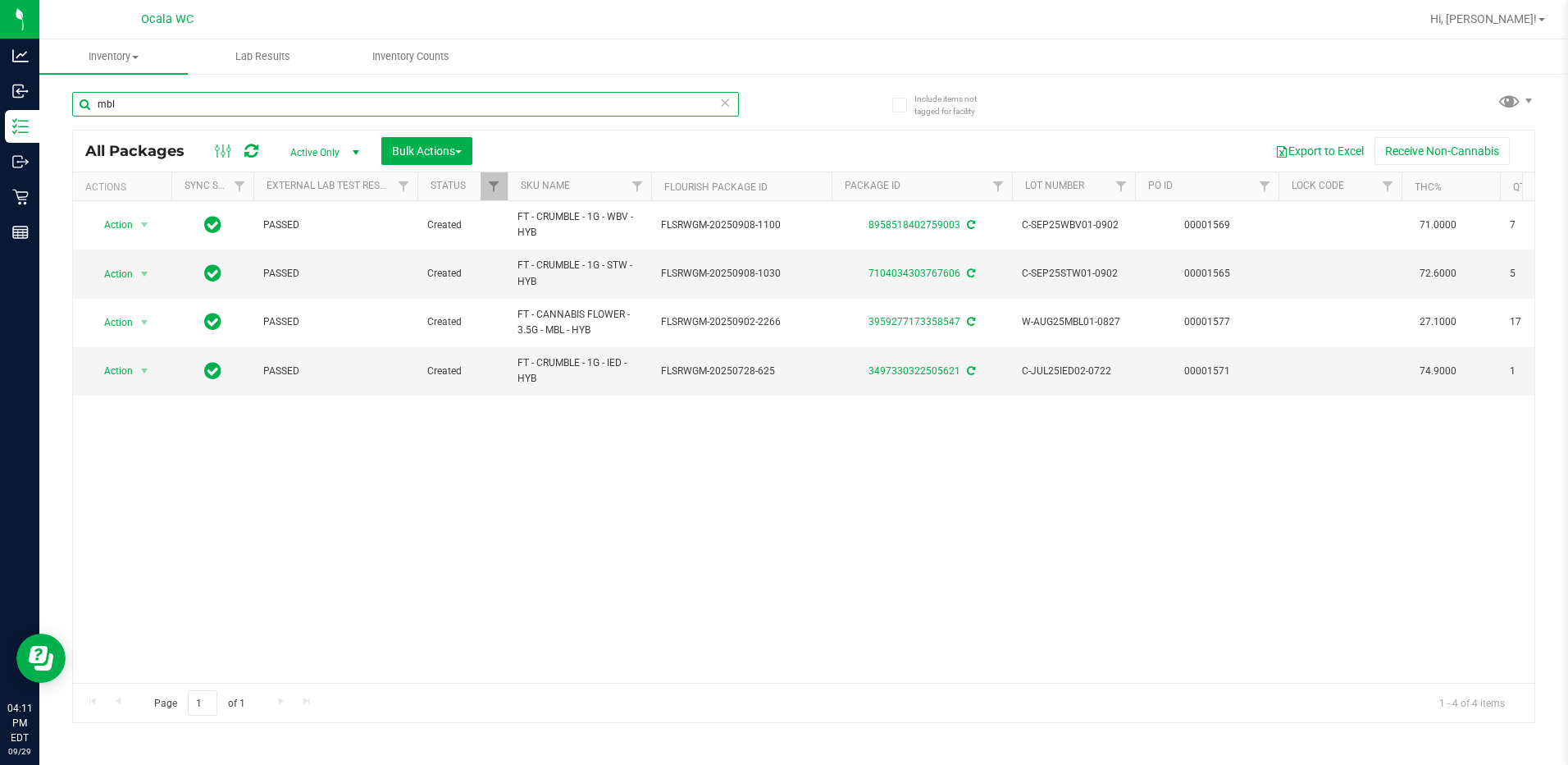
drag, startPoint x: 133, startPoint y: 103, endPoint x: 86, endPoint y: 105, distance: 47.0
click at [86, 105] on input "mbl" at bounding box center [405, 104] width 667 height 25
click at [124, 103] on input "mbl" at bounding box center [405, 104] width 667 height 25
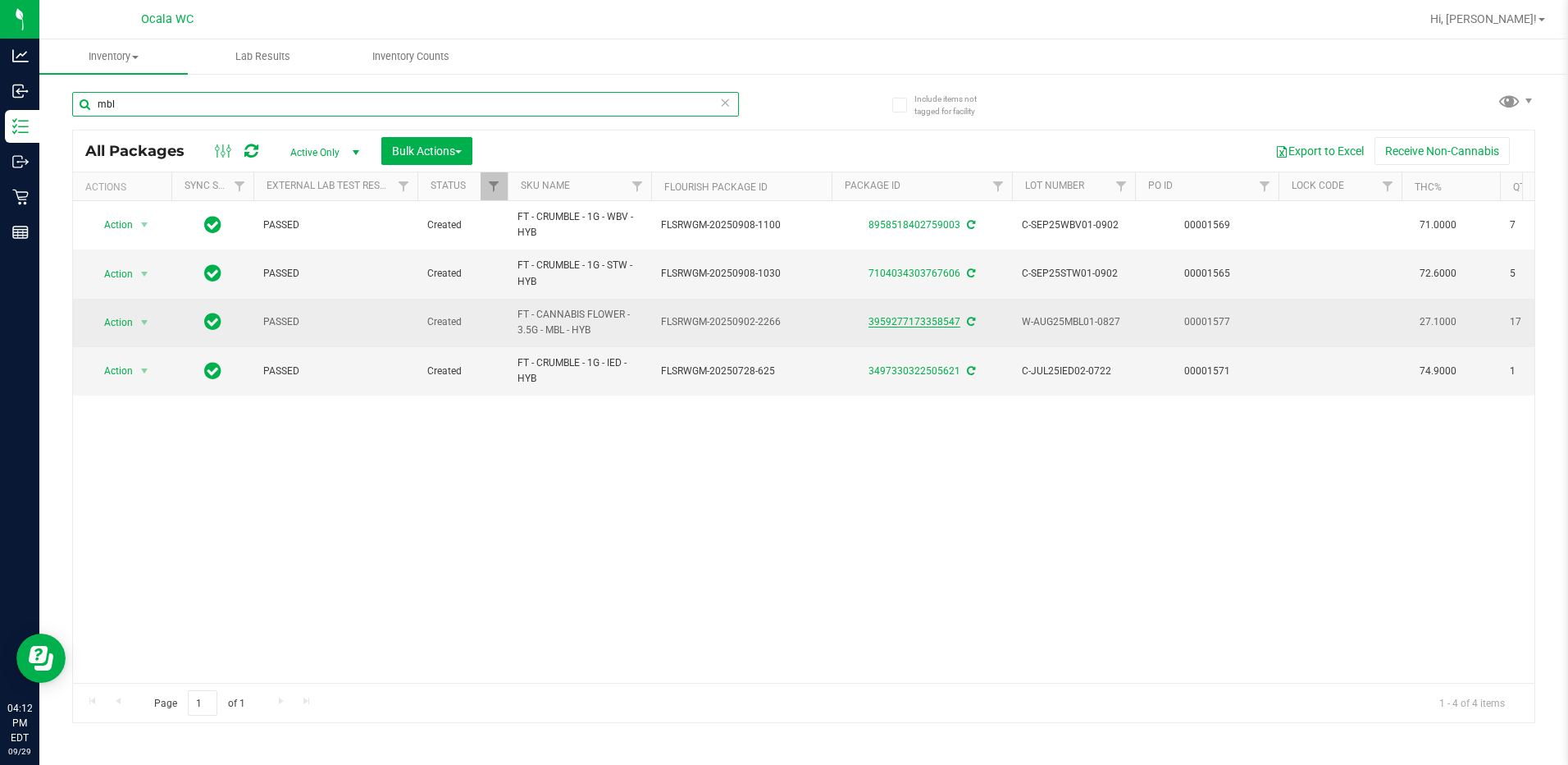
type input "mbl"
click at [794, 318] on link "3959277173358547" at bounding box center [914, 322] width 92 height 12
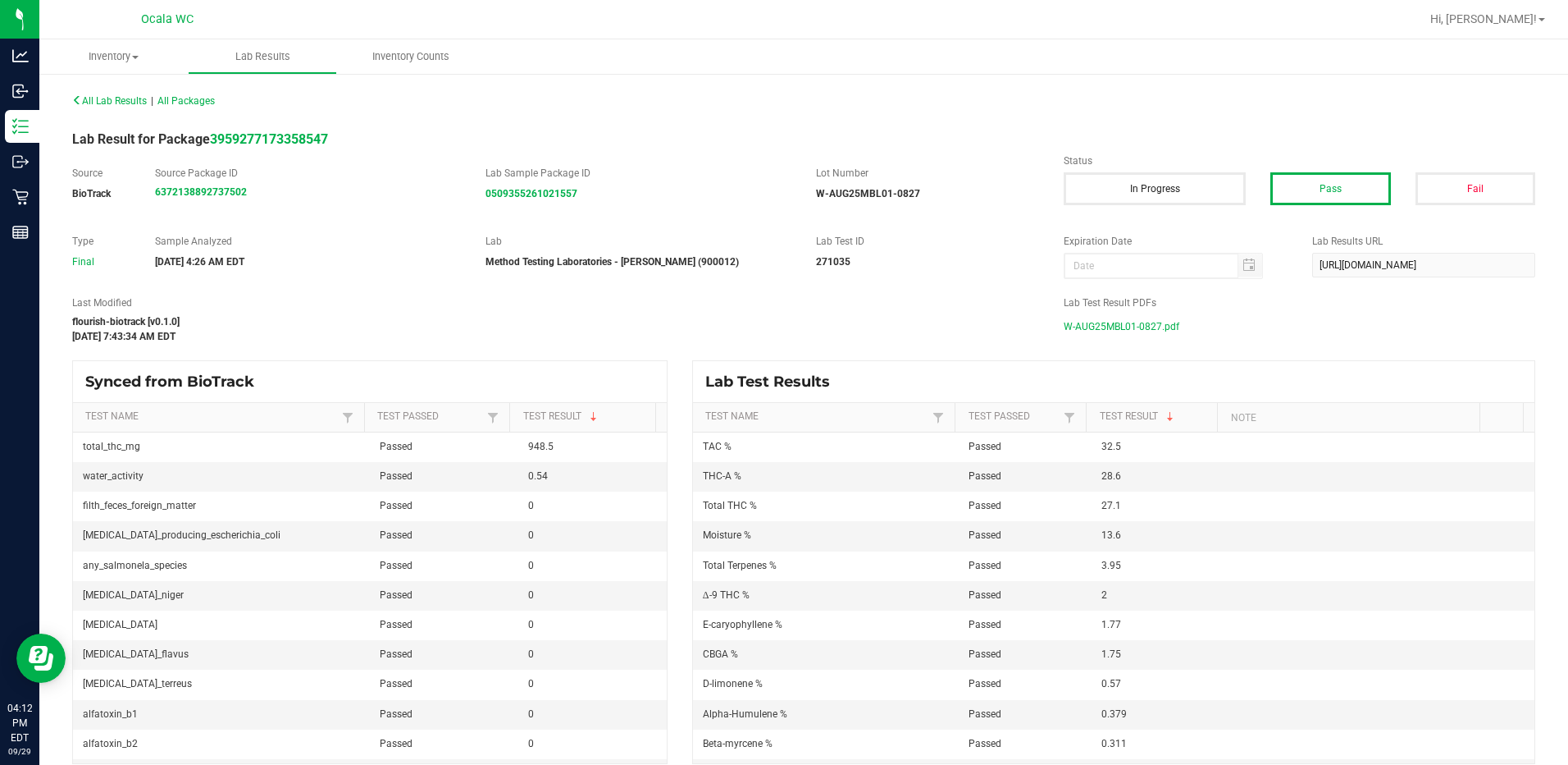
click at [794, 323] on span "W-AUG25MBL01-0827.pdf" at bounding box center [1121, 326] width 115 height 25
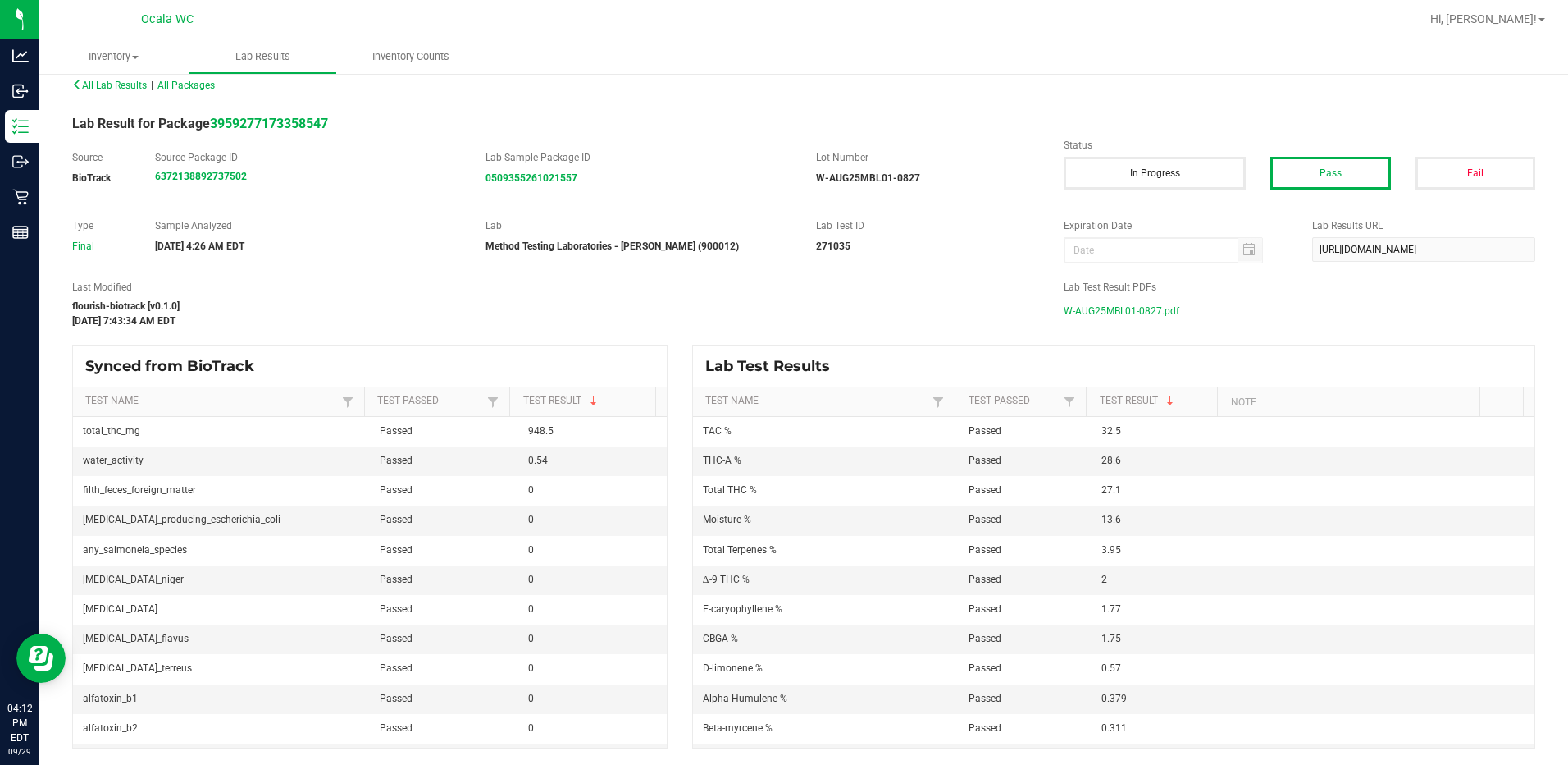
click at [794, 308] on span "W-AUG25MBL01-0827.pdf" at bounding box center [1121, 311] width 115 height 25
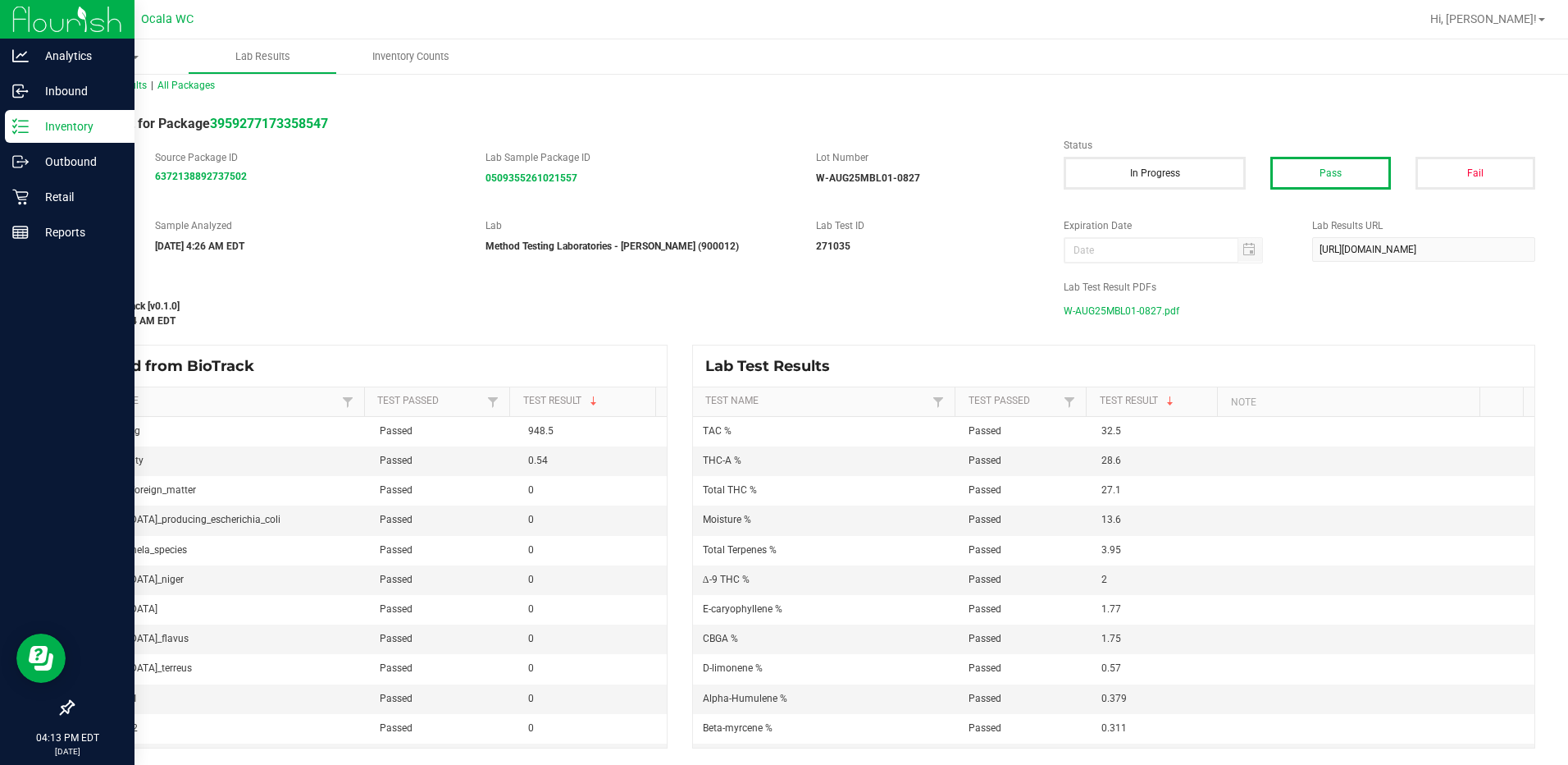
click at [21, 128] on icon at bounding box center [20, 127] width 16 height 16
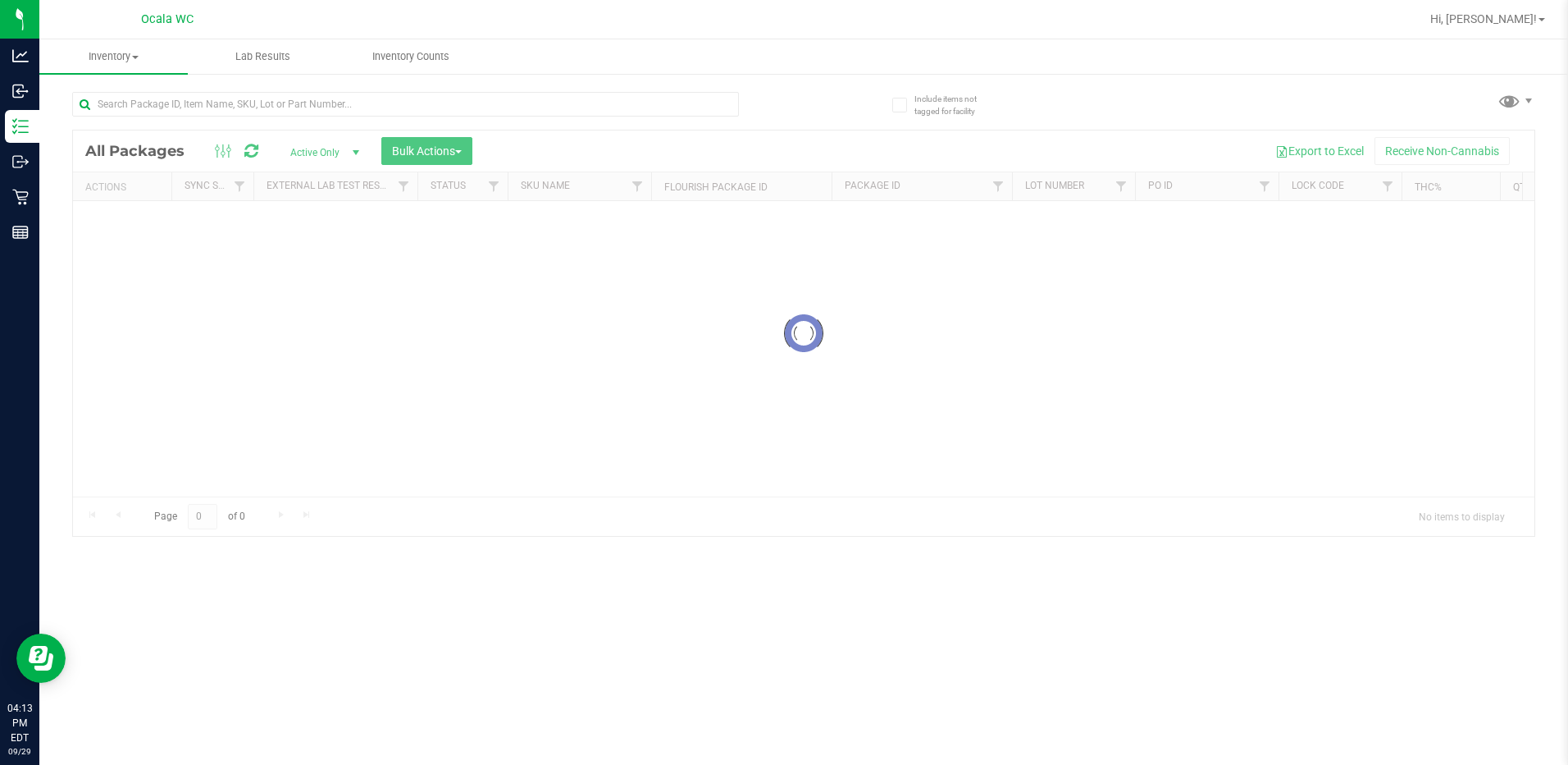
drag, startPoint x: 203, startPoint y: 85, endPoint x: 188, endPoint y: 90, distance: 15.8
click at [189, 90] on div at bounding box center [437, 103] width 732 height 53
click at [169, 96] on input "text" at bounding box center [405, 104] width 667 height 25
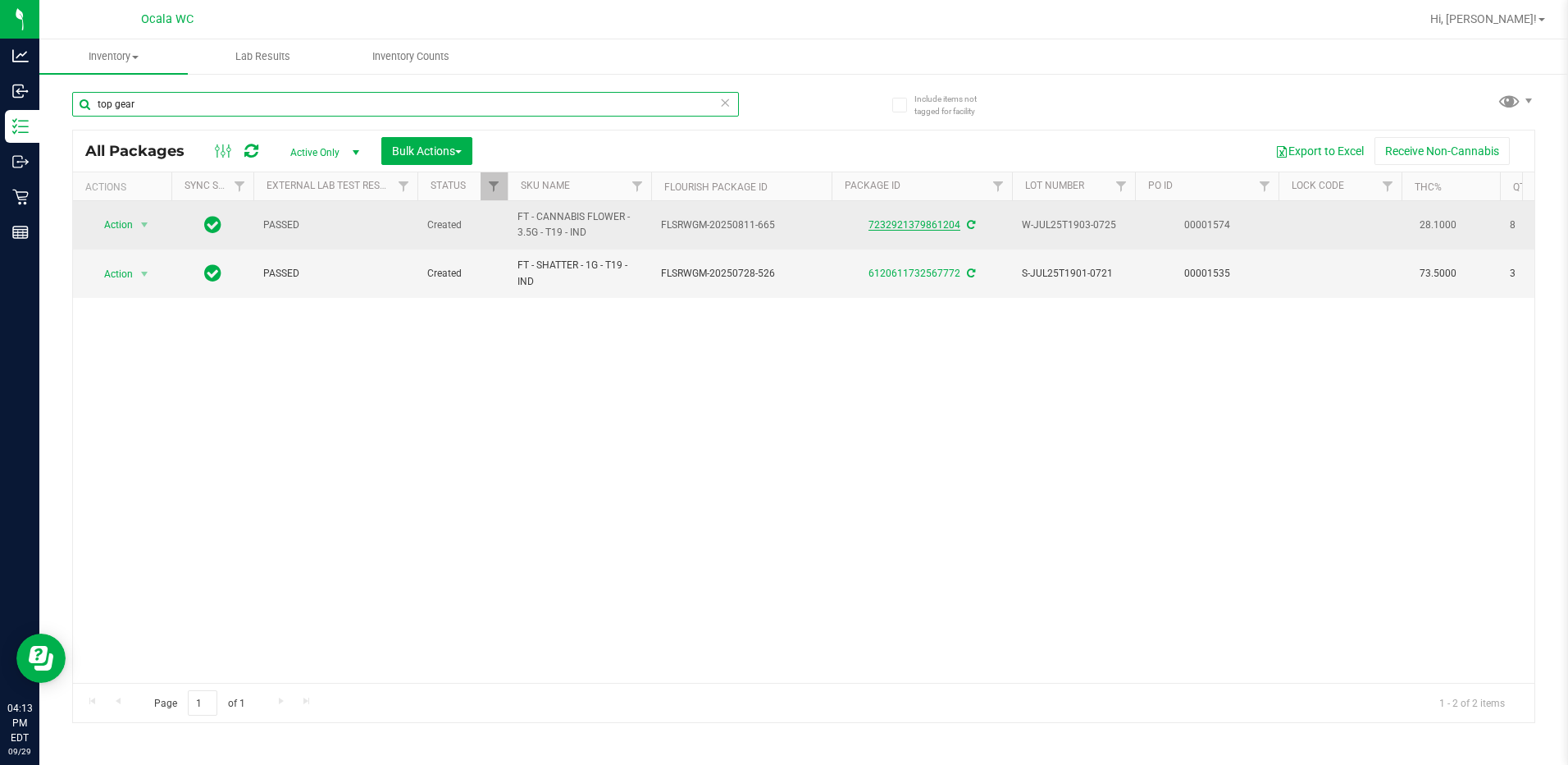
type input "top gear"
click at [794, 219] on link "7232921379861204" at bounding box center [914, 225] width 92 height 12
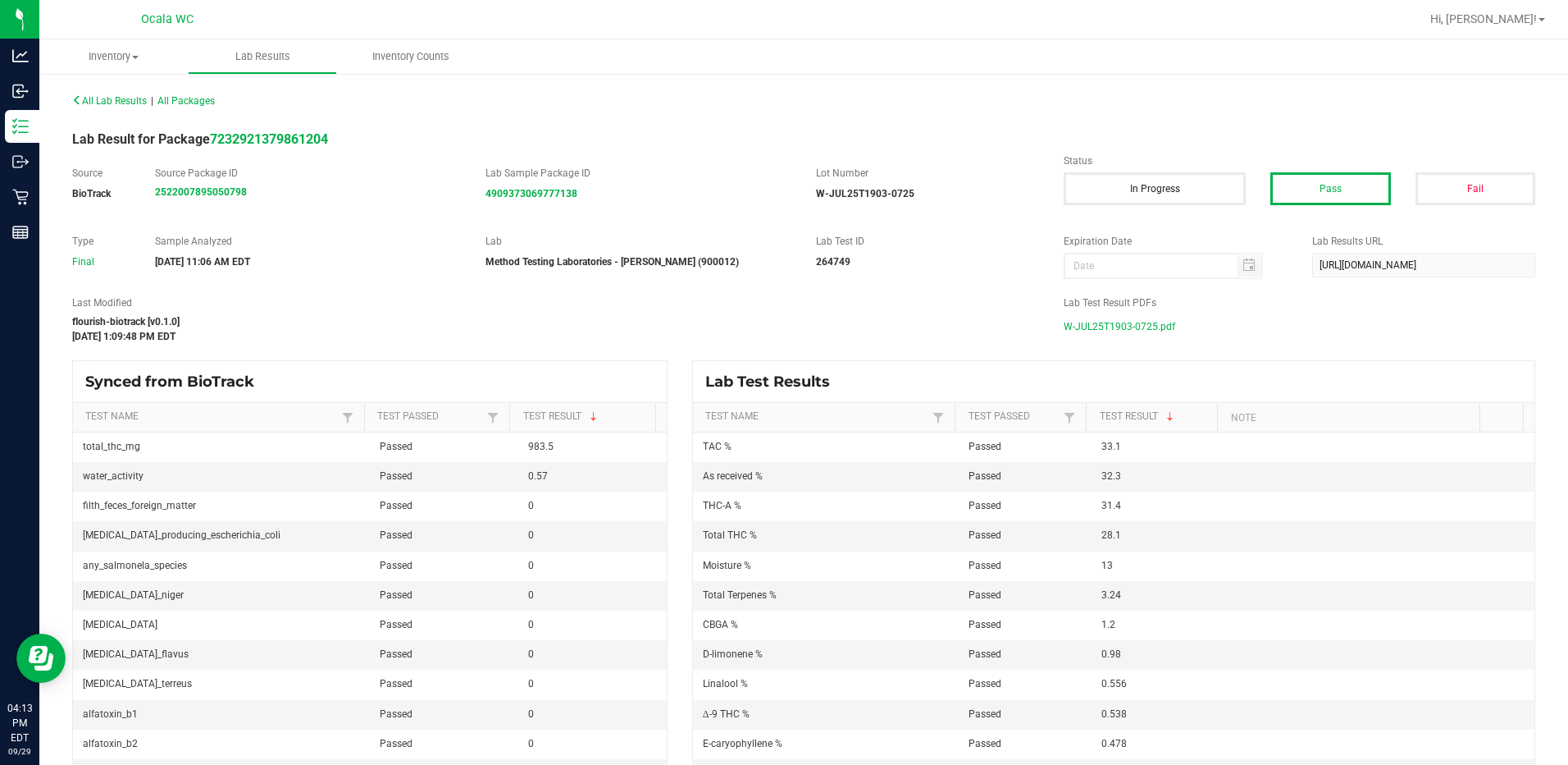
click at [794, 330] on span "W-JUL25T1903-0725.pdf" at bounding box center [1119, 326] width 112 height 25
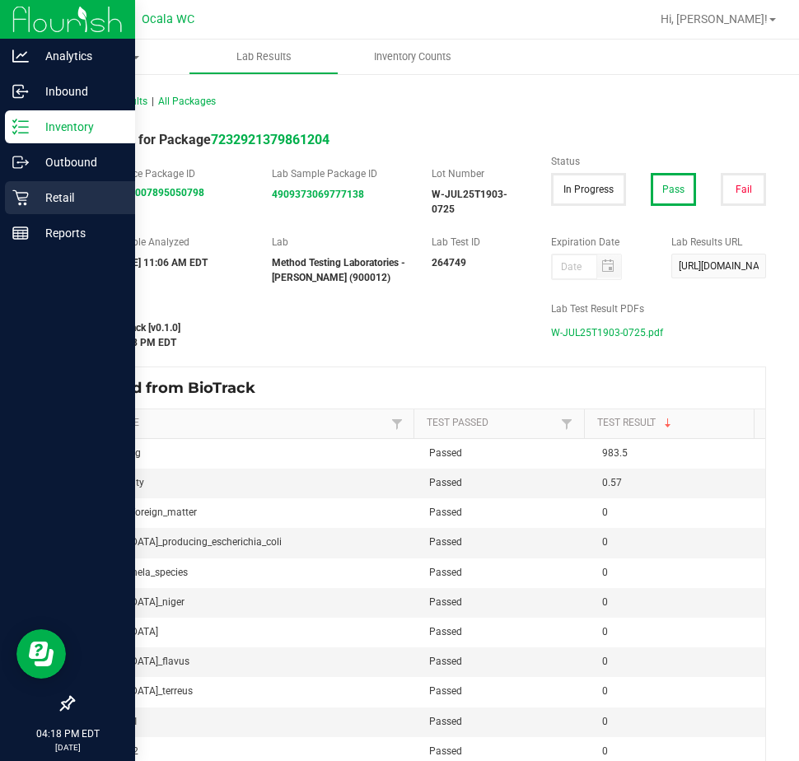
click at [64, 199] on p "Retail" at bounding box center [78, 198] width 99 height 20
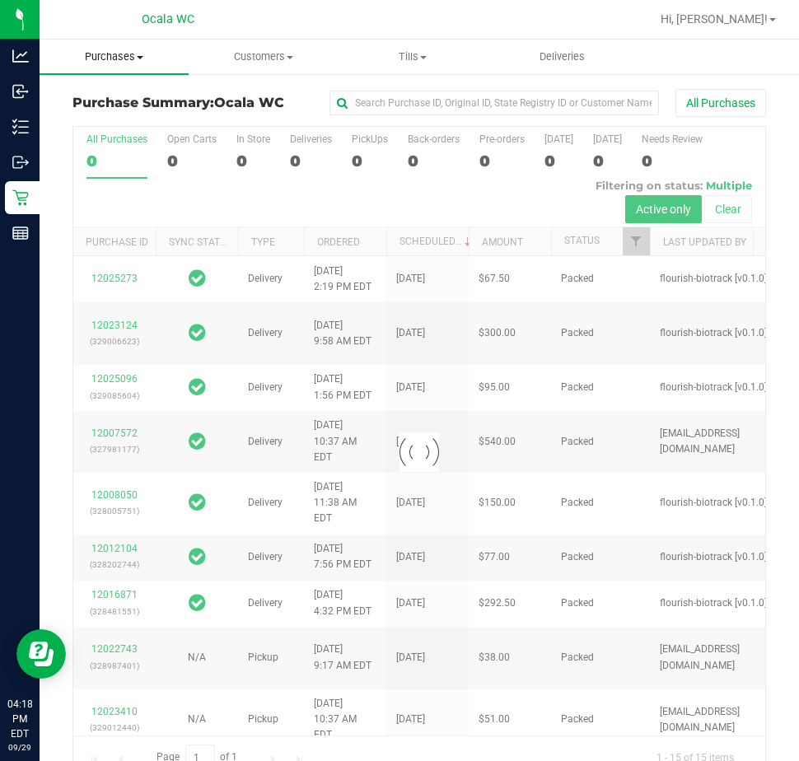
click at [140, 56] on span at bounding box center [140, 57] width 7 height 3
click at [124, 118] on span "Fulfillment" at bounding box center [91, 119] width 102 height 14
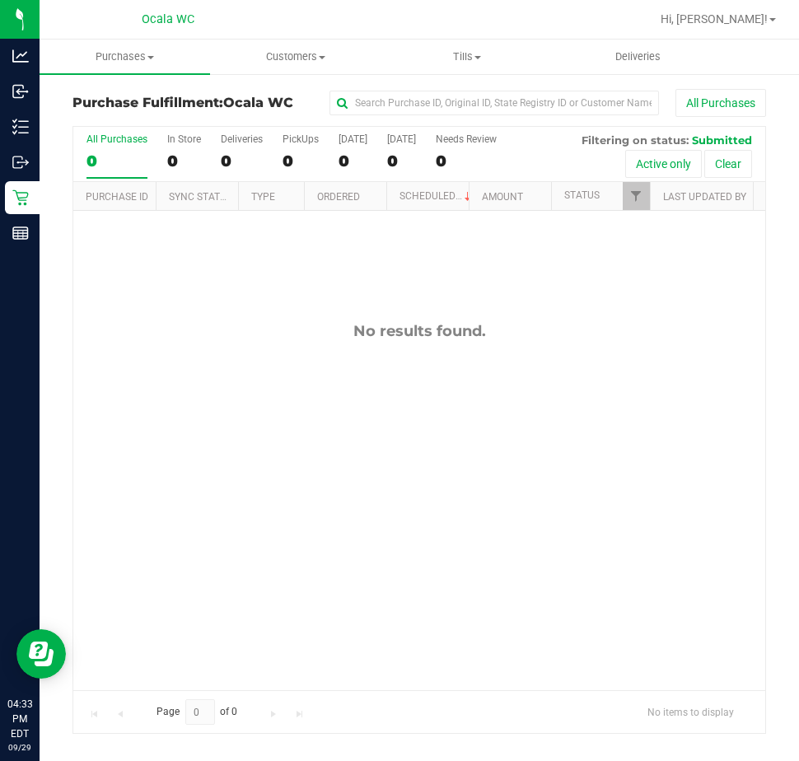
click at [41, 308] on div "Purchase Fulfillment: Ocala WC All Purchases All Purchases 0 In Store 0 Deliver…" at bounding box center [420, 411] width 760 height 678
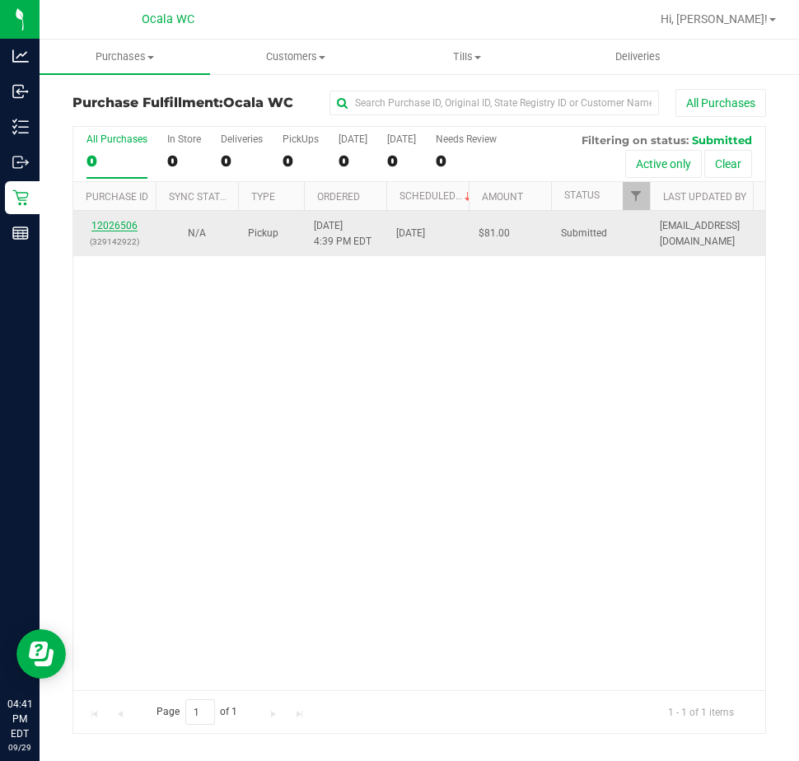
click at [125, 228] on link "12026506" at bounding box center [114, 226] width 46 height 12
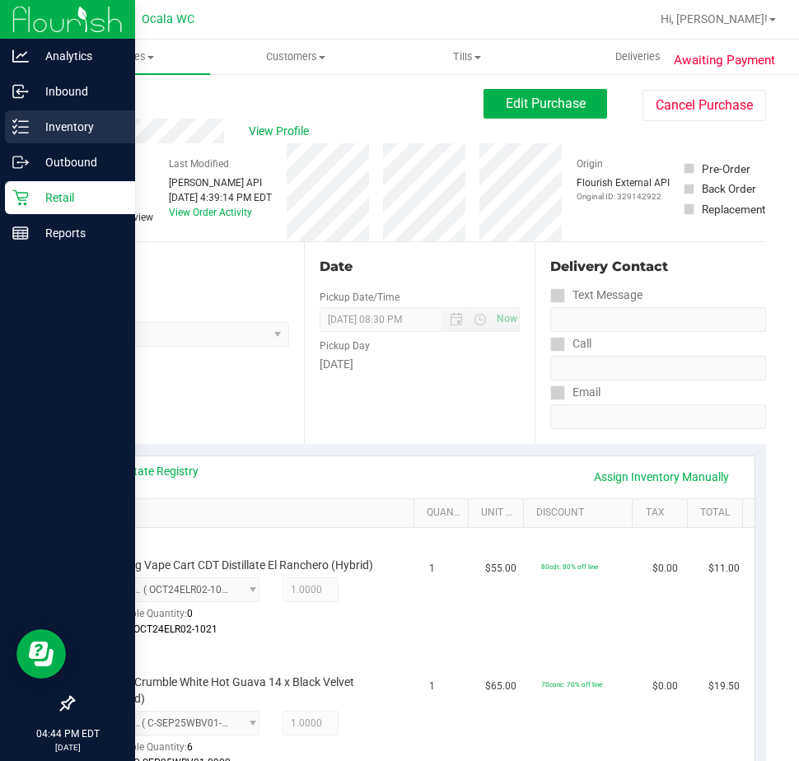
click at [34, 129] on p "Inventory" at bounding box center [78, 127] width 99 height 20
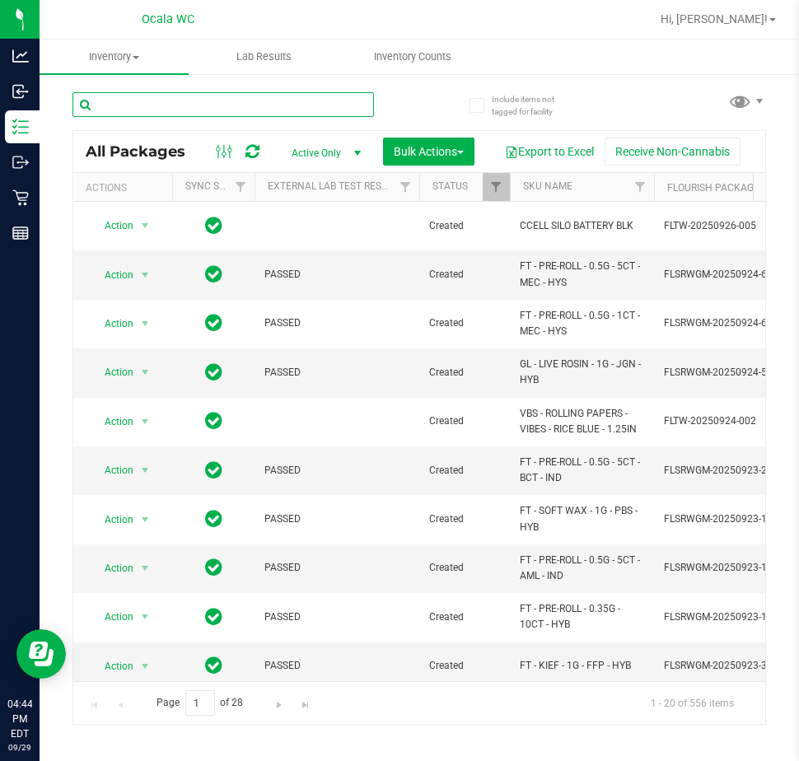
click at [127, 100] on input "text" at bounding box center [222, 104] width 301 height 25
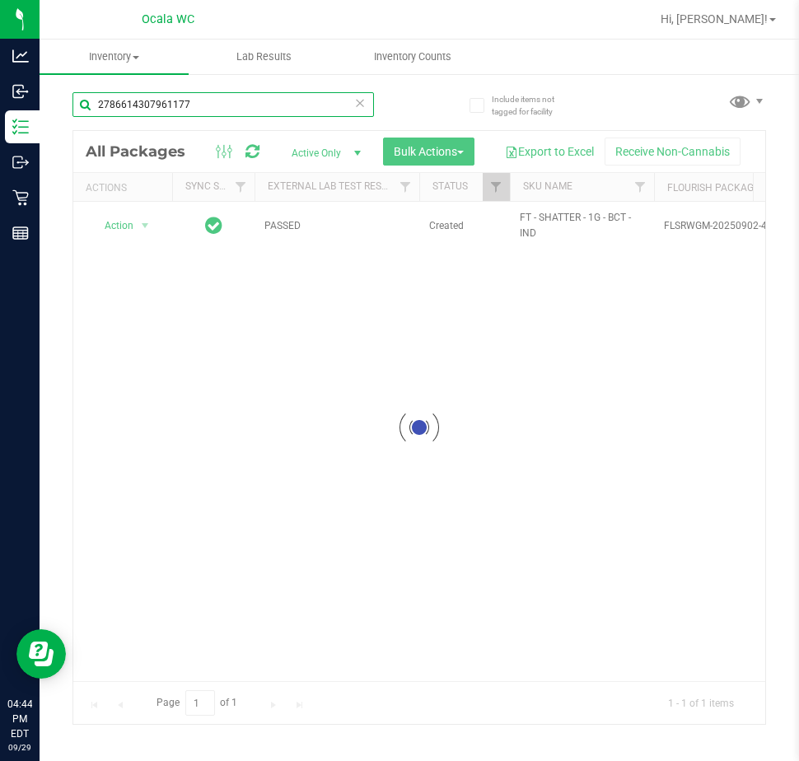
type input "2786614307961177"
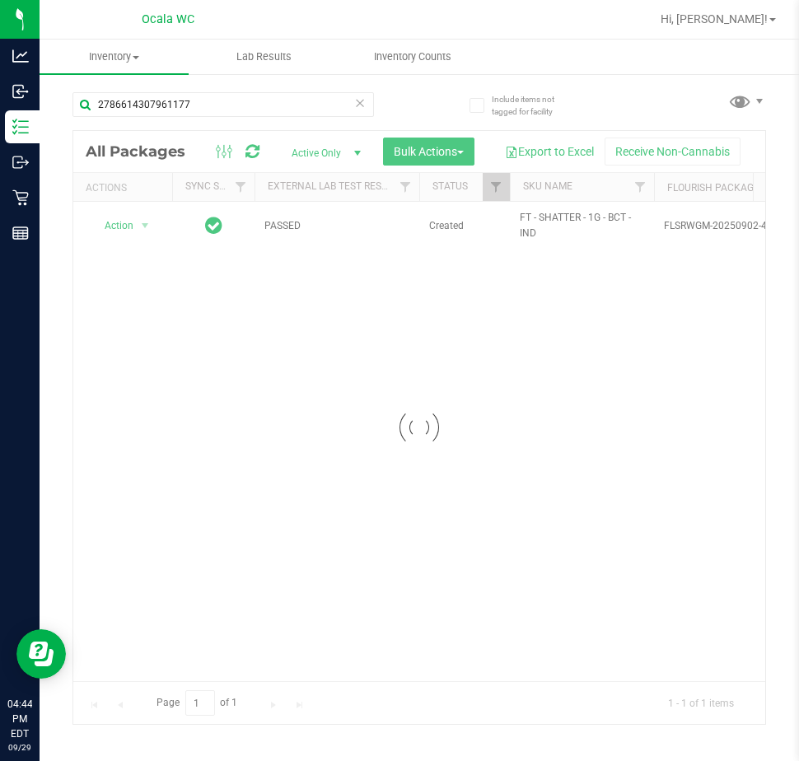
click at [139, 223] on div at bounding box center [419, 427] width 692 height 593
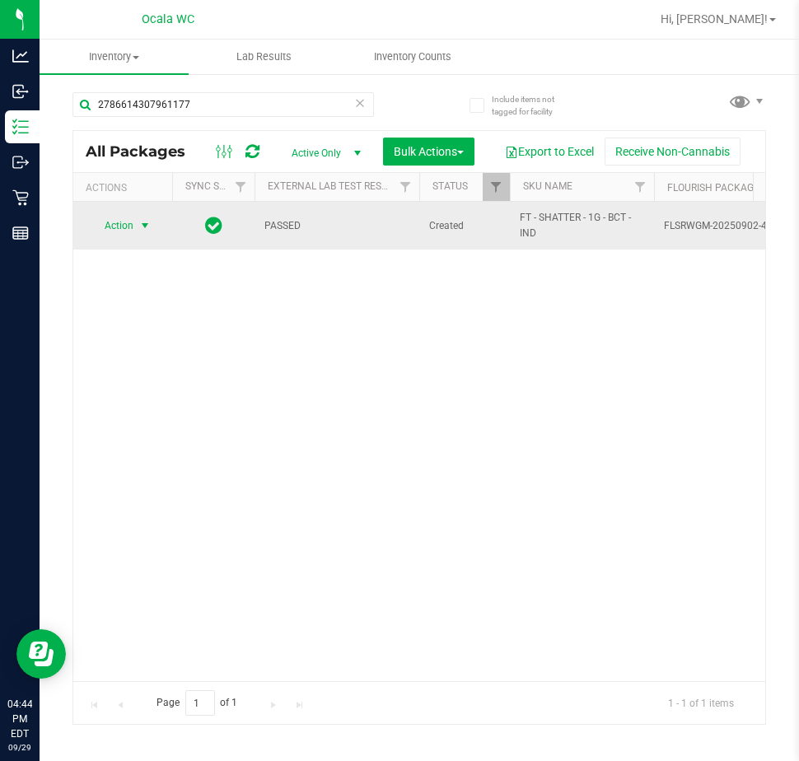
click at [142, 225] on span "select" at bounding box center [144, 225] width 13 height 13
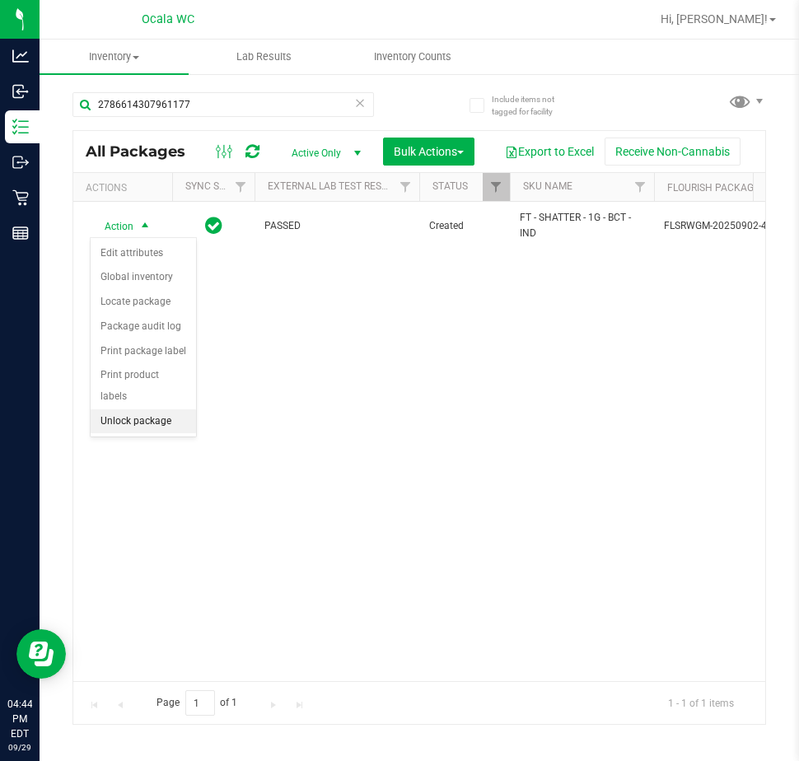
click at [118, 409] on li "Unlock package" at bounding box center [143, 421] width 105 height 25
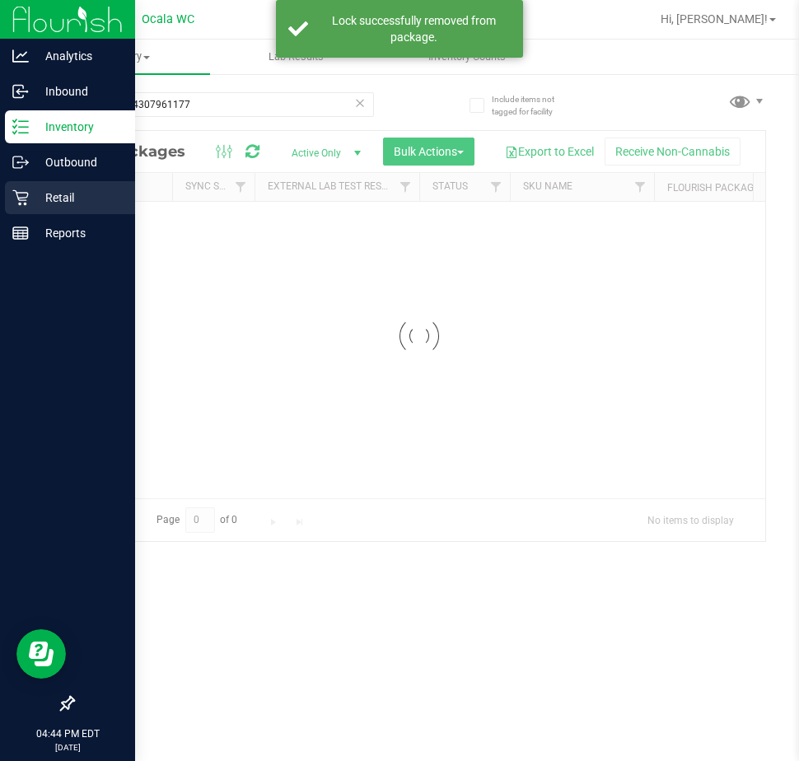
click at [29, 189] on p "Retail" at bounding box center [78, 198] width 99 height 20
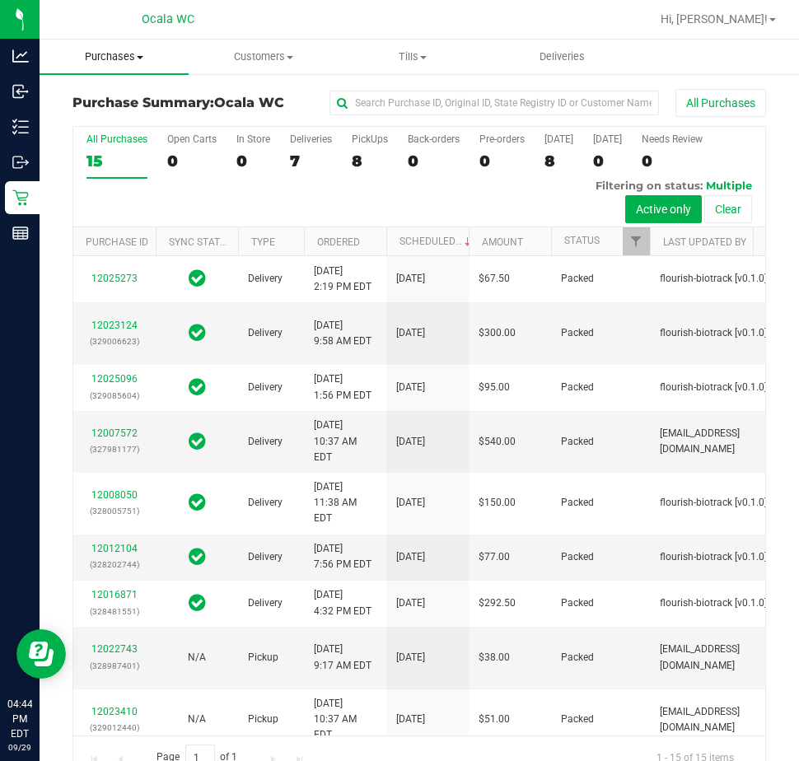
click at [108, 49] on span "Purchases" at bounding box center [114, 56] width 149 height 15
click at [109, 123] on span "Fulfillment" at bounding box center [91, 119] width 102 height 14
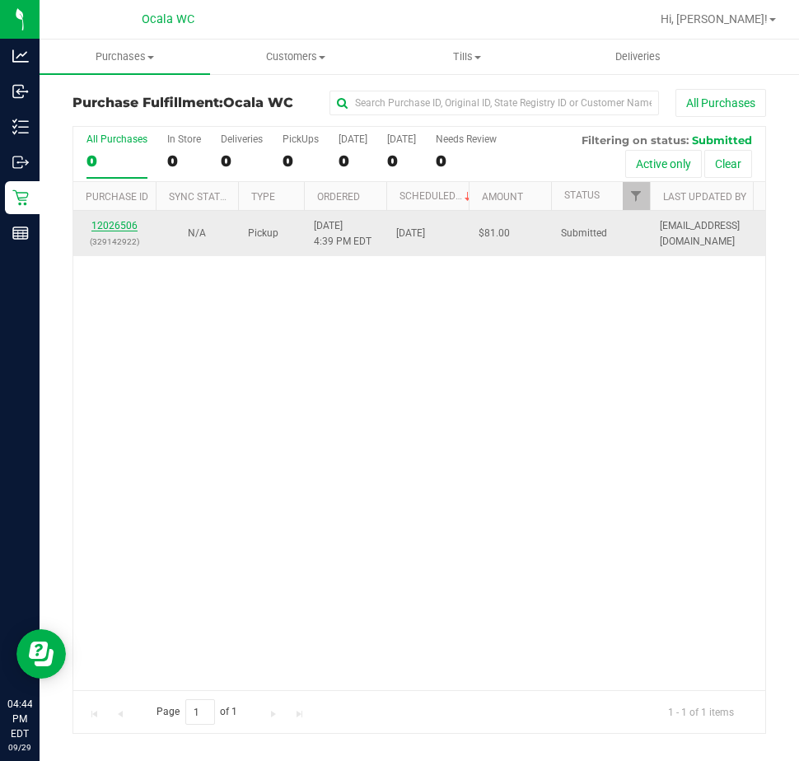
click at [122, 222] on link "12026506" at bounding box center [114, 226] width 46 height 12
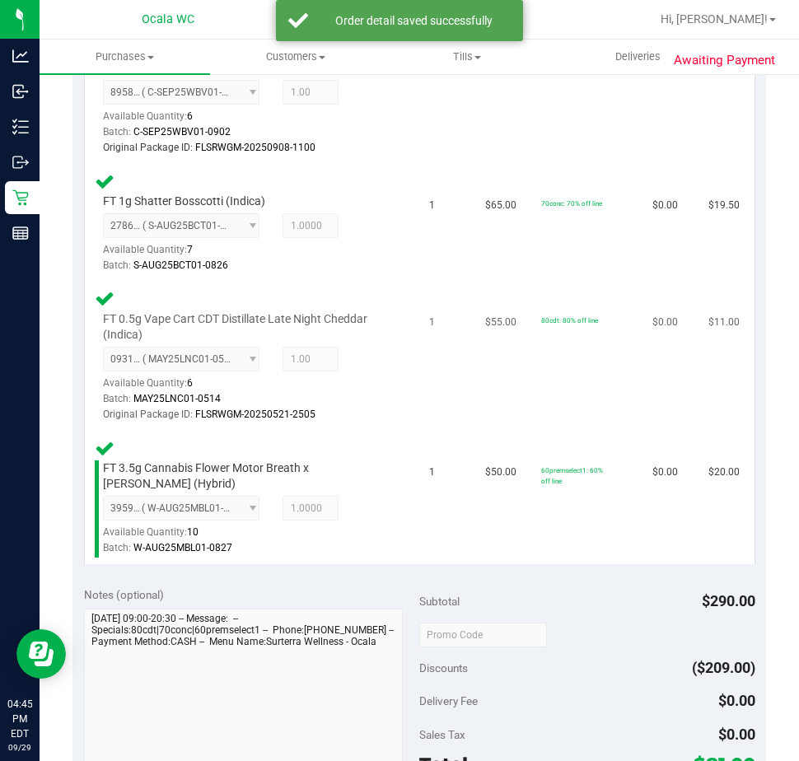
scroll to position [741, 0]
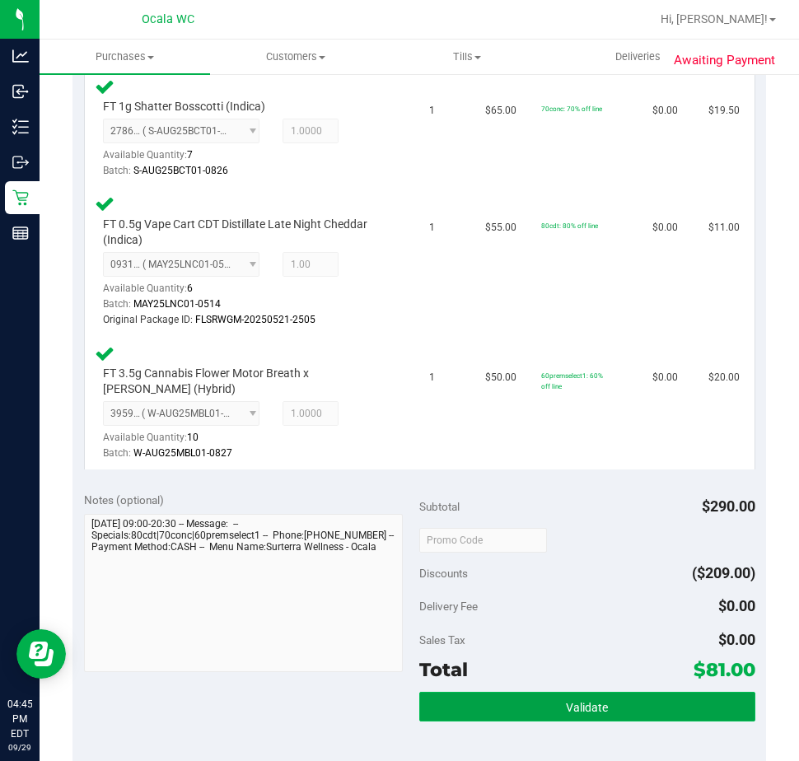
click at [496, 695] on button "Validate" at bounding box center [587, 707] width 336 height 30
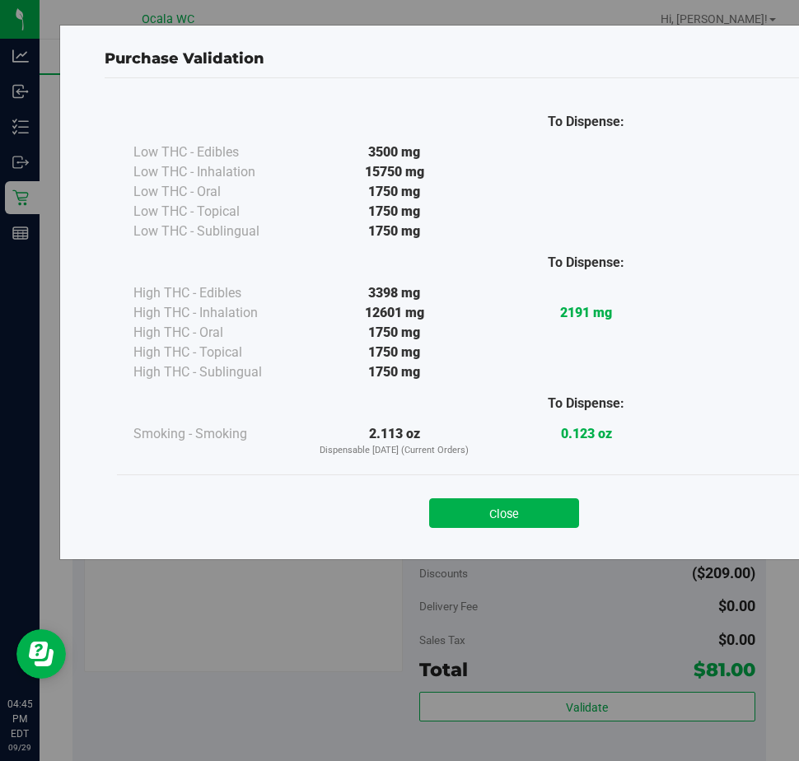
click at [481, 498] on div "Close" at bounding box center [504, 508] width 750 height 41
click at [472, 516] on button "Close" at bounding box center [504, 513] width 150 height 30
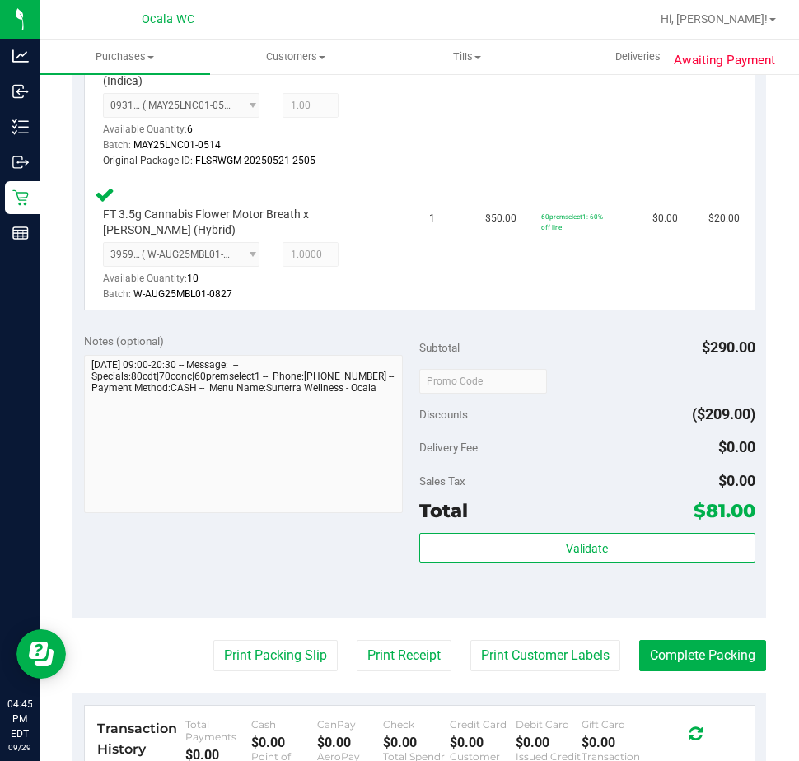
scroll to position [906, 0]
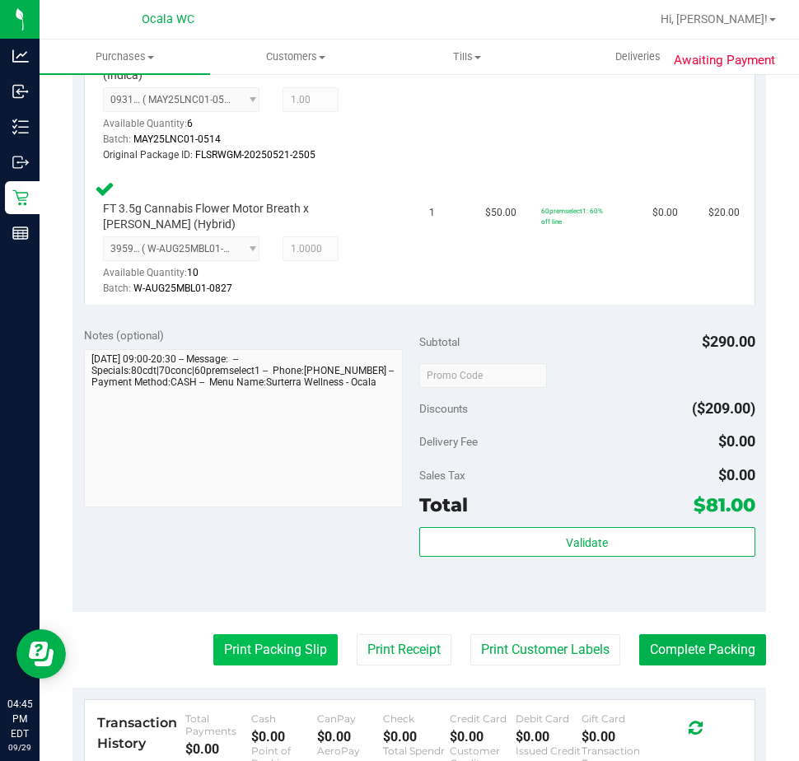
click at [231, 653] on button "Print Packing Slip" at bounding box center [275, 649] width 124 height 31
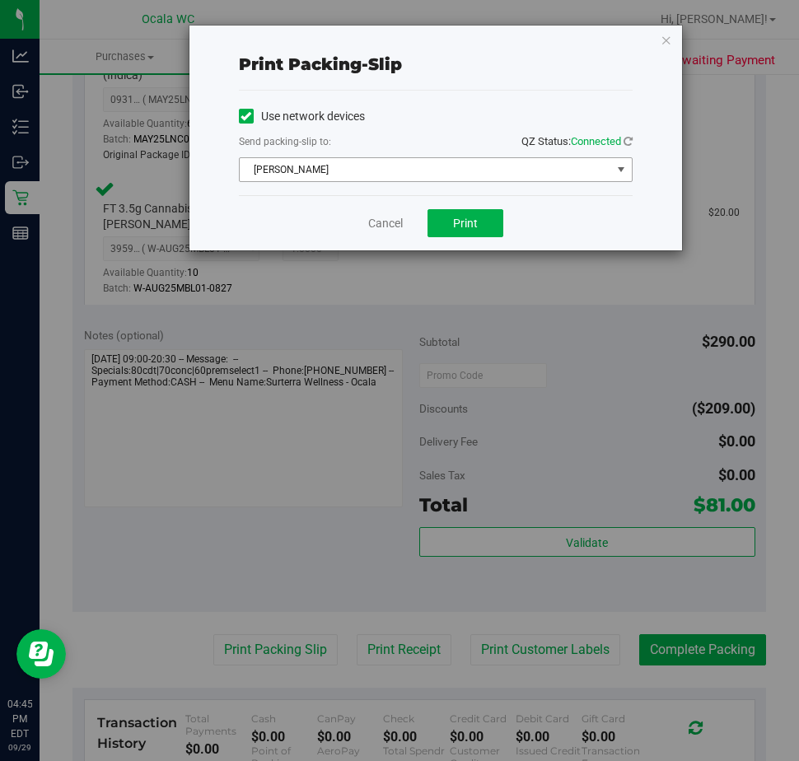
drag, startPoint x: 412, startPoint y: 147, endPoint x: 402, endPoint y: 173, distance: 27.4
click at [402, 173] on div "Use network devices Send packing-slip to: QZ Status: Connected [PERSON_NAME] Ch…" at bounding box center [436, 143] width 394 height 78
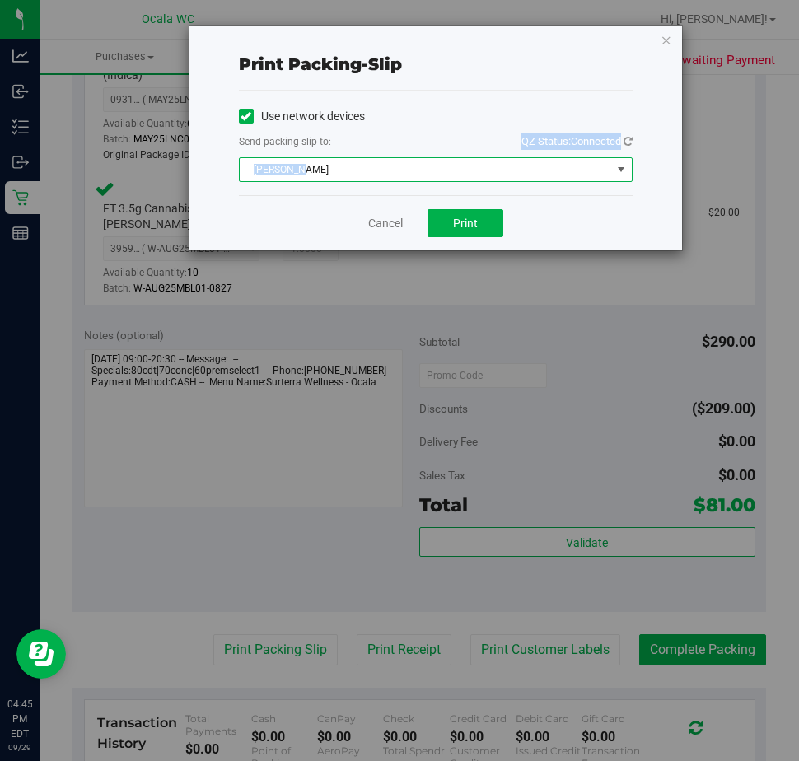
click at [402, 174] on span "[PERSON_NAME]" at bounding box center [426, 169] width 372 height 23
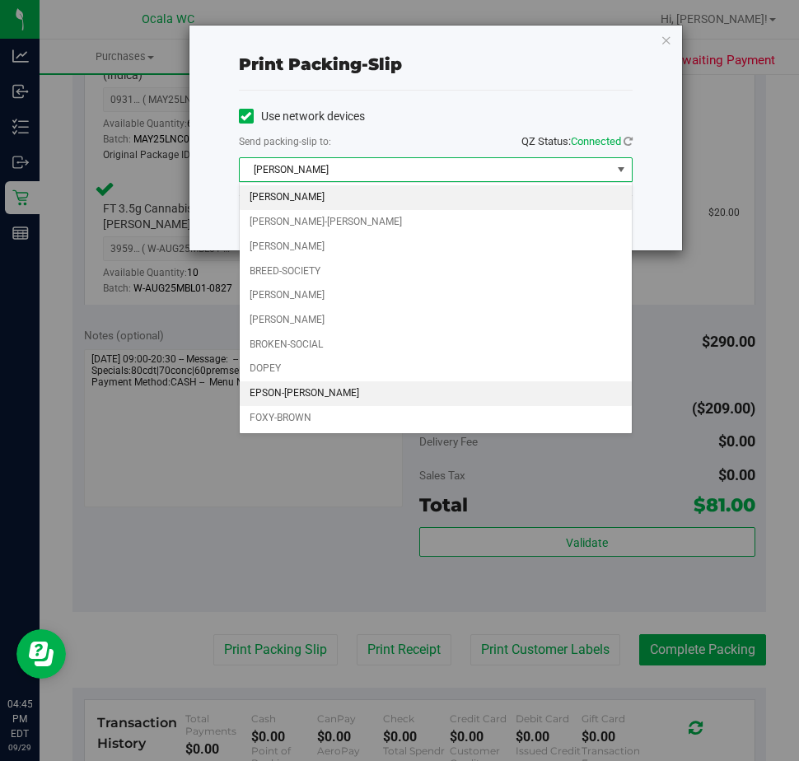
click at [301, 392] on li "EPSON-[PERSON_NAME]" at bounding box center [436, 393] width 392 height 25
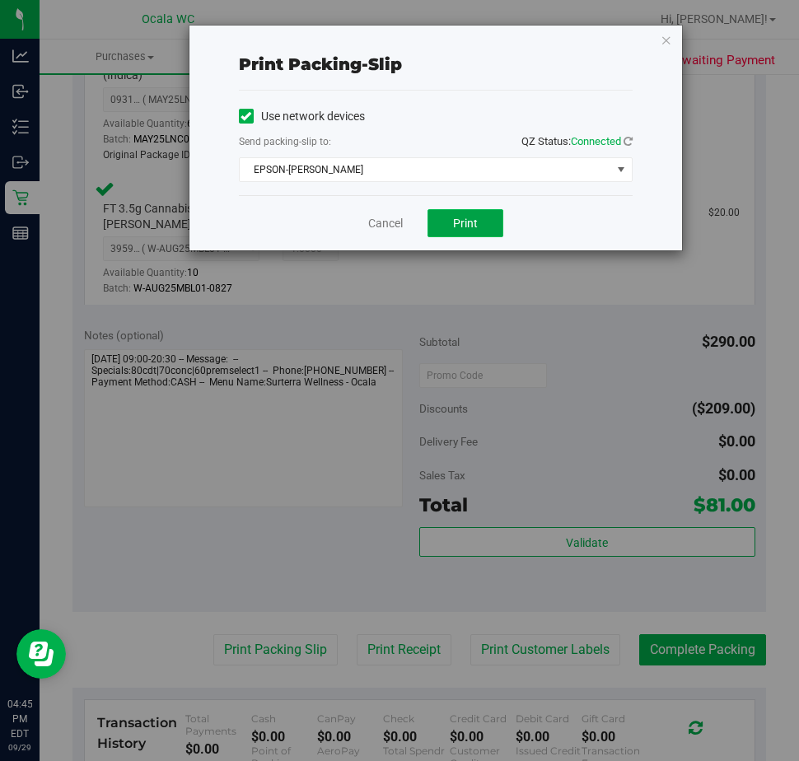
click at [461, 219] on span "Print" at bounding box center [465, 223] width 25 height 13
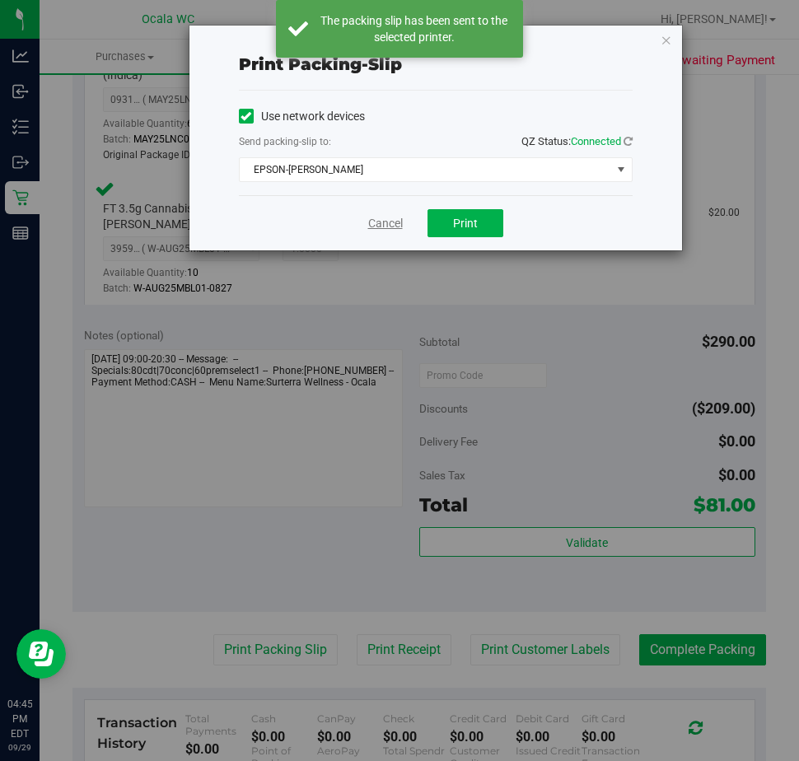
click at [381, 219] on link "Cancel" at bounding box center [385, 223] width 35 height 17
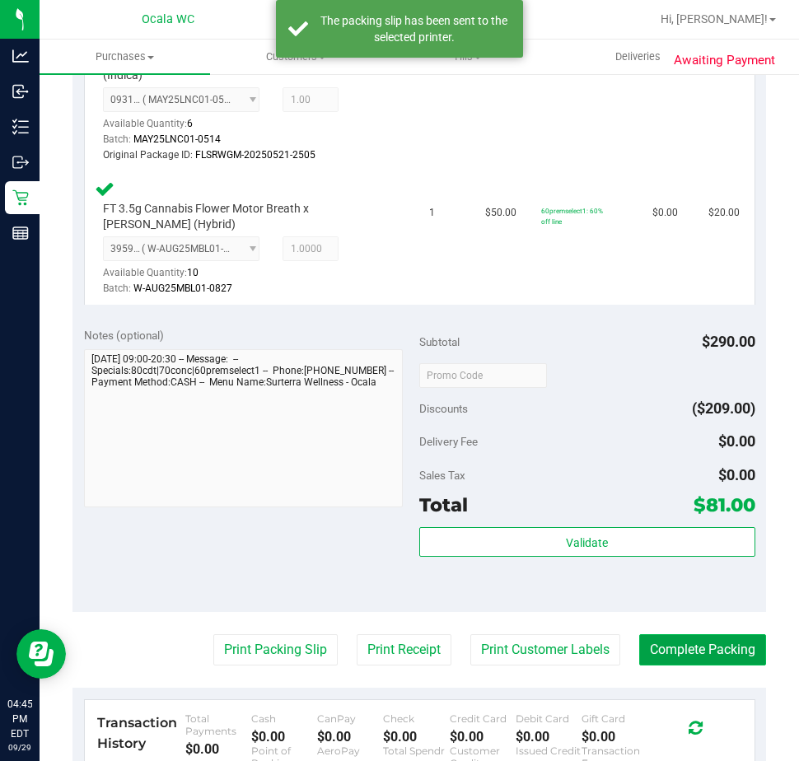
click at [639, 643] on button "Complete Packing" at bounding box center [702, 649] width 127 height 31
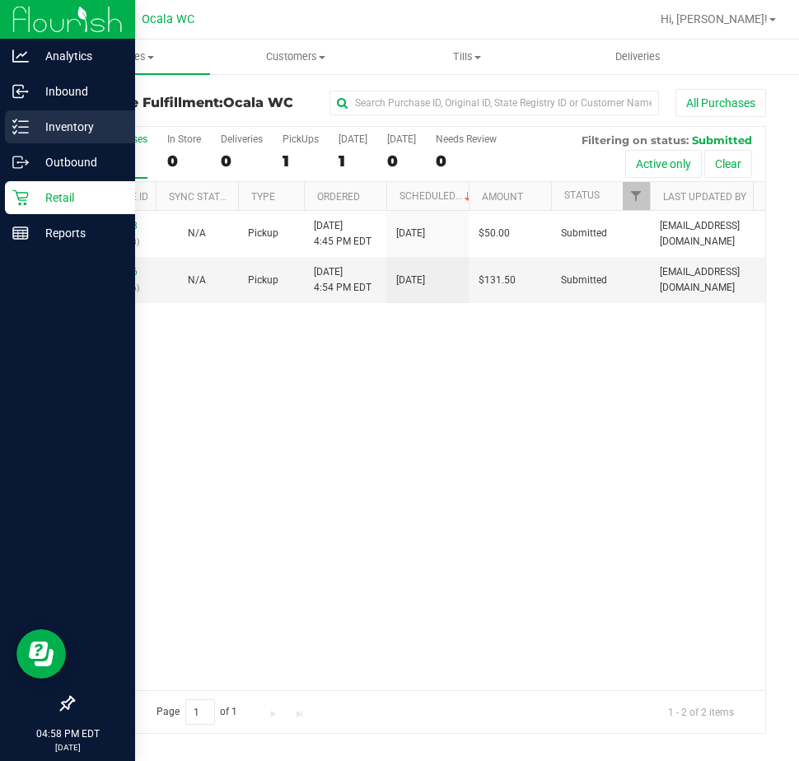
click at [53, 129] on p "Inventory" at bounding box center [78, 127] width 99 height 20
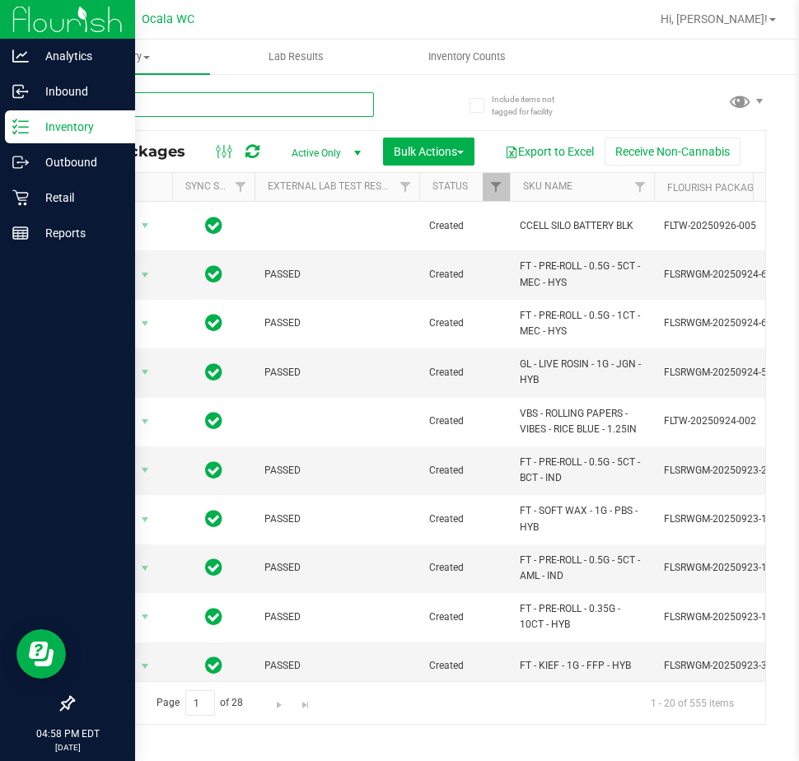
click at [131, 105] on input "text" at bounding box center [222, 104] width 301 height 25
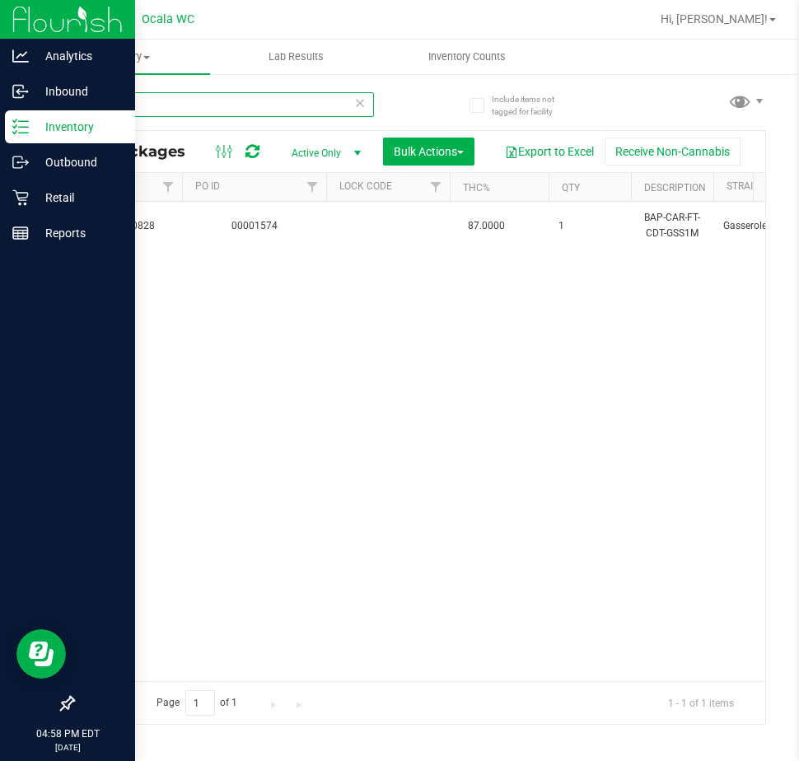
scroll to position [0, 974]
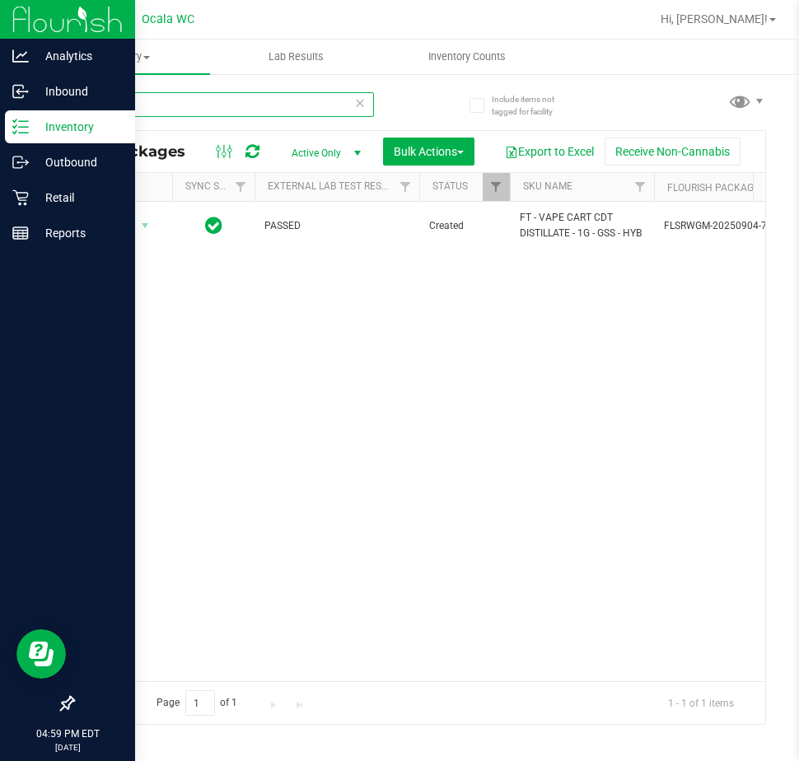
drag, startPoint x: 144, startPoint y: 110, endPoint x: -259, endPoint y: 96, distance: 403.9
click at [0, 96] on html "Analytics Inbound Inventory Outbound Retail Reports 04:59 PM EDT [DATE] 09/29 O…" at bounding box center [399, 380] width 799 height 761
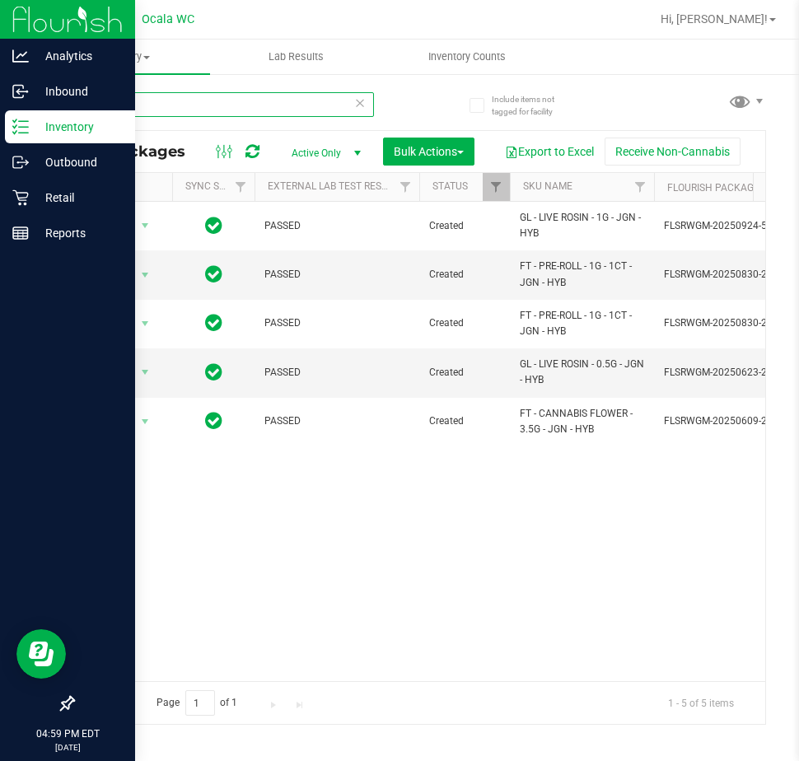
type input "jgn"
drag, startPoint x: 111, startPoint y: 106, endPoint x: 0, endPoint y: 120, distance: 112.1
click at [7, 119] on div "Analytics Inbound Inventory Outbound Retail Reports 05:07 PM EDT [DATE] 09/29 O…" at bounding box center [399, 380] width 799 height 761
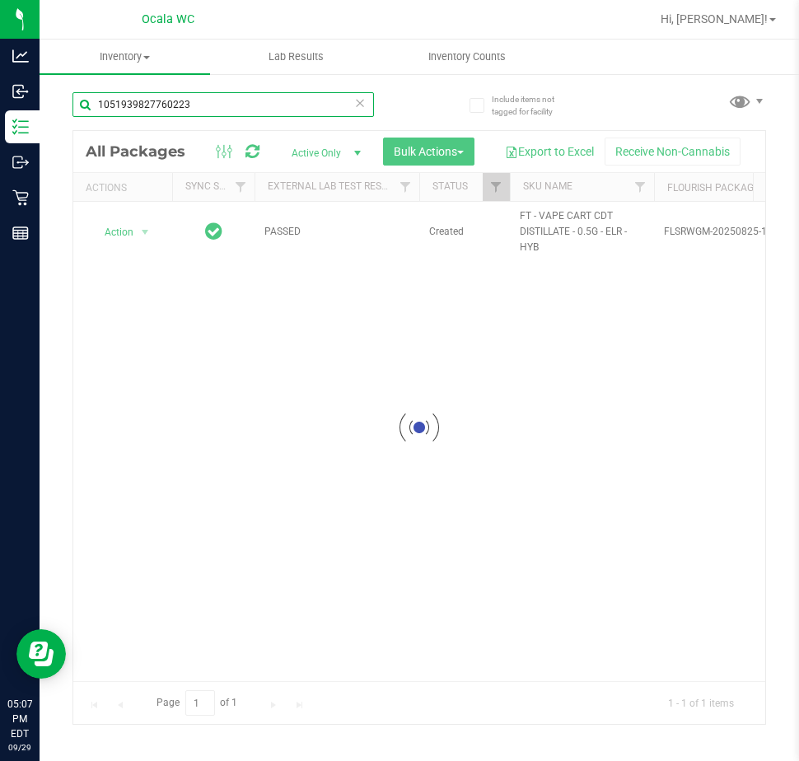
type input "1051939827760223"
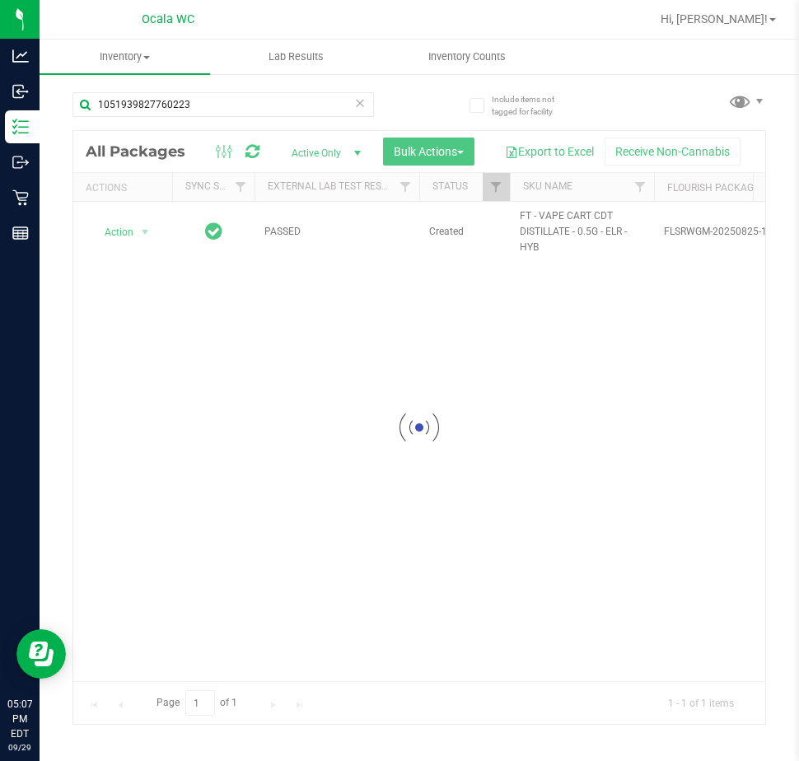
click at [147, 231] on div at bounding box center [419, 427] width 692 height 593
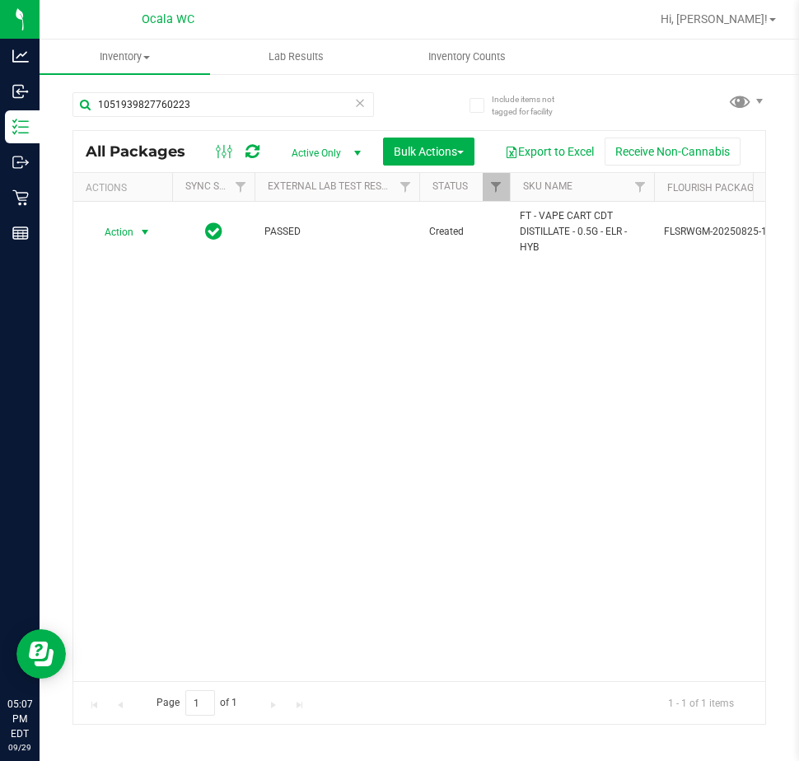
click at [147, 231] on span "select" at bounding box center [144, 232] width 13 height 13
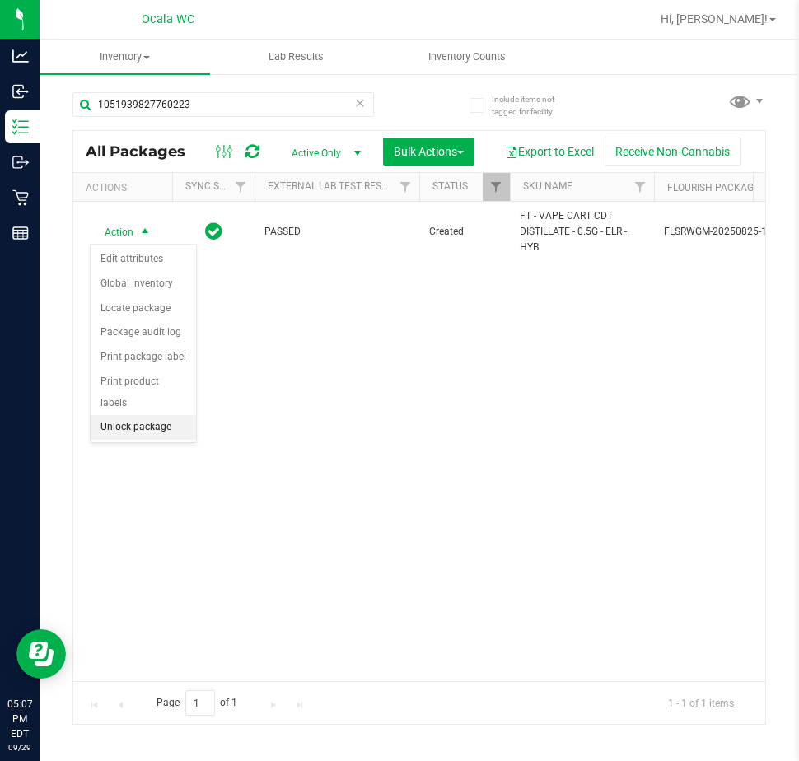
click at [131, 415] on li "Unlock package" at bounding box center [143, 427] width 105 height 25
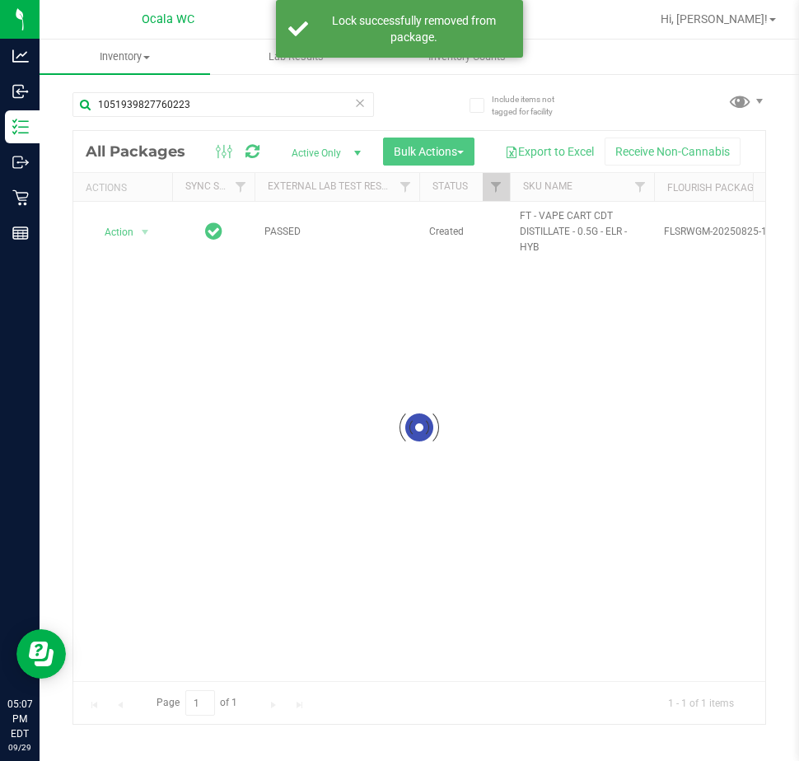
click at [126, 233] on div at bounding box center [419, 427] width 692 height 593
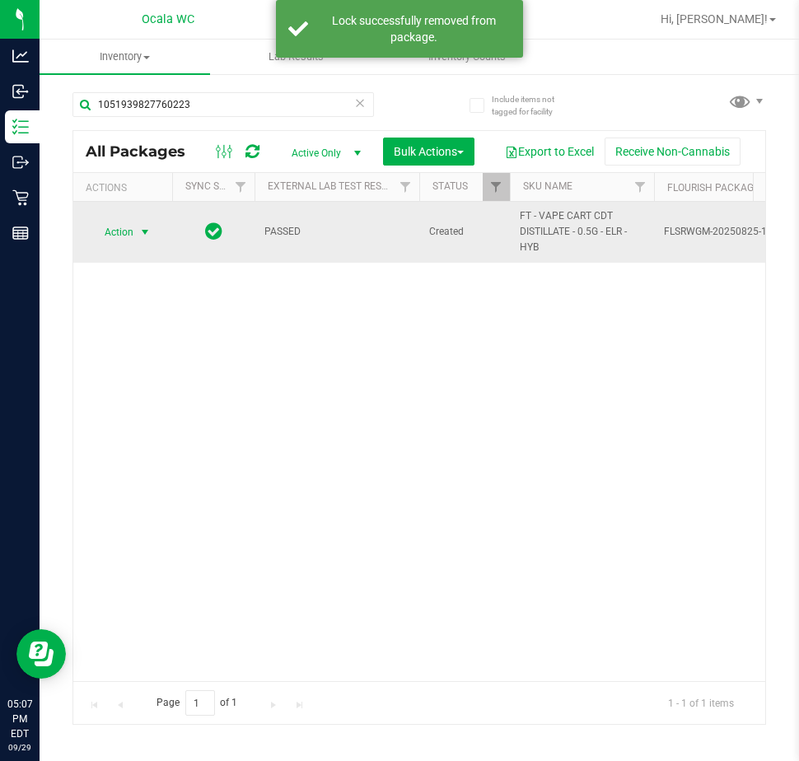
click at [143, 235] on span "select" at bounding box center [144, 232] width 13 height 13
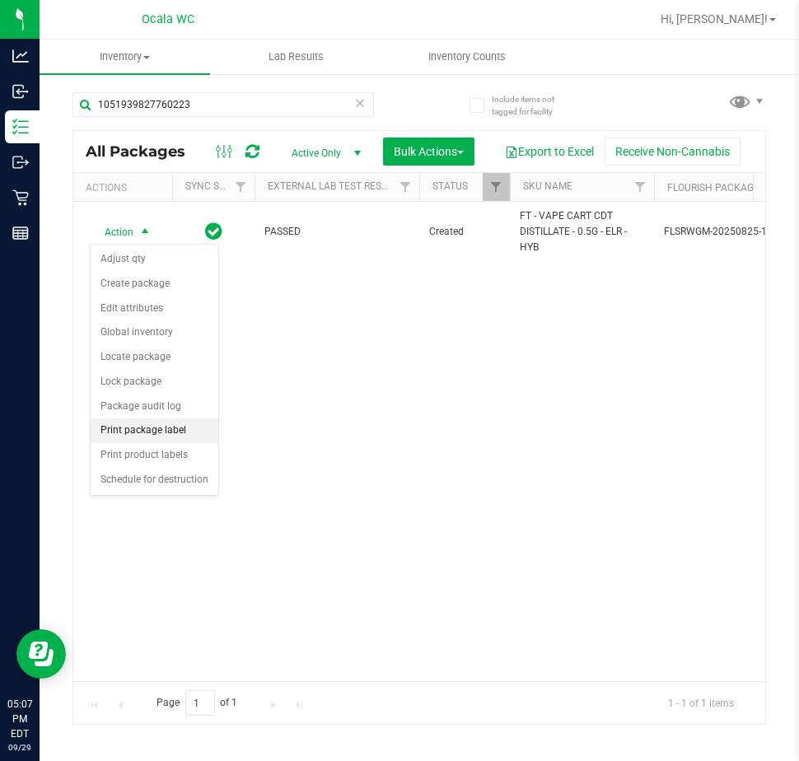
click at [134, 432] on li "Print package label" at bounding box center [155, 430] width 128 height 25
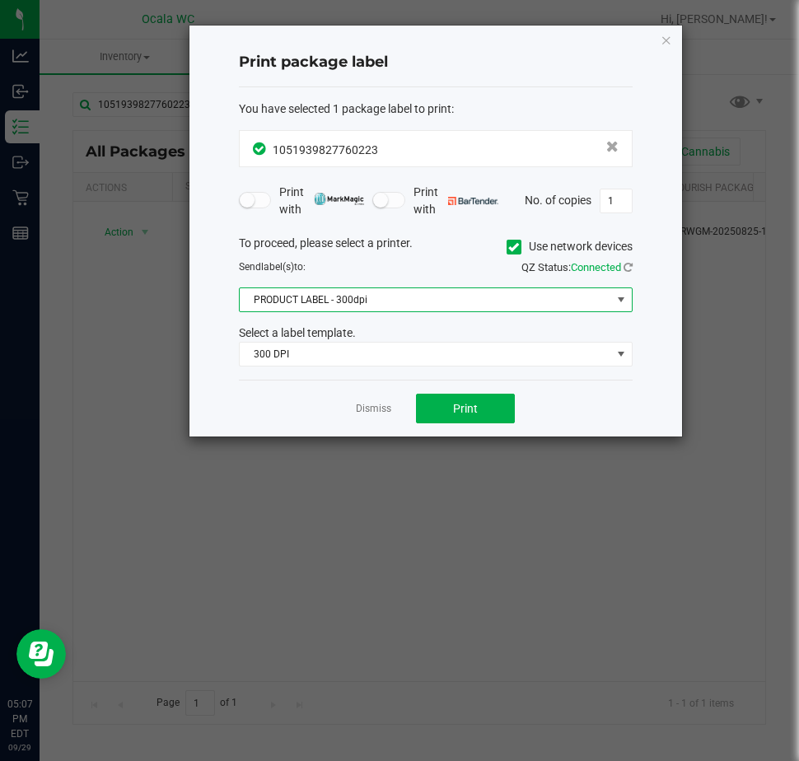
click at [308, 304] on span "PRODUCT LABEL - 300dpi" at bounding box center [426, 299] width 372 height 23
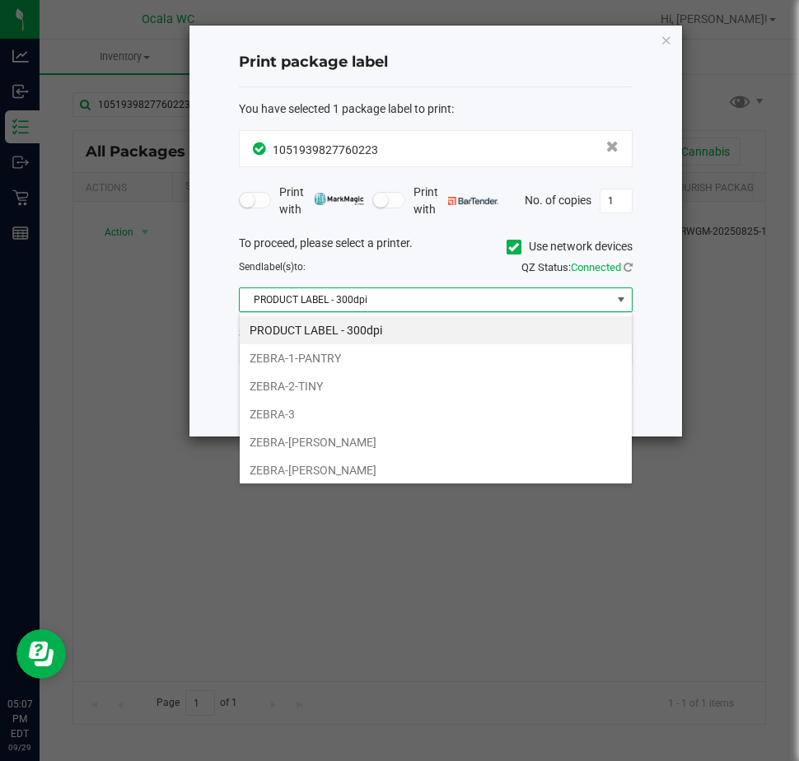
scroll to position [25, 394]
click at [288, 460] on li "ZEBRA-[PERSON_NAME]" at bounding box center [436, 470] width 392 height 28
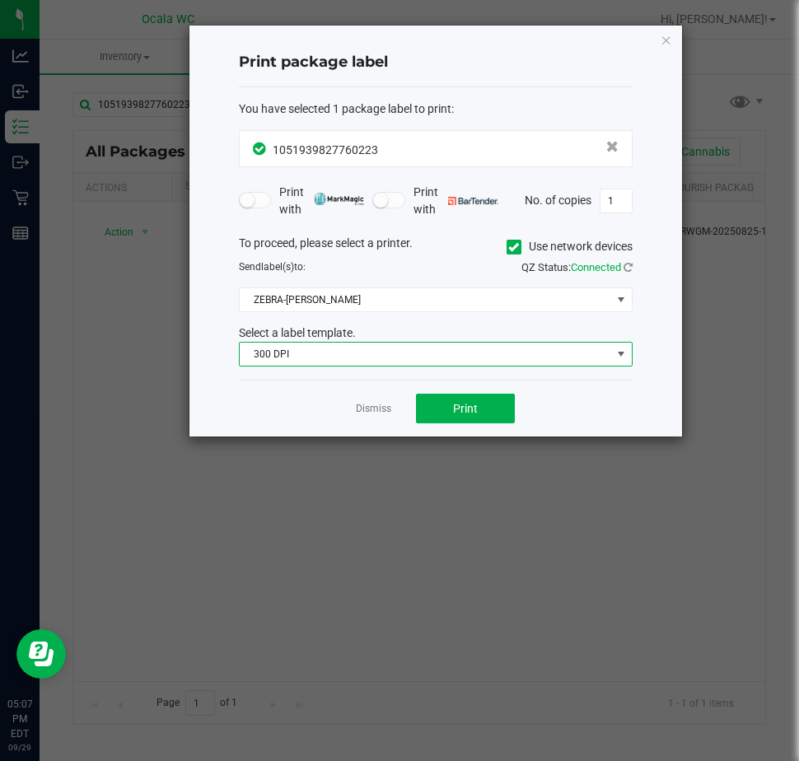
click at [308, 358] on span "300 DPI" at bounding box center [426, 354] width 372 height 23
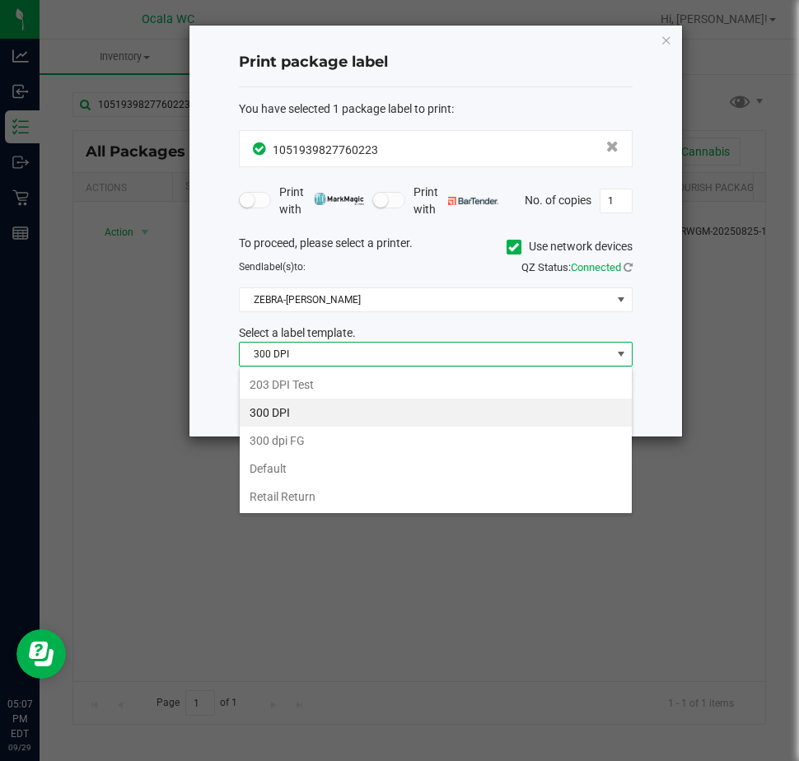
click at [304, 460] on li "Default" at bounding box center [436, 469] width 392 height 28
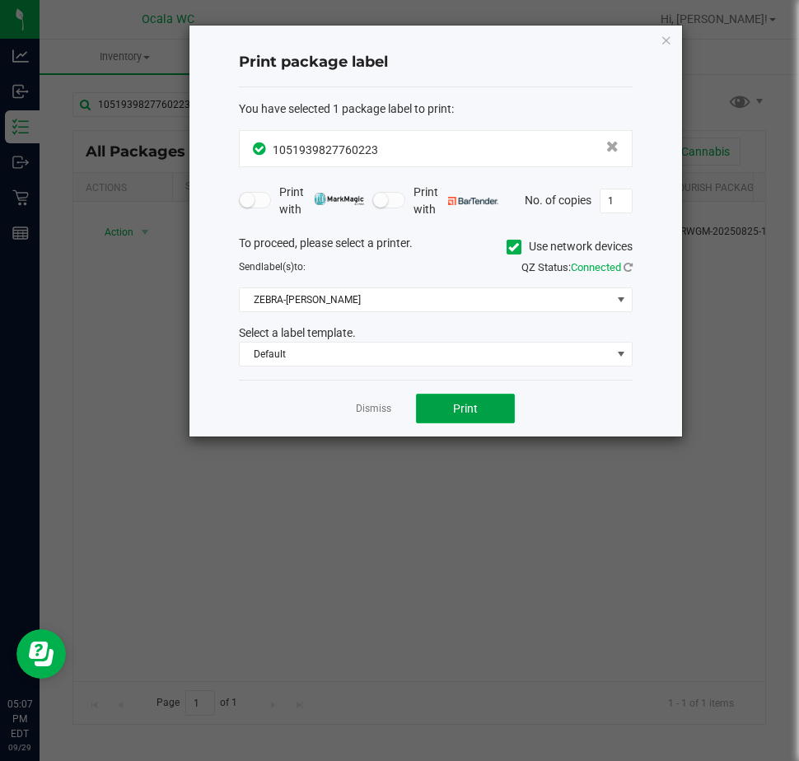
click at [438, 414] on button "Print" at bounding box center [465, 409] width 99 height 30
click at [350, 405] on div "Dismiss Print" at bounding box center [436, 408] width 394 height 57
click at [377, 403] on link "Dismiss" at bounding box center [373, 409] width 35 height 14
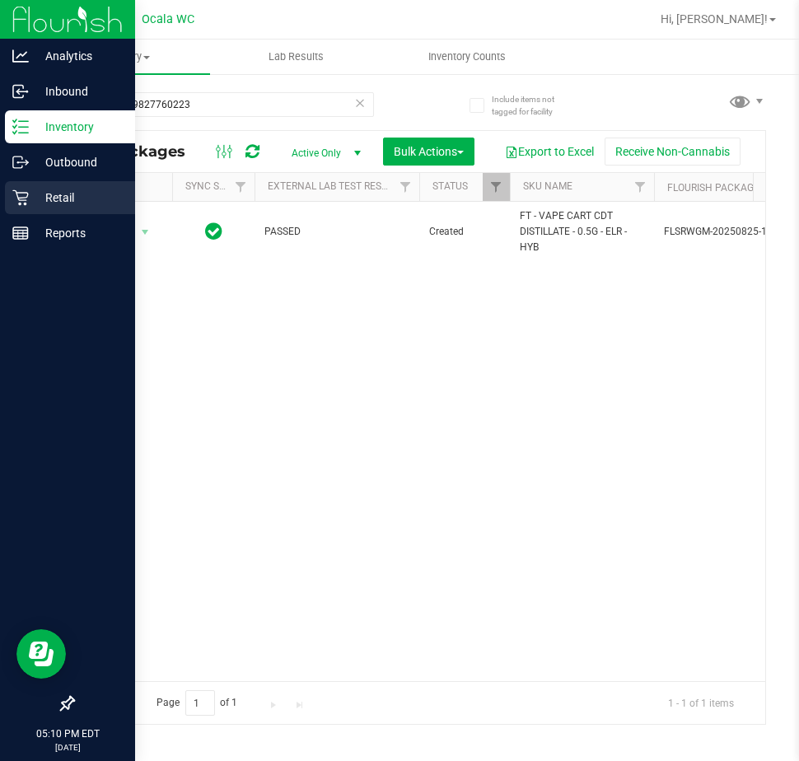
click at [16, 195] on icon at bounding box center [20, 197] width 16 height 16
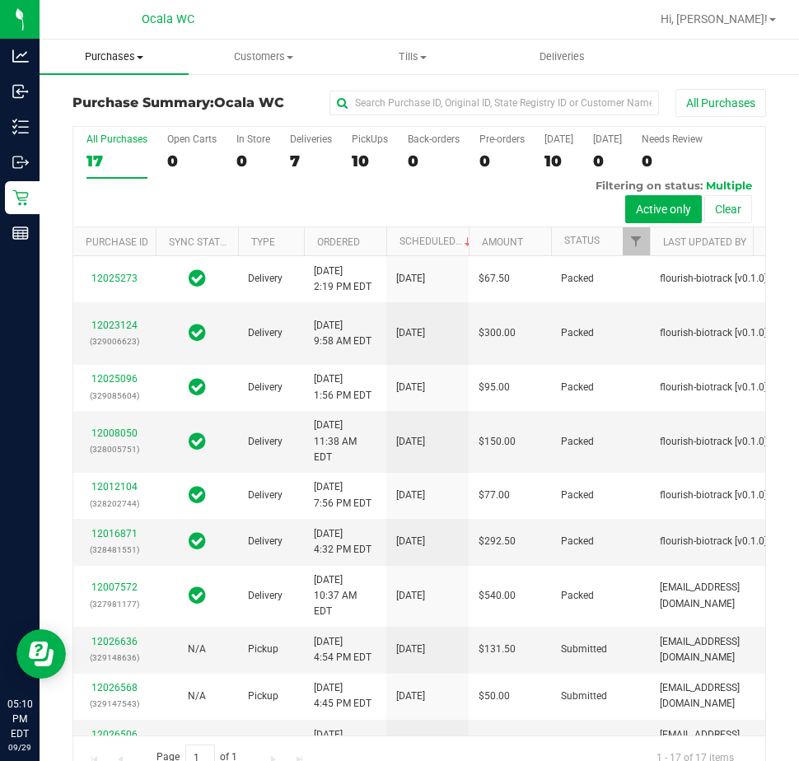
click at [110, 52] on span "Purchases" at bounding box center [114, 56] width 149 height 15
click at [105, 116] on span "Fulfillment" at bounding box center [91, 119] width 102 height 14
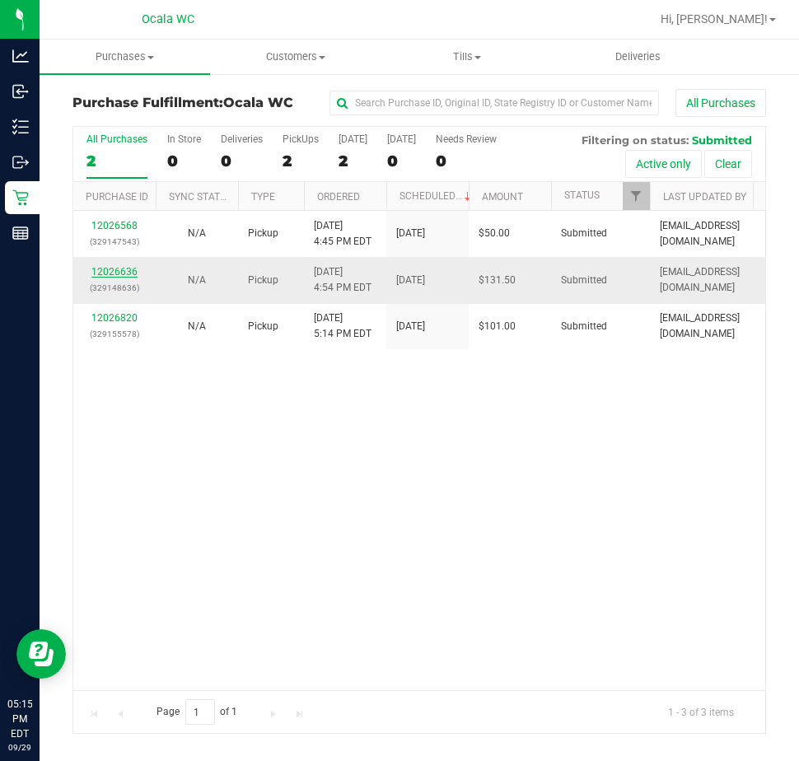
click at [117, 269] on link "12026636" at bounding box center [114, 272] width 46 height 12
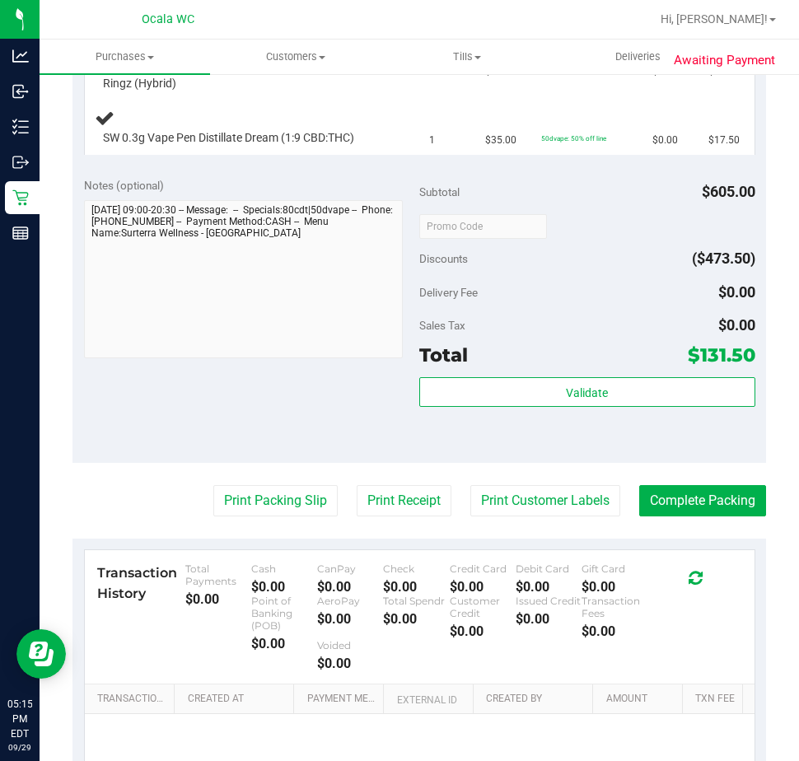
scroll to position [741, 0]
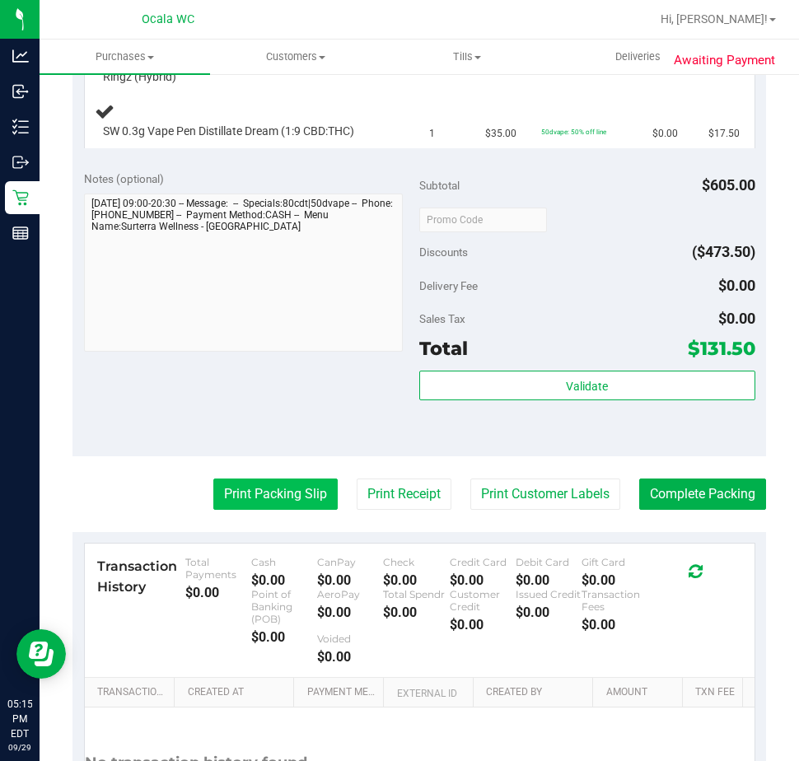
click at [258, 485] on button "Print Packing Slip" at bounding box center [275, 494] width 124 height 31
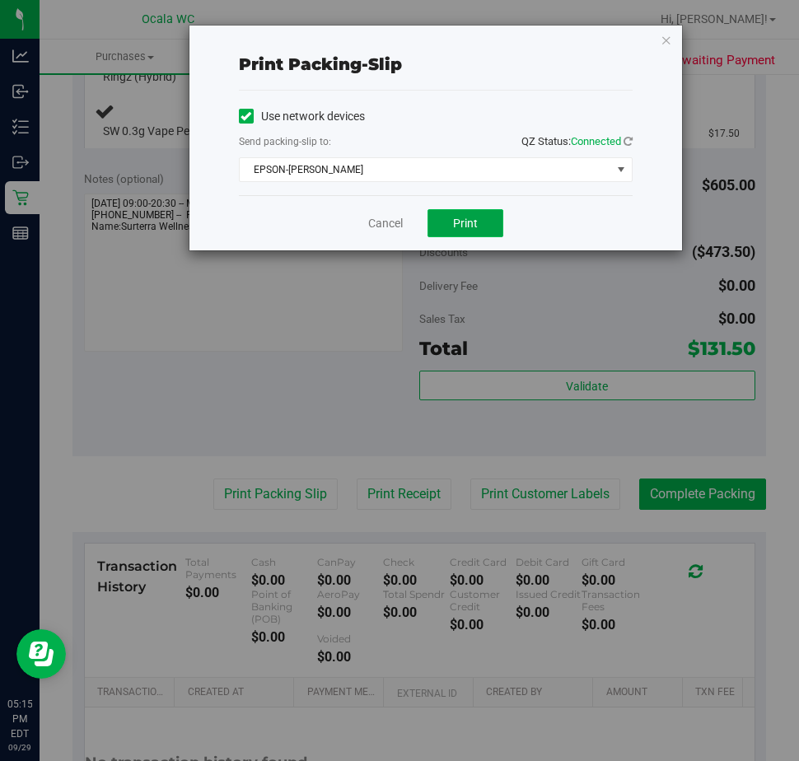
click at [449, 228] on button "Print" at bounding box center [466, 223] width 76 height 28
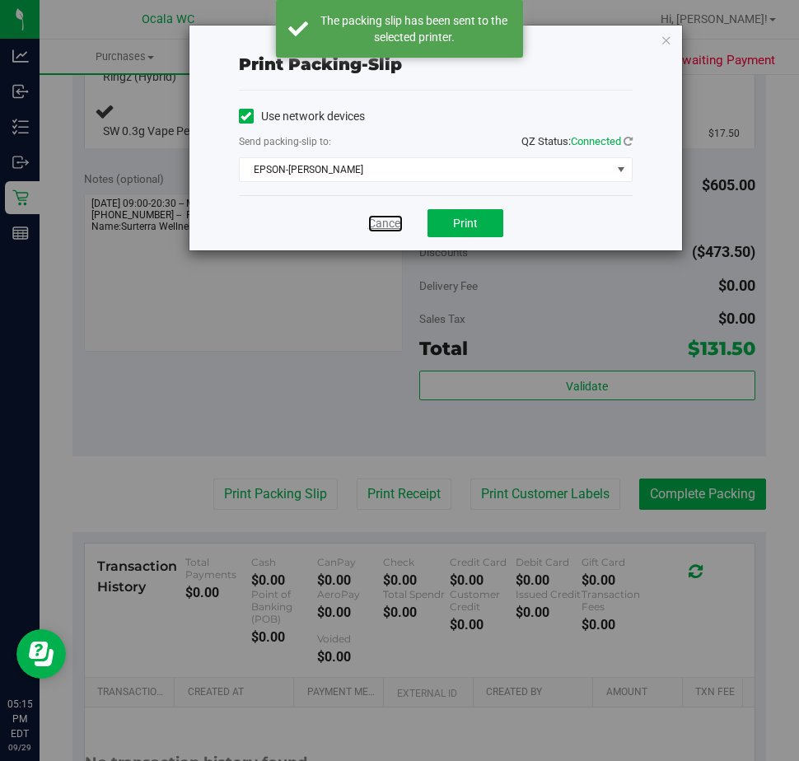
drag, startPoint x: 389, startPoint y: 214, endPoint x: 376, endPoint y: 219, distance: 13.3
click at [389, 215] on link "Cancel" at bounding box center [385, 223] width 35 height 17
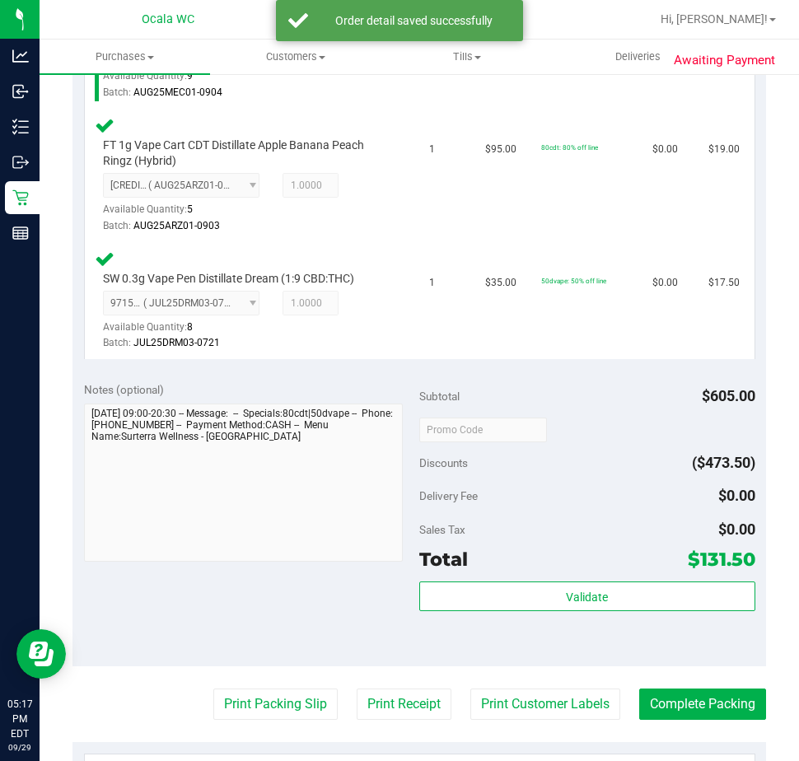
scroll to position [989, 0]
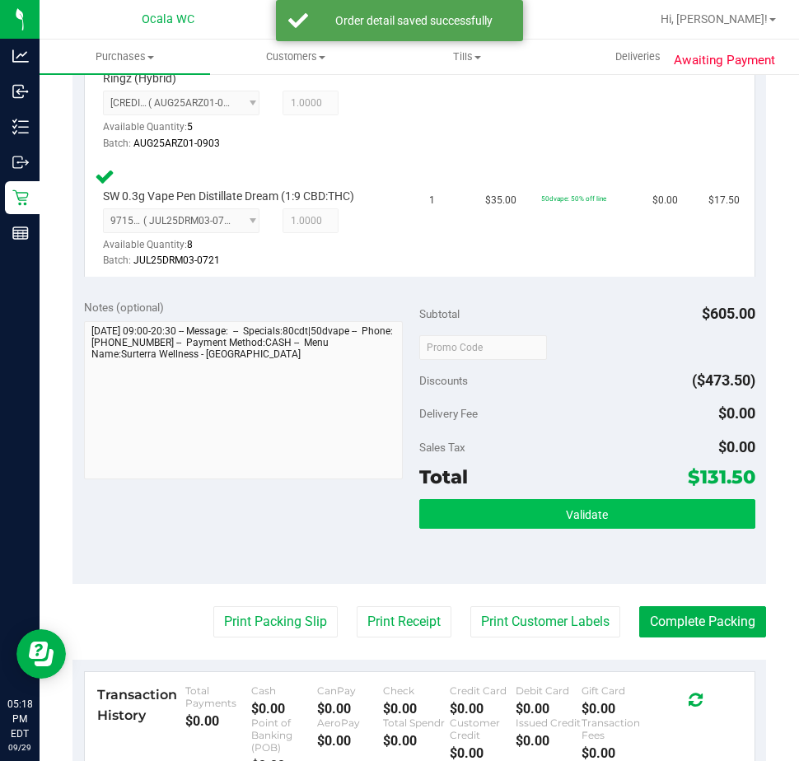
click at [495, 499] on div "Subtotal $605.00 Discounts ($473.50) Delivery Fee $0.00 Sales Tax $0.00 Total $…" at bounding box center [587, 436] width 336 height 274
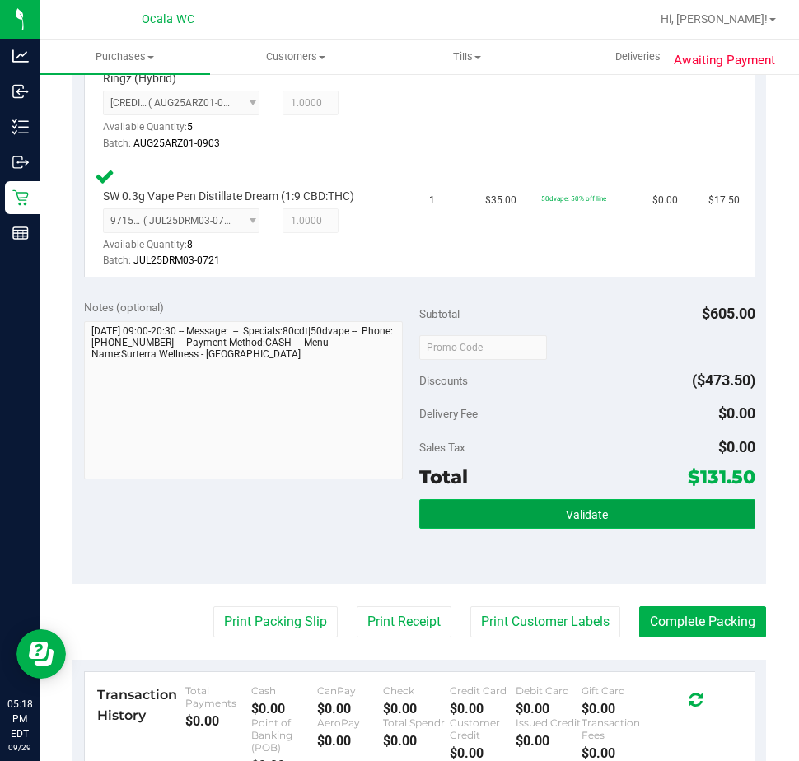
click at [488, 509] on button "Validate" at bounding box center [587, 514] width 336 height 30
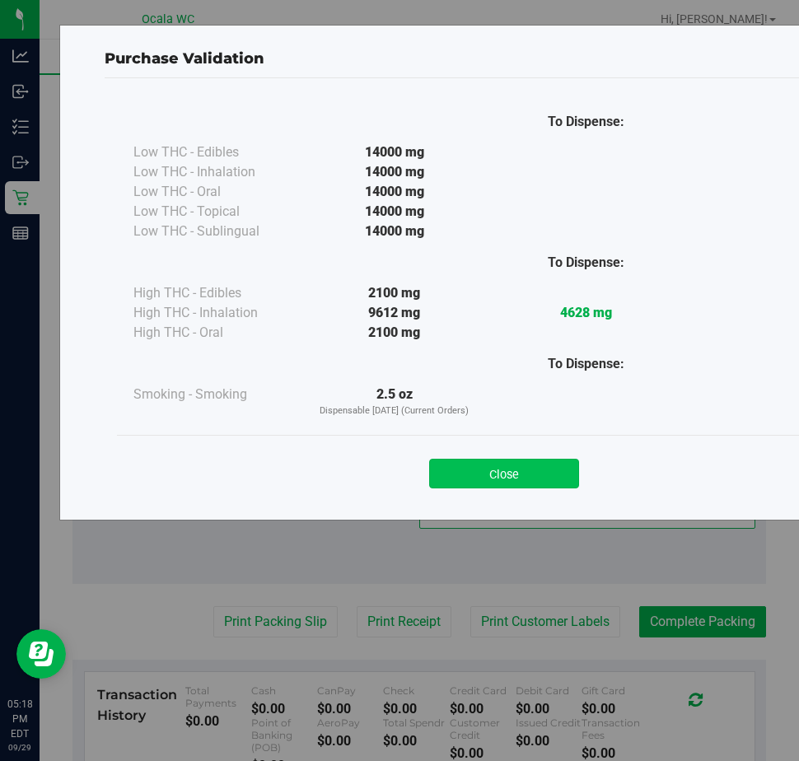
click at [513, 474] on button "Close" at bounding box center [504, 474] width 150 height 30
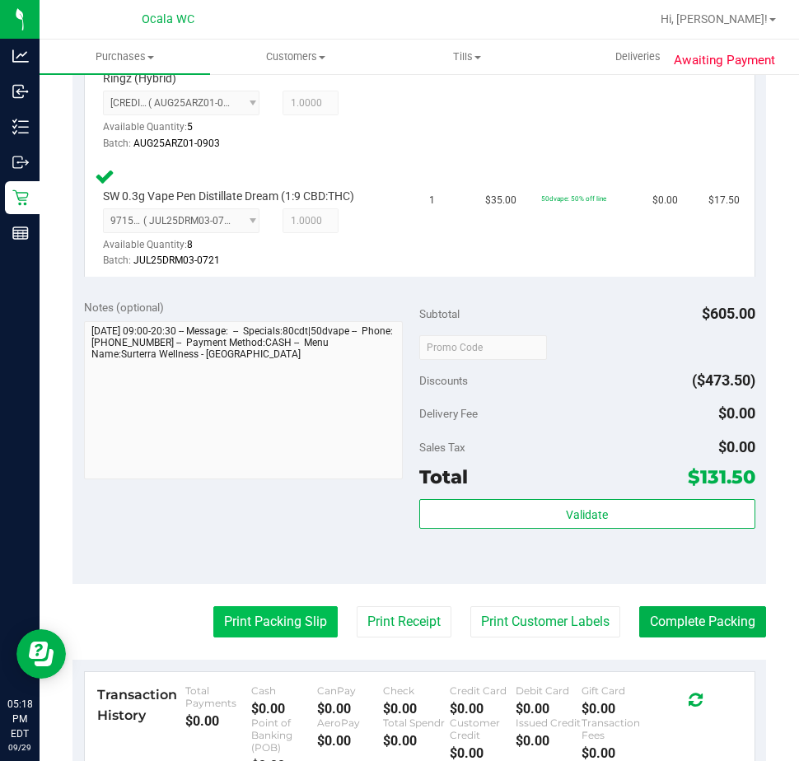
click at [267, 615] on button "Print Packing Slip" at bounding box center [275, 621] width 124 height 31
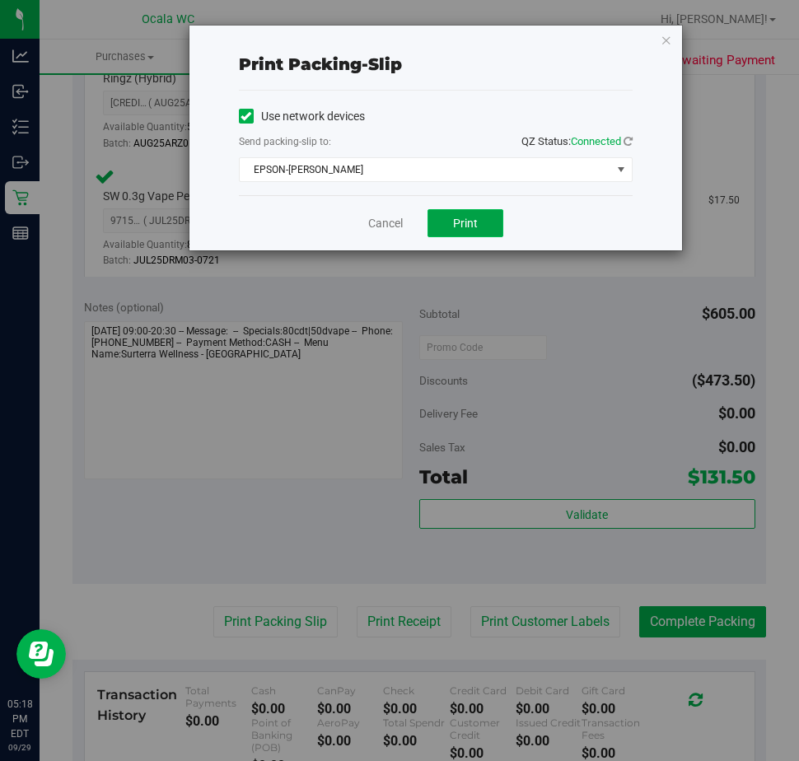
click at [440, 222] on button "Print" at bounding box center [466, 223] width 76 height 28
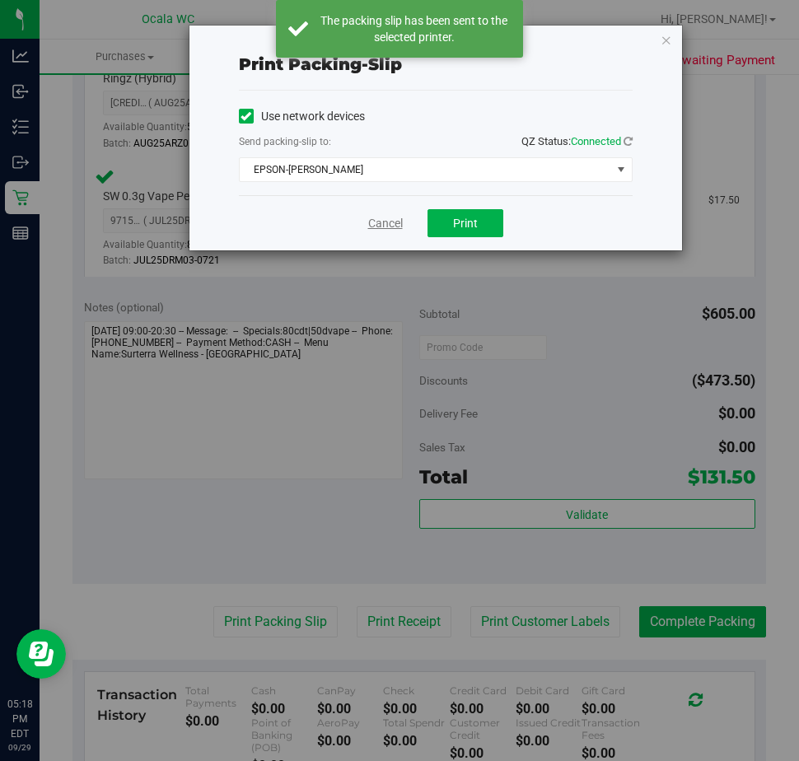
click at [381, 224] on link "Cancel" at bounding box center [385, 223] width 35 height 17
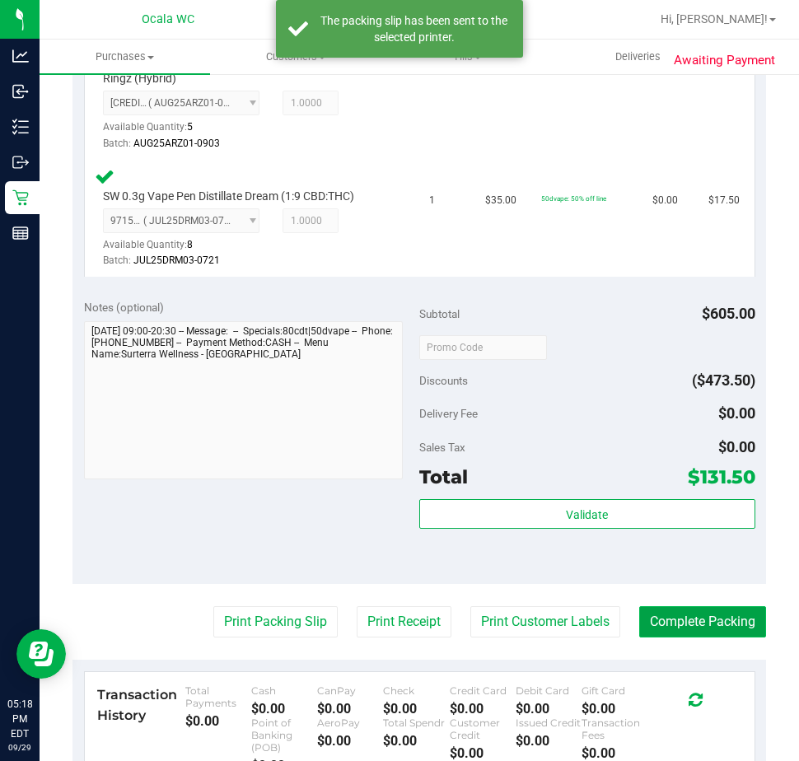
click at [644, 611] on button "Complete Packing" at bounding box center [702, 621] width 127 height 31
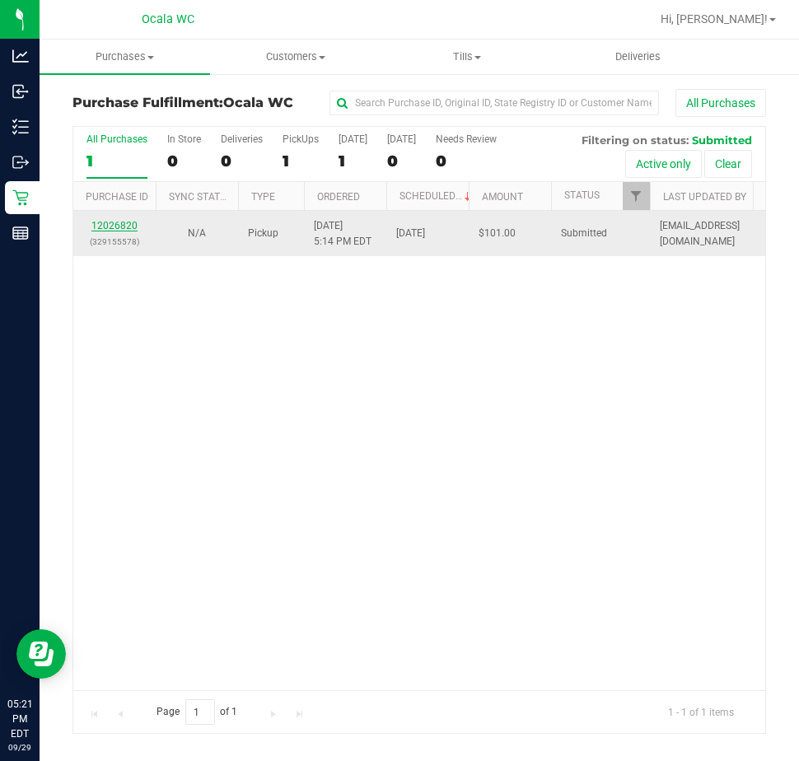
click at [115, 230] on link "12026820" at bounding box center [114, 226] width 46 height 12
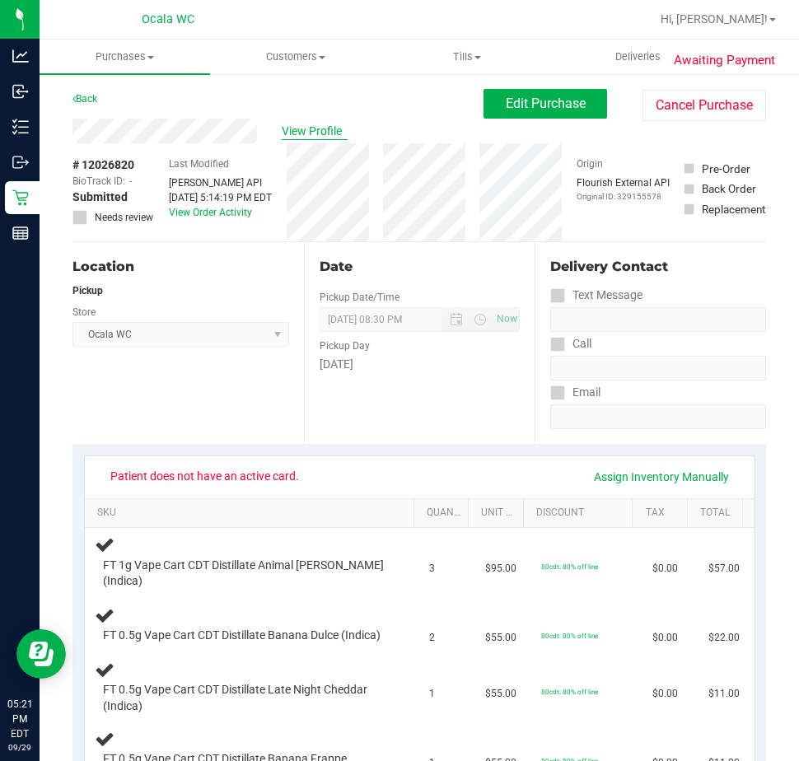
click at [297, 125] on span "View Profile" at bounding box center [315, 131] width 66 height 17
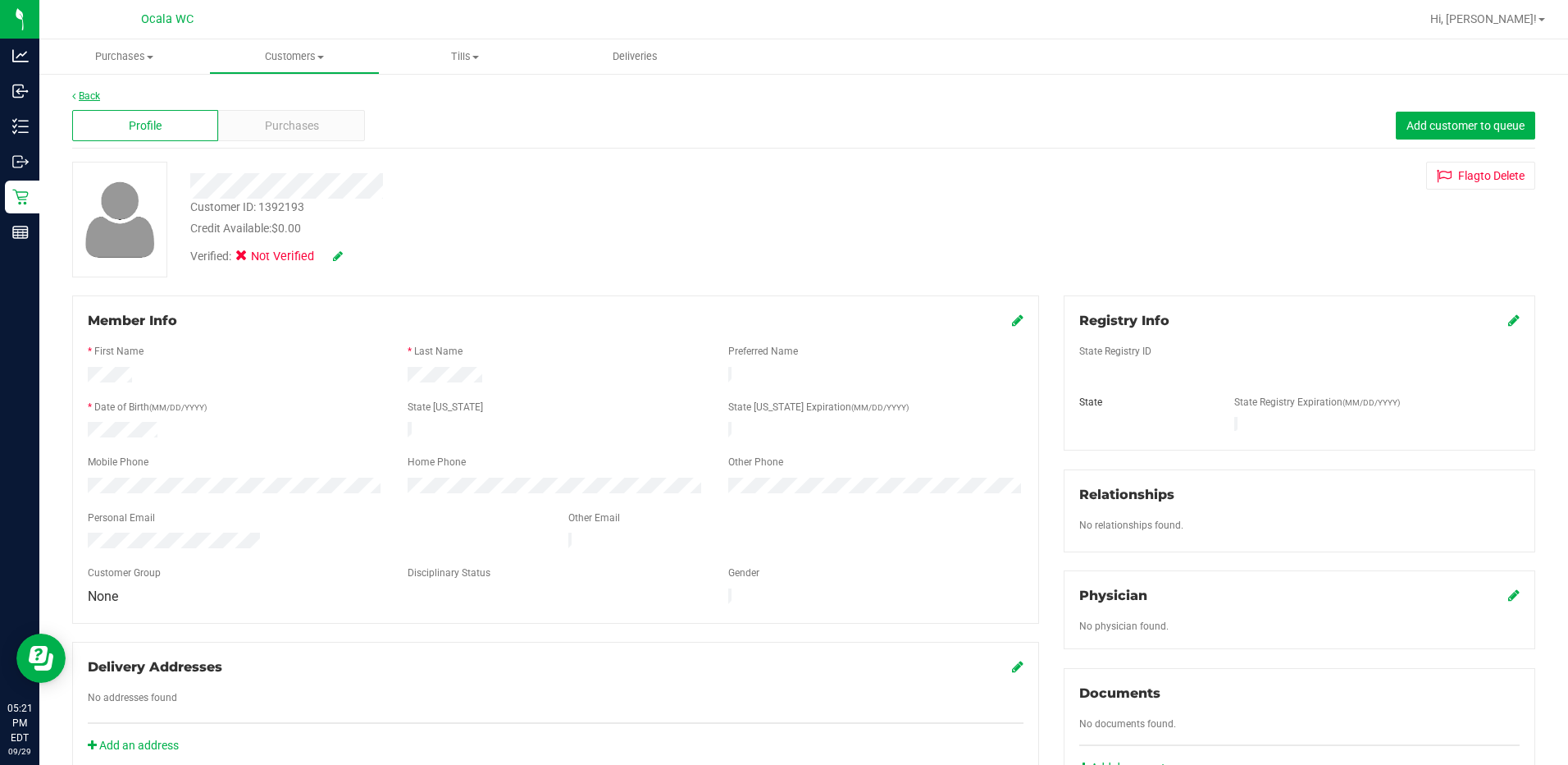
click at [84, 91] on link "Back" at bounding box center [86, 97] width 28 height 12
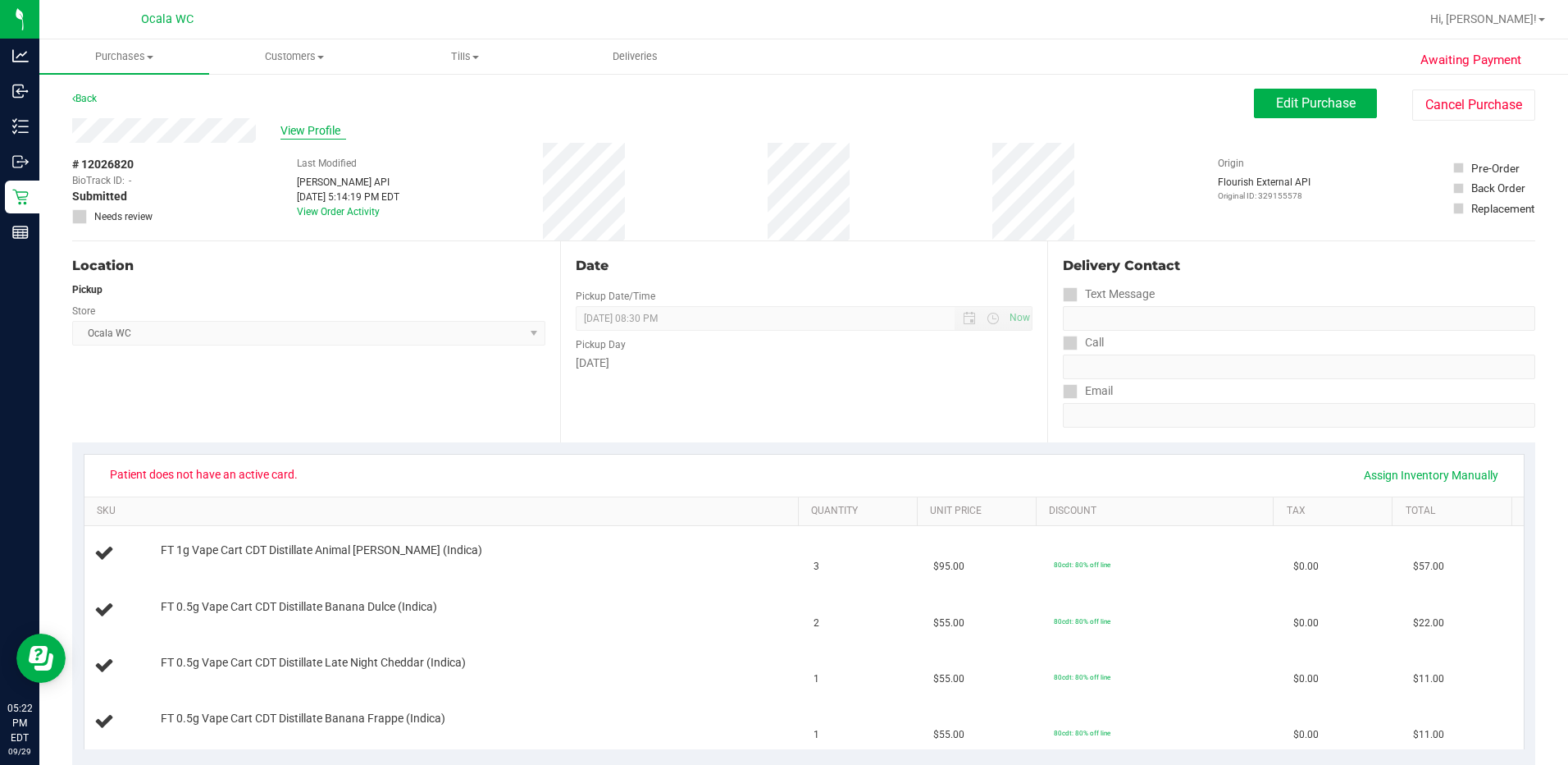
click at [300, 135] on span "View Profile" at bounding box center [314, 130] width 66 height 17
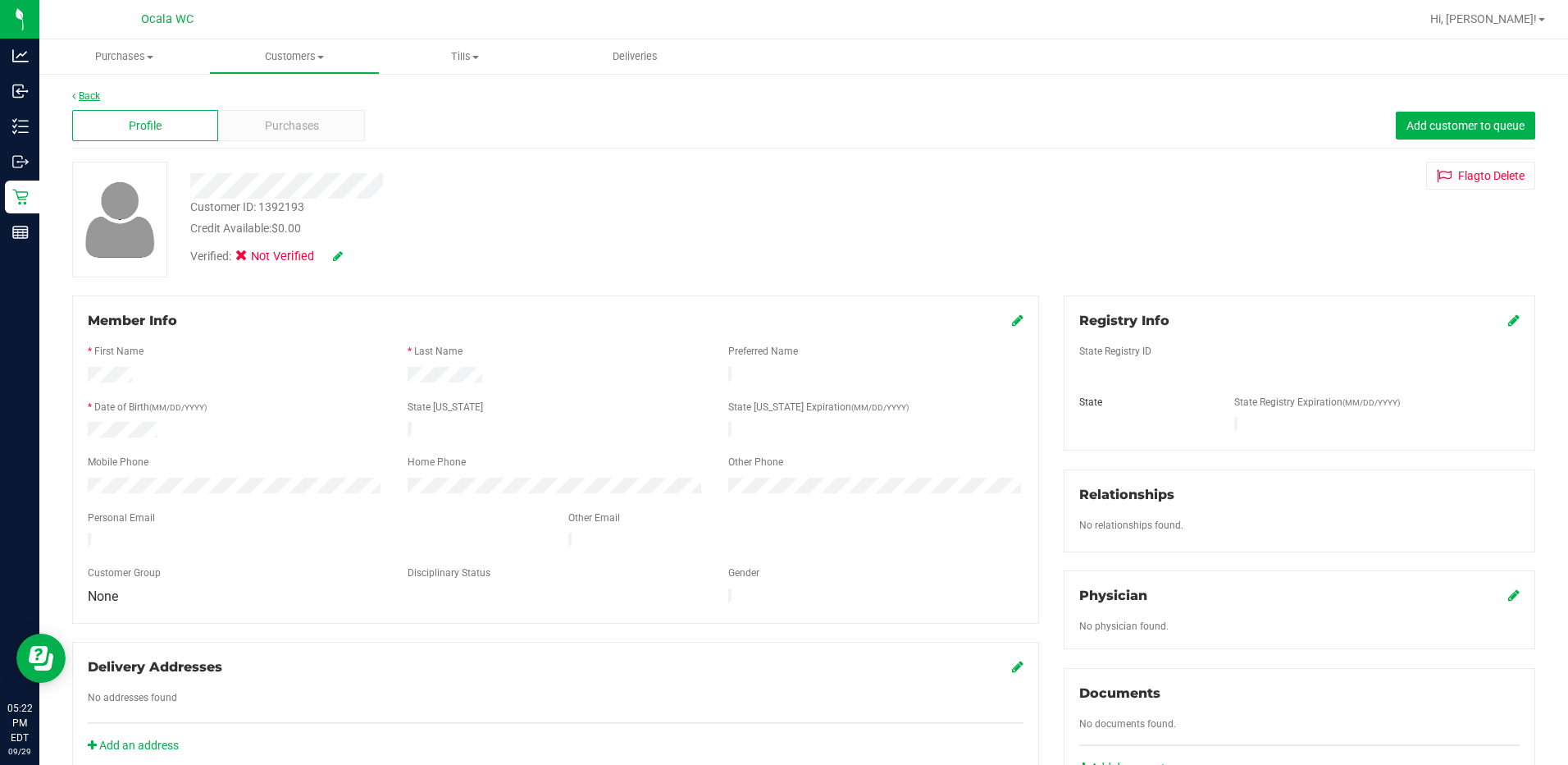
click at [84, 97] on link "Back" at bounding box center [86, 97] width 28 height 12
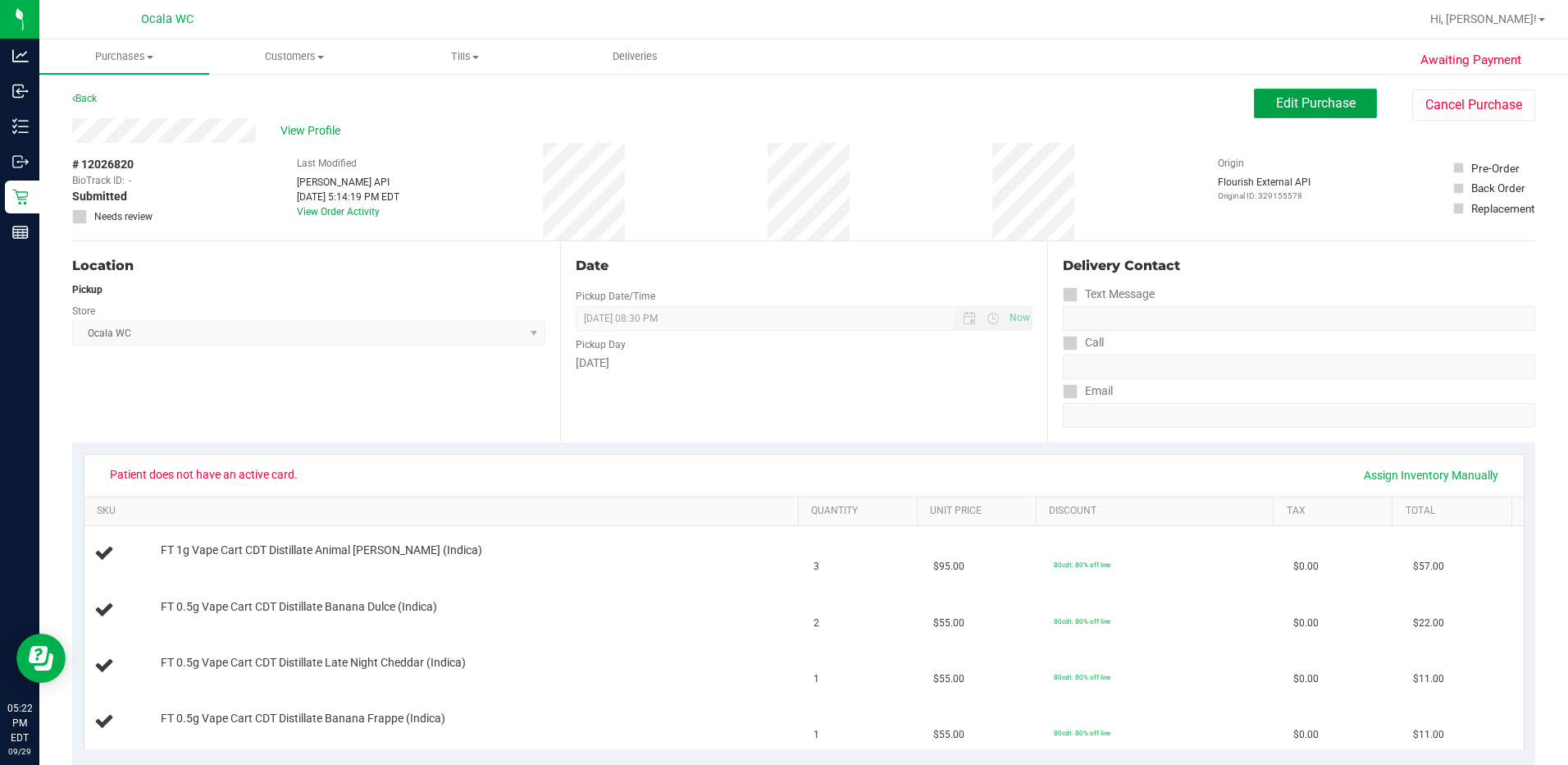
drag, startPoint x: 1312, startPoint y: 100, endPoint x: 1305, endPoint y: 105, distance: 8.6
click at [794, 104] on span "Edit Purchase" at bounding box center [1316, 104] width 80 height 16
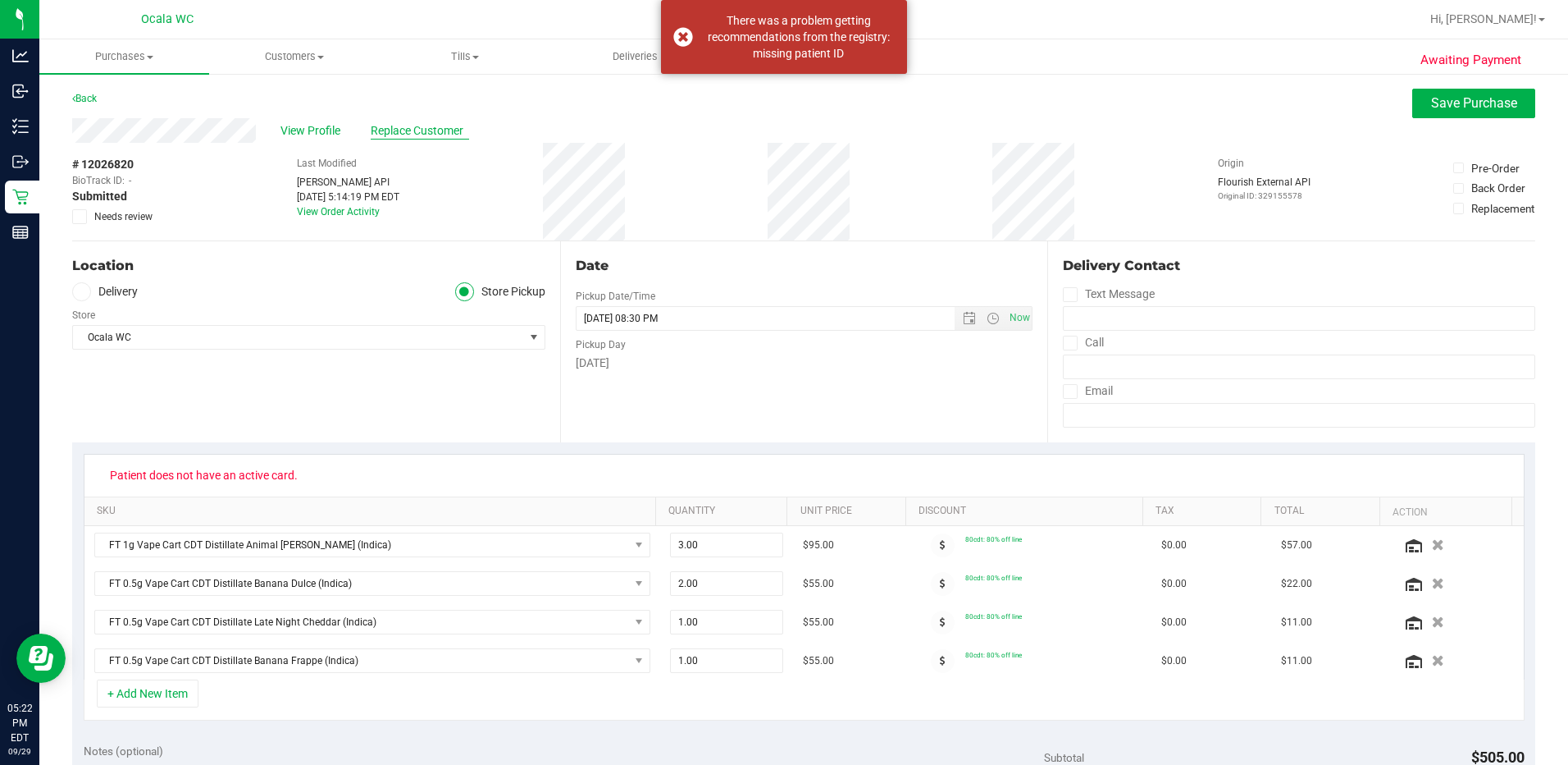
click at [410, 126] on span "Replace Customer" at bounding box center [419, 130] width 99 height 17
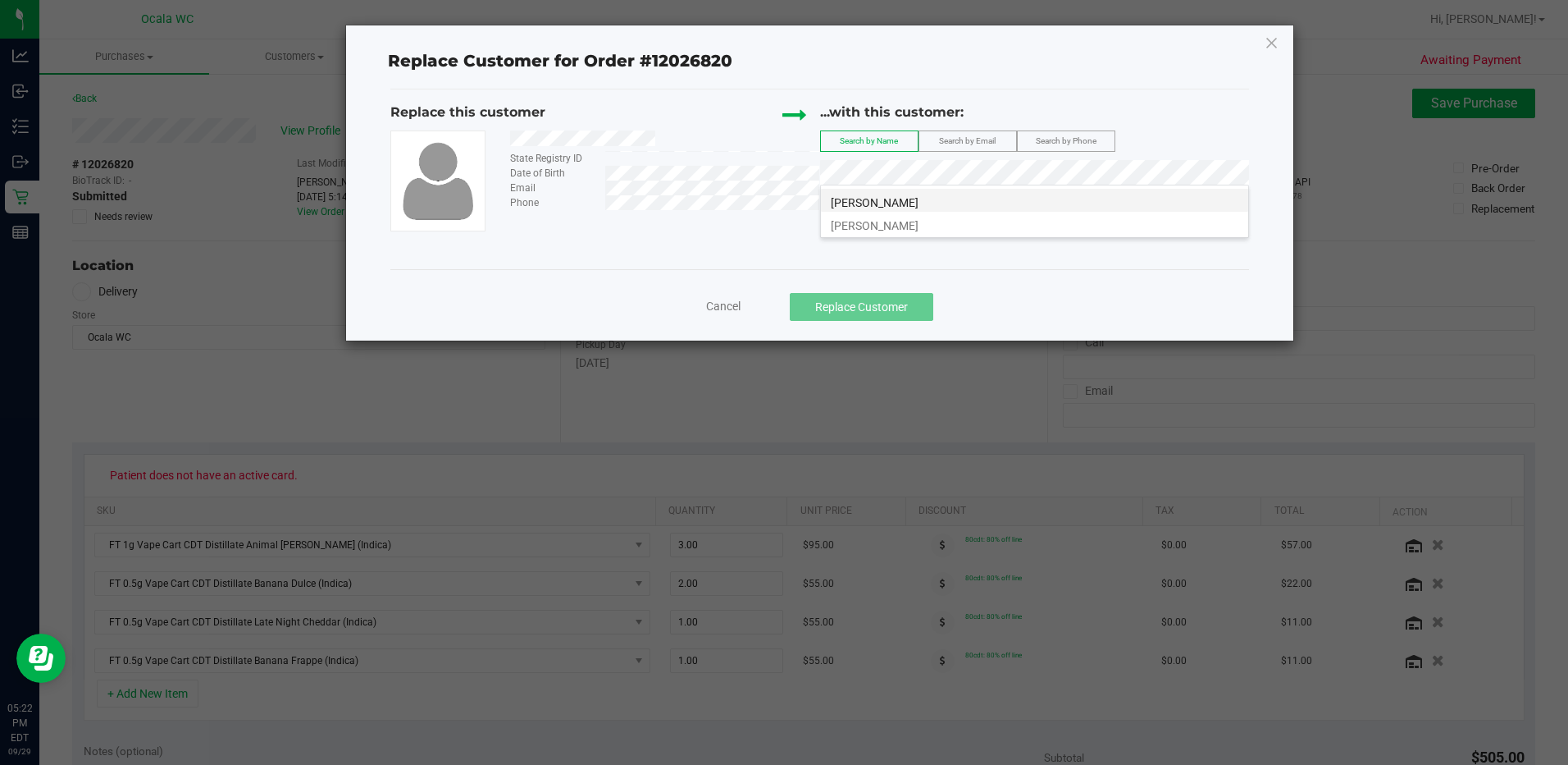
click at [794, 205] on span "[PERSON_NAME]" at bounding box center [874, 202] width 88 height 13
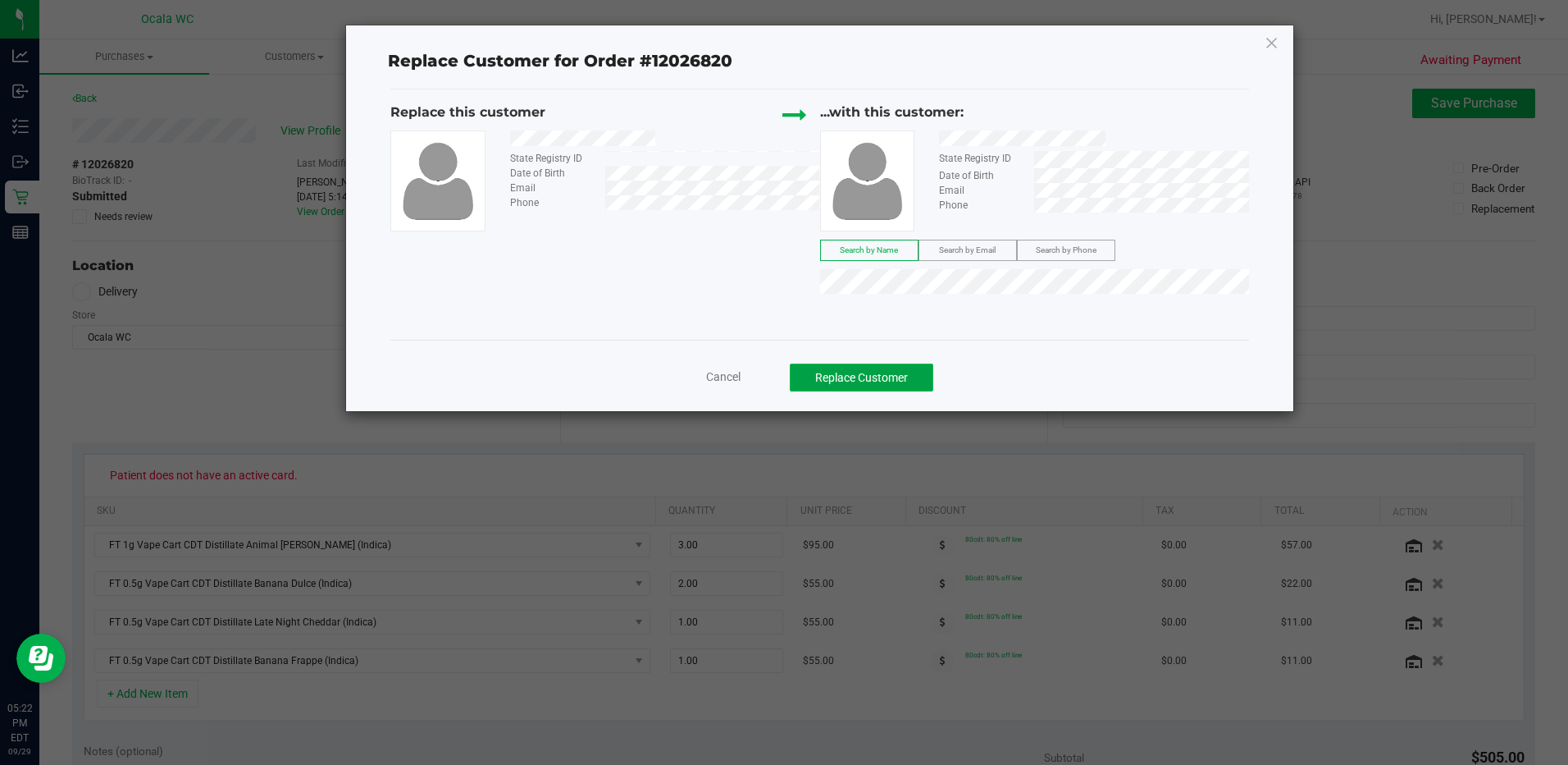
click at [794, 371] on button "Replace Customer" at bounding box center [861, 378] width 143 height 28
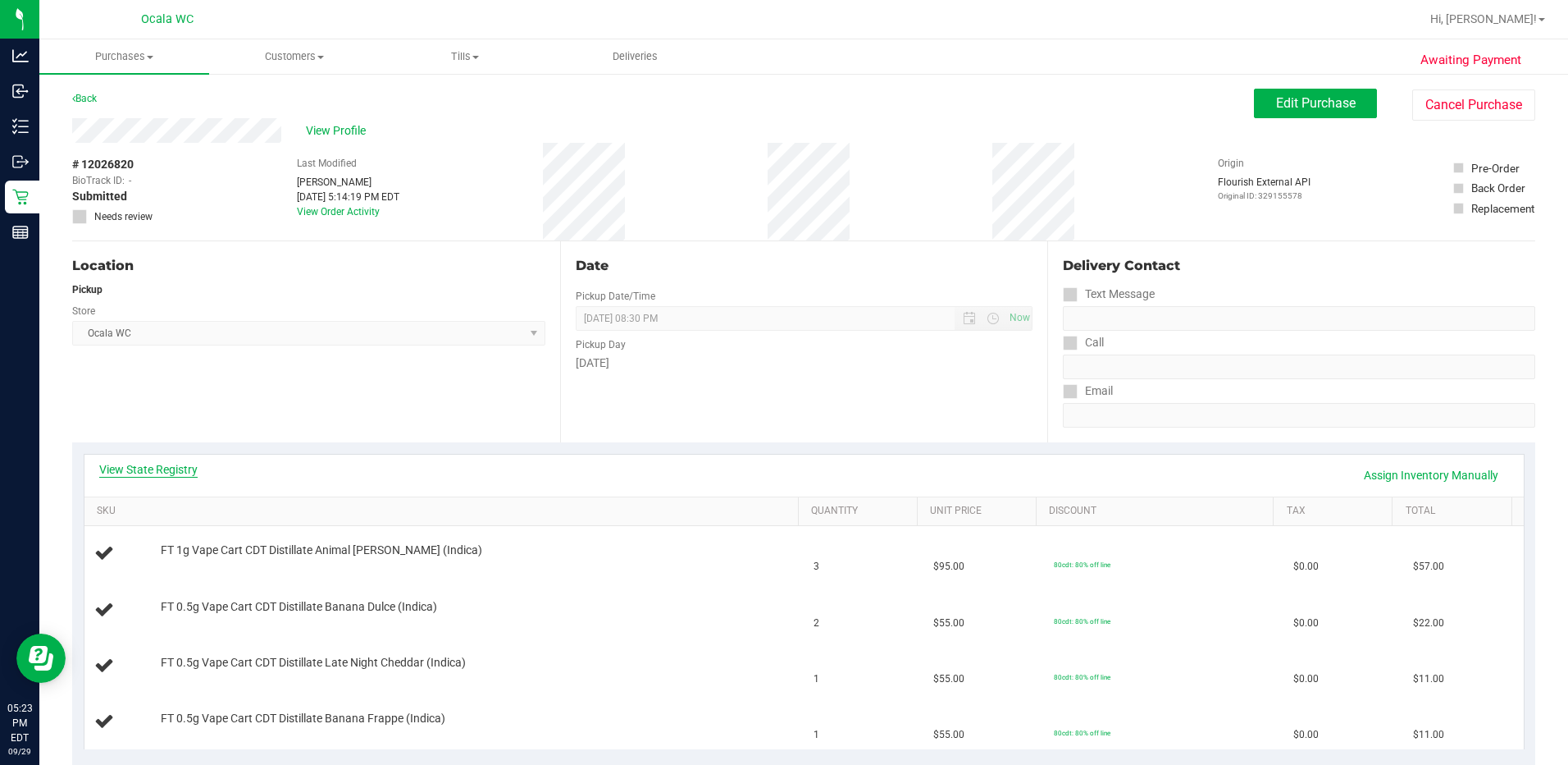
click at [153, 465] on link "View State Registry" at bounding box center [148, 469] width 99 height 16
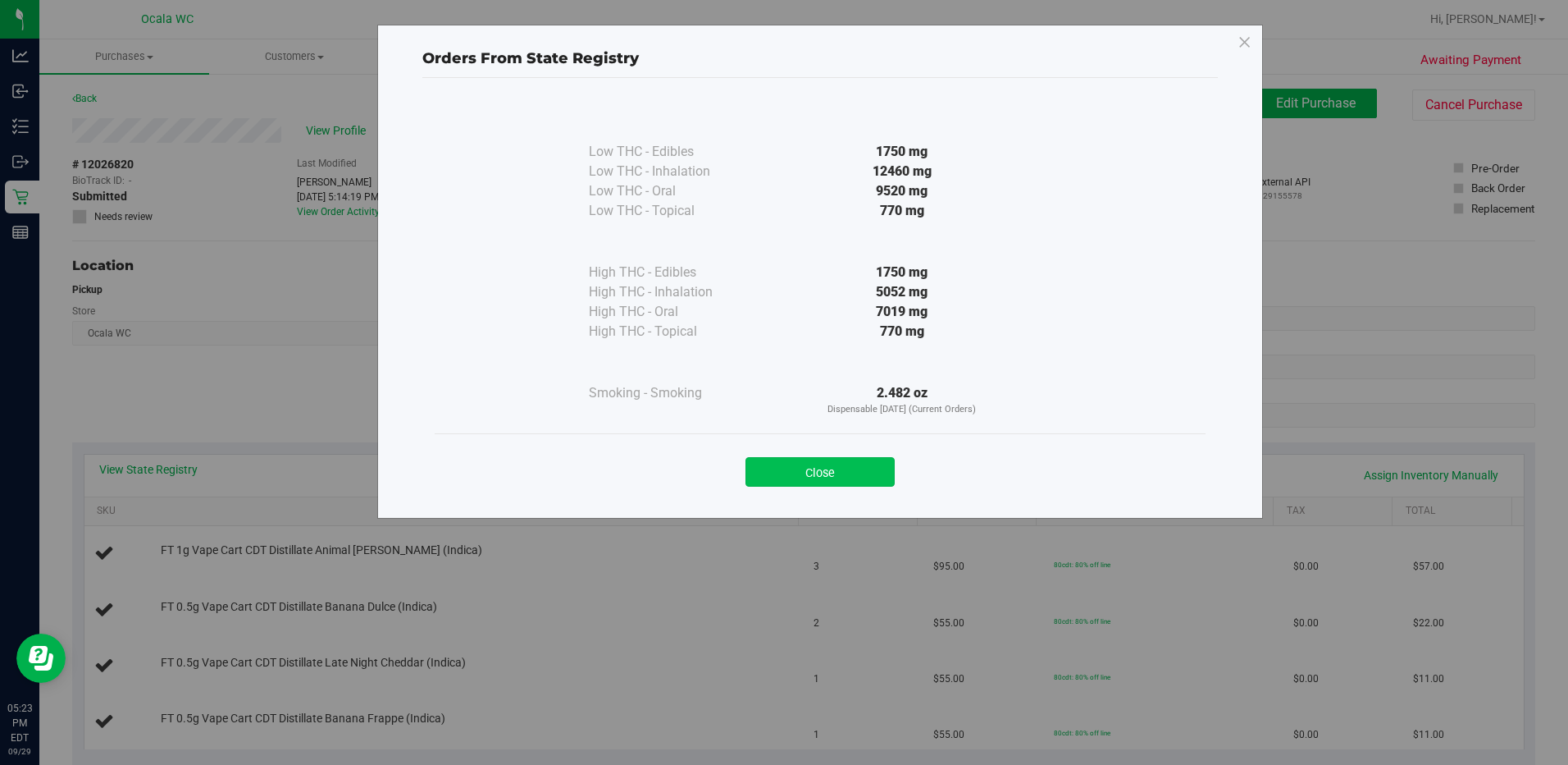
click at [794, 463] on button "Close" at bounding box center [820, 472] width 149 height 30
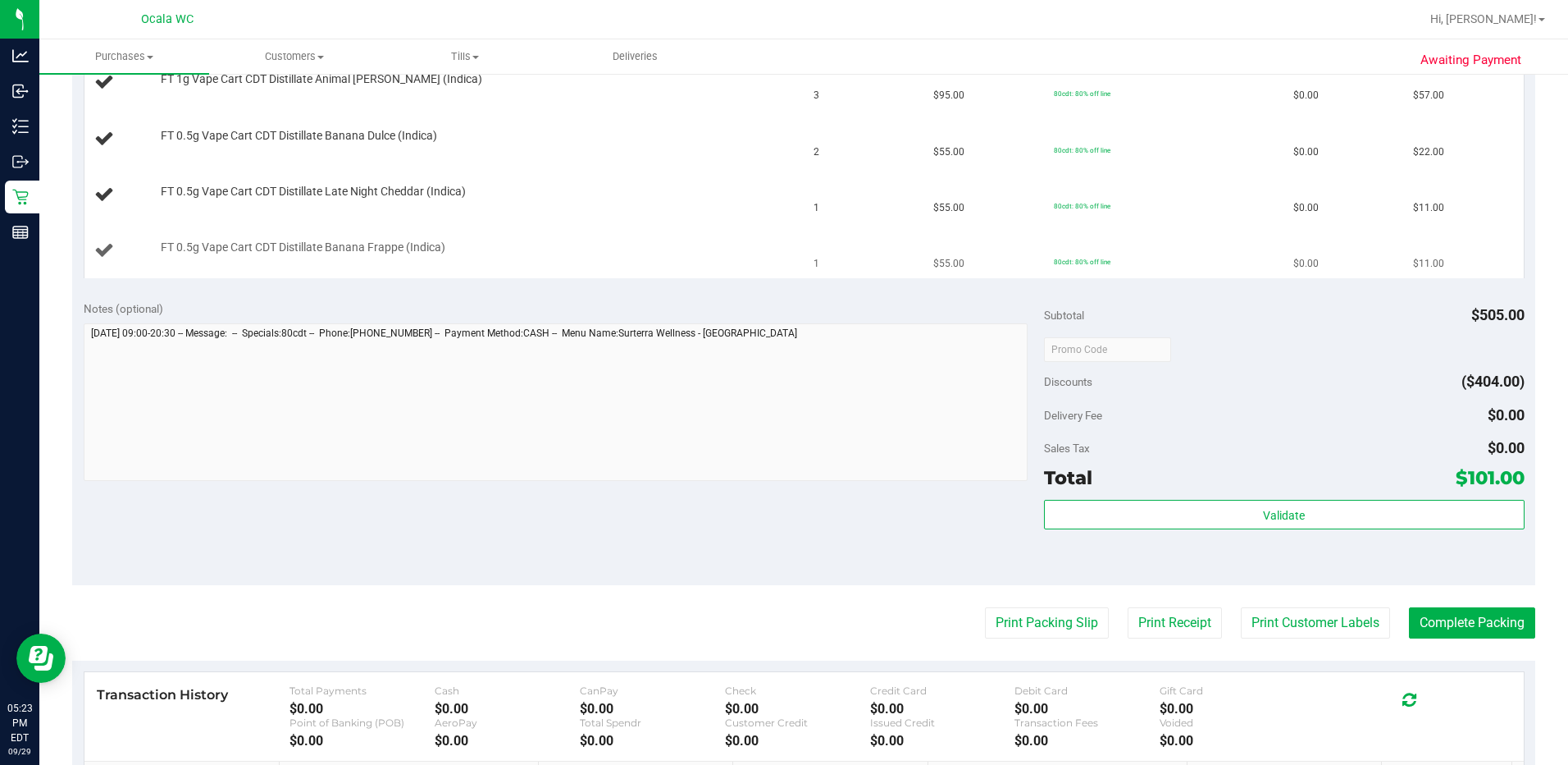
scroll to position [492, 0]
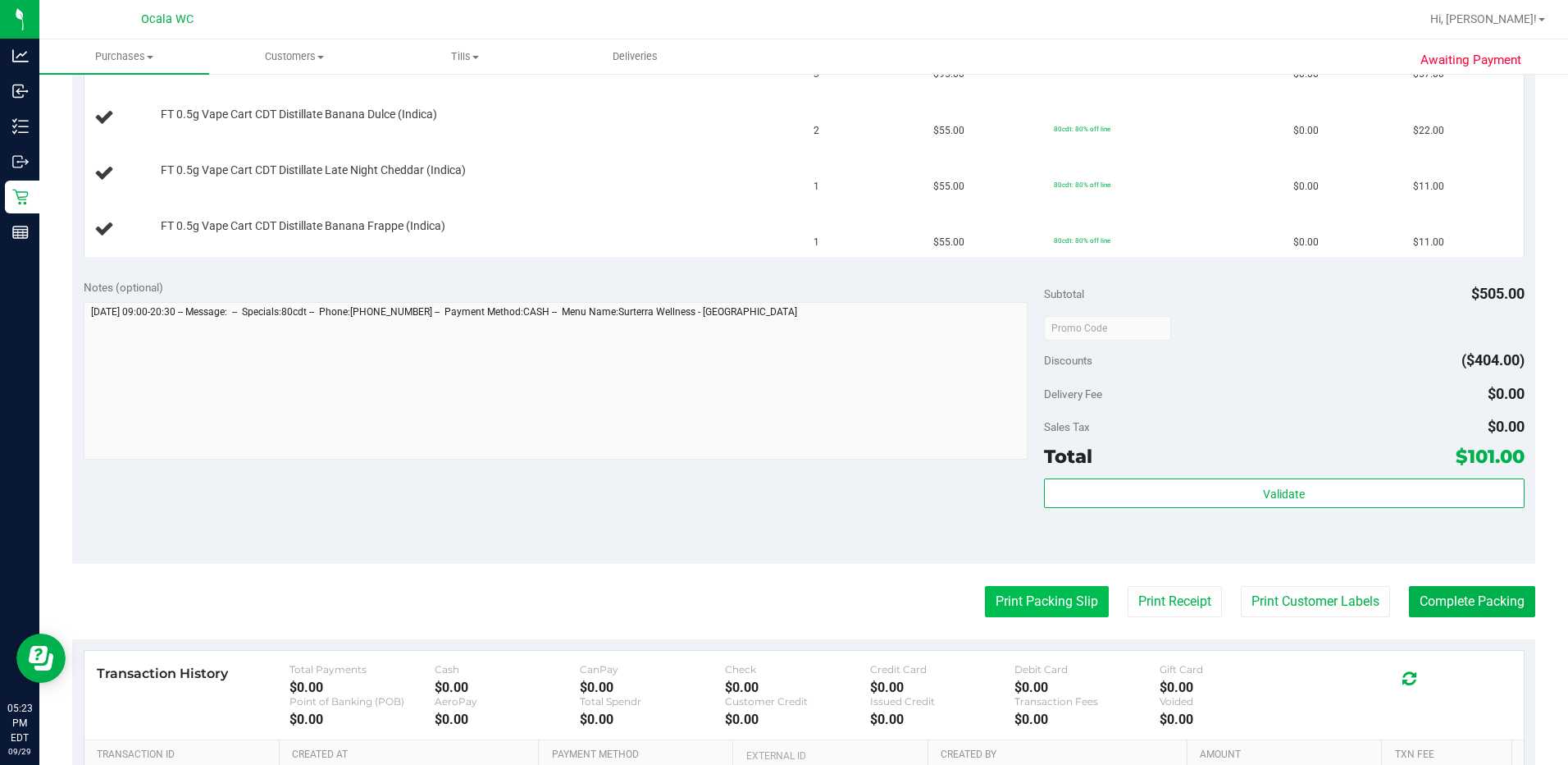
click at [794, 597] on button "Print Packing Slip" at bounding box center [1046, 601] width 123 height 31
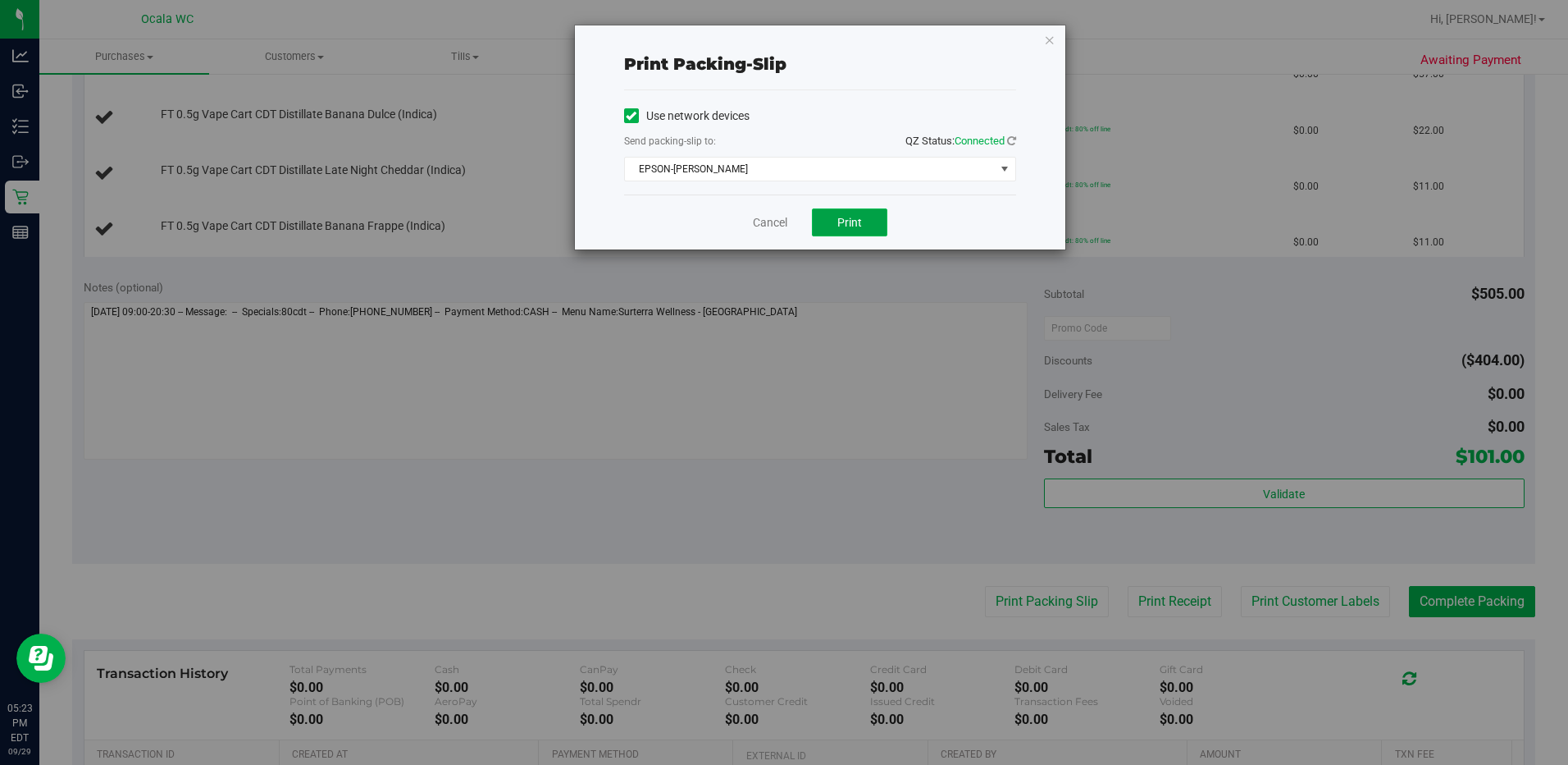
click at [794, 221] on span "Print" at bounding box center [849, 222] width 25 height 13
click at [757, 214] on link "Cancel" at bounding box center [770, 222] width 35 height 17
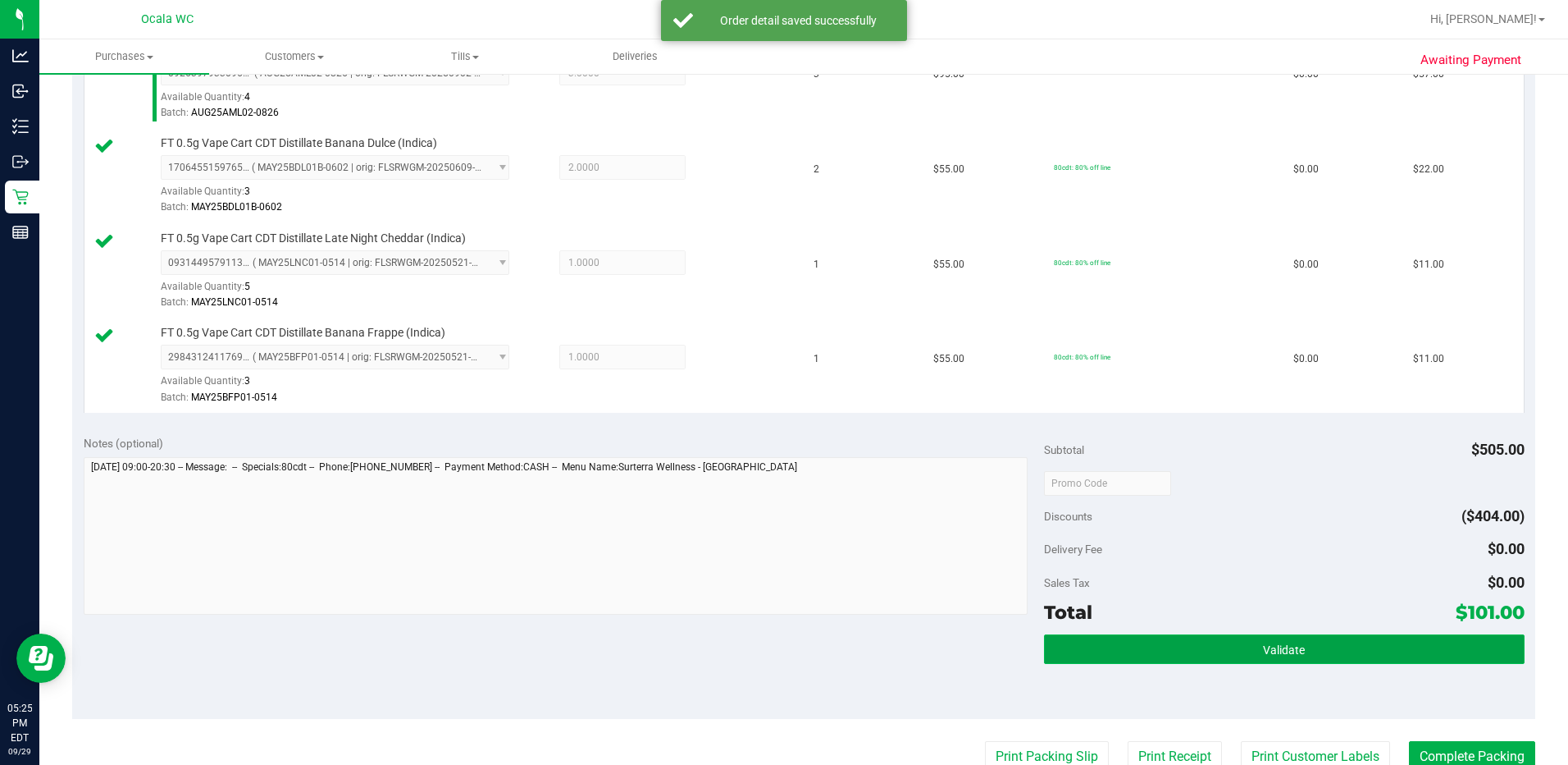
click at [794, 637] on button "Validate" at bounding box center [1284, 649] width 481 height 30
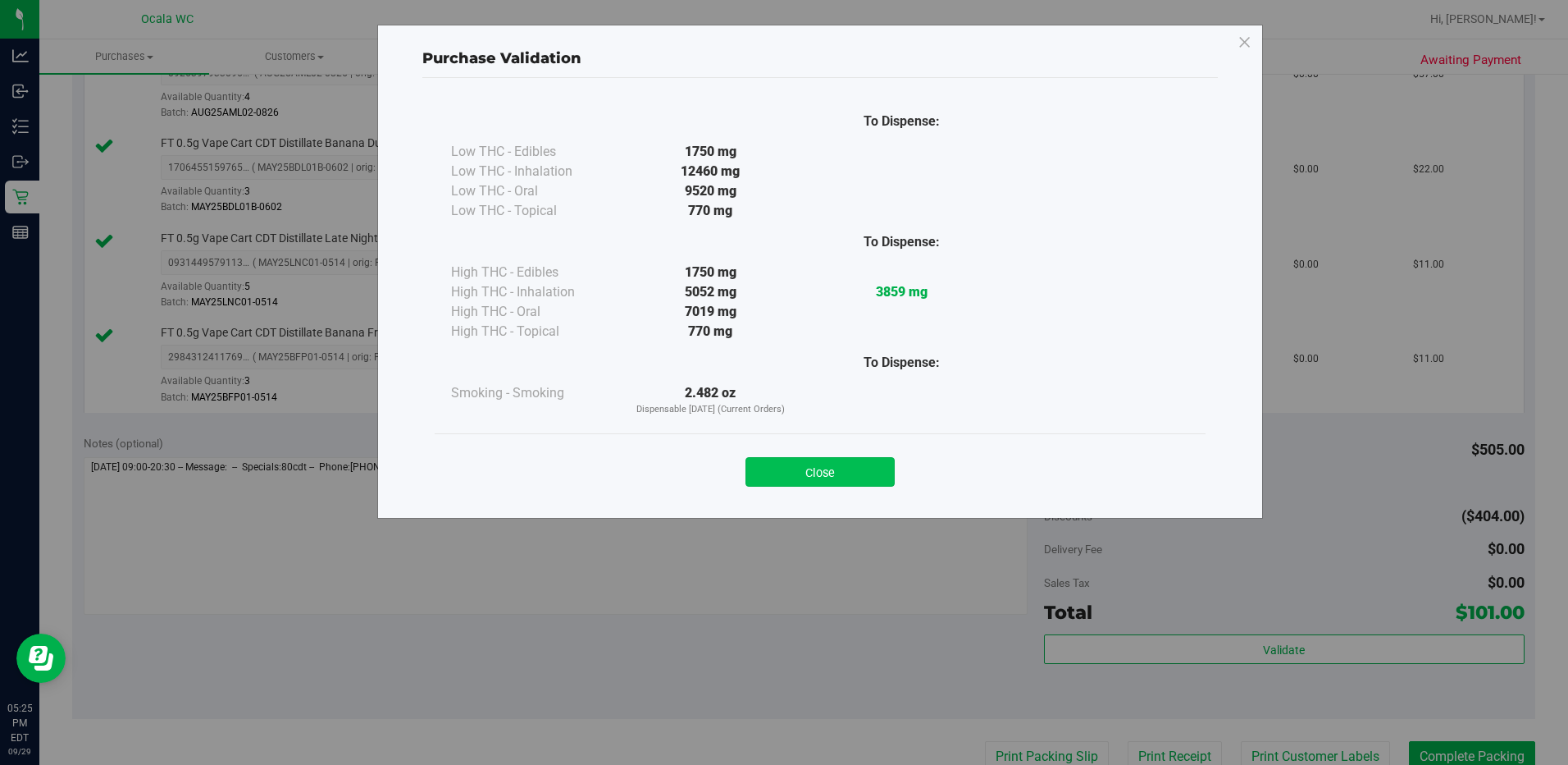
click at [794, 468] on button "Close" at bounding box center [820, 472] width 149 height 30
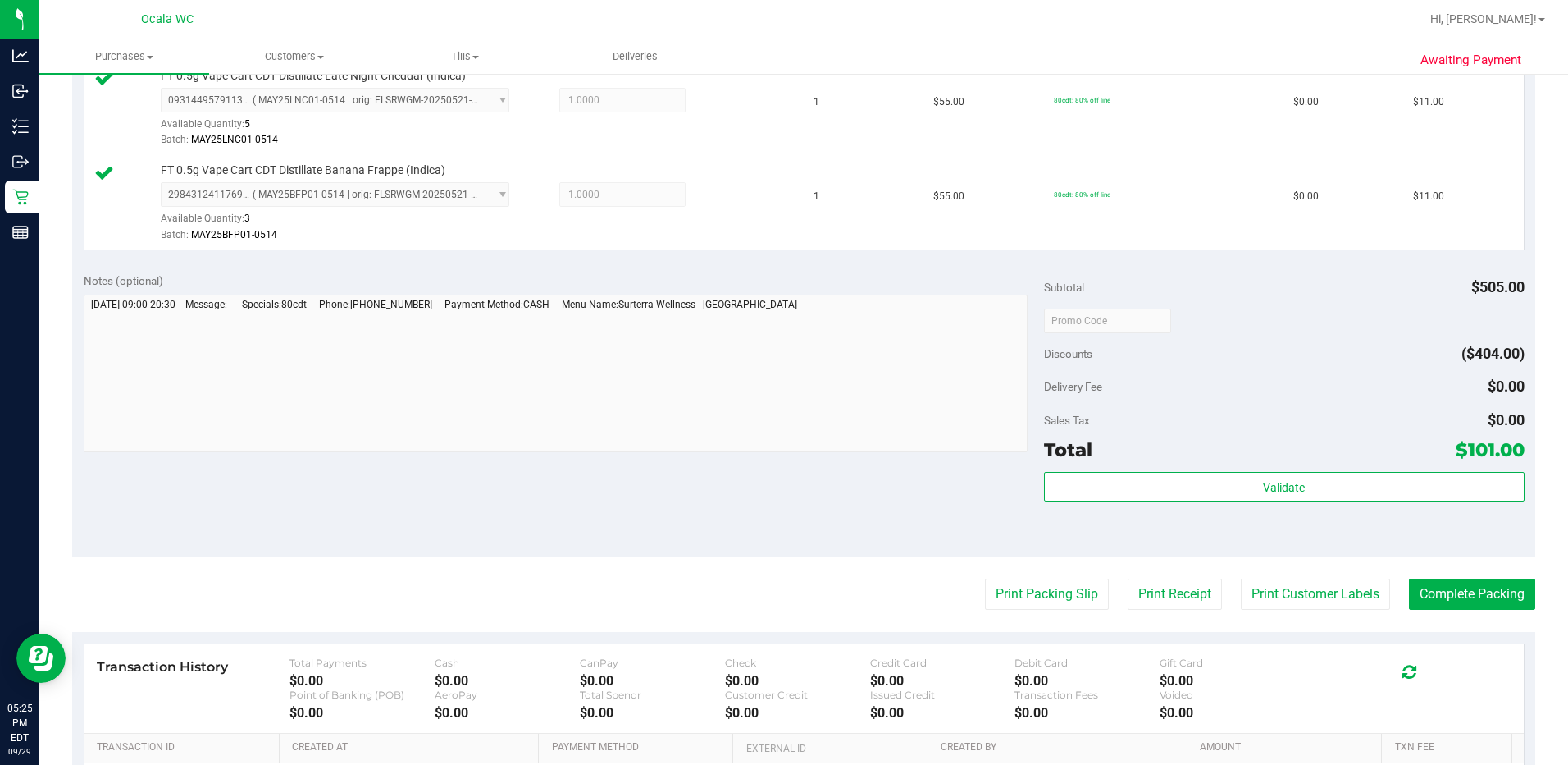
scroll to position [656, 0]
click at [794, 580] on button "Print Packing Slip" at bounding box center [1046, 592] width 123 height 31
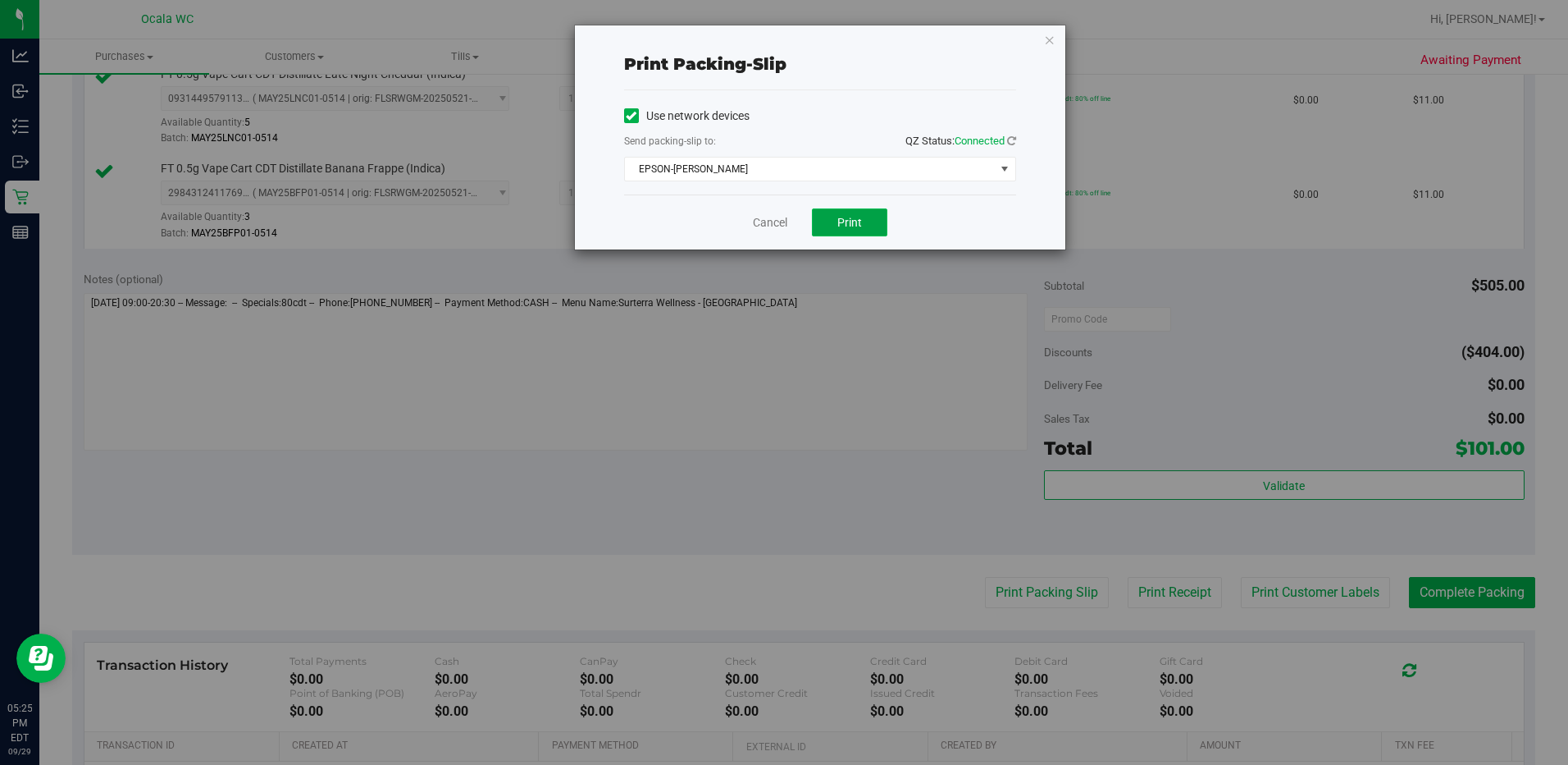
click at [794, 220] on span "Print" at bounding box center [849, 222] width 25 height 13
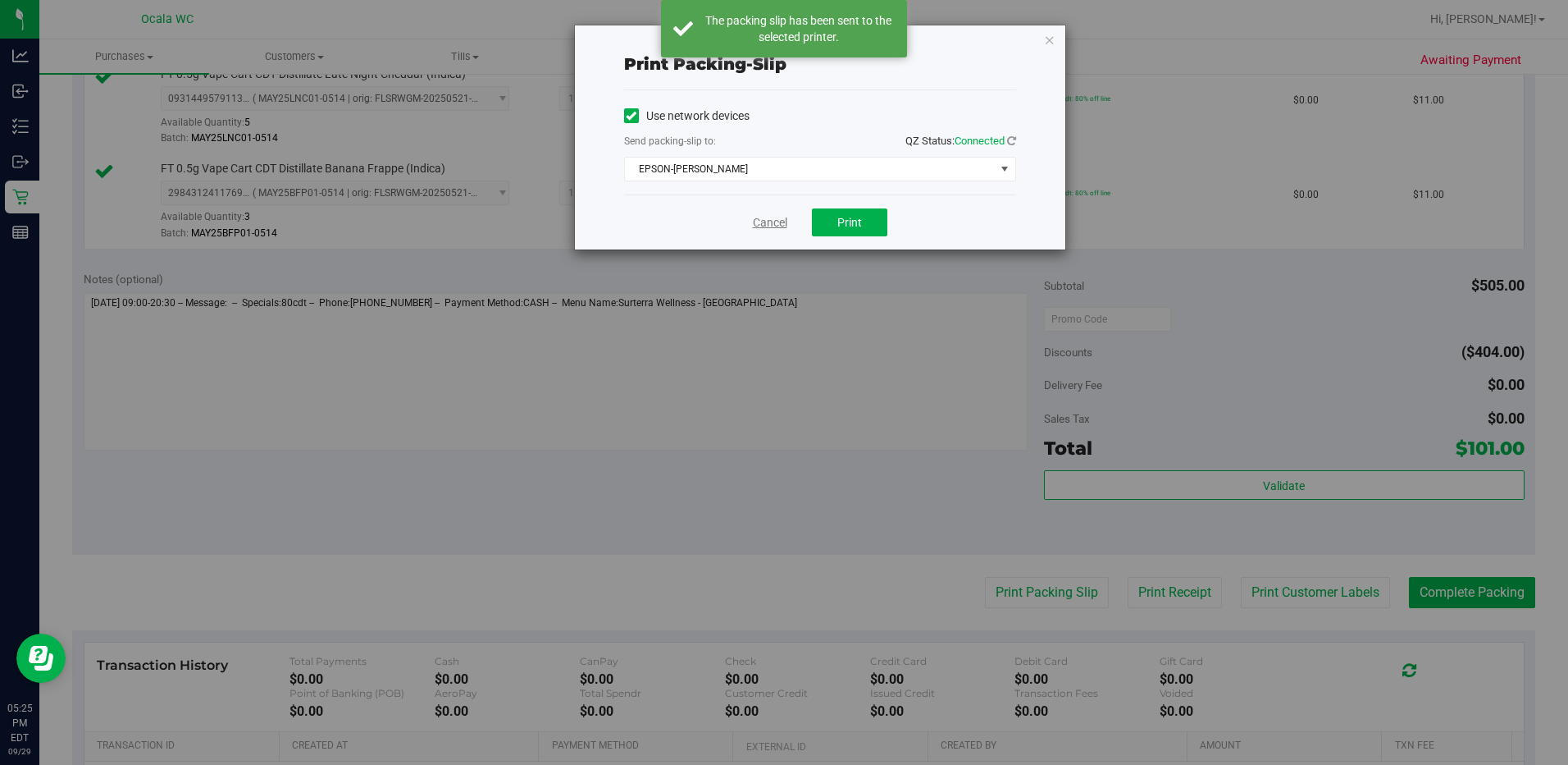
click at [780, 223] on link "Cancel" at bounding box center [770, 222] width 35 height 17
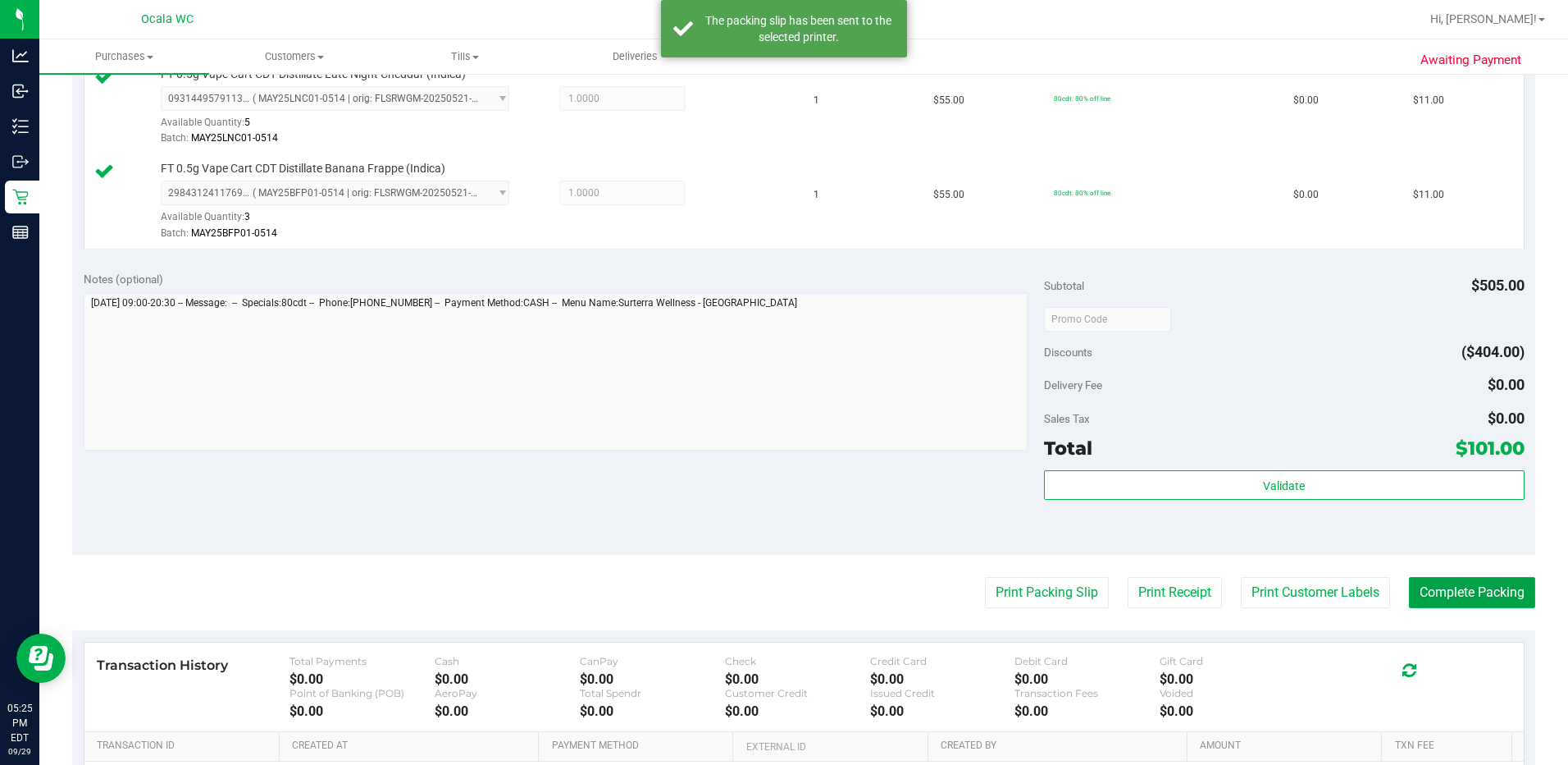
click at [794, 580] on button "Complete Packing" at bounding box center [1471, 592] width 126 height 31
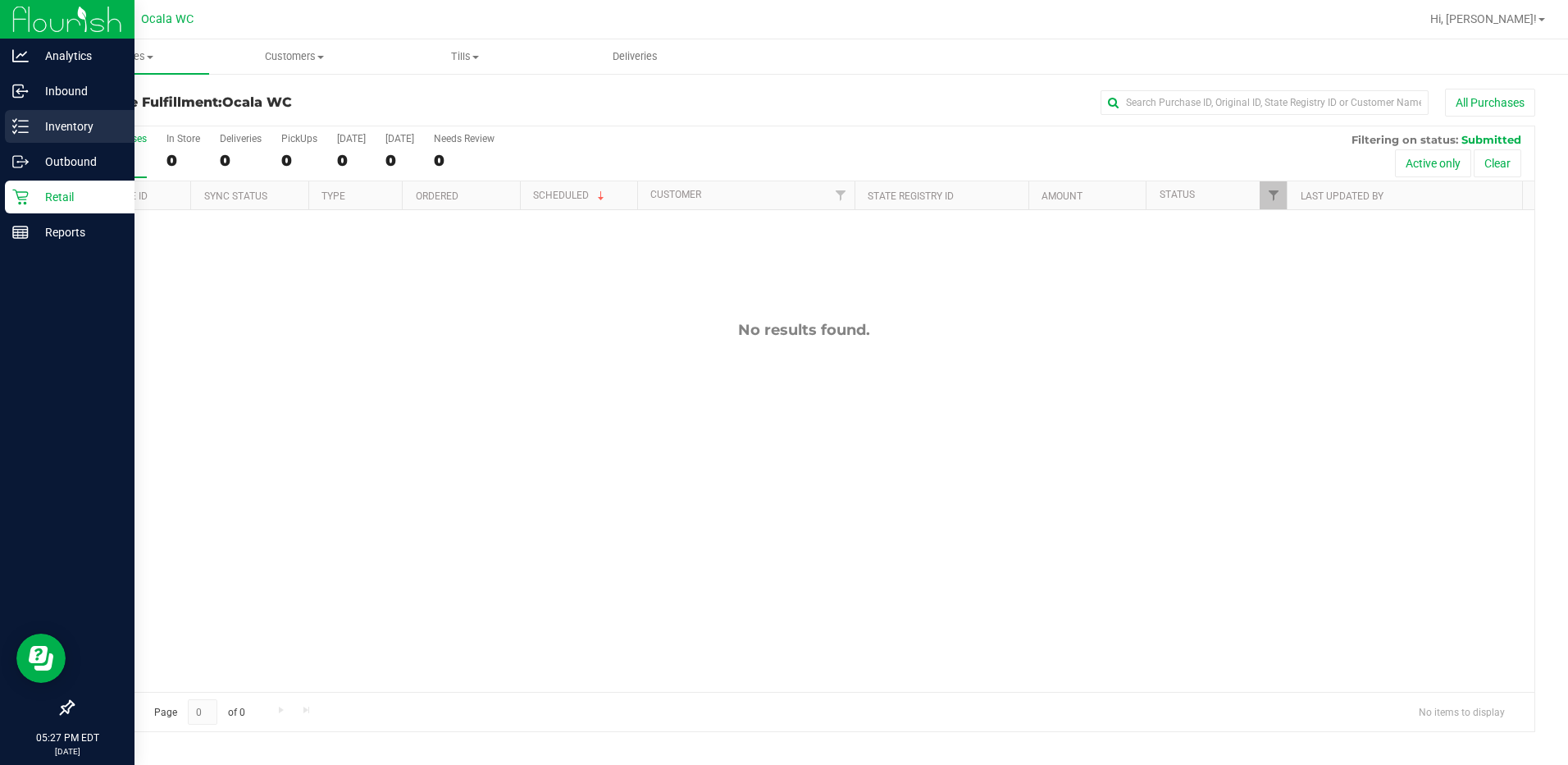
click at [53, 127] on p "Inventory" at bounding box center [78, 127] width 99 height 20
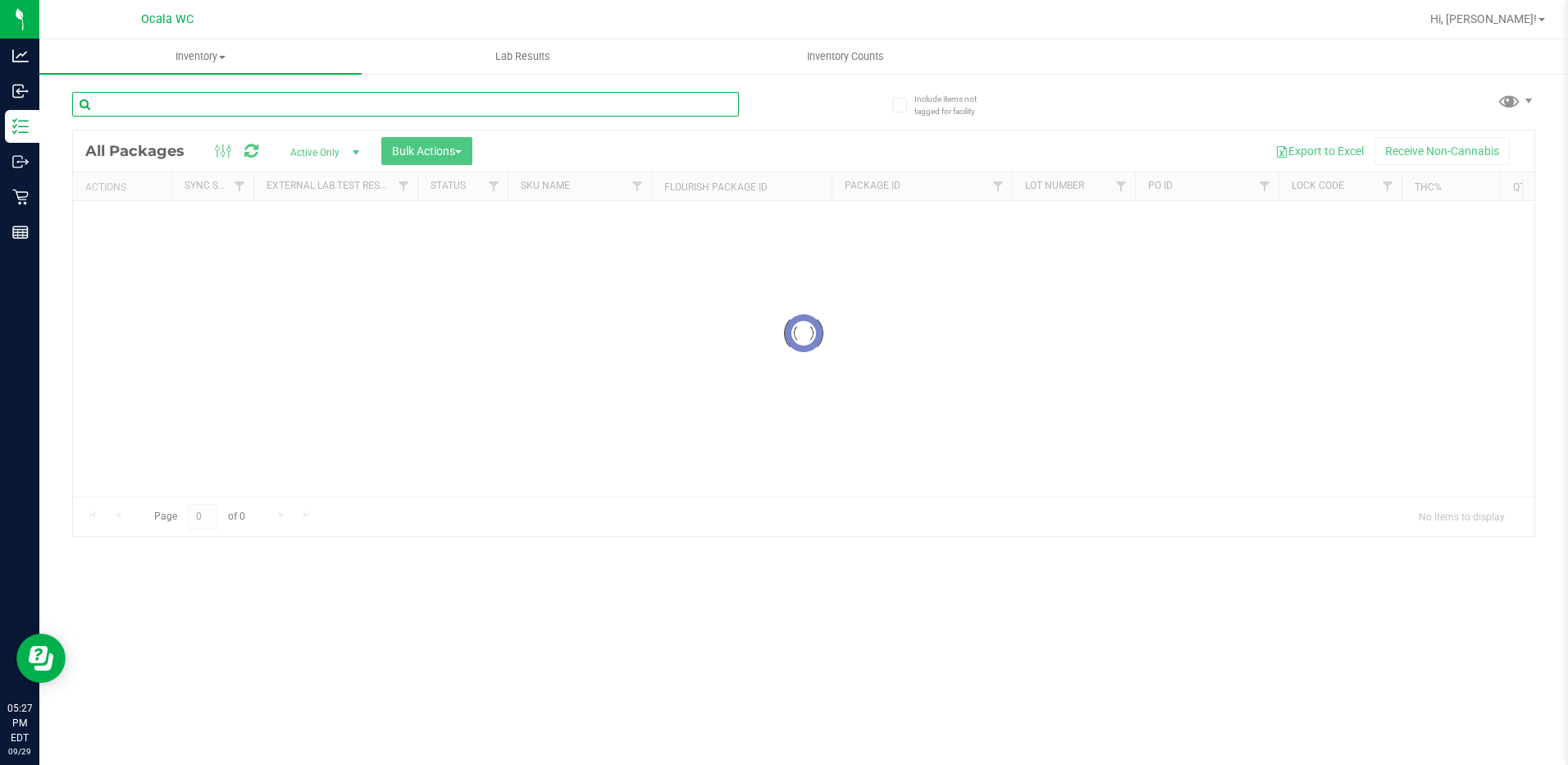
click at [166, 95] on input "text" at bounding box center [405, 104] width 667 height 25
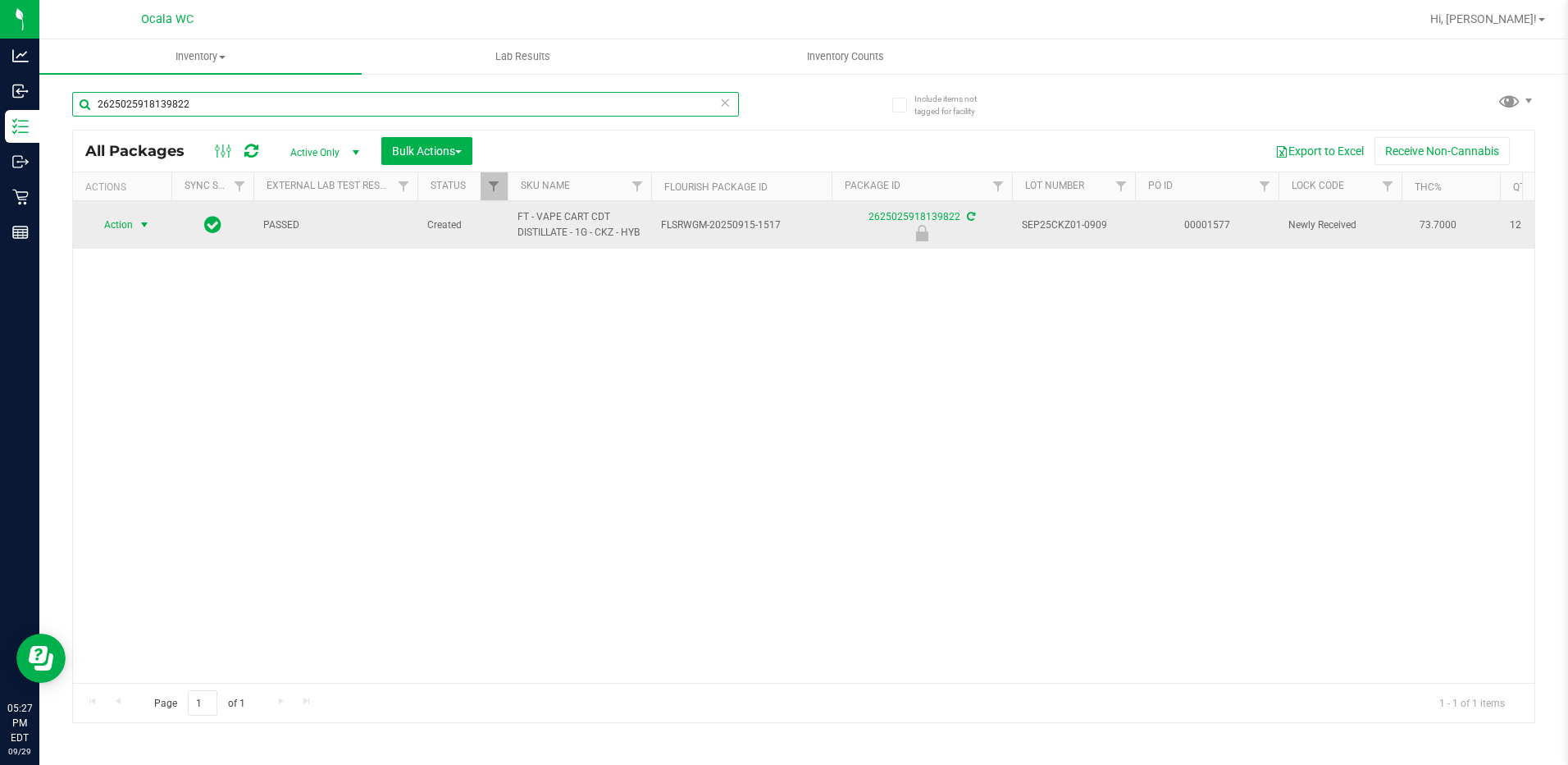
type input "2625025918139822"
click at [138, 226] on span "select" at bounding box center [143, 224] width 13 height 13
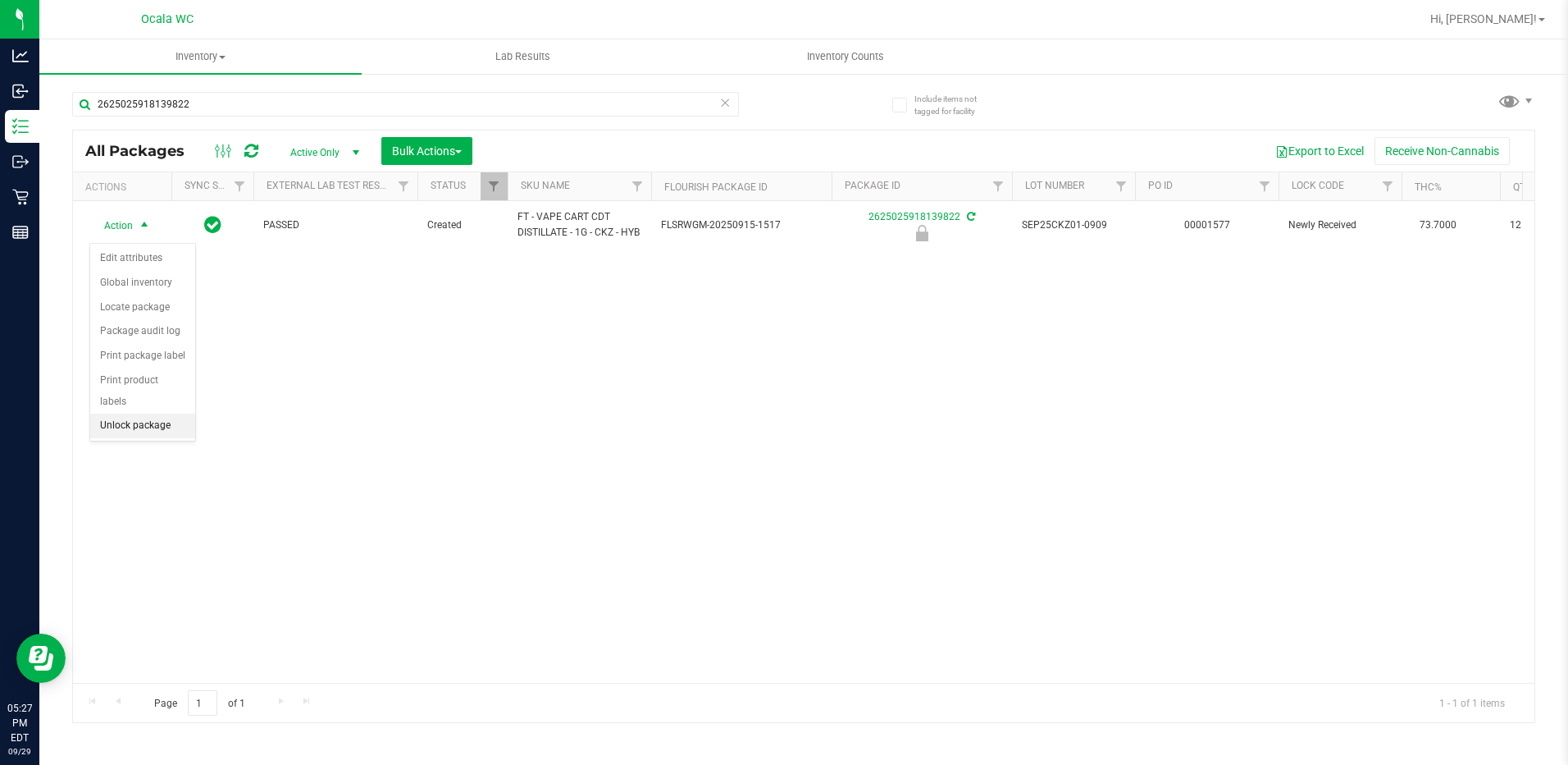
click at [146, 413] on li "Unlock package" at bounding box center [142, 425] width 105 height 25
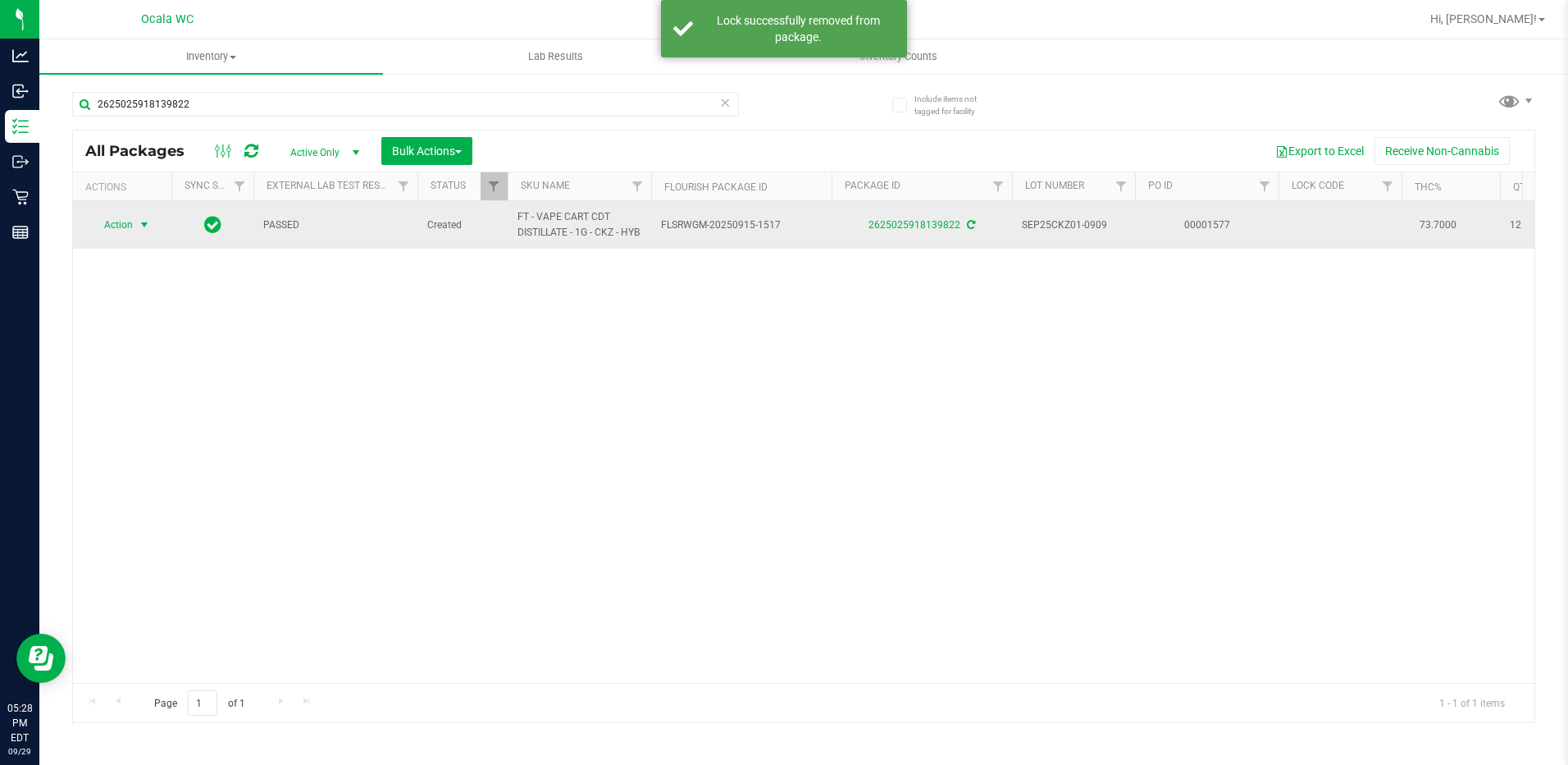
click at [146, 227] on span "select" at bounding box center [143, 224] width 13 height 13
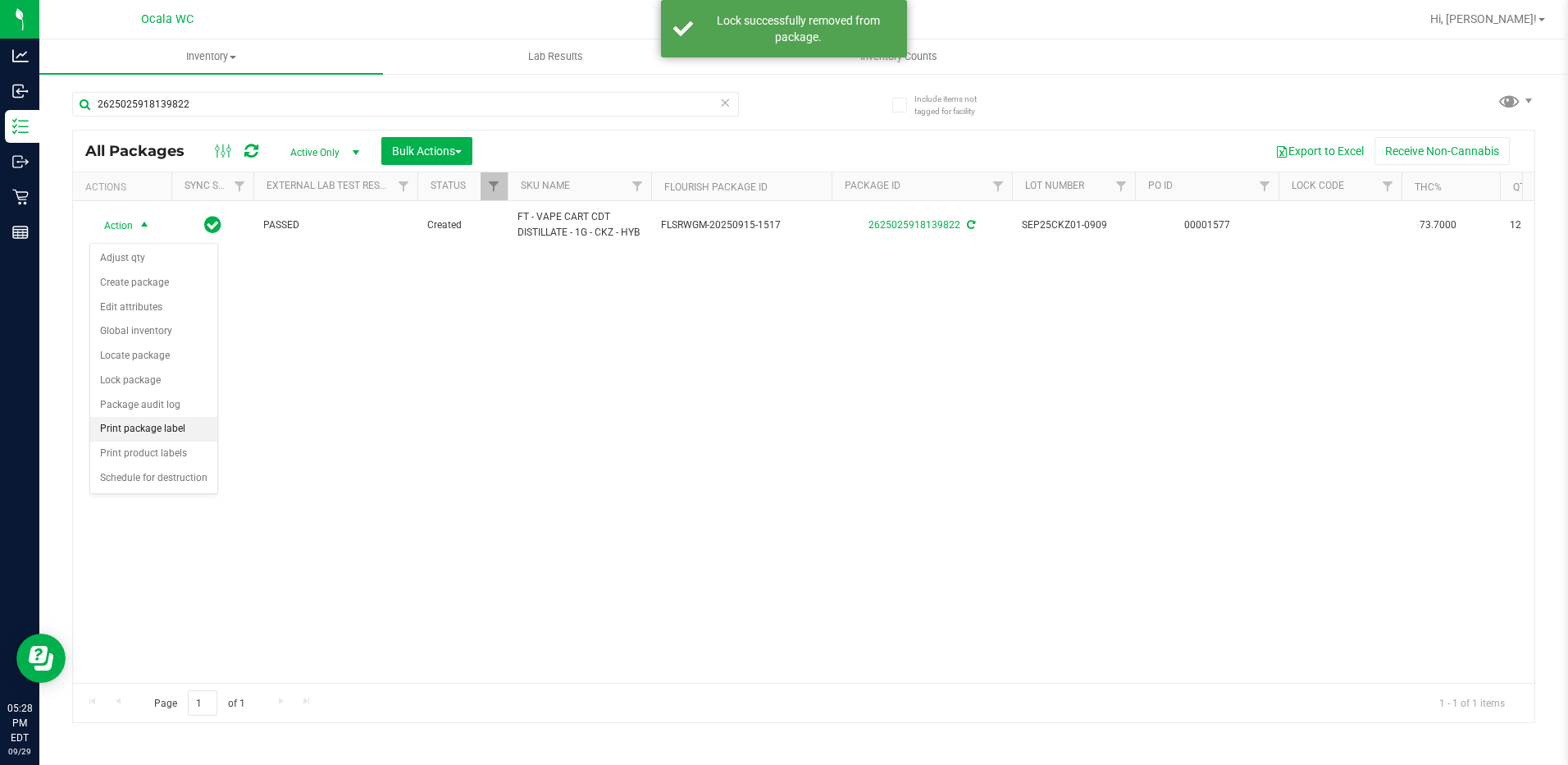
click at [148, 432] on li "Print package label" at bounding box center [154, 428] width 127 height 25
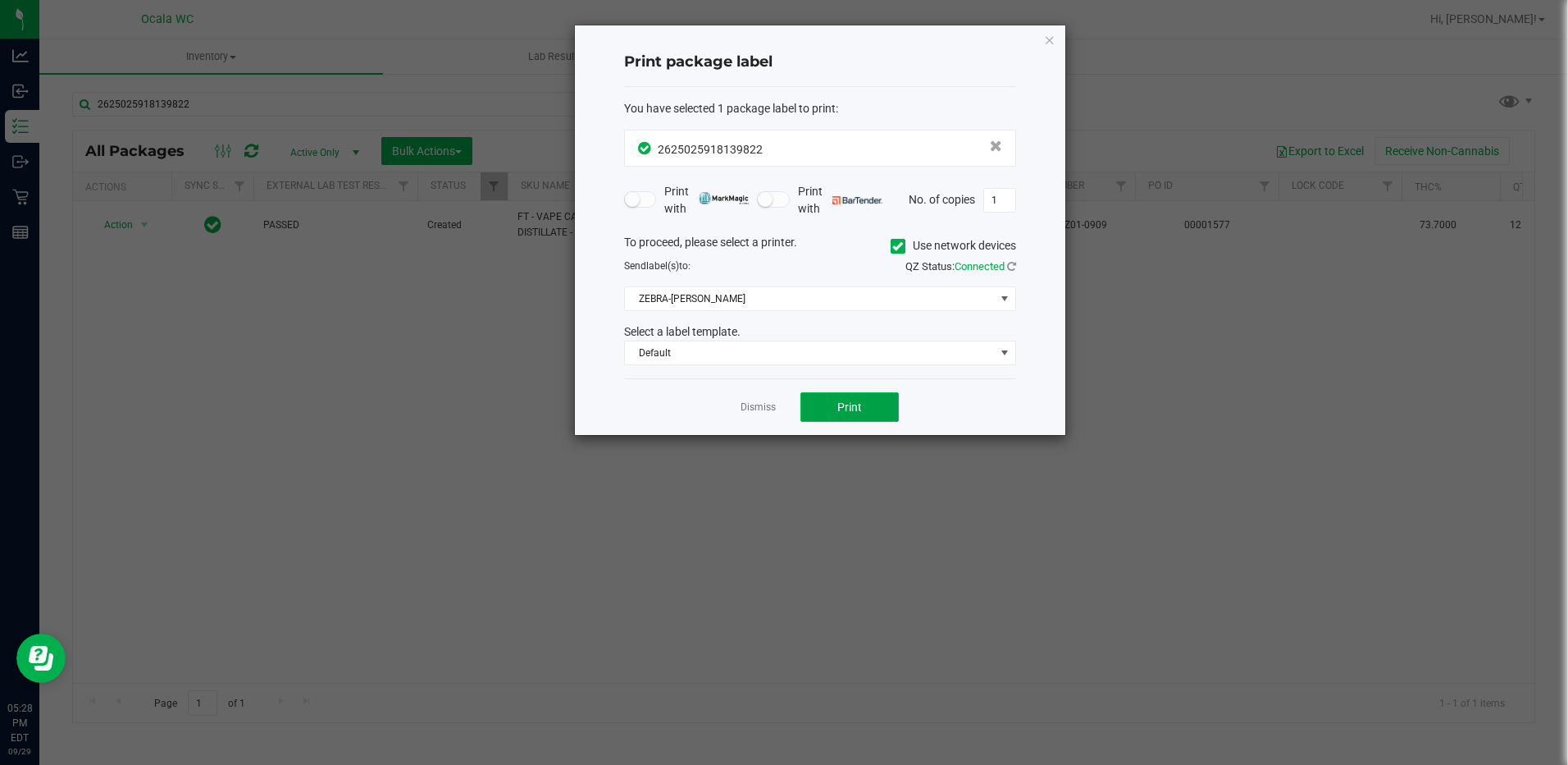
click at [794, 400] on span "Print" at bounding box center [849, 406] width 25 height 13
click at [769, 401] on link "Dismiss" at bounding box center [758, 407] width 35 height 14
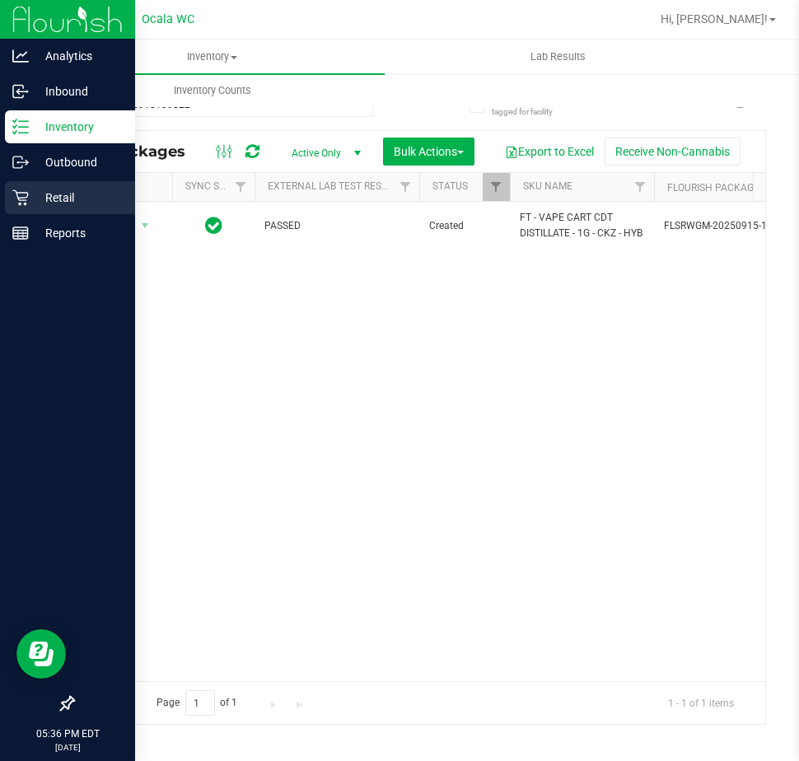
click at [68, 194] on p "Retail" at bounding box center [78, 198] width 99 height 20
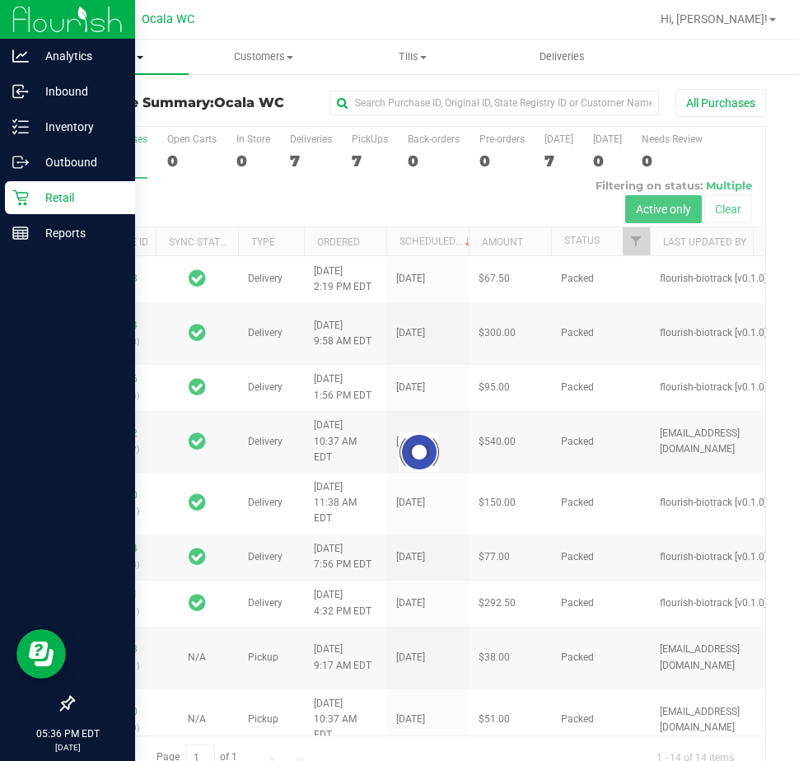
click at [86, 62] on span "Purchases" at bounding box center [114, 56] width 149 height 15
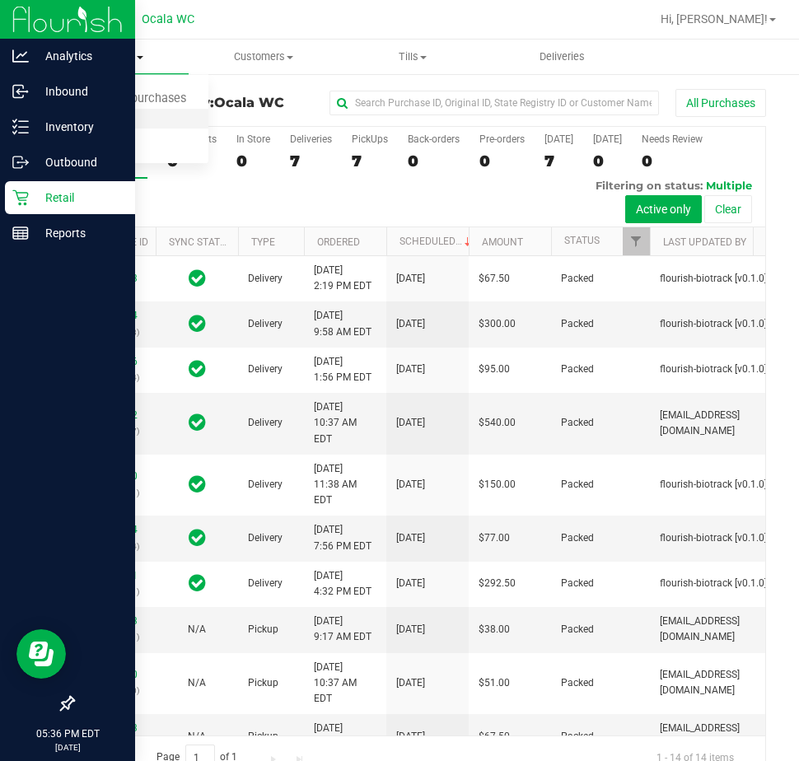
click at [91, 119] on span "Fulfillment" at bounding box center [91, 119] width 102 height 14
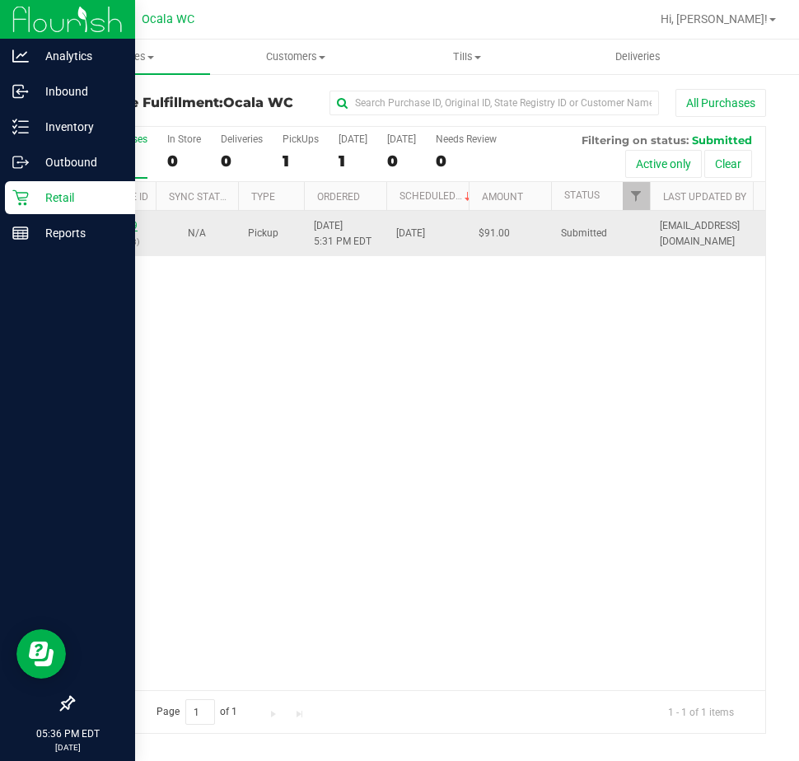
click at [109, 220] on link "12026969" at bounding box center [114, 226] width 46 height 12
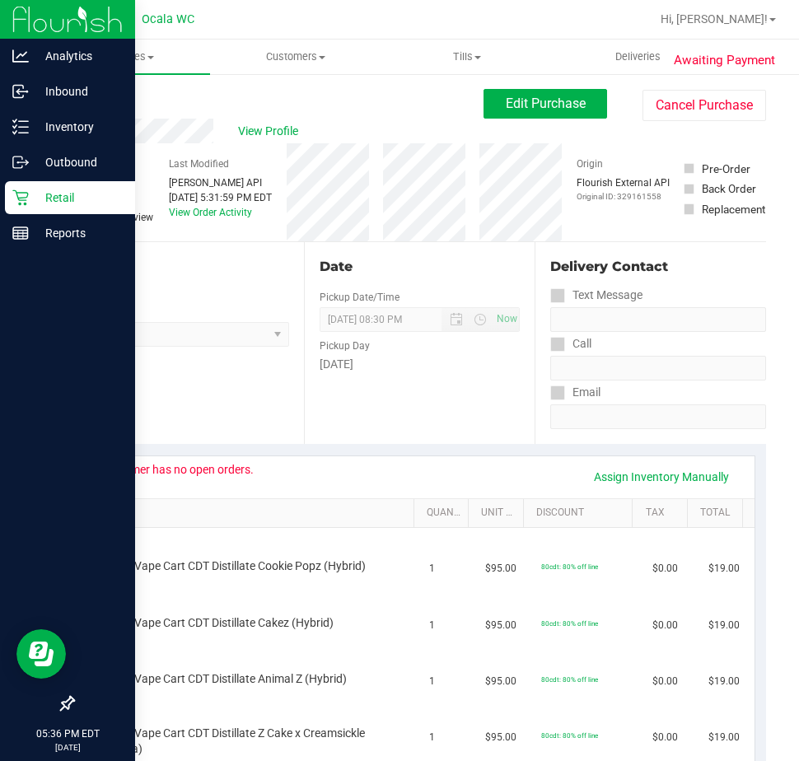
click at [80, 98] on link "Back" at bounding box center [84, 99] width 25 height 12
